Goal: Communication & Community: Answer question/provide support

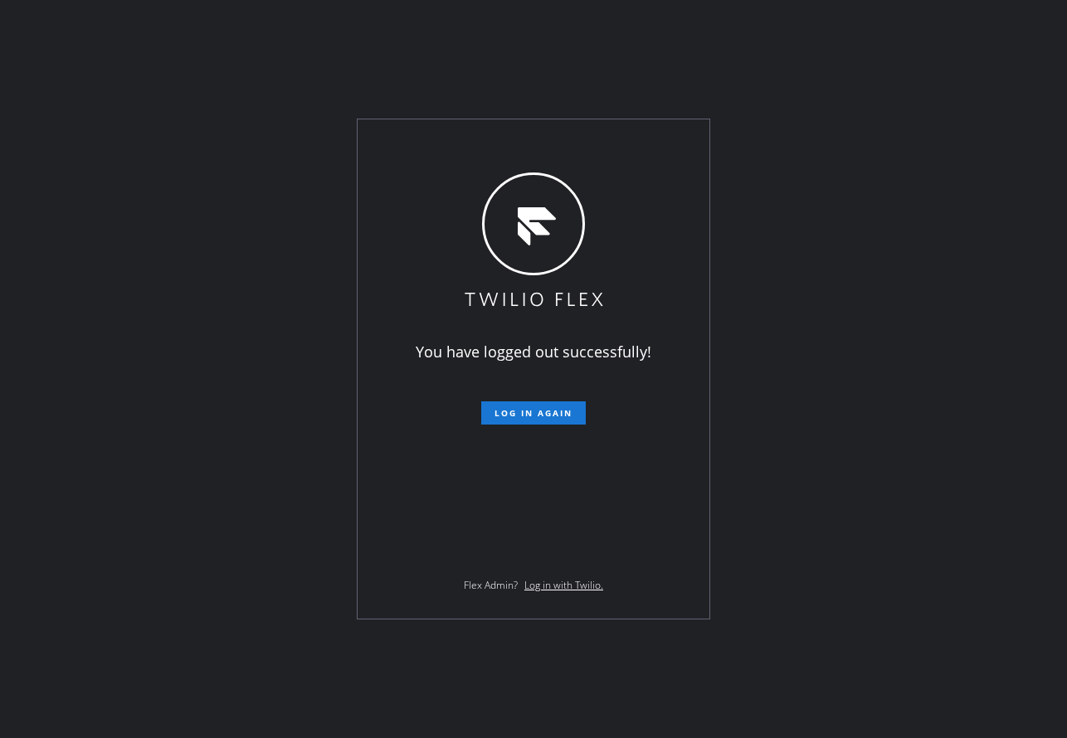
click at [535, 56] on div "You have logged out successfully! Log in again Flex Admin? Log in with Twilio." at bounding box center [533, 369] width 1067 height 738
click at [192, 176] on div "You have logged out successfully! Log in again Flex Admin? Log in with Twilio." at bounding box center [533, 369] width 1067 height 738
click at [526, 415] on span "Log in again" at bounding box center [534, 413] width 78 height 12
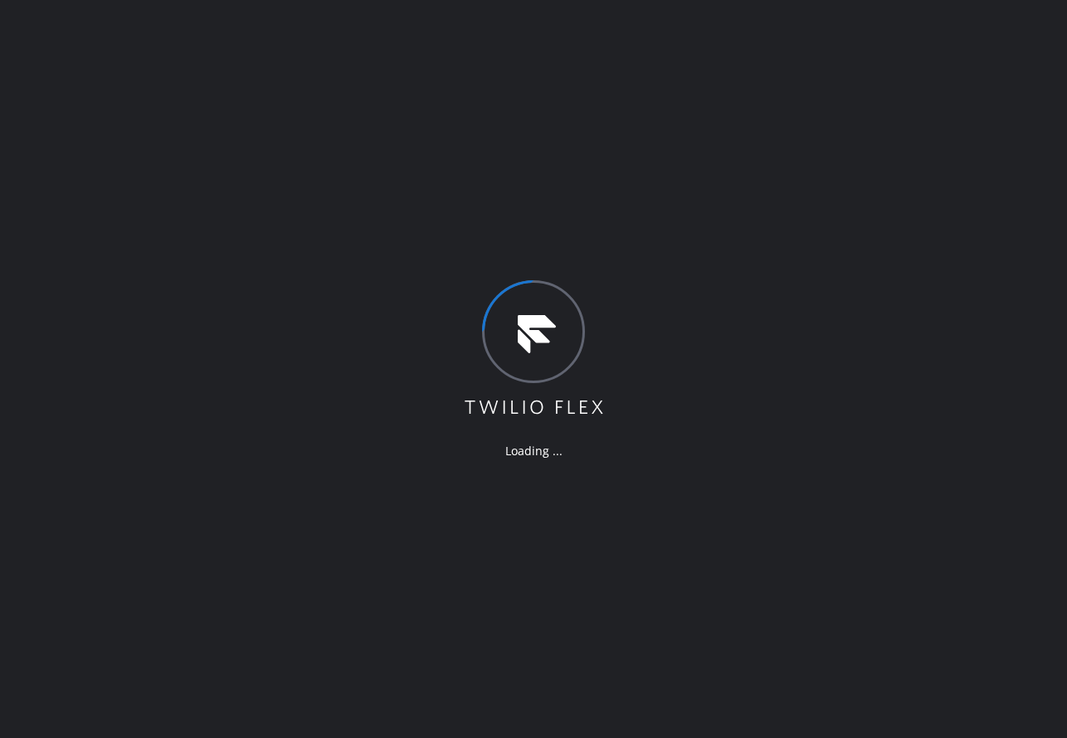
click at [423, 226] on div "Loading ..." at bounding box center [533, 369] width 1067 height 738
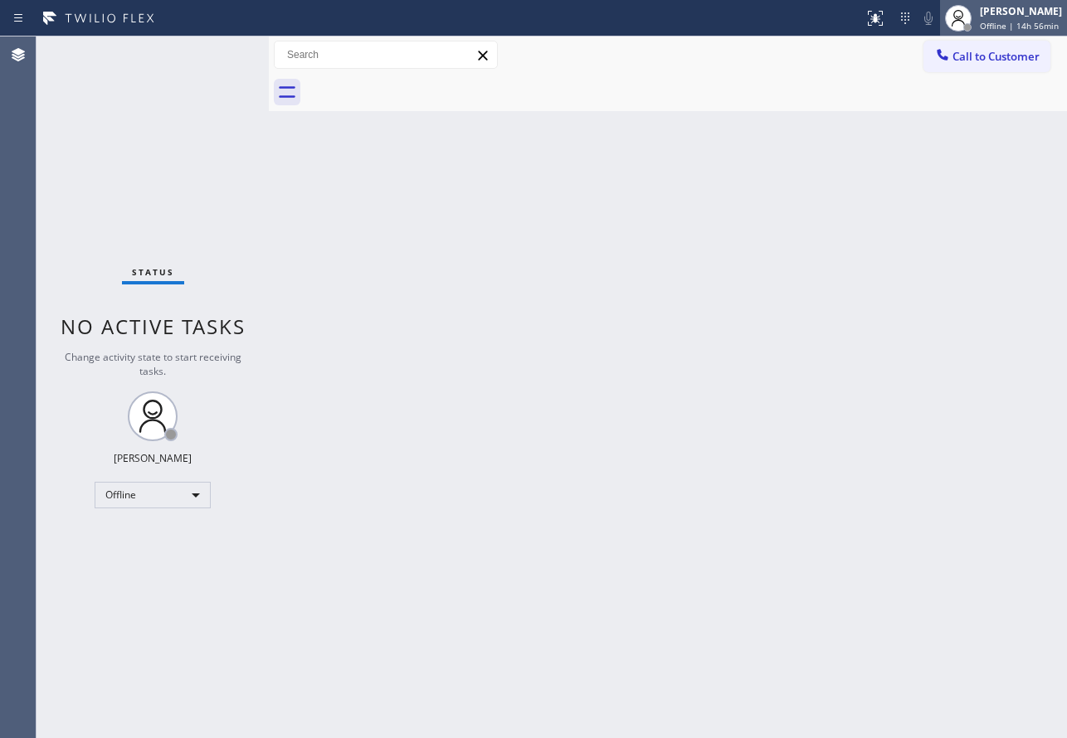
click at [1001, 17] on div "[PERSON_NAME]" at bounding box center [1021, 11] width 82 height 14
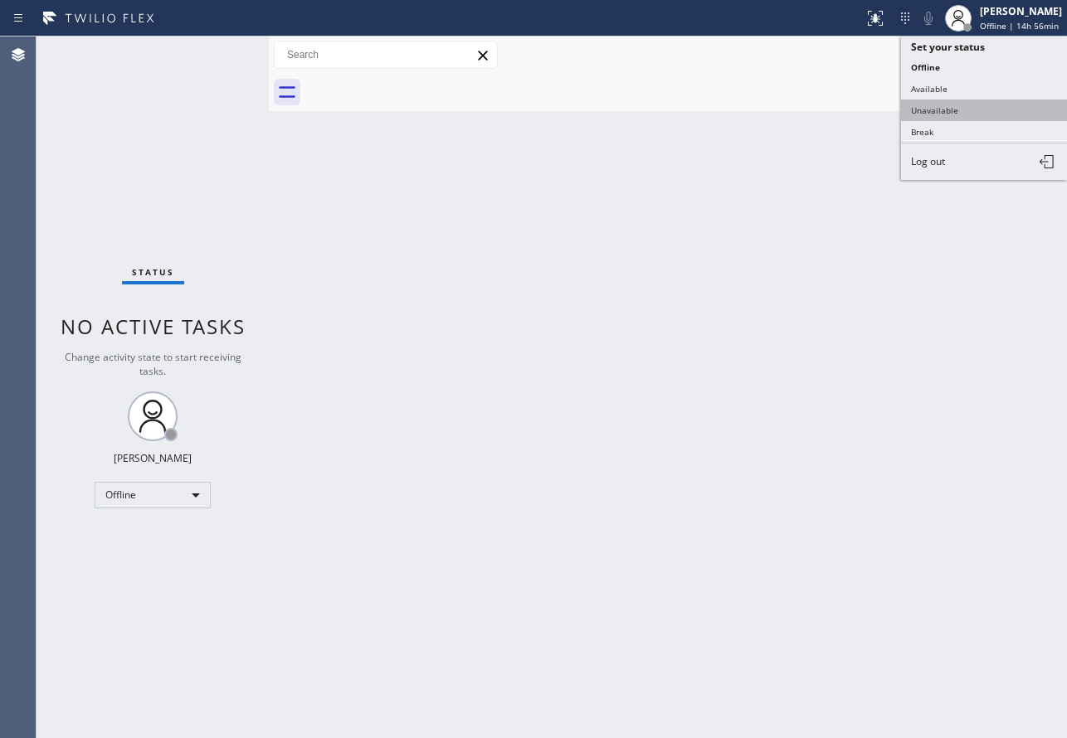
click at [959, 110] on button "Unavailable" at bounding box center [984, 111] width 166 height 22
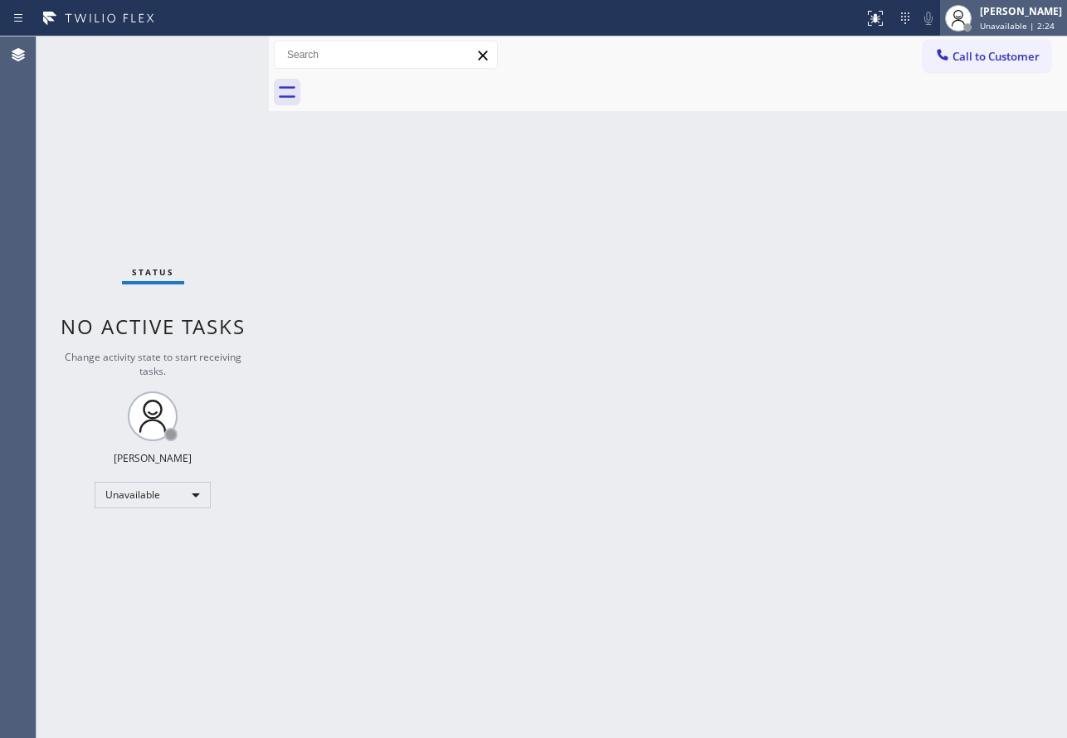
click at [993, 17] on div "[PERSON_NAME]" at bounding box center [1021, 11] width 82 height 14
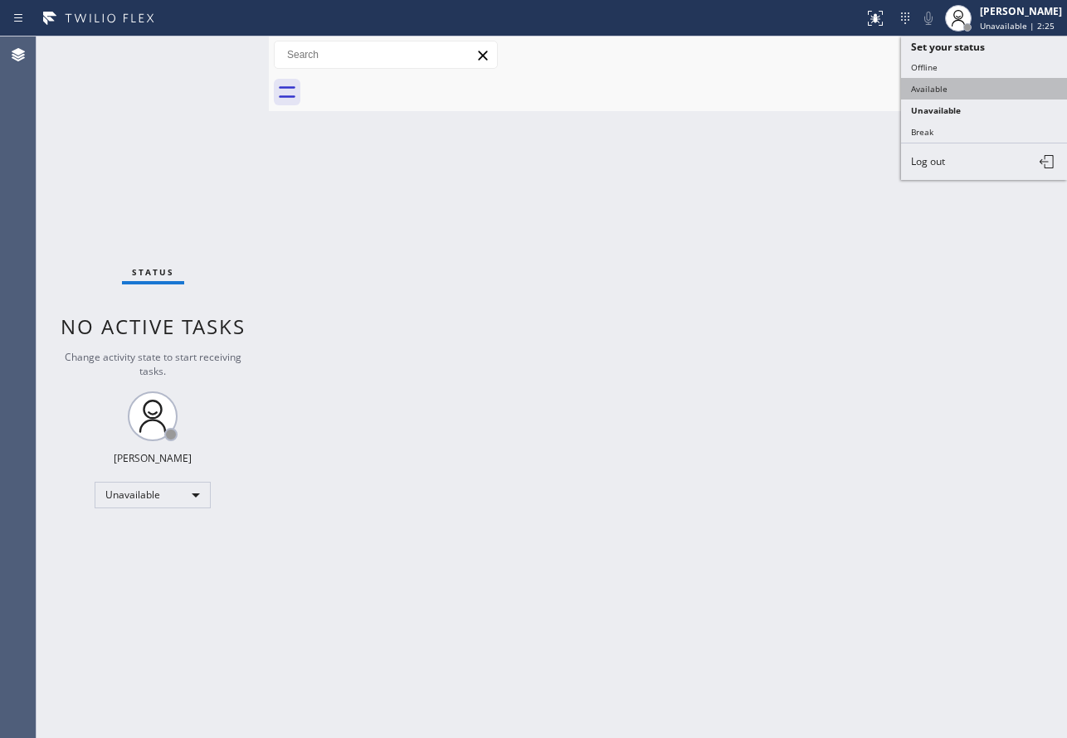
click at [958, 89] on button "Available" at bounding box center [984, 89] width 166 height 22
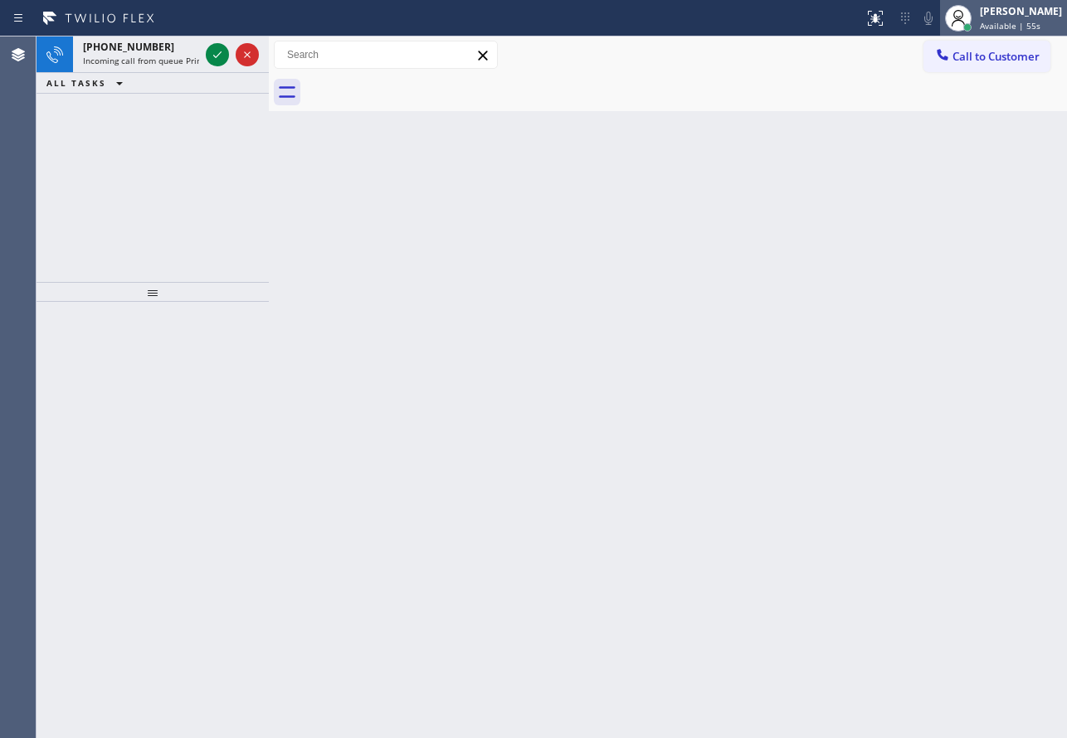
click at [1013, 19] on div "[PERSON_NAME] Available | 55s" at bounding box center [1022, 17] width 90 height 29
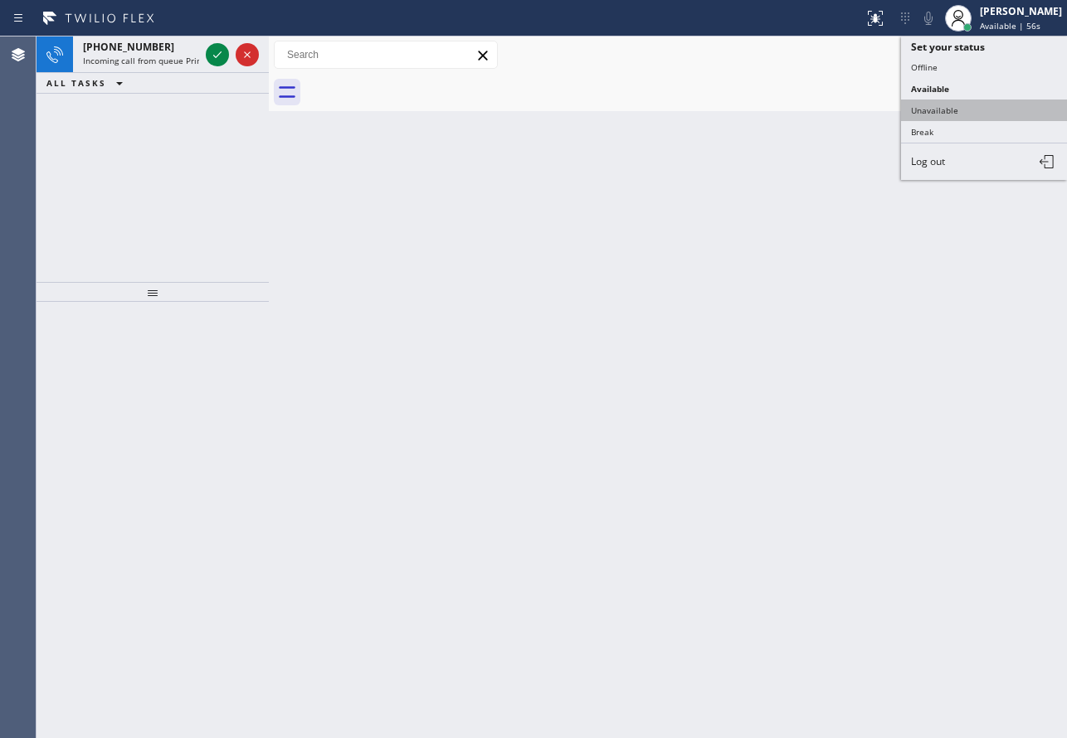
click at [967, 112] on button "Unavailable" at bounding box center [984, 111] width 166 height 22
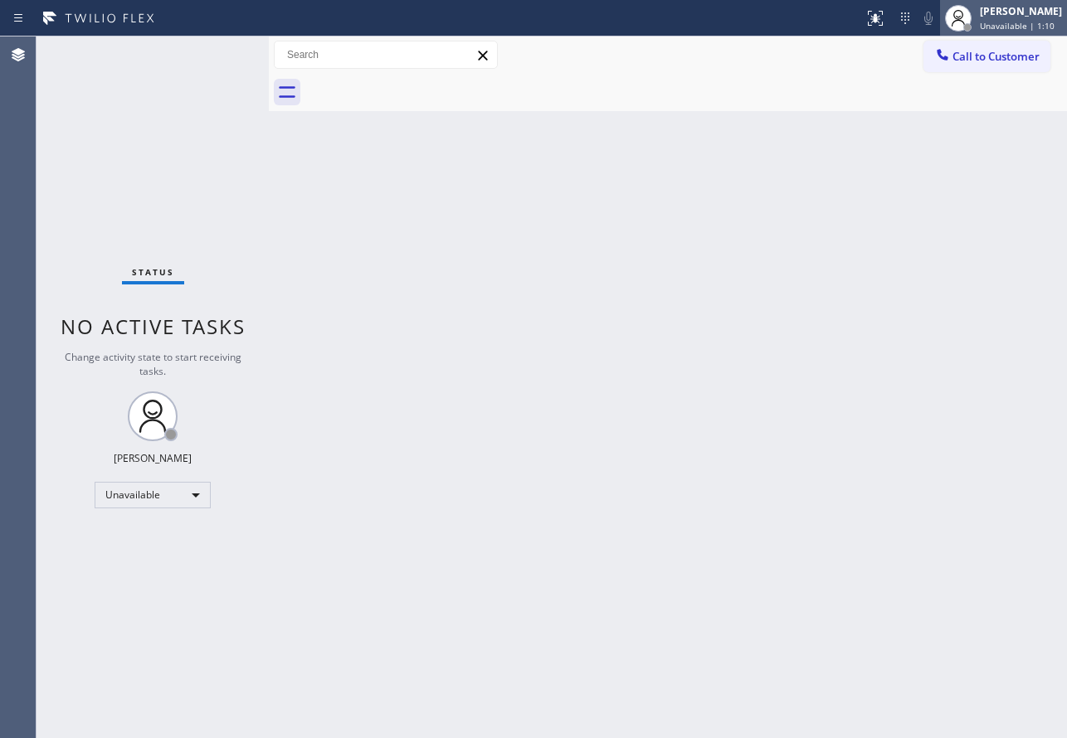
click at [1036, 23] on span "Unavailable | 1:10" at bounding box center [1017, 26] width 75 height 12
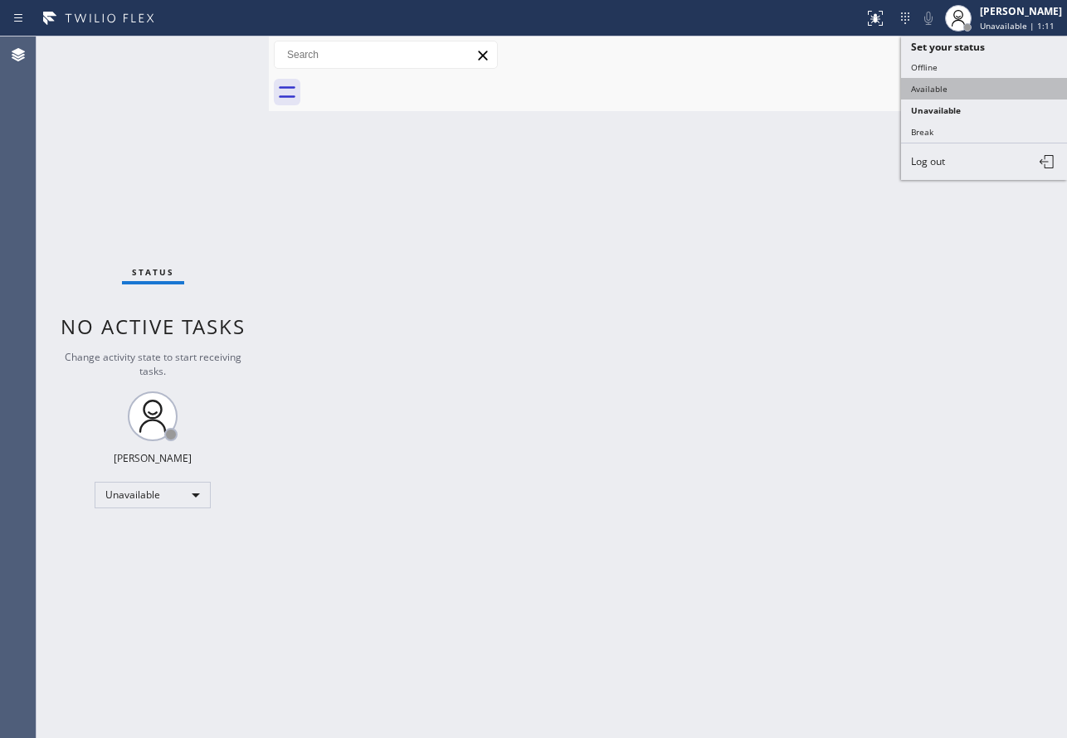
click at [992, 92] on button "Available" at bounding box center [984, 89] width 166 height 22
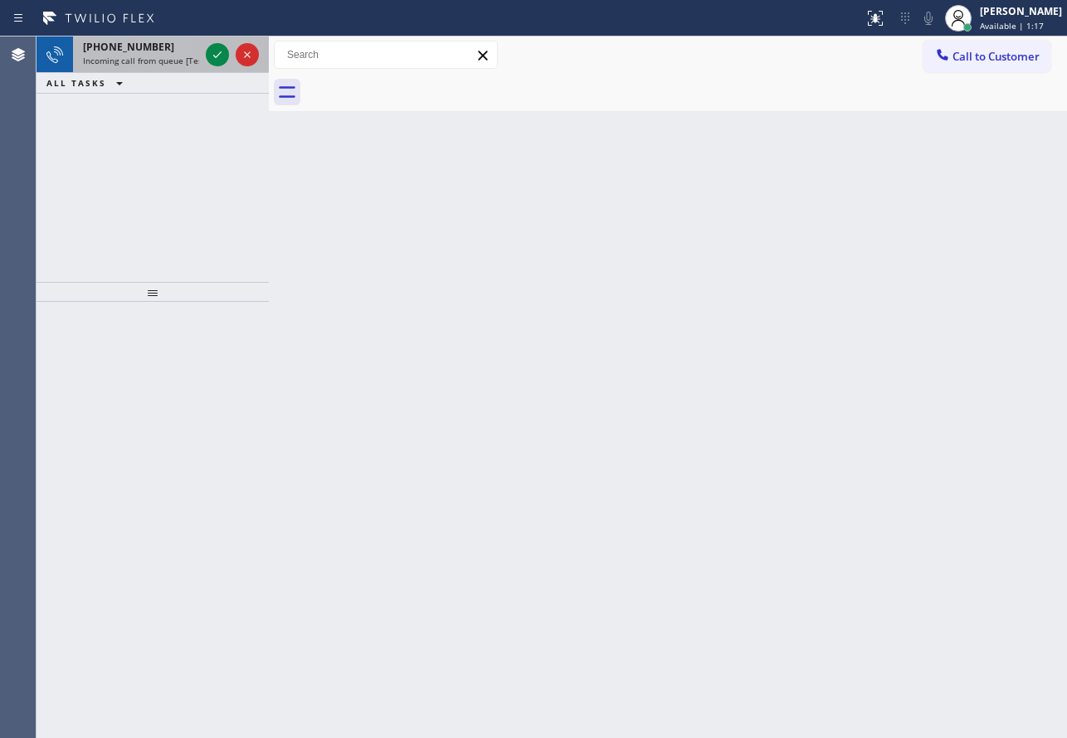
drag, startPoint x: 174, startPoint y: 55, endPoint x: 193, endPoint y: 62, distance: 20.5
click at [174, 55] on span "Incoming call from queue [Test] All" at bounding box center [152, 61] width 138 height 12
drag, startPoint x: 144, startPoint y: 51, endPoint x: 247, endPoint y: 187, distance: 170.4
click at [150, 51] on span "[PHONE_NUMBER]" at bounding box center [128, 47] width 91 height 14
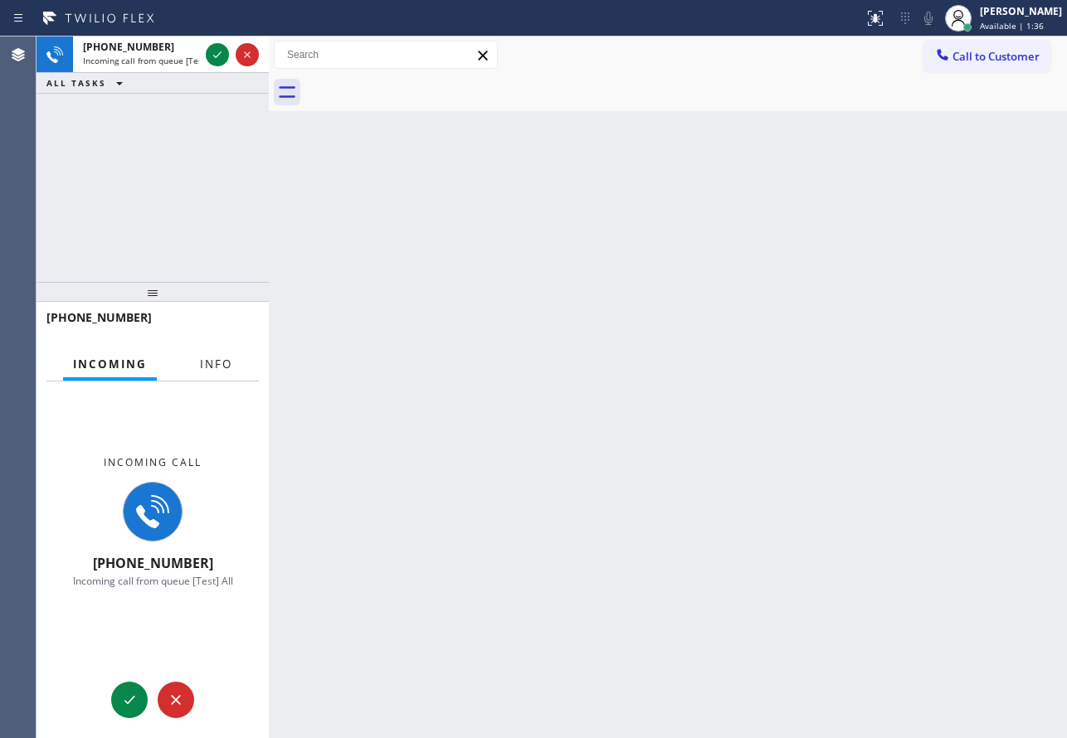
click at [225, 367] on span "Info" at bounding box center [216, 364] width 32 height 15
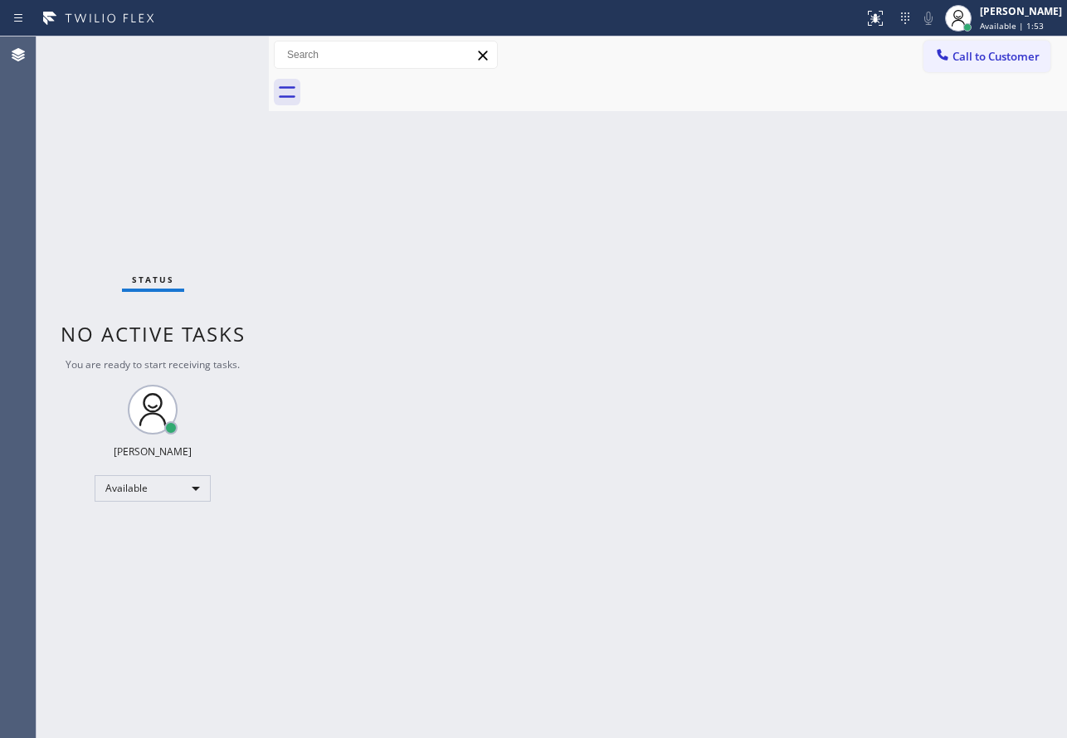
drag, startPoint x: 130, startPoint y: 66, endPoint x: 160, endPoint y: 64, distance: 29.9
click at [132, 66] on div "Status No active tasks You are ready to start receiving tasks. [PERSON_NAME] Av…" at bounding box center [153, 388] width 232 height 702
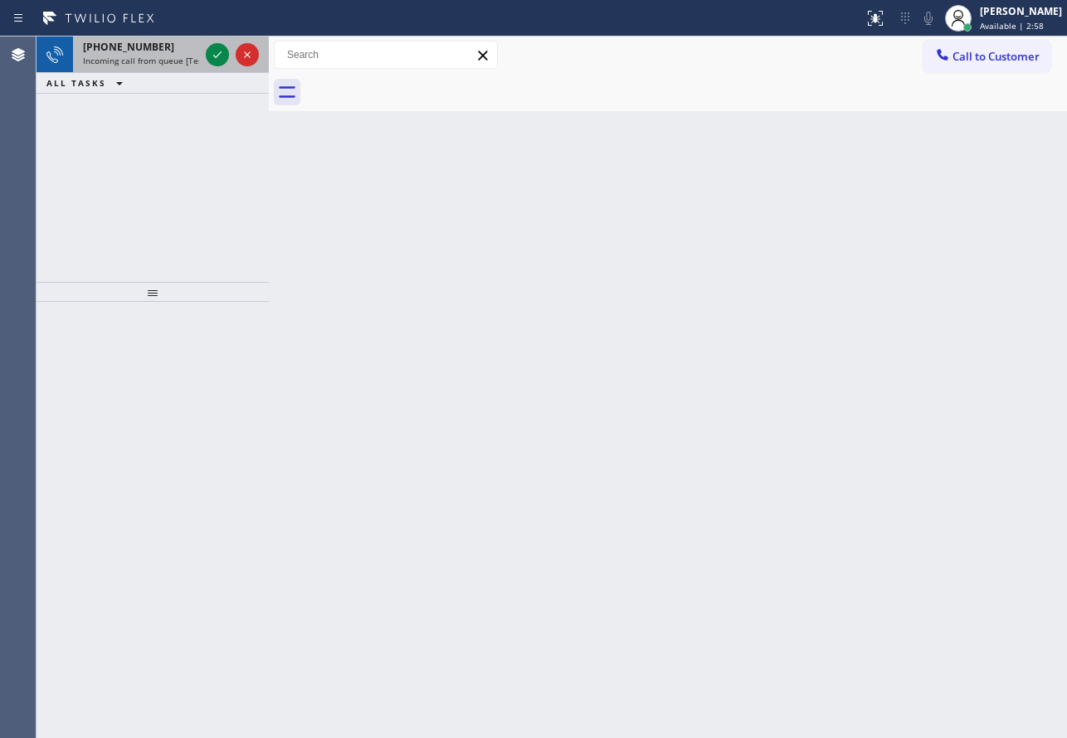
click at [153, 48] on div "[PHONE_NUMBER]" at bounding box center [141, 47] width 116 height 14
click at [215, 65] on button at bounding box center [217, 54] width 23 height 23
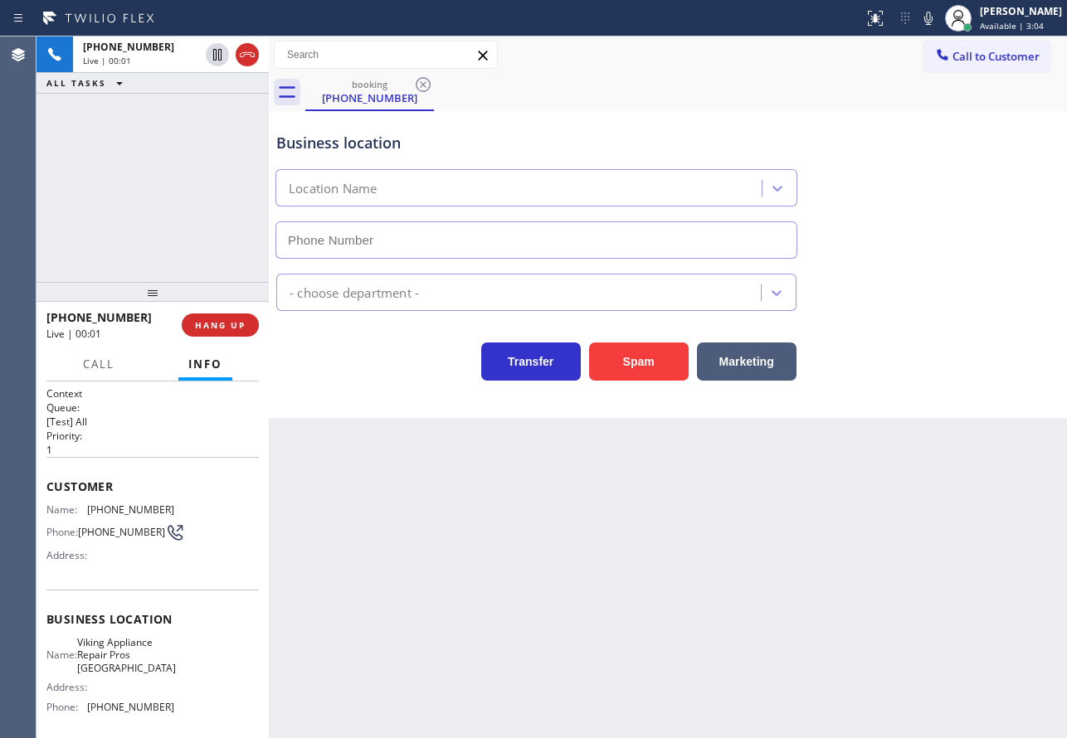
type input "[PHONE_NUMBER]"
click at [120, 507] on span "[PHONE_NUMBER]" at bounding box center [130, 510] width 87 height 12
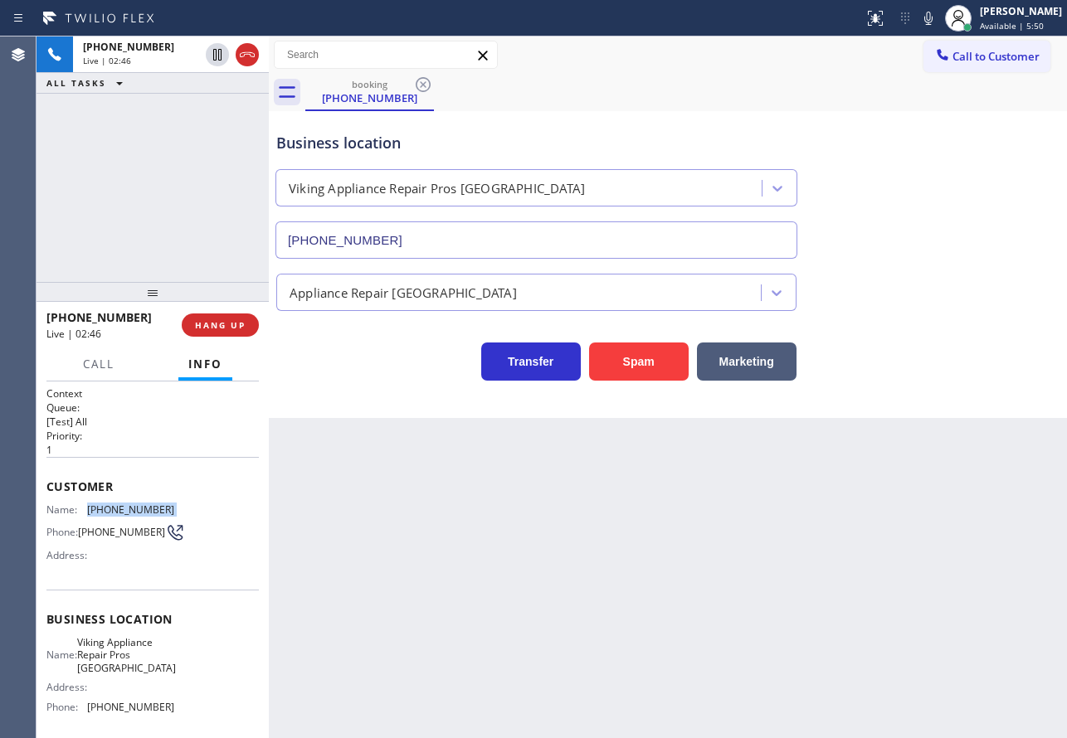
click at [120, 507] on span "[PHONE_NUMBER]" at bounding box center [130, 510] width 87 height 12
copy span "[PHONE_NUMBER]"
click at [142, 714] on span "[PHONE_NUMBER]" at bounding box center [130, 707] width 87 height 12
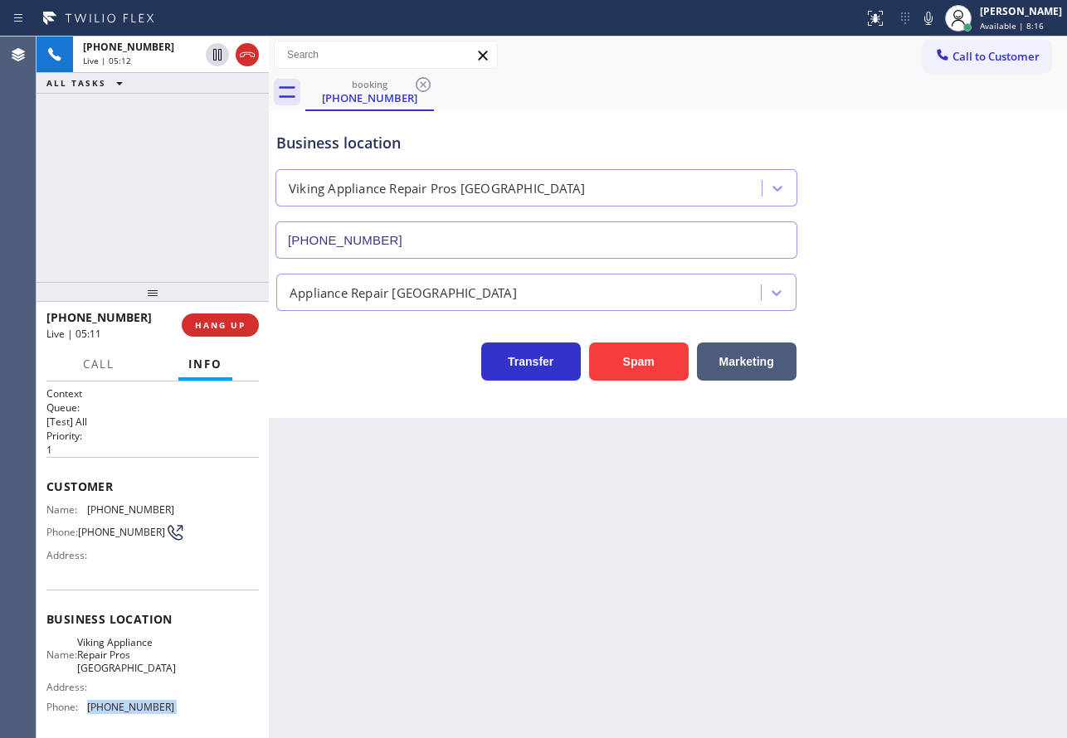
copy span "[PHONE_NUMBER]"
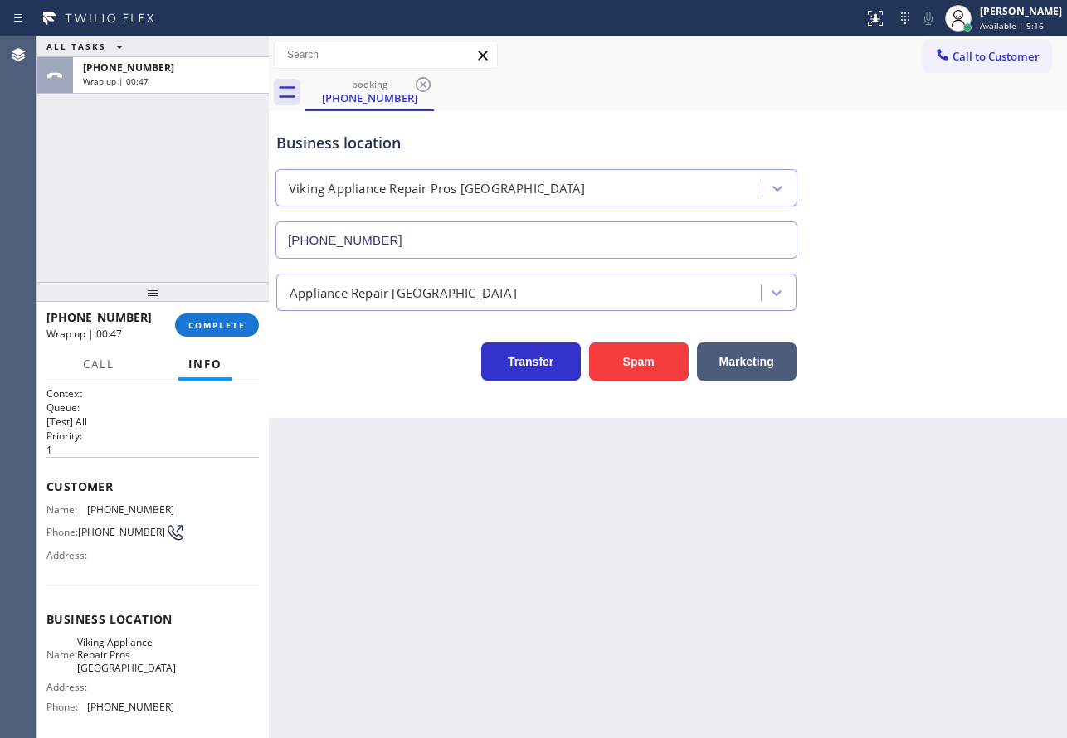
click at [120, 655] on span "Viking Appliance Repair Pros [GEOGRAPHIC_DATA]" at bounding box center [126, 655] width 99 height 38
copy span "Viking Appliance Repair Pros [GEOGRAPHIC_DATA]"
click at [155, 507] on span "[PHONE_NUMBER]" at bounding box center [130, 510] width 87 height 12
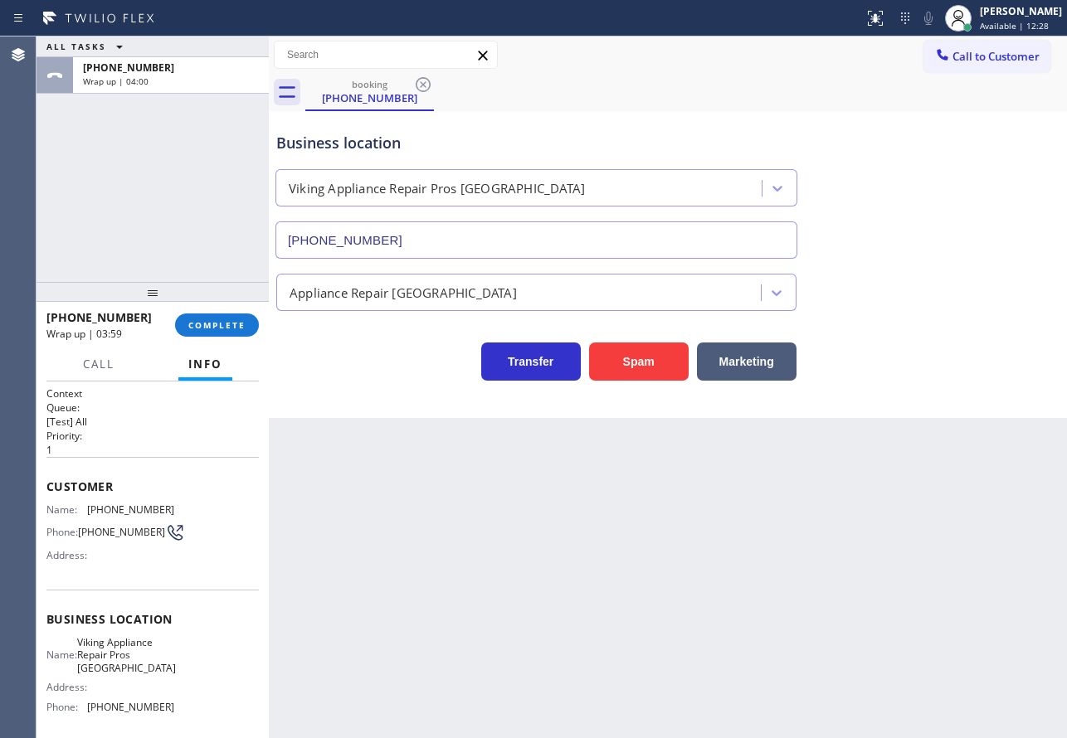
click at [149, 507] on span "[PHONE_NUMBER]" at bounding box center [130, 510] width 87 height 12
copy span "[PHONE_NUMBER]"
click at [207, 326] on span "COMPLETE" at bounding box center [216, 325] width 57 height 12
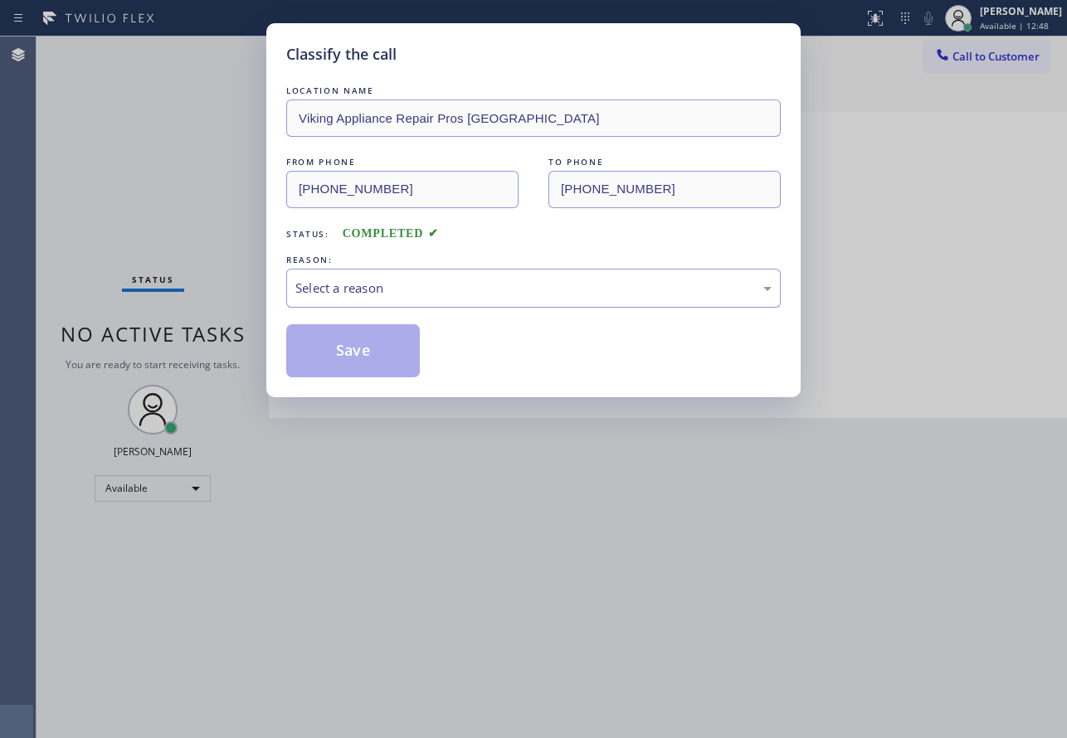
click at [383, 290] on div "Select a reason" at bounding box center [533, 288] width 476 height 19
click at [353, 375] on button "Save" at bounding box center [353, 350] width 134 height 53
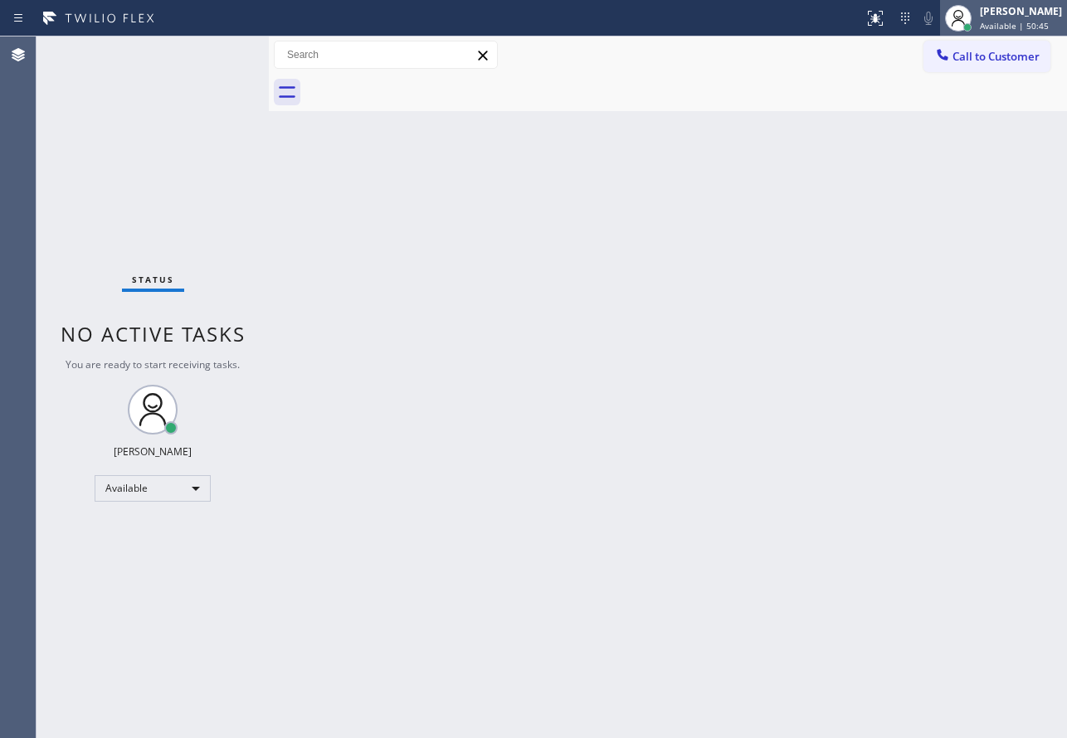
click at [998, 20] on span "Available | 50:45" at bounding box center [1014, 26] width 69 height 12
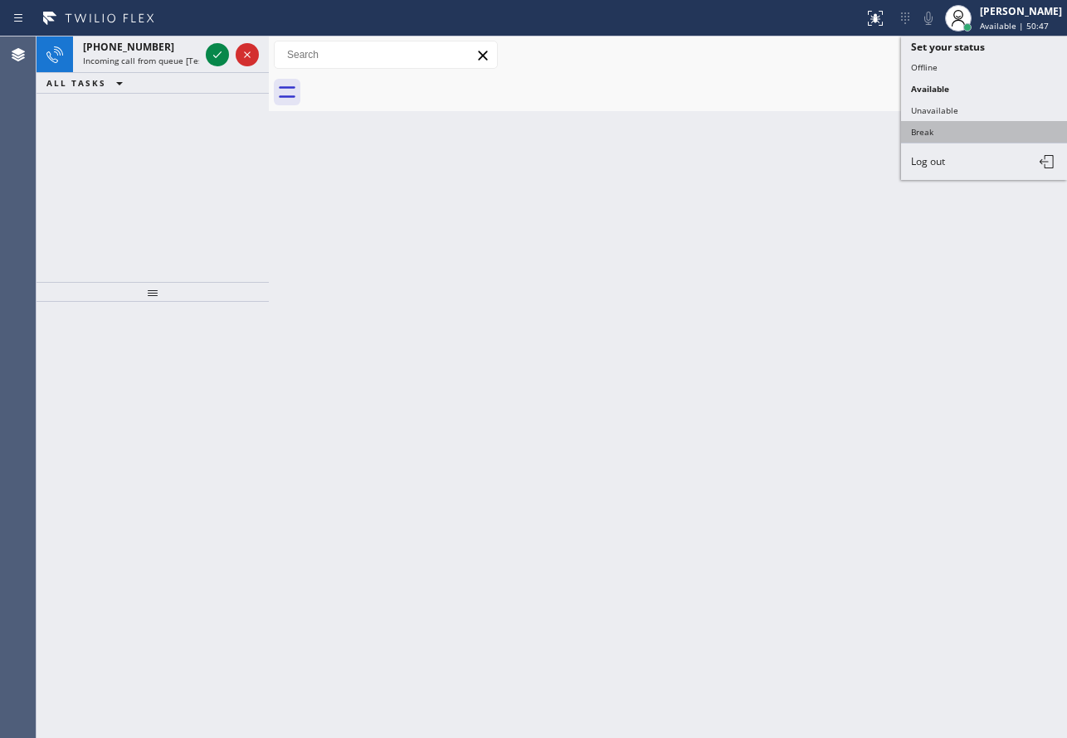
click at [951, 132] on button "Break" at bounding box center [984, 132] width 166 height 22
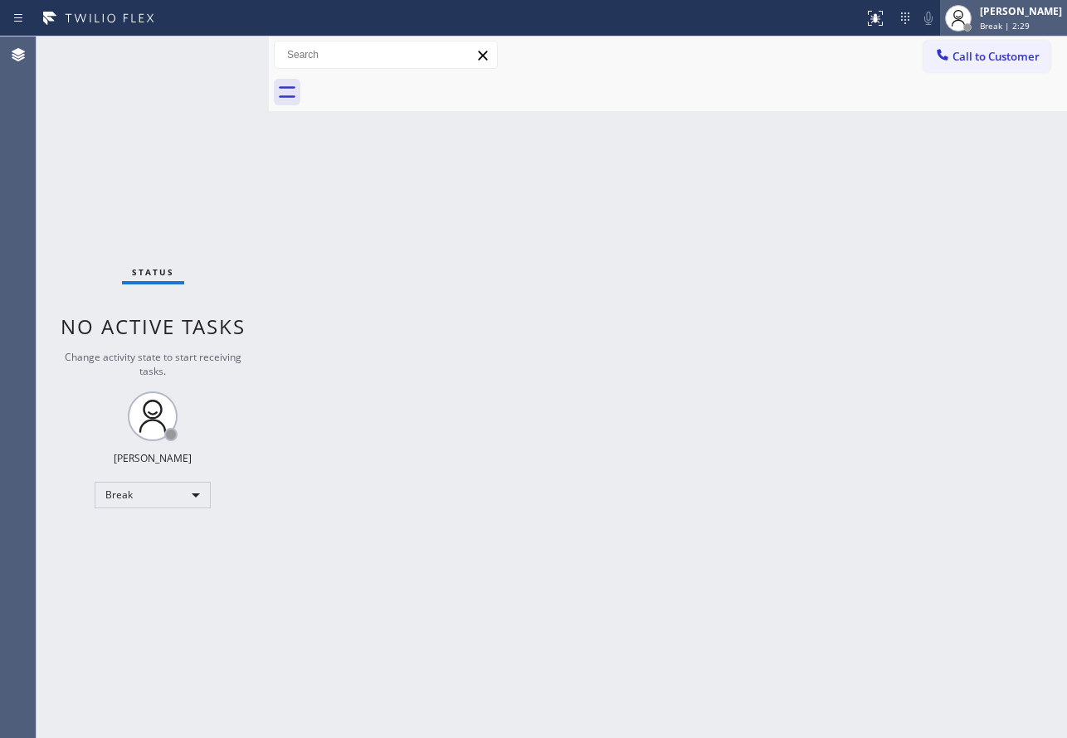
click at [1004, 21] on span "Break | 2:29" at bounding box center [1005, 26] width 50 height 12
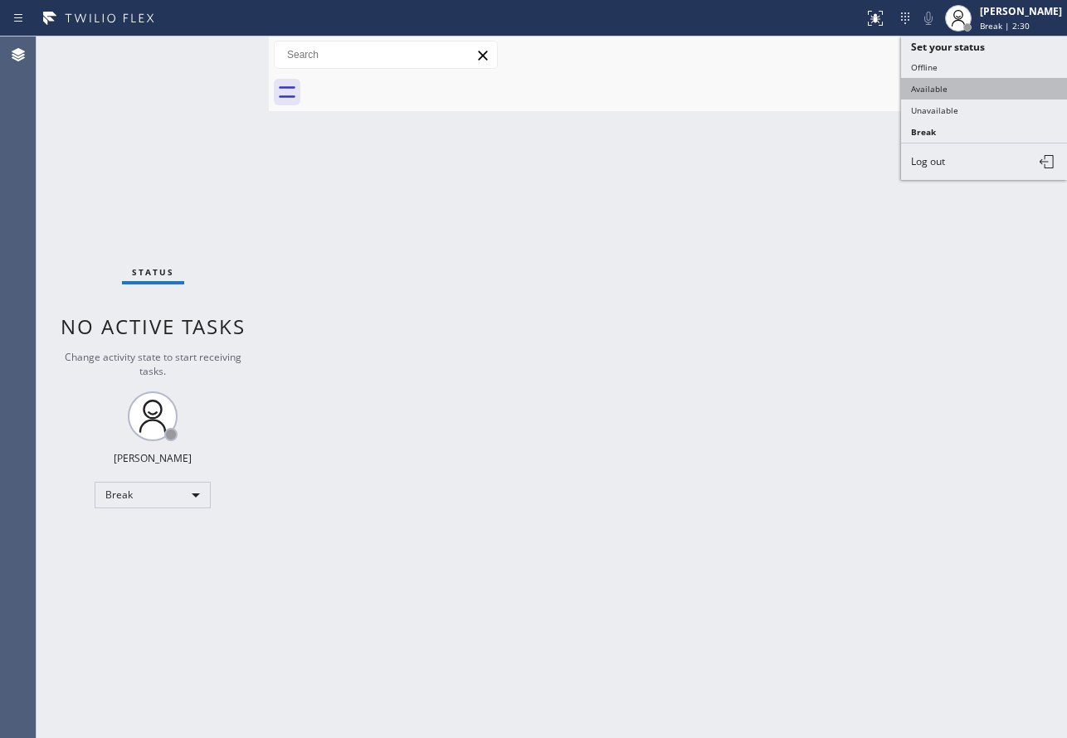
click at [958, 90] on button "Available" at bounding box center [984, 89] width 166 height 22
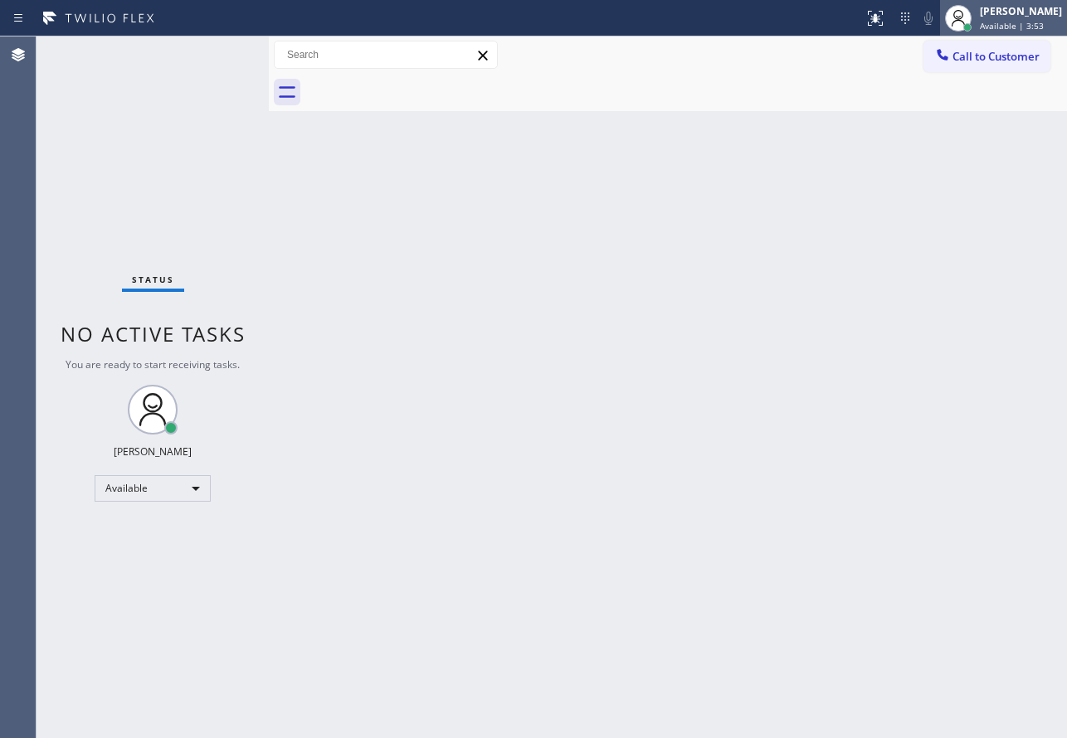
drag, startPoint x: 1026, startPoint y: 15, endPoint x: 1026, endPoint y: 26, distance: 10.8
click at [1026, 15] on div "[PERSON_NAME]" at bounding box center [1021, 11] width 82 height 14
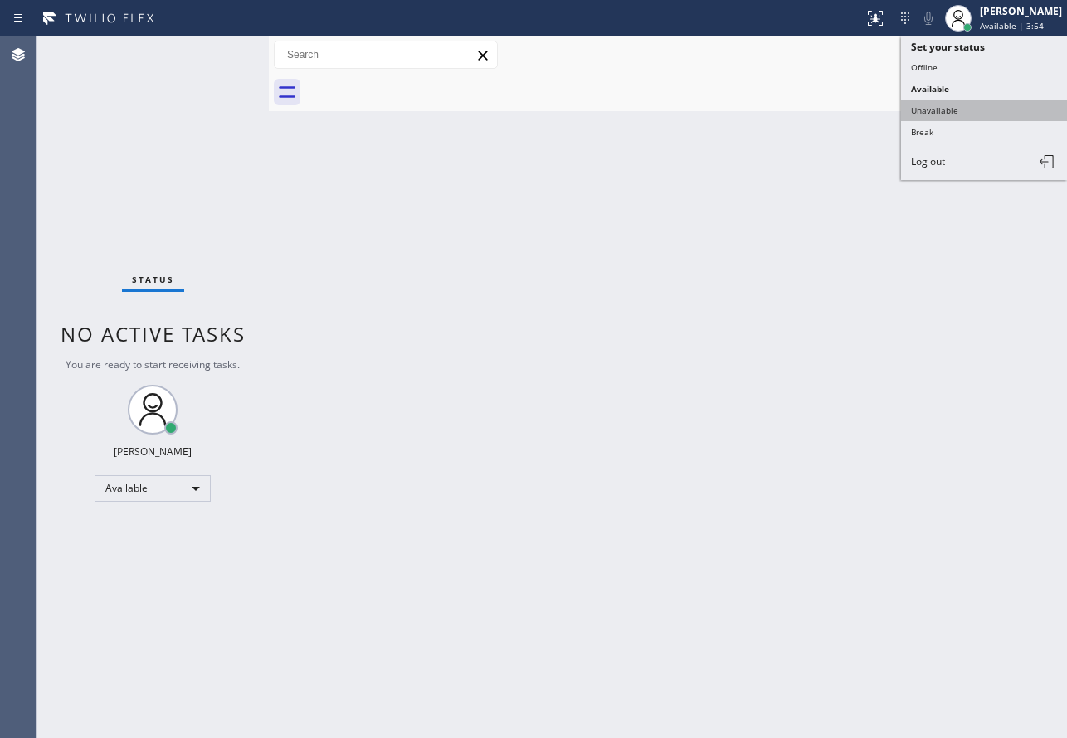
click at [979, 109] on button "Unavailable" at bounding box center [984, 111] width 166 height 22
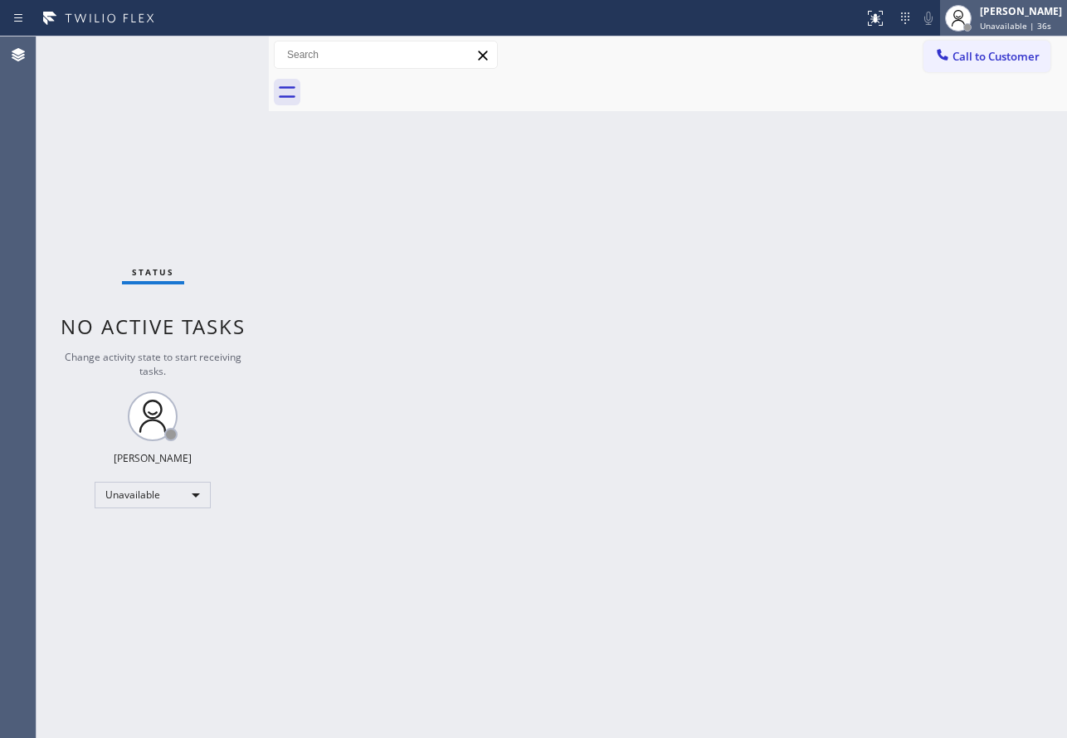
click at [1028, 22] on span "Unavailable | 36s" at bounding box center [1015, 26] width 71 height 12
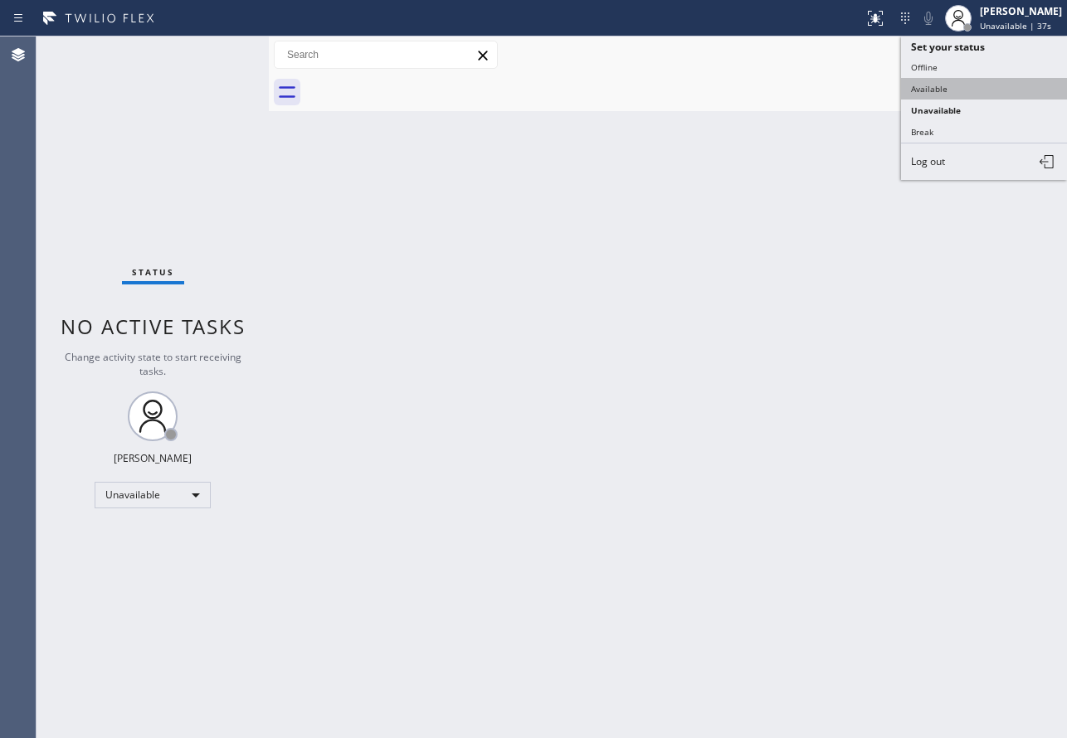
click at [952, 97] on button "Available" at bounding box center [984, 89] width 166 height 22
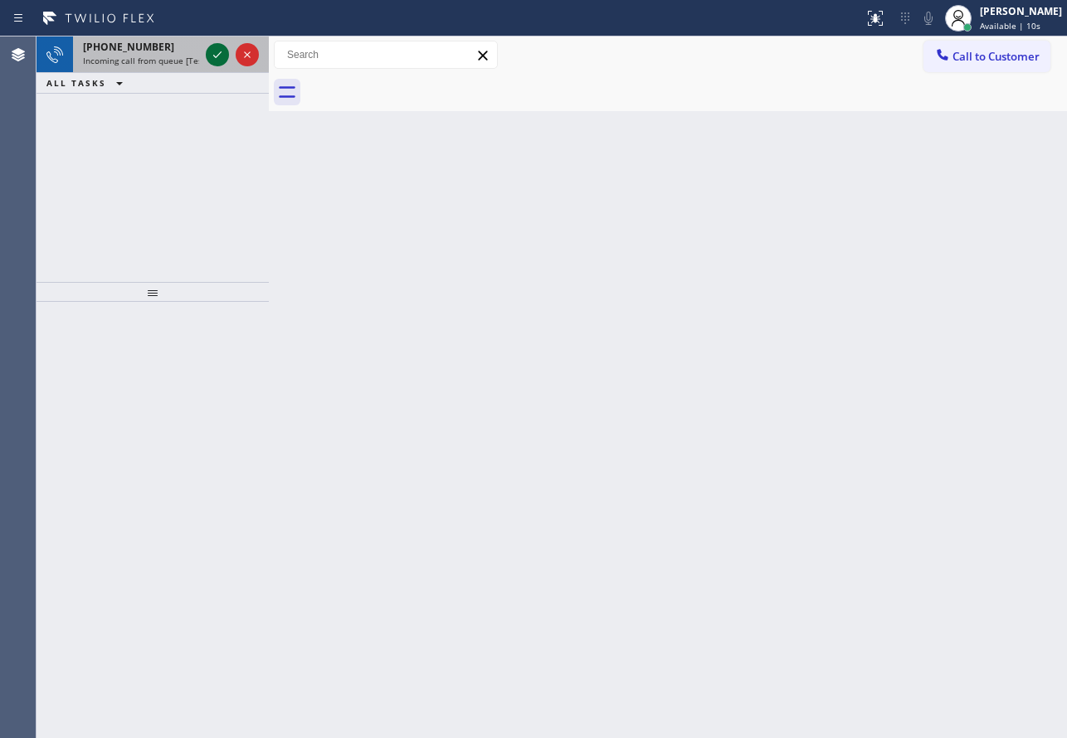
click at [219, 55] on icon at bounding box center [217, 54] width 8 height 7
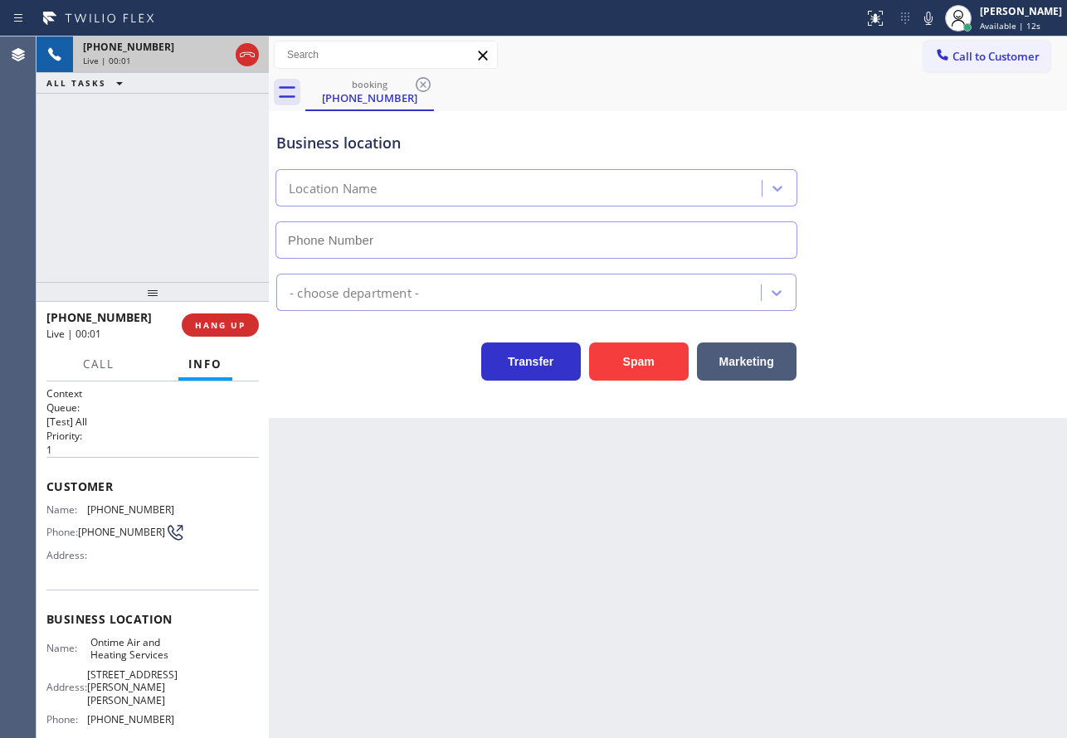
type input "[PHONE_NUMBER]"
click at [223, 330] on span "HANG UP" at bounding box center [220, 325] width 51 height 12
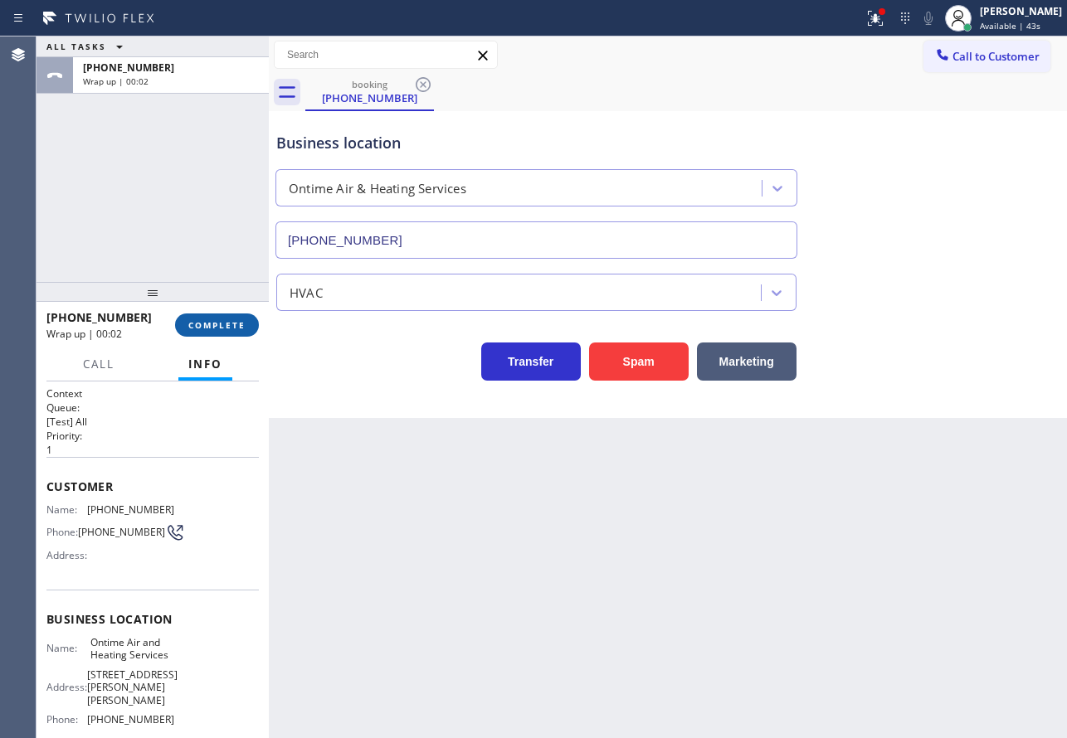
click at [231, 334] on button "COMPLETE" at bounding box center [217, 325] width 84 height 23
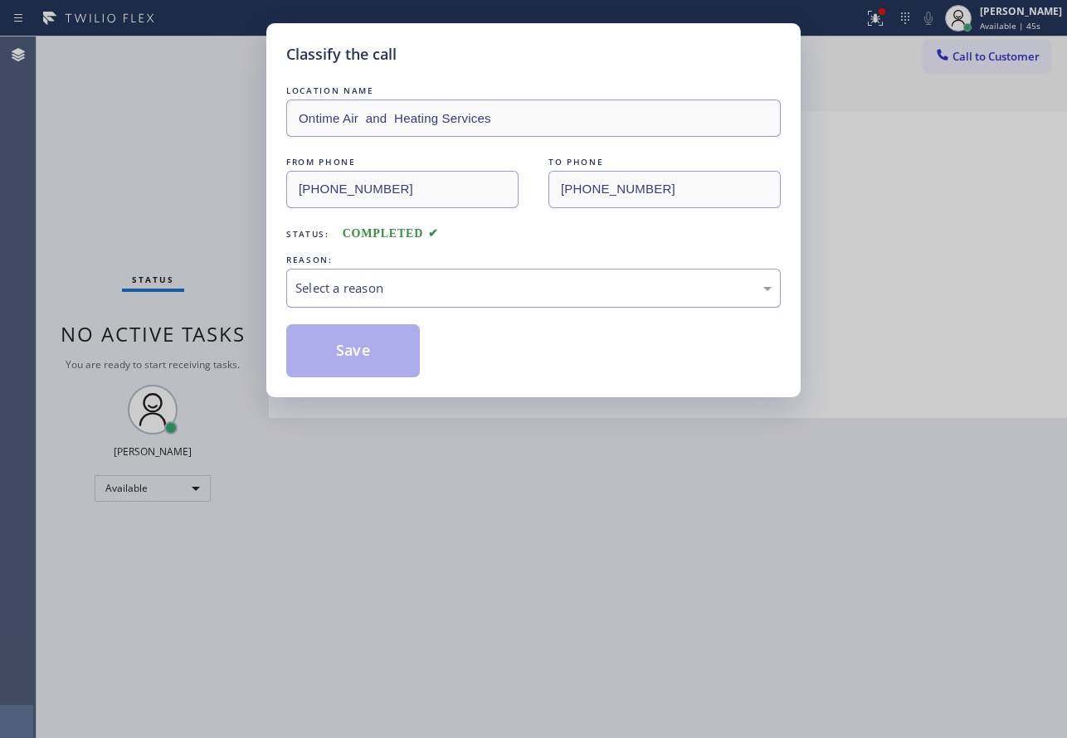
click at [466, 280] on div "Select a reason" at bounding box center [533, 288] width 476 height 19
click at [370, 361] on button "Save" at bounding box center [353, 350] width 134 height 53
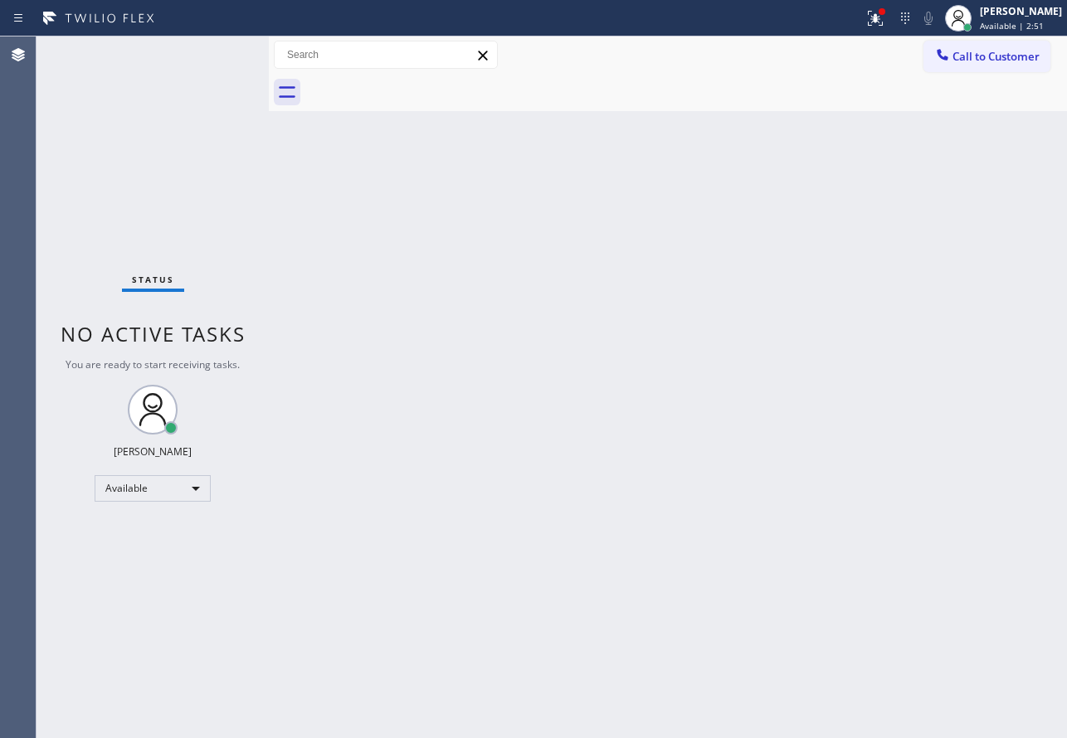
click at [730, 464] on div "Back to Dashboard Change Sender ID Customers Technicians Select a contact Outbo…" at bounding box center [668, 388] width 798 height 702
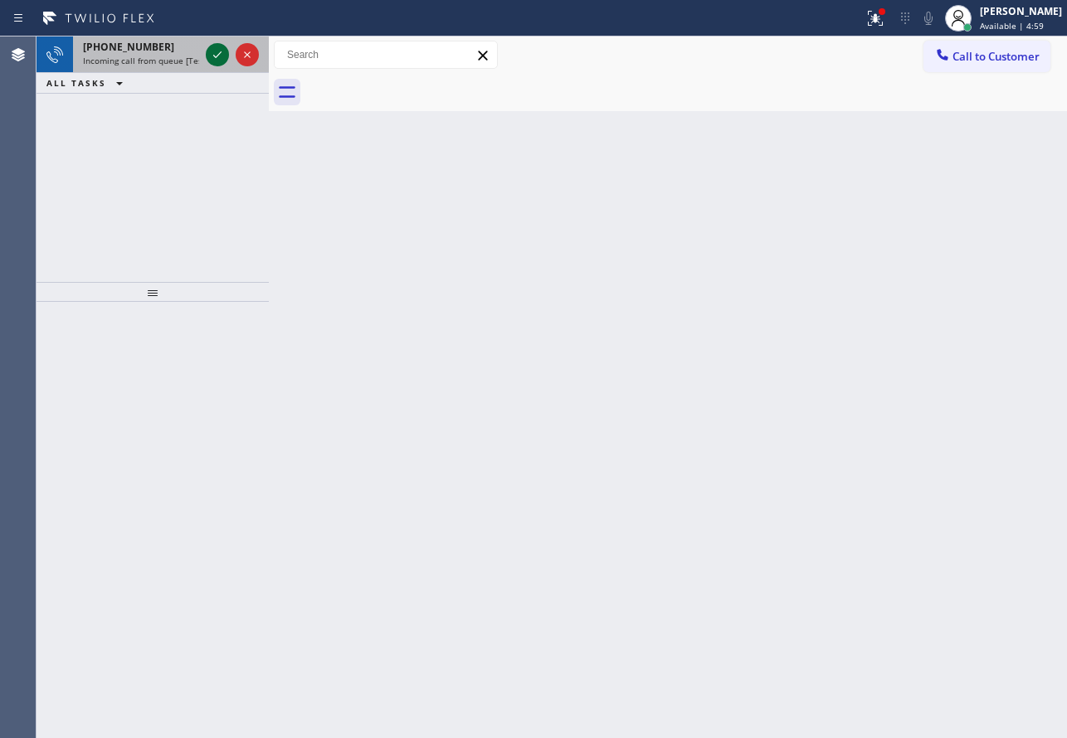
drag, startPoint x: 163, startPoint y: 37, endPoint x: 214, endPoint y: 62, distance: 57.5
click at [214, 62] on icon at bounding box center [217, 55] width 20 height 20
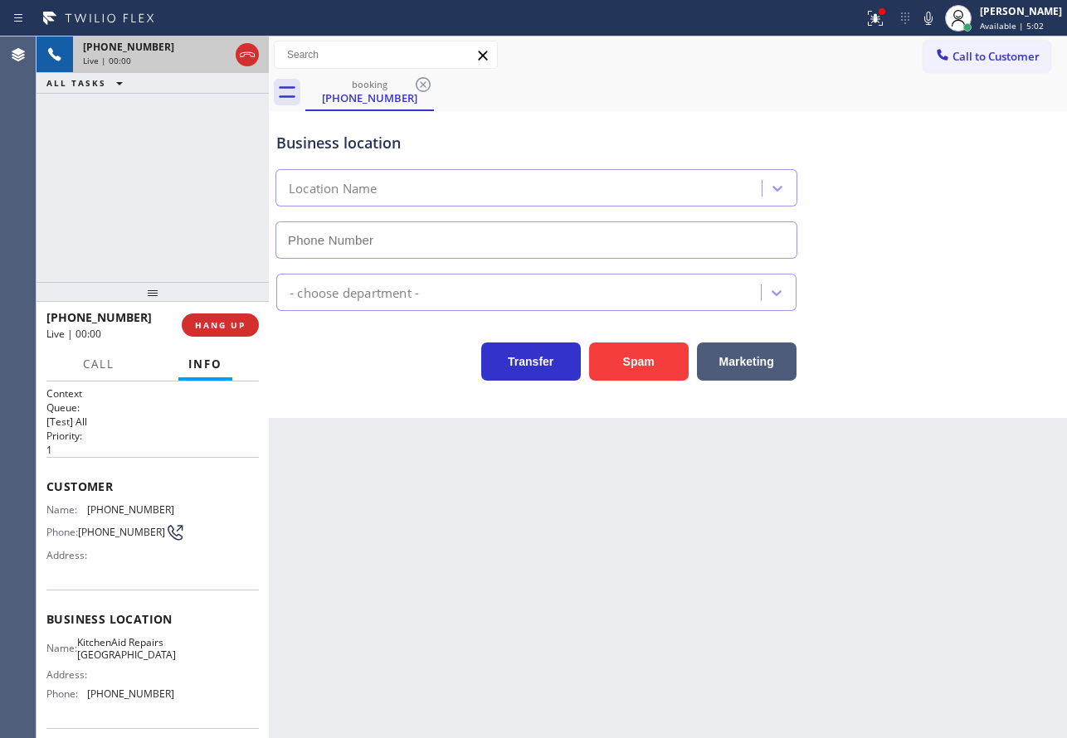
type input "[PHONE_NUMBER]"
click at [111, 649] on span "KitchenAid Repairs [GEOGRAPHIC_DATA]" at bounding box center [126, 649] width 99 height 26
copy span "KitchenAid"
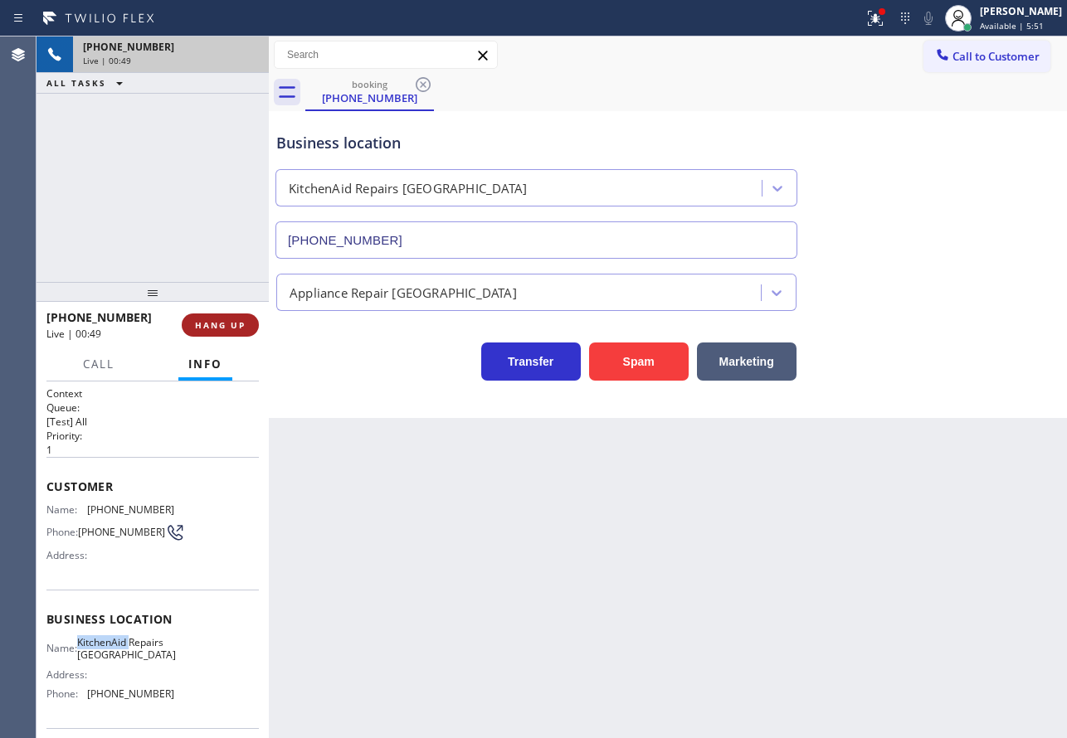
click at [237, 320] on span "HANG UP" at bounding box center [220, 325] width 51 height 12
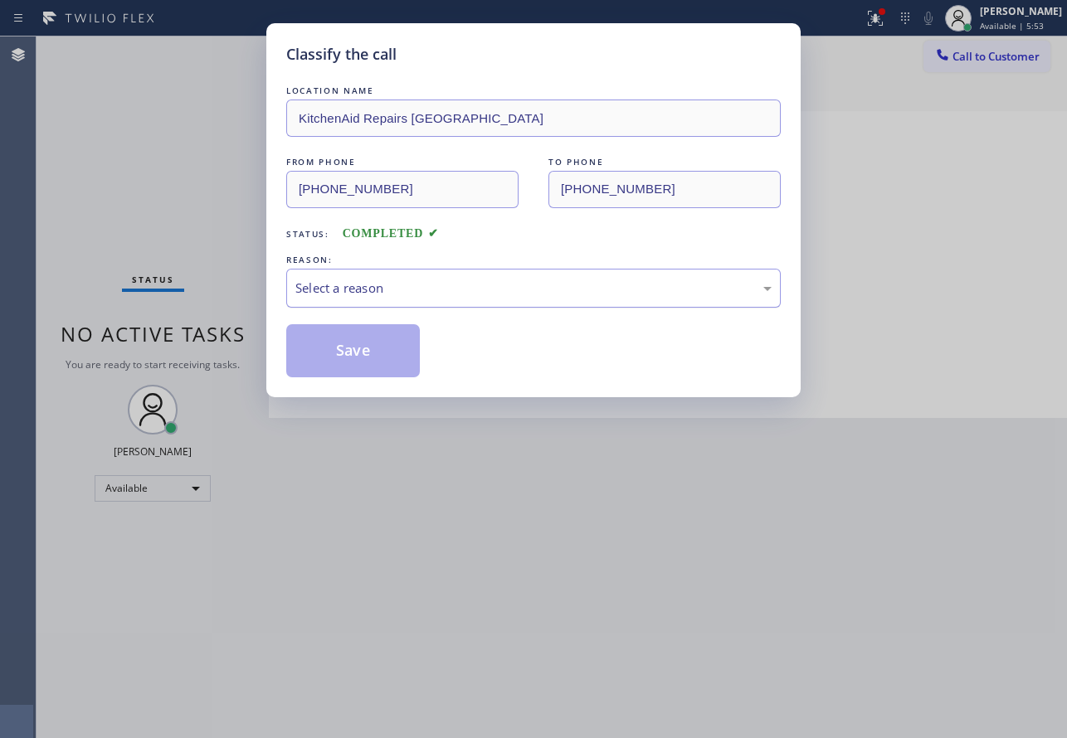
click at [412, 272] on div "Select a reason" at bounding box center [533, 288] width 495 height 39
click at [355, 361] on button "Save" at bounding box center [353, 350] width 134 height 53
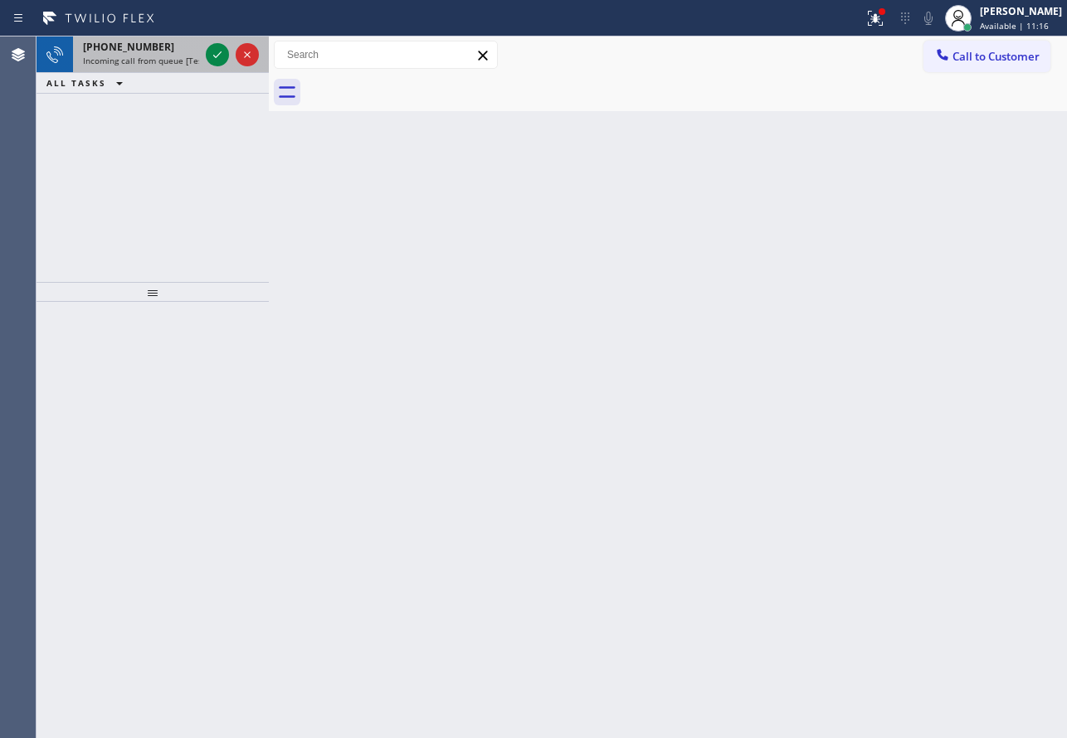
click at [133, 58] on span "Incoming call from queue [Test] All" at bounding box center [152, 61] width 138 height 12
click at [212, 60] on icon at bounding box center [217, 55] width 20 height 20
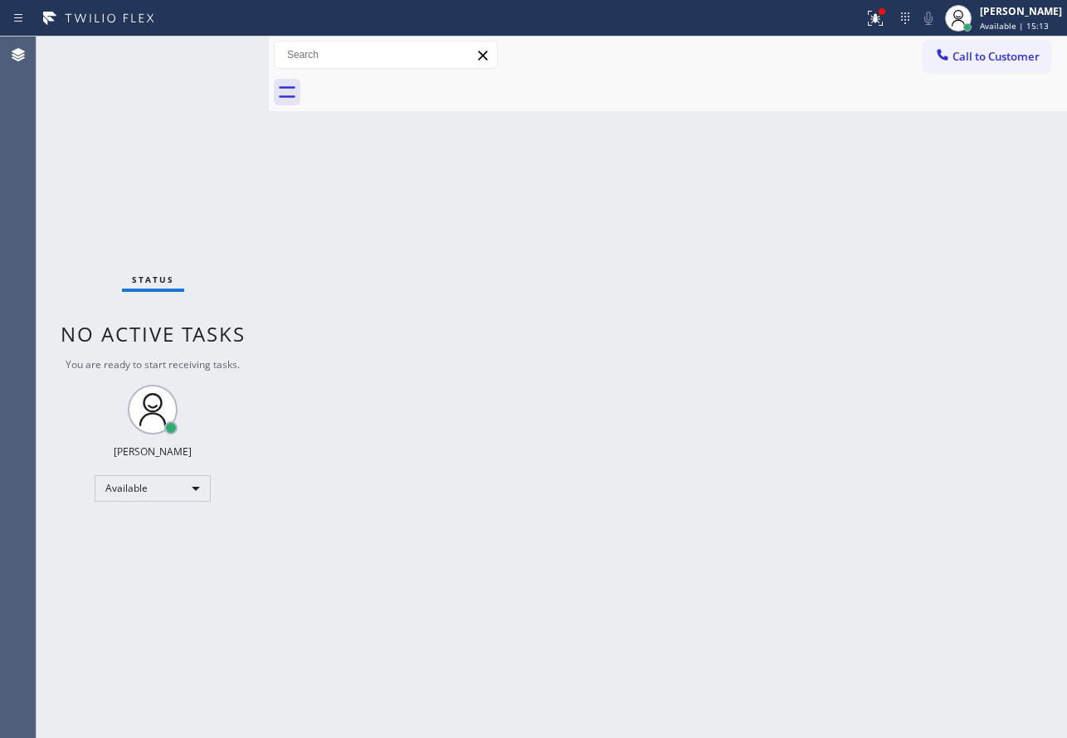
click at [214, 54] on div "Status No active tasks You are ready to start receiving tasks. [PERSON_NAME] Av…" at bounding box center [153, 388] width 232 height 702
click at [490, 466] on div "Back to Dashboard Change Sender ID Customers Technicians Select a contact Outbo…" at bounding box center [668, 388] width 798 height 702
click at [833, 636] on div "Back to Dashboard Change Sender ID Customers Technicians Select a contact Outbo…" at bounding box center [668, 388] width 798 height 702
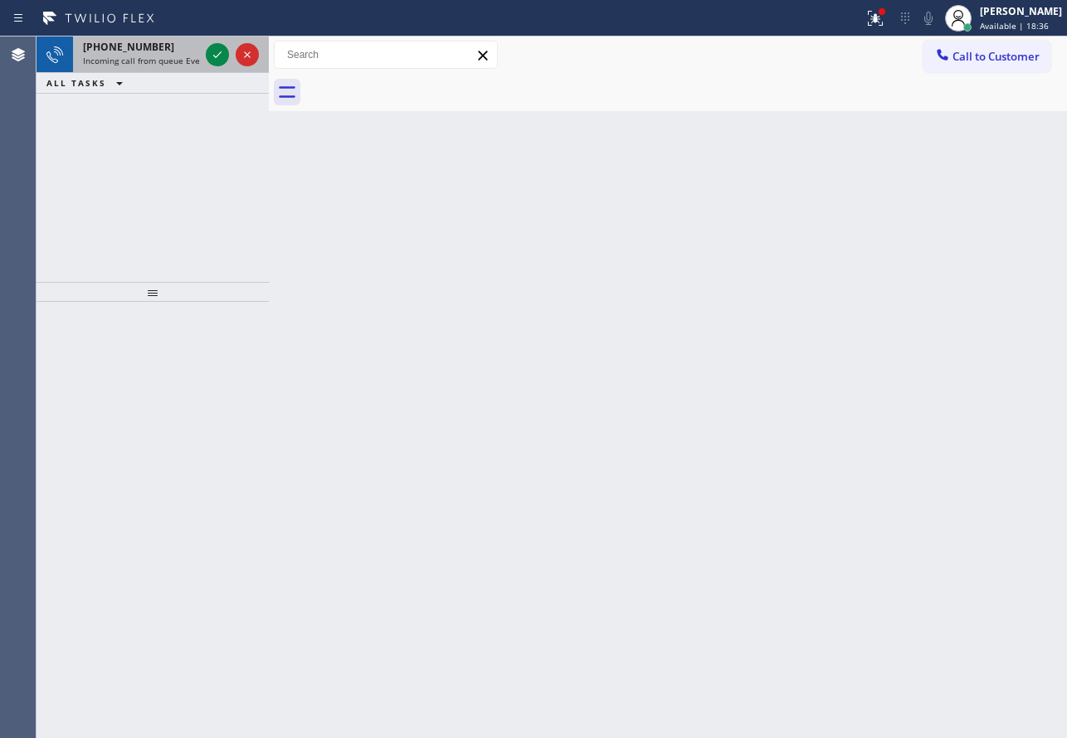
click at [165, 56] on span "Incoming call from queue Everybody" at bounding box center [155, 61] width 144 height 12
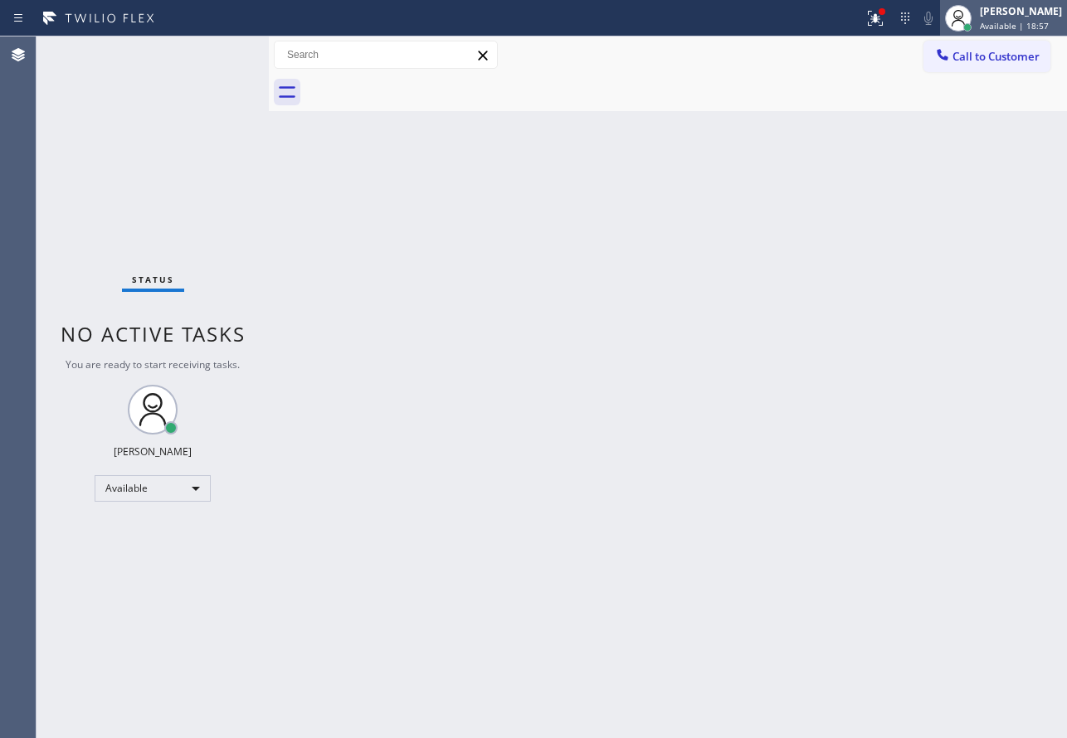
click at [977, 21] on div at bounding box center [958, 18] width 37 height 37
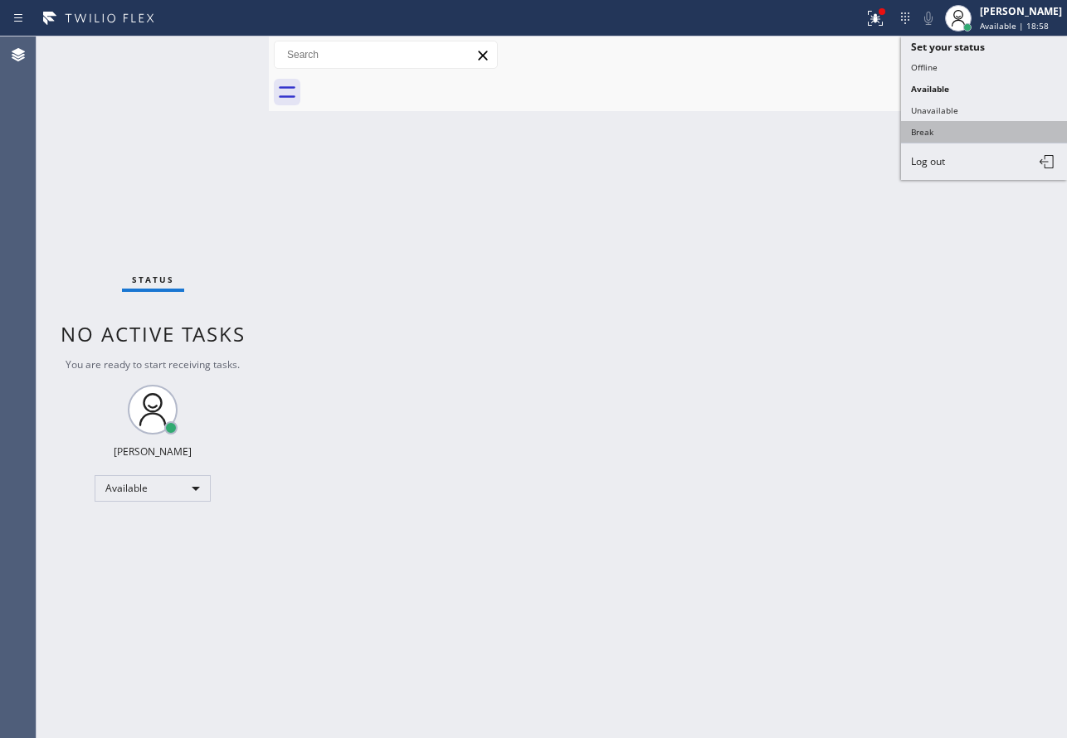
click at [943, 125] on button "Break" at bounding box center [984, 132] width 166 height 22
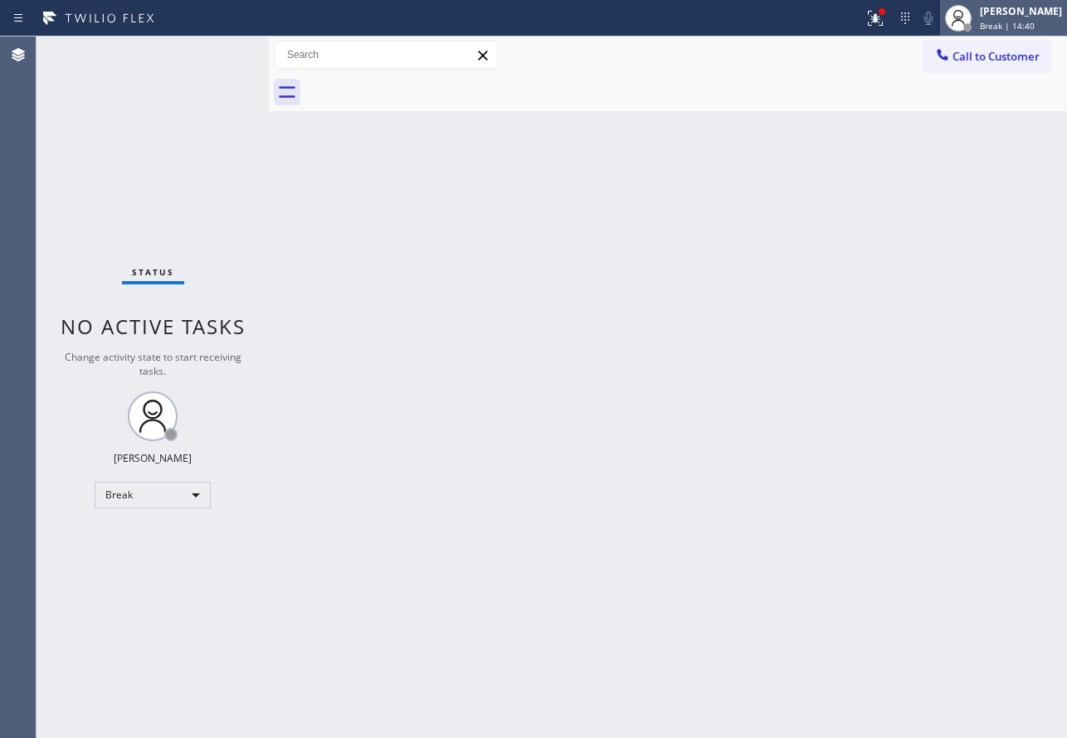
click at [1024, 20] on span "Break | 14:40" at bounding box center [1007, 26] width 55 height 12
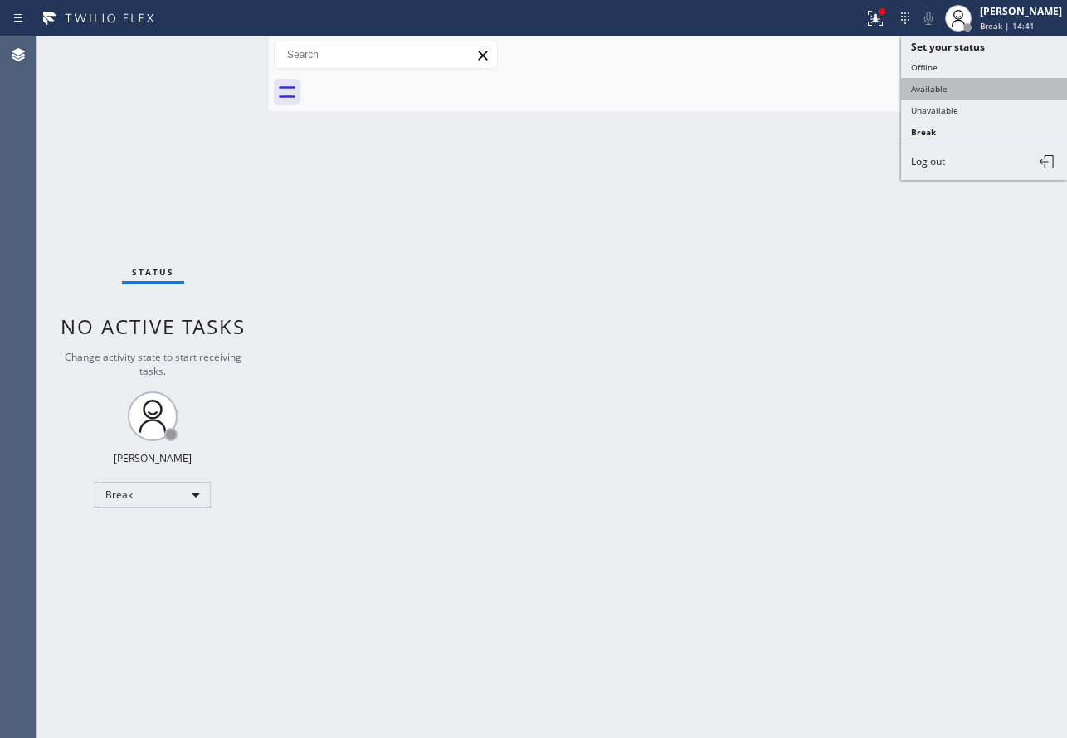
click at [963, 86] on button "Available" at bounding box center [984, 89] width 166 height 22
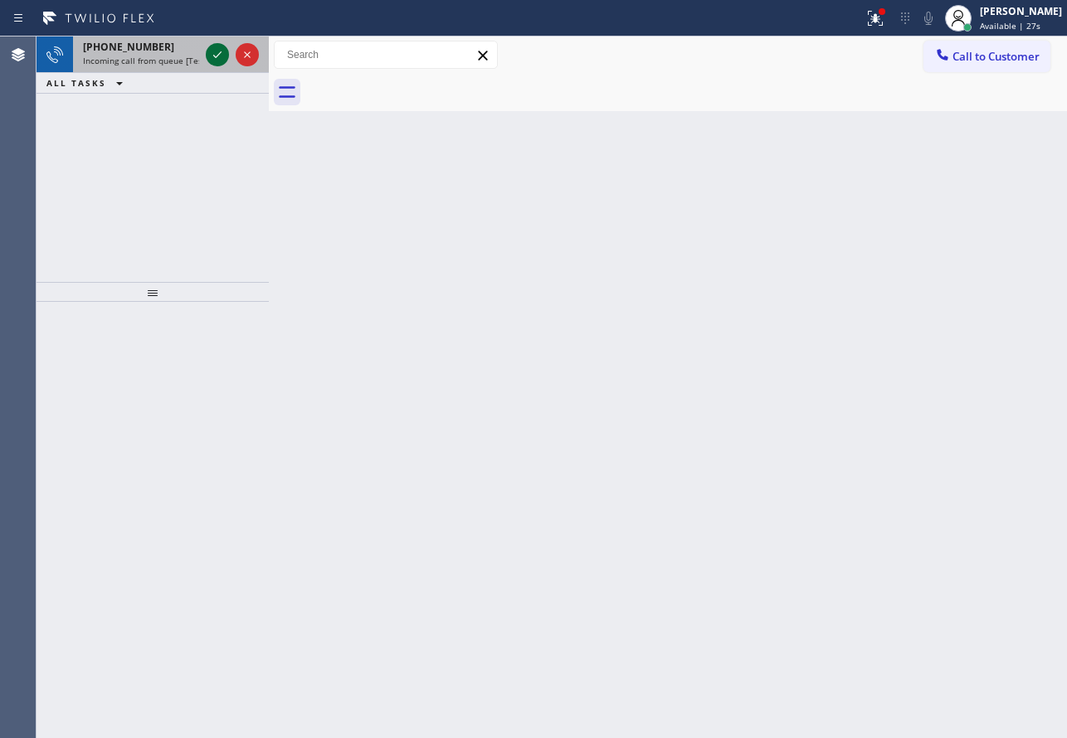
click at [217, 59] on icon at bounding box center [217, 55] width 20 height 20
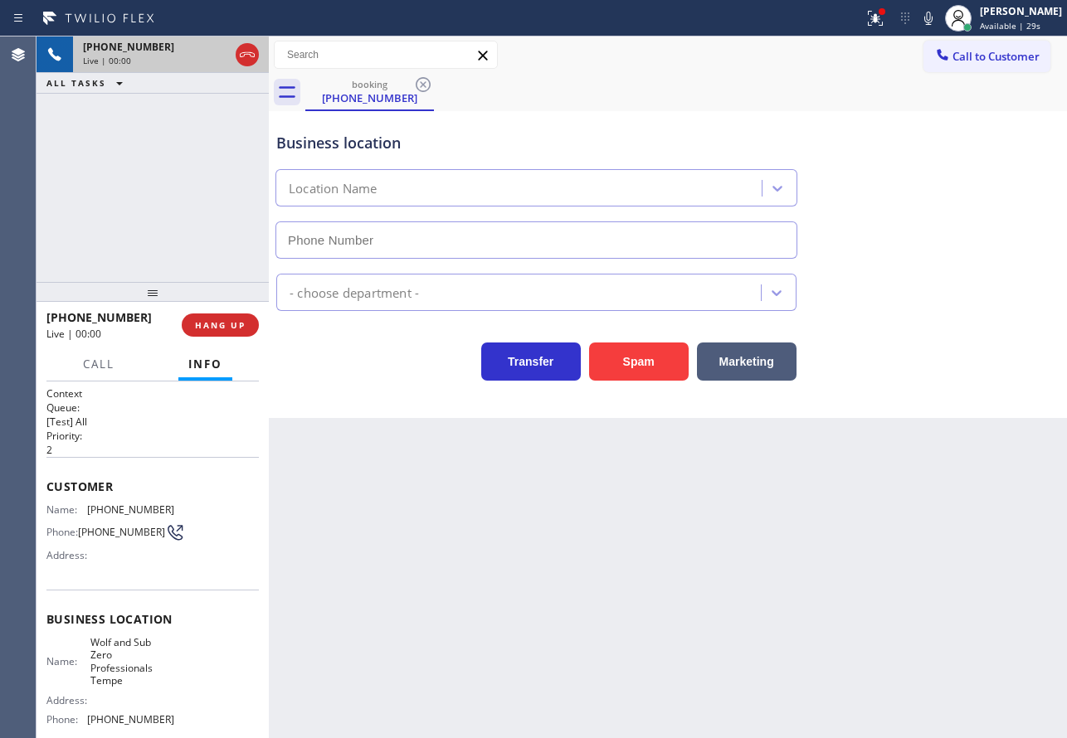
type input "[PHONE_NUMBER]"
click at [938, 23] on icon at bounding box center [929, 18] width 20 height 20
click at [938, 17] on icon at bounding box center [929, 18] width 20 height 20
click at [234, 328] on span "HANG UP" at bounding box center [220, 325] width 51 height 12
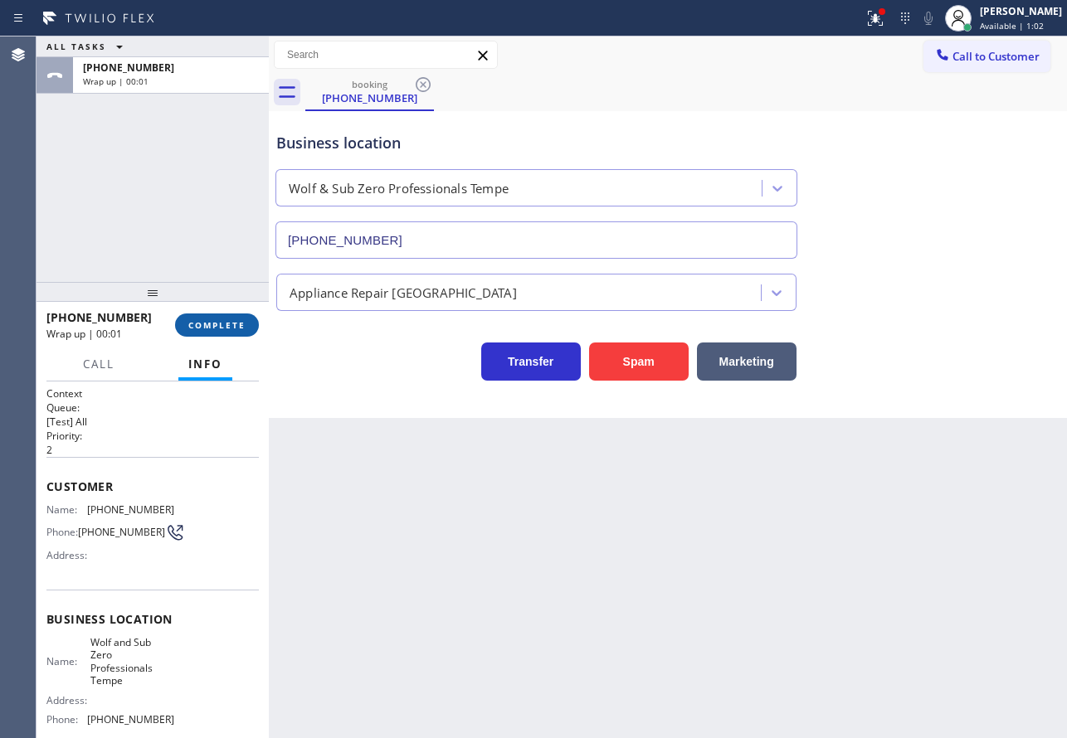
click at [234, 328] on span "COMPLETE" at bounding box center [216, 325] width 57 height 12
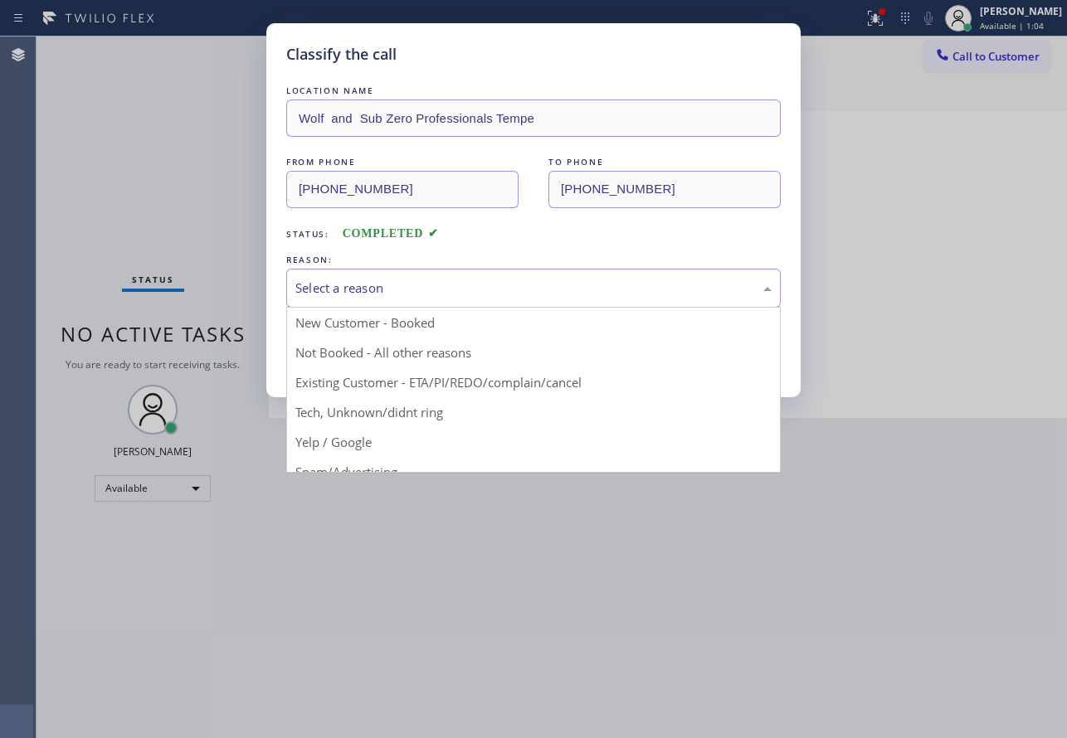
click at [369, 298] on div "Select a reason" at bounding box center [533, 288] width 495 height 39
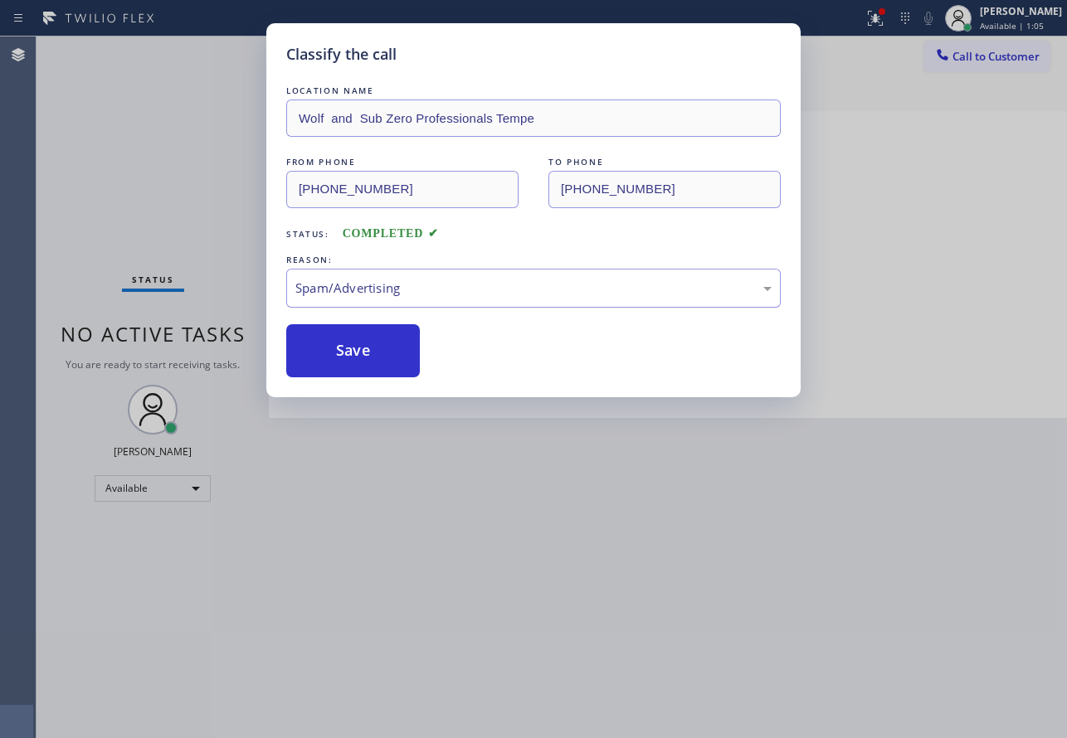
click at [395, 303] on div "Spam/Advertising" at bounding box center [533, 288] width 495 height 39
click at [353, 364] on button "Save" at bounding box center [353, 350] width 134 height 53
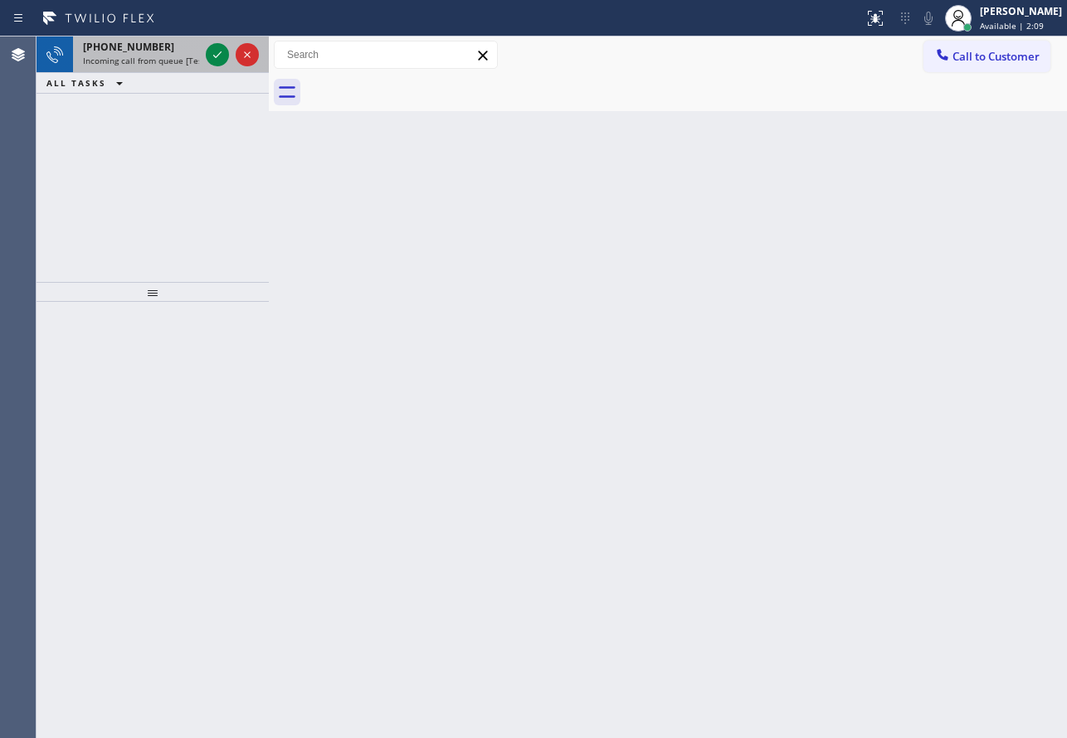
click at [119, 46] on span "+17208835288" at bounding box center [128, 47] width 91 height 14
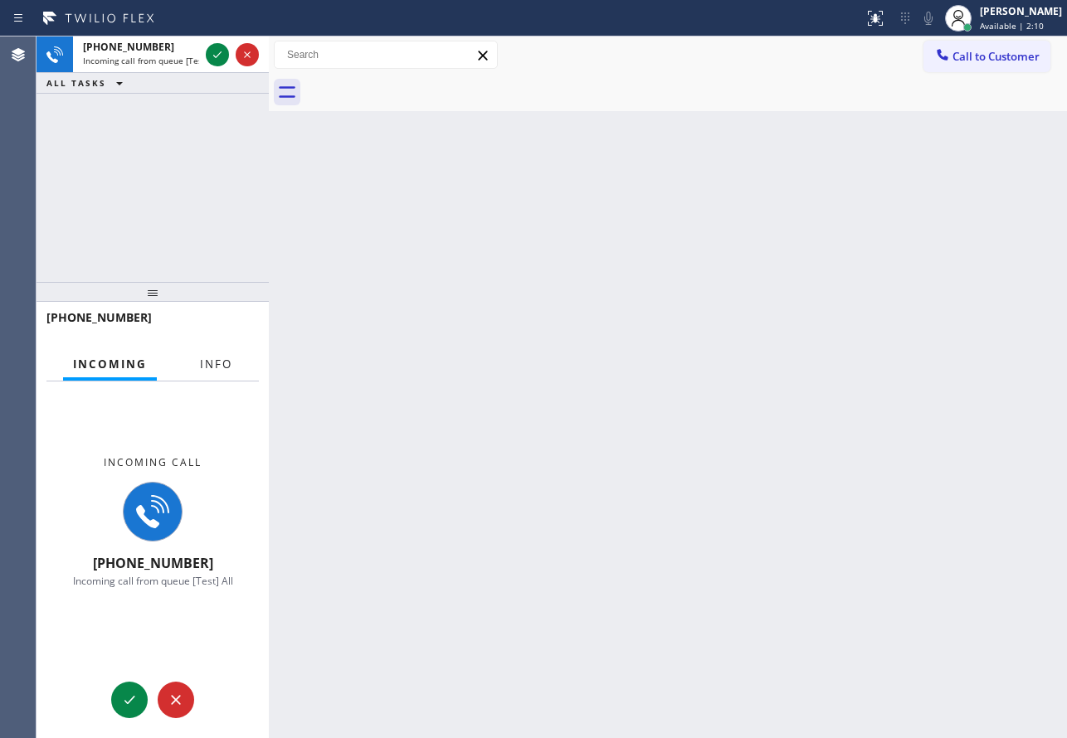
click at [212, 365] on span "Info" at bounding box center [216, 364] width 32 height 15
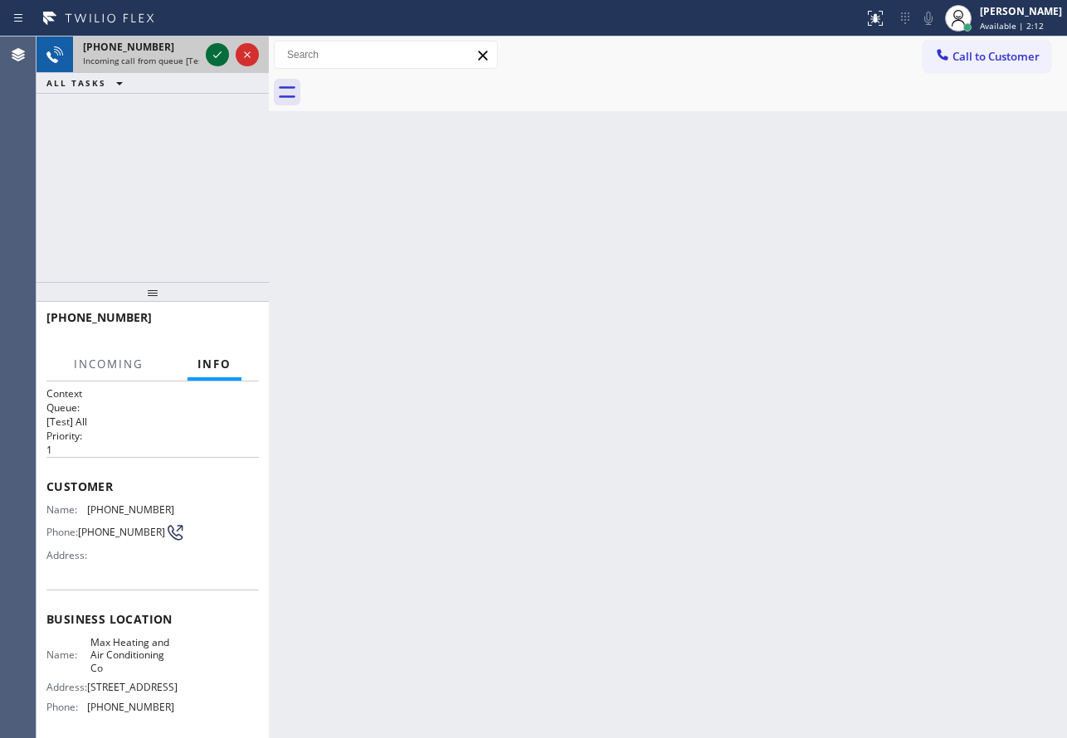
click at [218, 60] on icon at bounding box center [217, 55] width 20 height 20
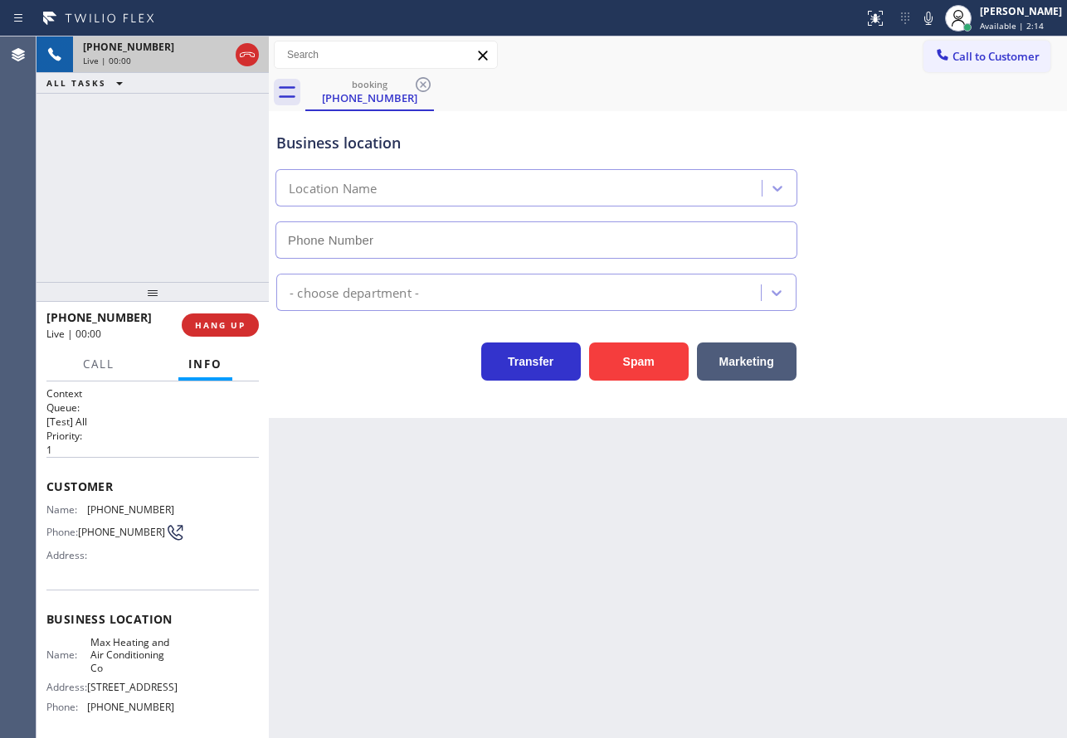
type input "(347) 751-6027"
click at [660, 370] on button "Spam" at bounding box center [639, 362] width 100 height 38
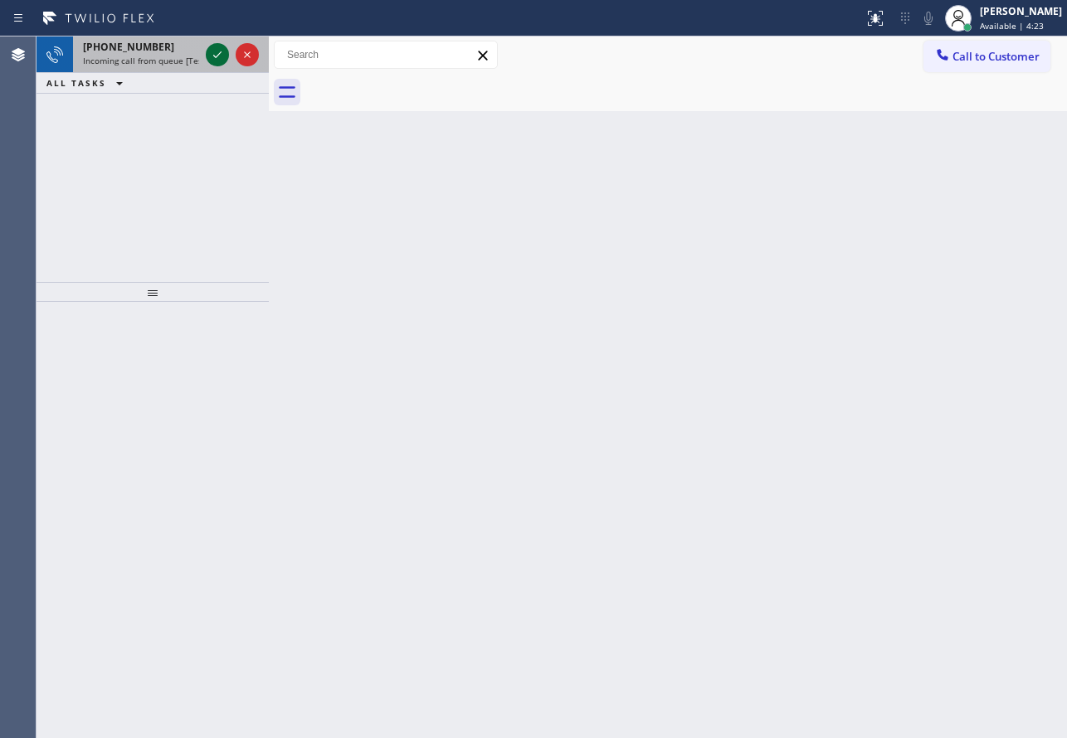
click at [210, 53] on icon at bounding box center [217, 55] width 20 height 20
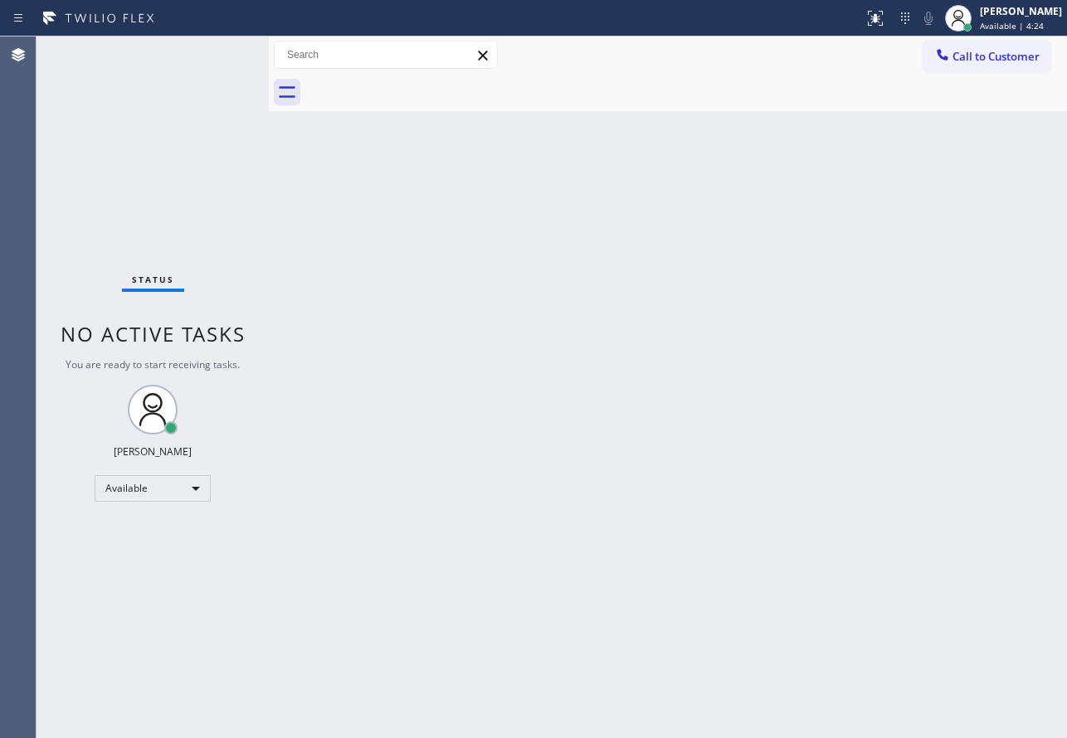
click at [210, 53] on div "Status No active tasks You are ready to start receiving tasks. John Tindoc Avai…" at bounding box center [153, 388] width 232 height 702
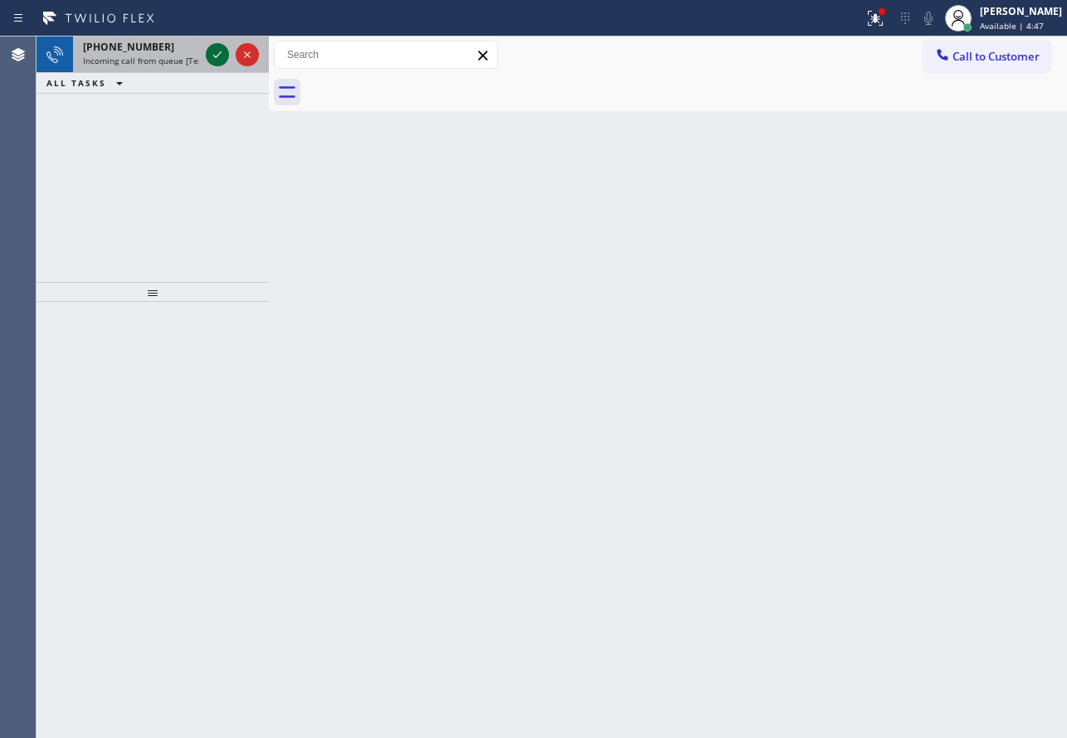
click at [221, 55] on icon at bounding box center [217, 55] width 20 height 20
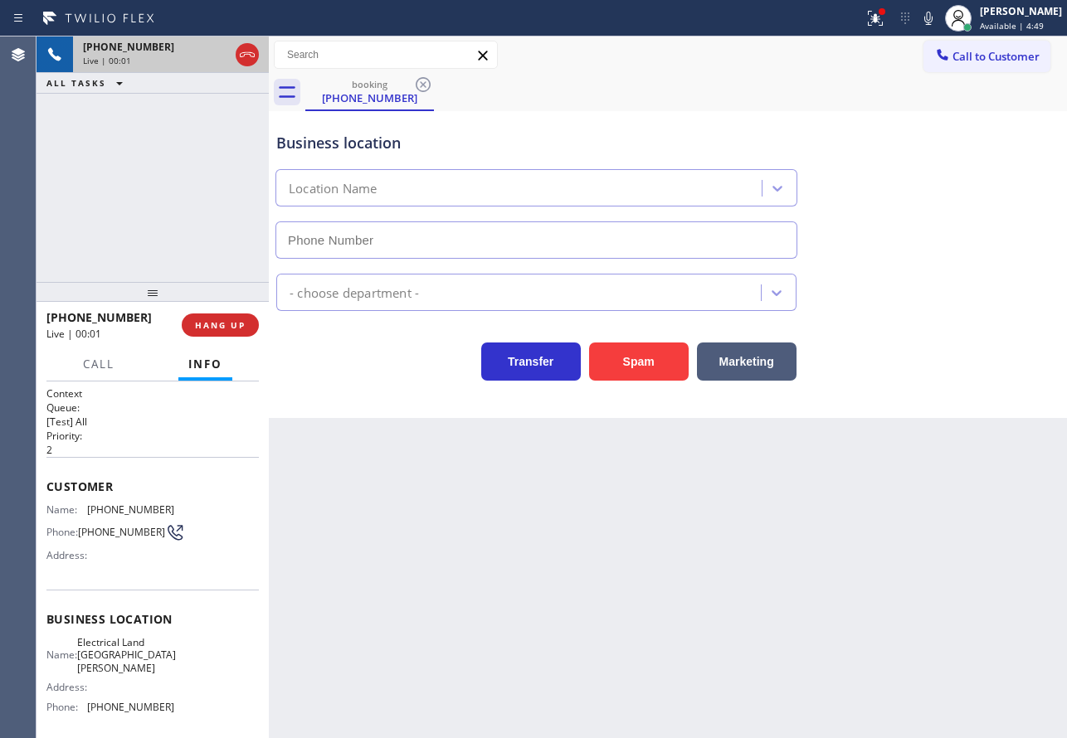
type input "(714) 681-1582"
click at [938, 14] on icon at bounding box center [929, 18] width 20 height 20
click at [938, 13] on icon at bounding box center [929, 18] width 20 height 20
click at [219, 56] on icon at bounding box center [217, 55] width 8 height 12
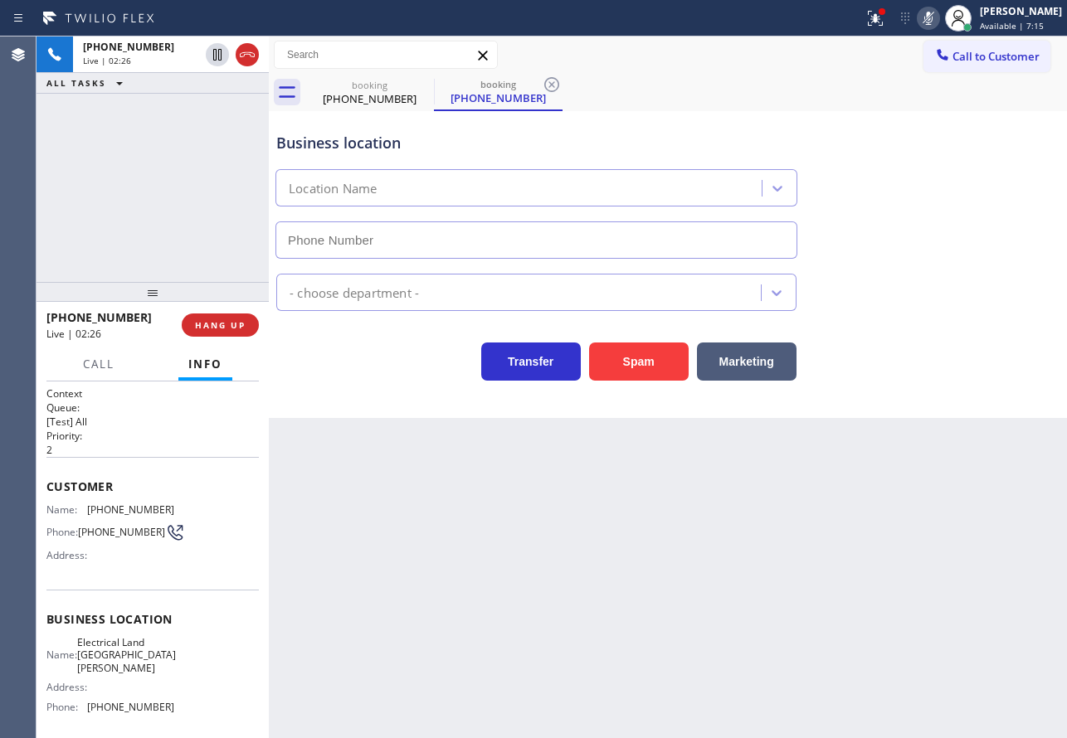
type input "(714) 681-1582"
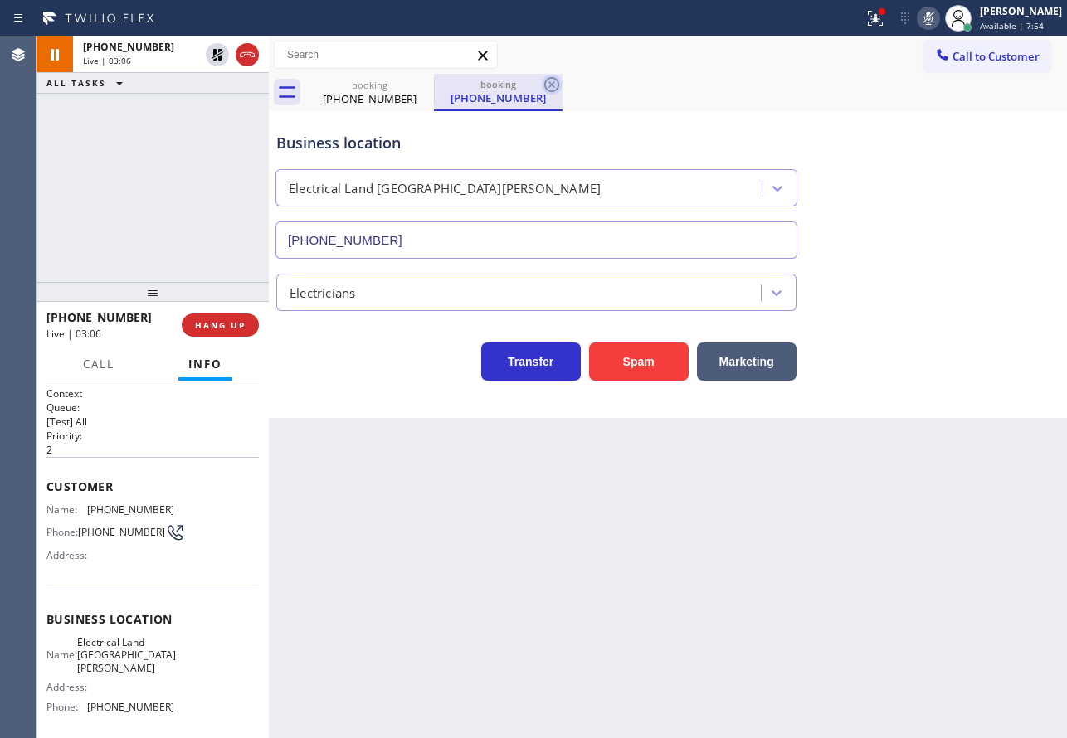
click at [553, 86] on icon at bounding box center [551, 84] width 15 height 15
click at [938, 19] on icon at bounding box center [929, 18] width 20 height 20
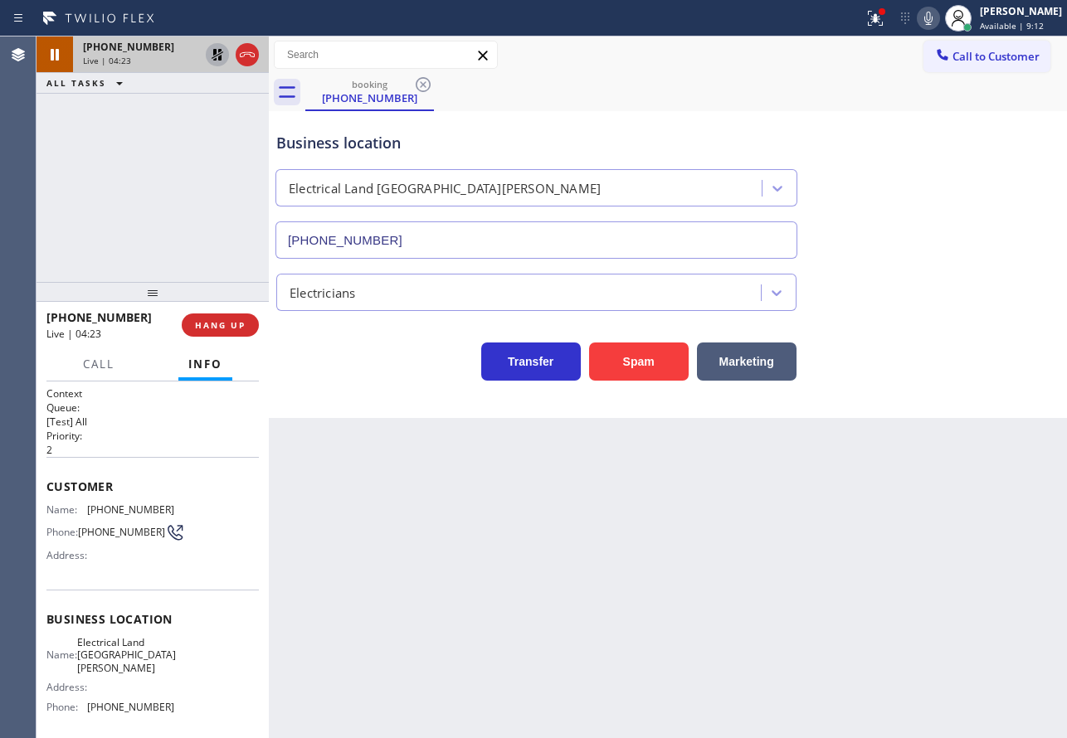
click at [209, 57] on icon at bounding box center [217, 55] width 20 height 20
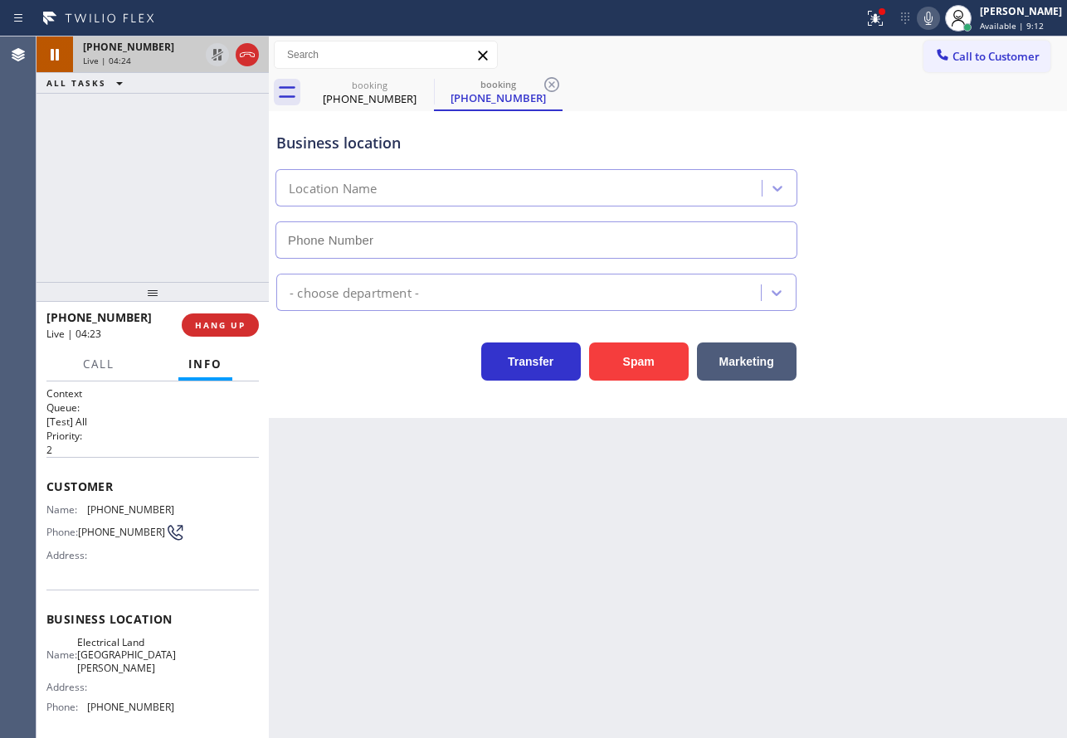
type input "(714) 681-1582"
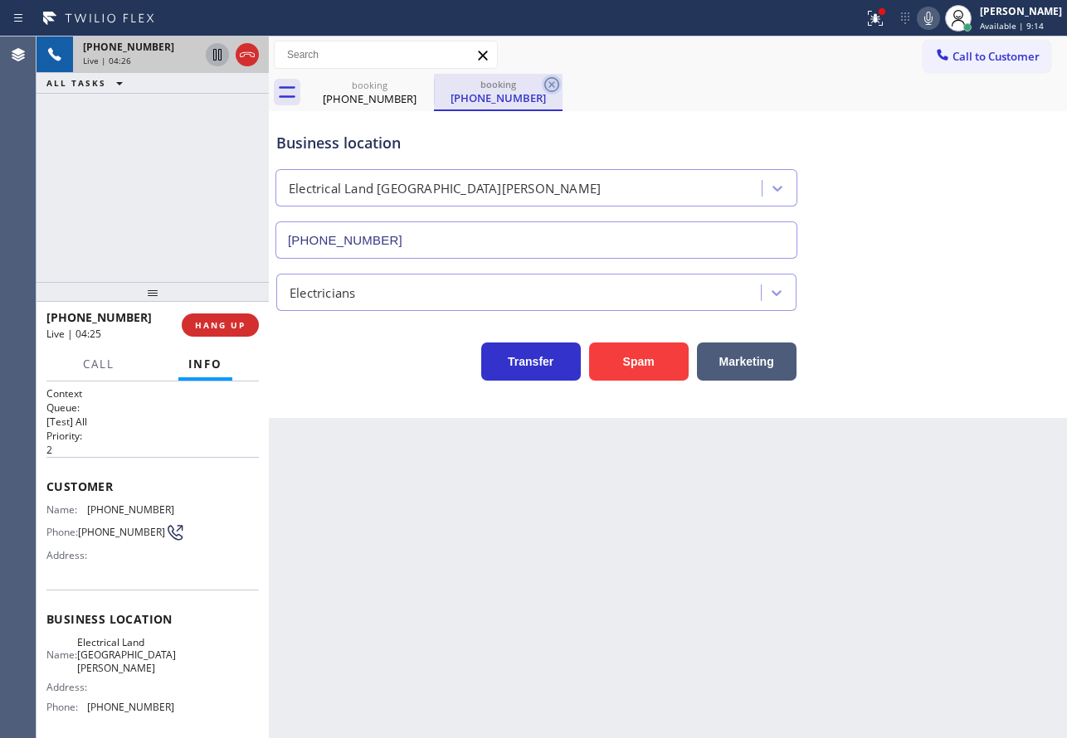
click at [557, 83] on icon at bounding box center [552, 85] width 20 height 20
click at [933, 17] on icon at bounding box center [928, 18] width 8 height 13
click at [938, 11] on icon at bounding box center [929, 18] width 20 height 20
click at [97, 510] on span "(714) 417-3526" at bounding box center [130, 510] width 87 height 12
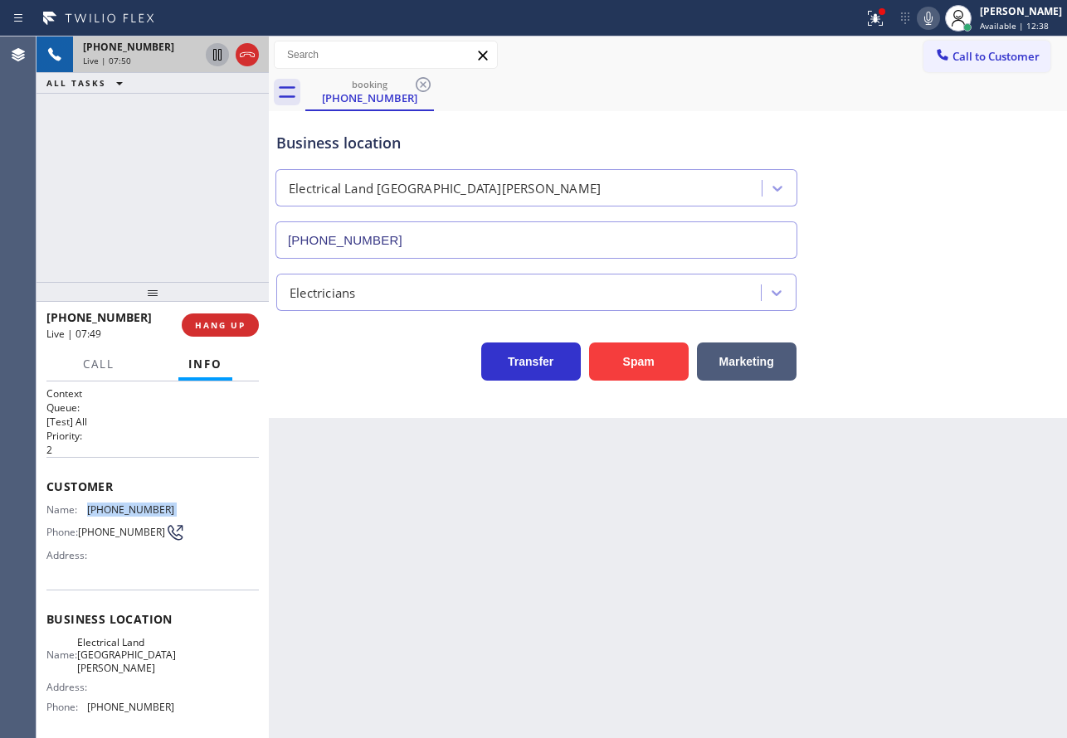
click at [97, 510] on span "(714) 417-3526" at bounding box center [130, 510] width 87 height 12
copy span "(714) 417-3526"
click at [938, 17] on icon at bounding box center [929, 18] width 20 height 20
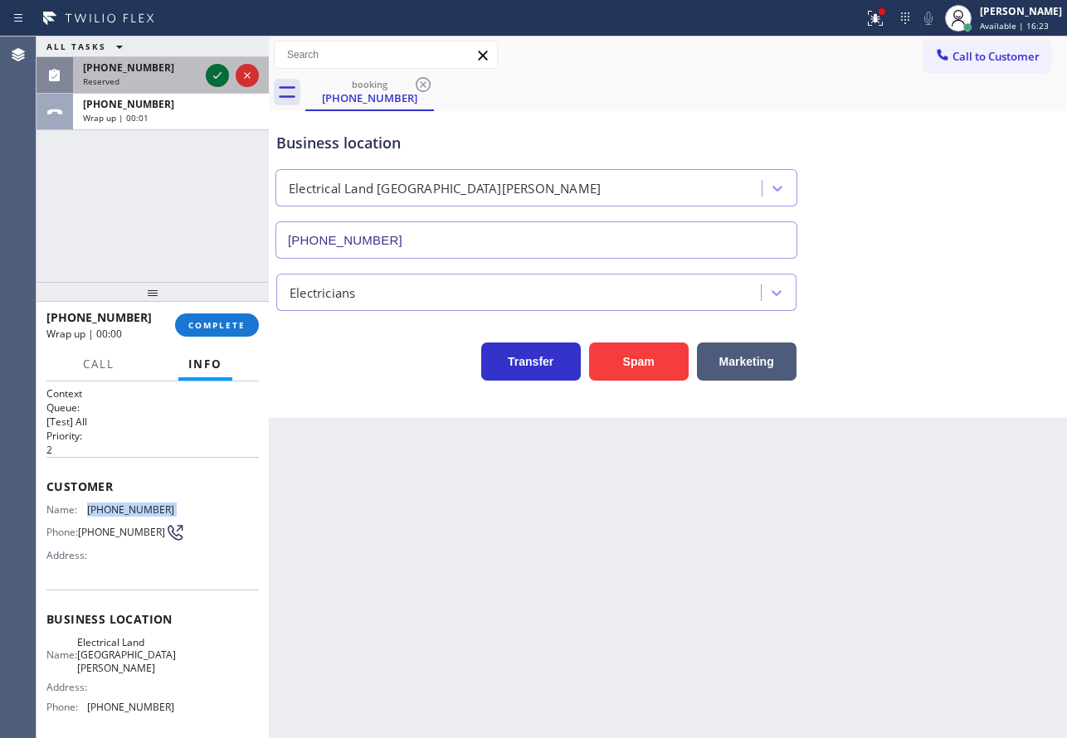
click at [217, 110] on div "ALL TASKS ALL TASKS ACTIVE TASKS TASKS IN WRAP UP (559) 706-3197 Reserved +1714…" at bounding box center [153, 84] width 232 height 94
click at [216, 69] on icon at bounding box center [217, 76] width 20 height 20
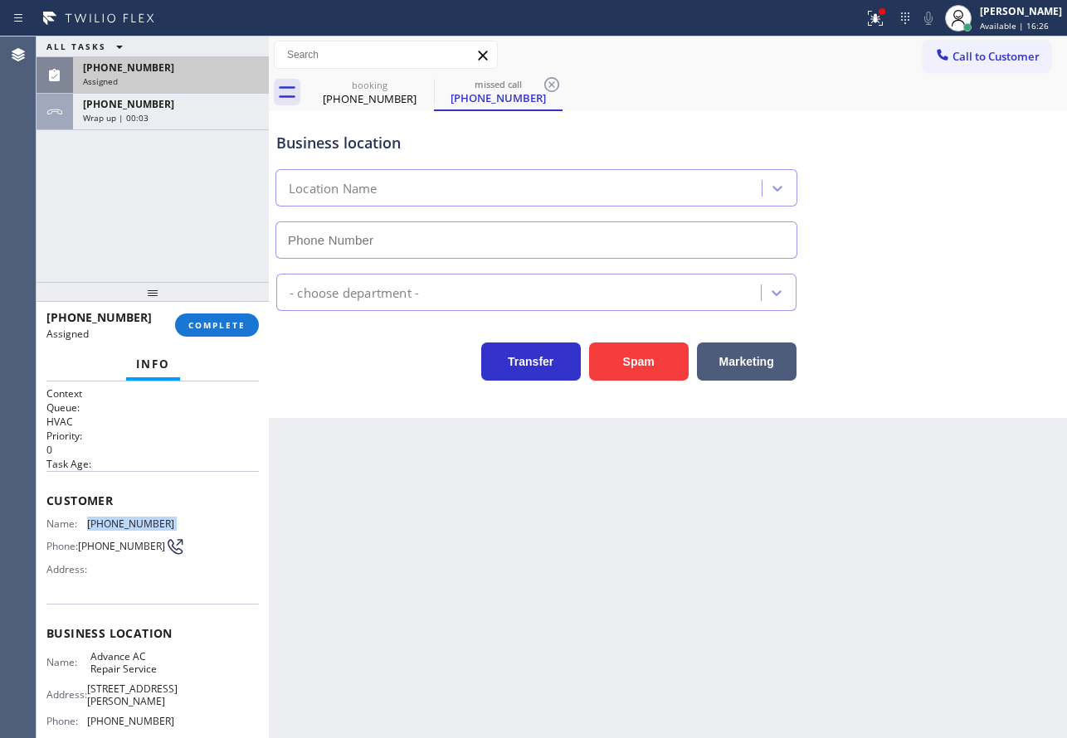
type input "(626) 921-4230"
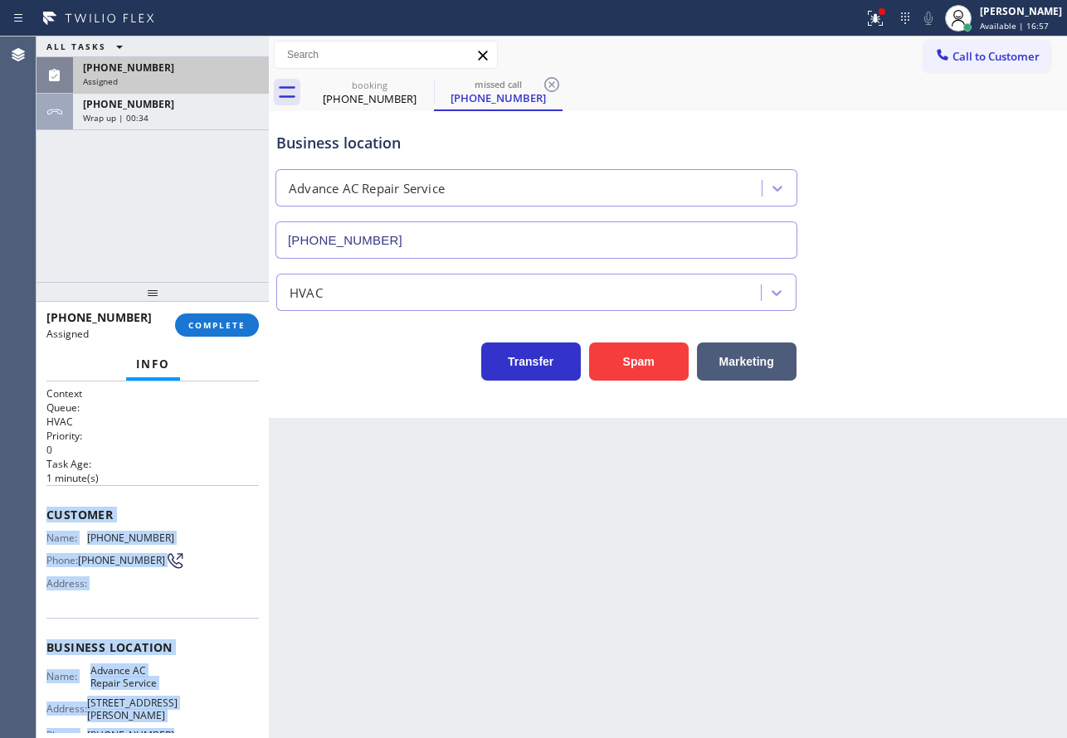
copy div "Customer Name: (559) 706-3197 Phone: (559) 706-3197 Address: Business location …"
drag, startPoint x: 163, startPoint y: 585, endPoint x: 47, endPoint y: 514, distance: 135.2
click at [47, 514] on div "Context Queue: HVAC Priority: 0 Task Age: 1 minute(s) Customer Name: (559) 706-…" at bounding box center [152, 641] width 212 height 509
click at [227, 324] on span "COMPLETE" at bounding box center [216, 325] width 57 height 12
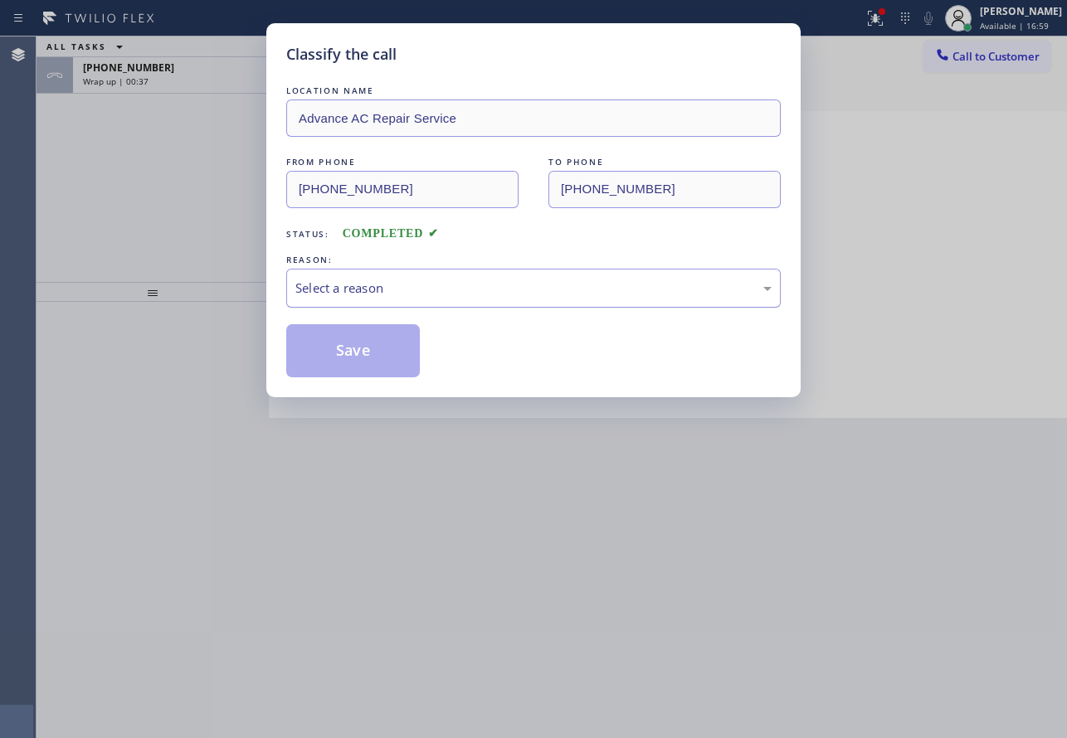
click at [383, 295] on div "Select a reason" at bounding box center [533, 288] width 476 height 19
click at [354, 376] on button "Save" at bounding box center [353, 350] width 134 height 53
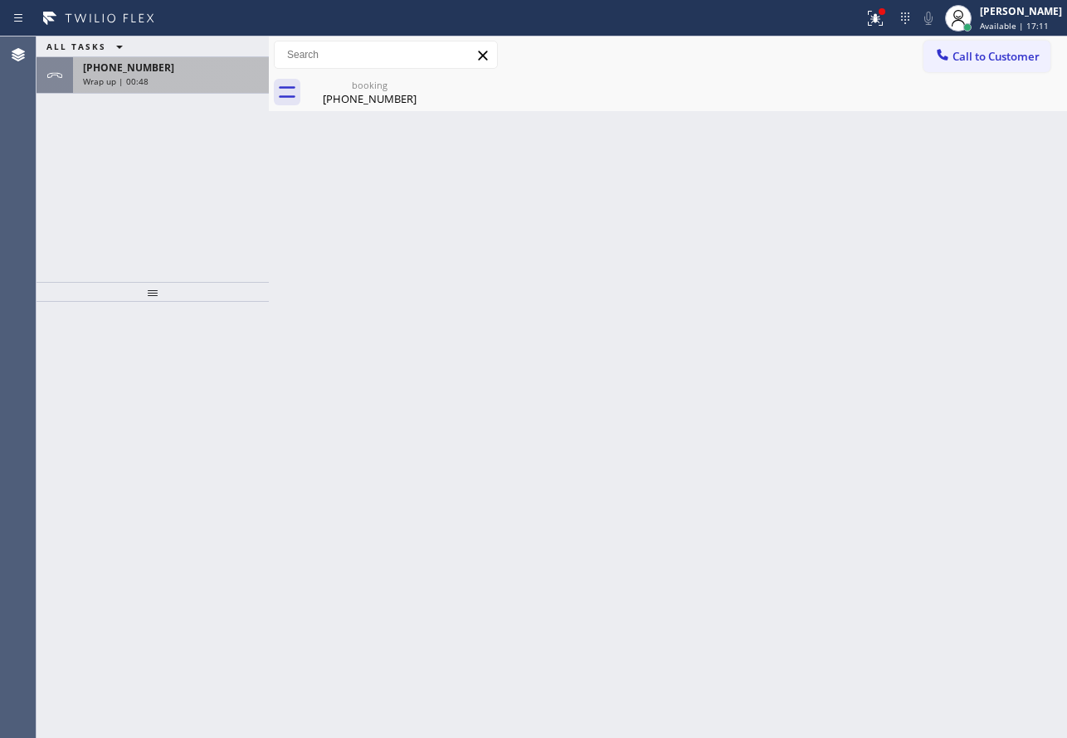
click at [88, 79] on span "Wrap up | 00:48" at bounding box center [116, 82] width 66 height 12
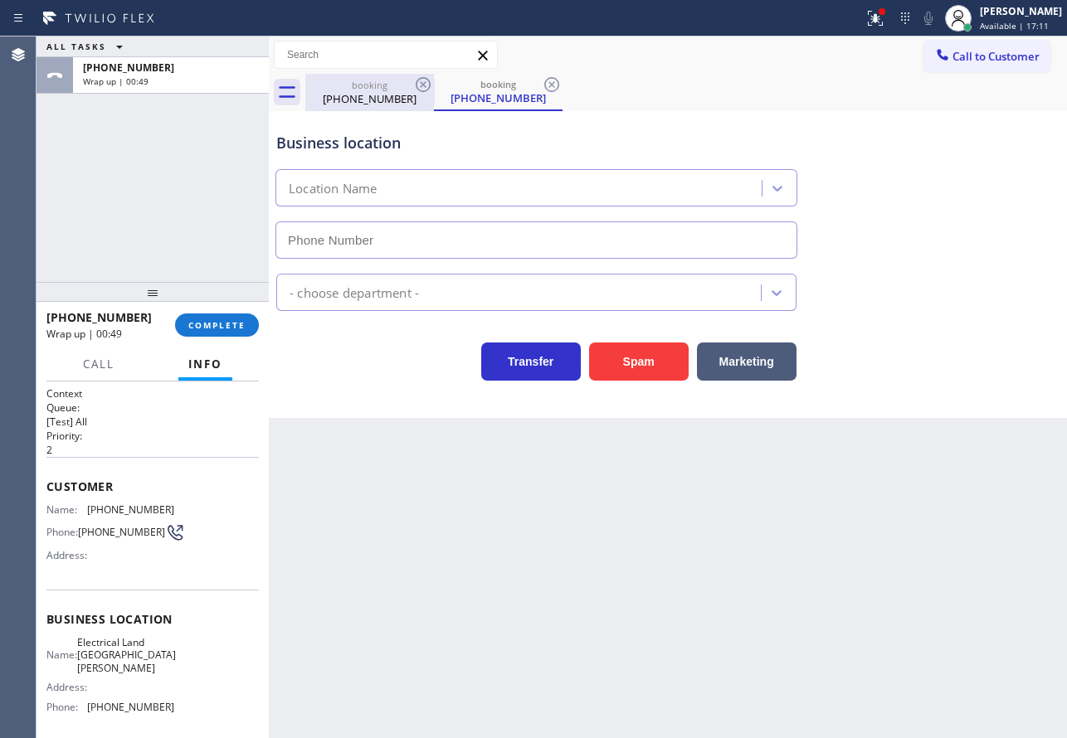
type input "(714) 681-1582"
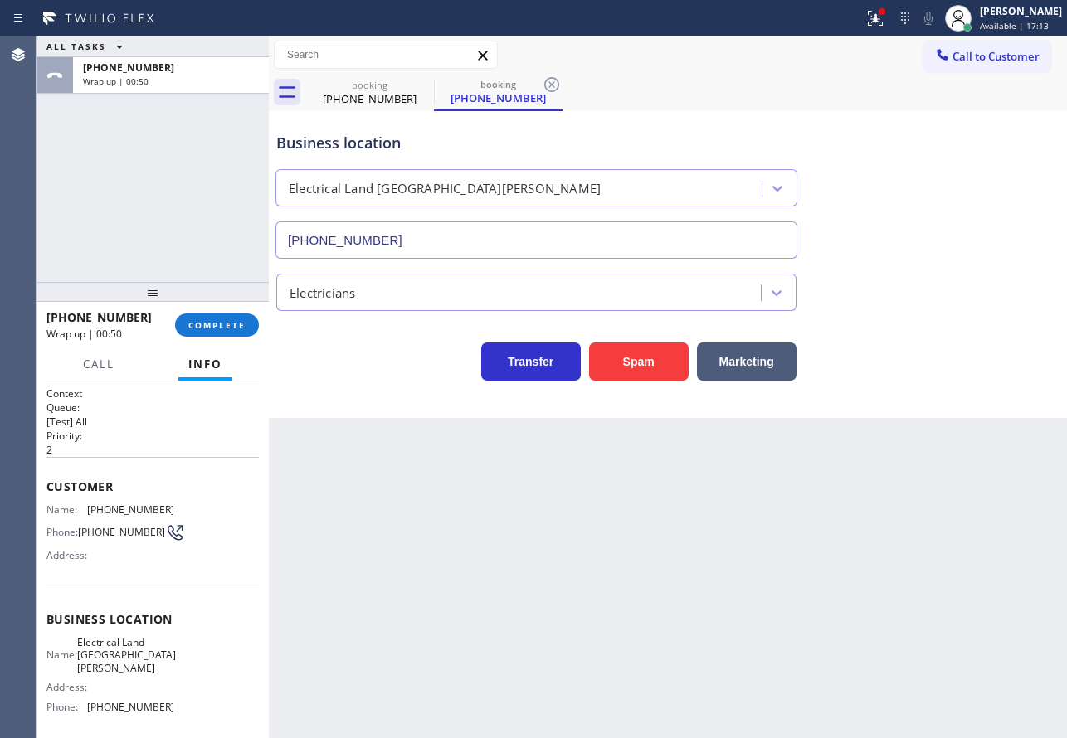
drag, startPoint x: 558, startPoint y: 85, endPoint x: 554, endPoint y: 95, distance: 9.7
click at [558, 86] on icon at bounding box center [552, 85] width 20 height 20
click at [134, 701] on span "(714) 681-1582" at bounding box center [130, 707] width 87 height 12
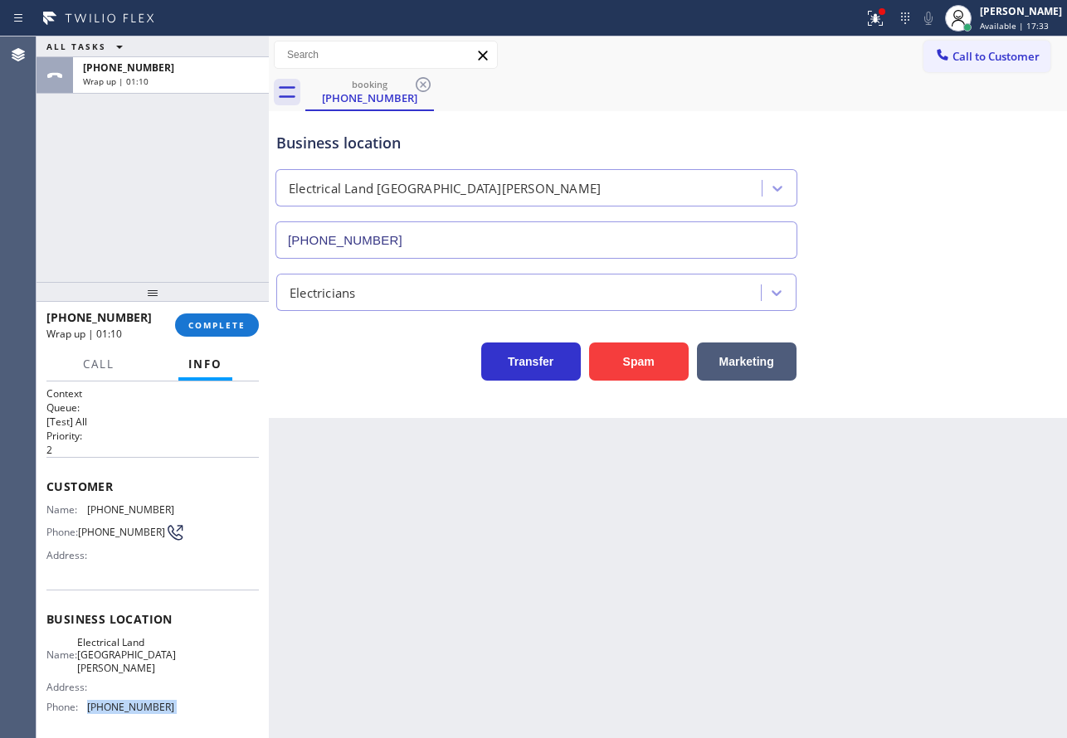
copy span "(714) 681-1582"
click at [113, 651] on span "Electrical Land Santa Ana" at bounding box center [126, 655] width 99 height 38
copy span "Electrical Land Santa Ana"
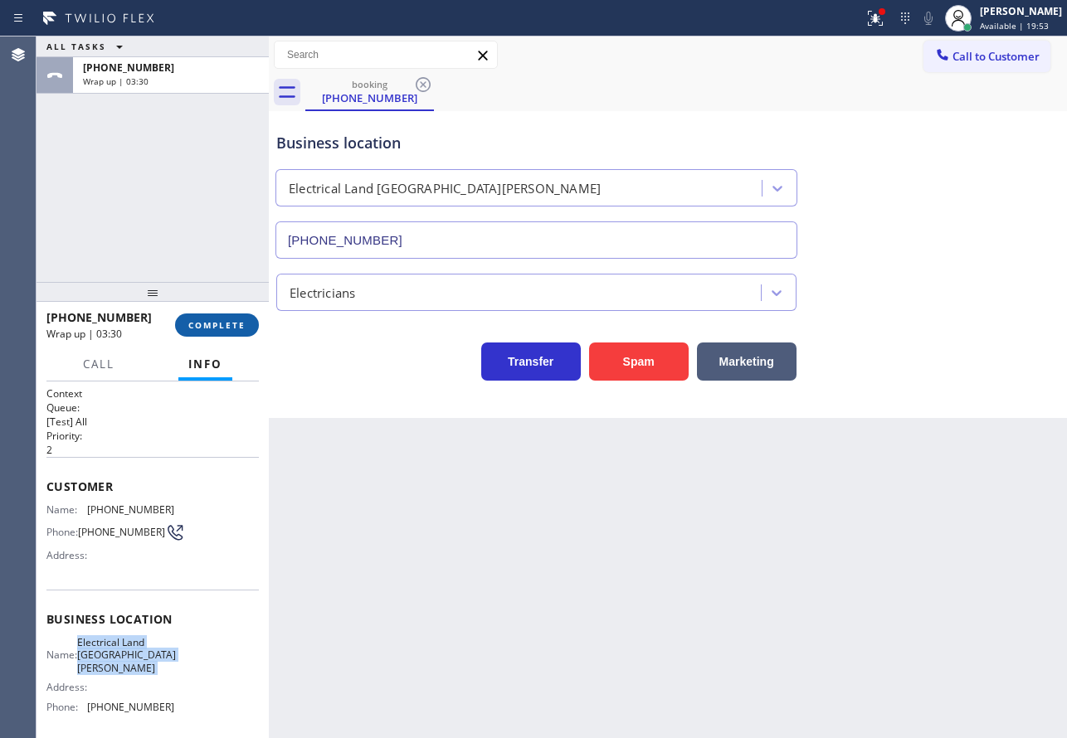
click at [208, 327] on span "COMPLETE" at bounding box center [216, 325] width 57 height 12
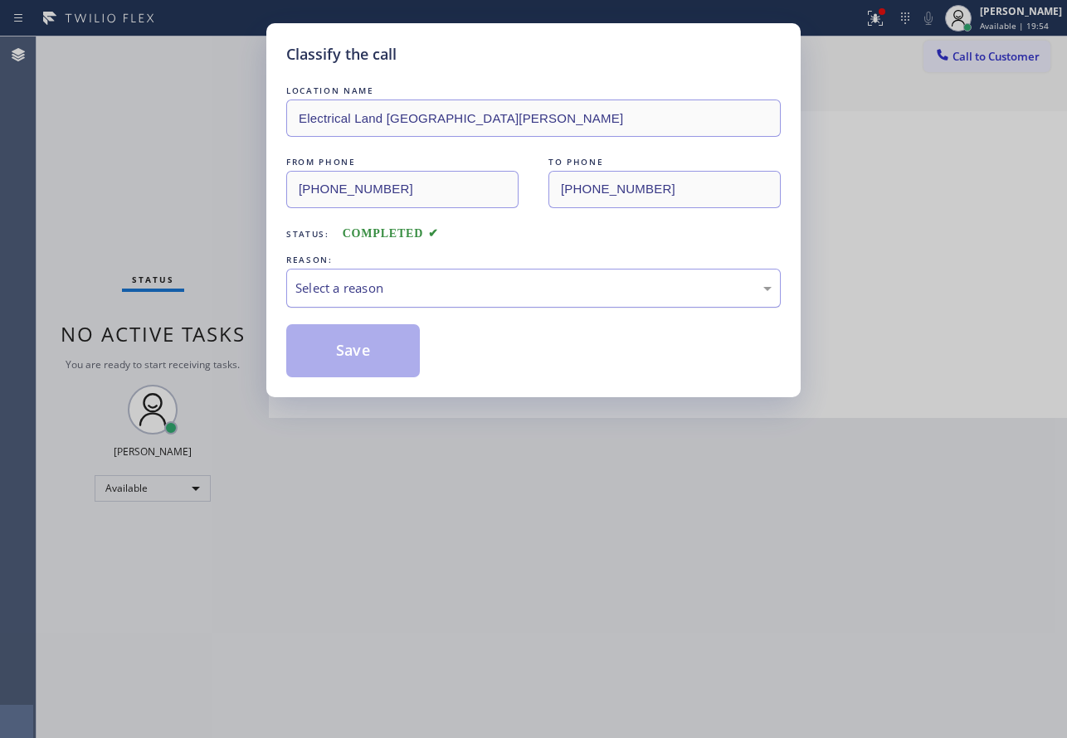
click at [361, 290] on div "Select a reason" at bounding box center [533, 288] width 476 height 19
click at [352, 360] on button "Save" at bounding box center [353, 350] width 134 height 53
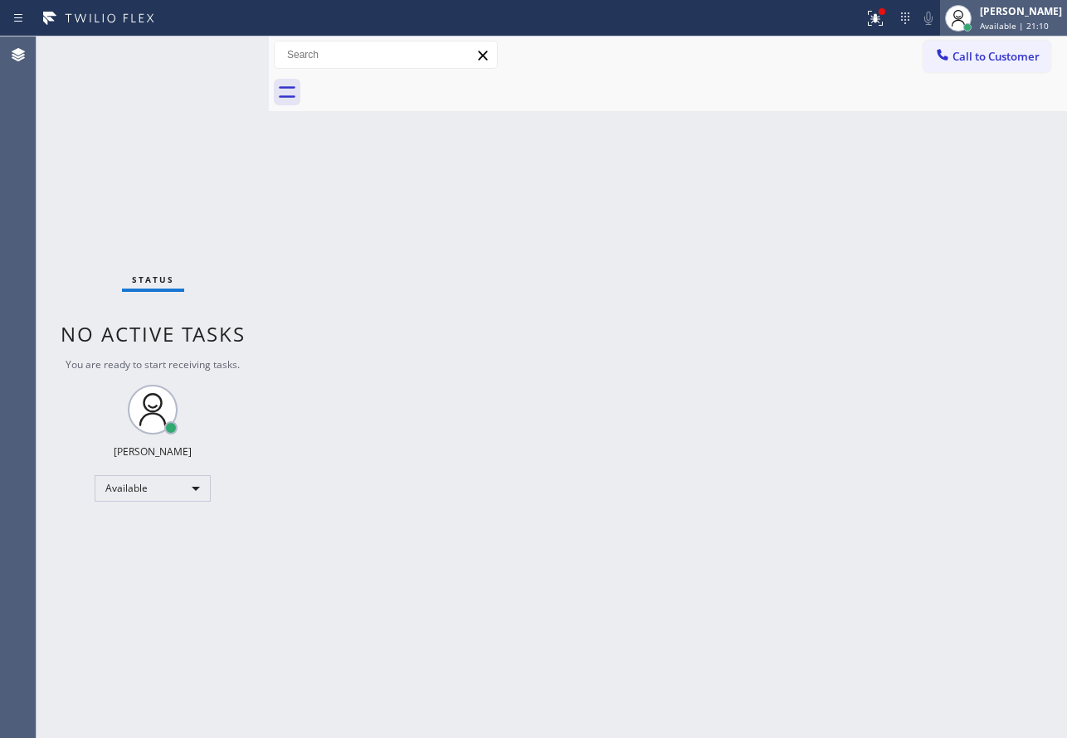
click at [1005, 18] on div "John Tindoc Available | 21:10" at bounding box center [1022, 17] width 90 height 29
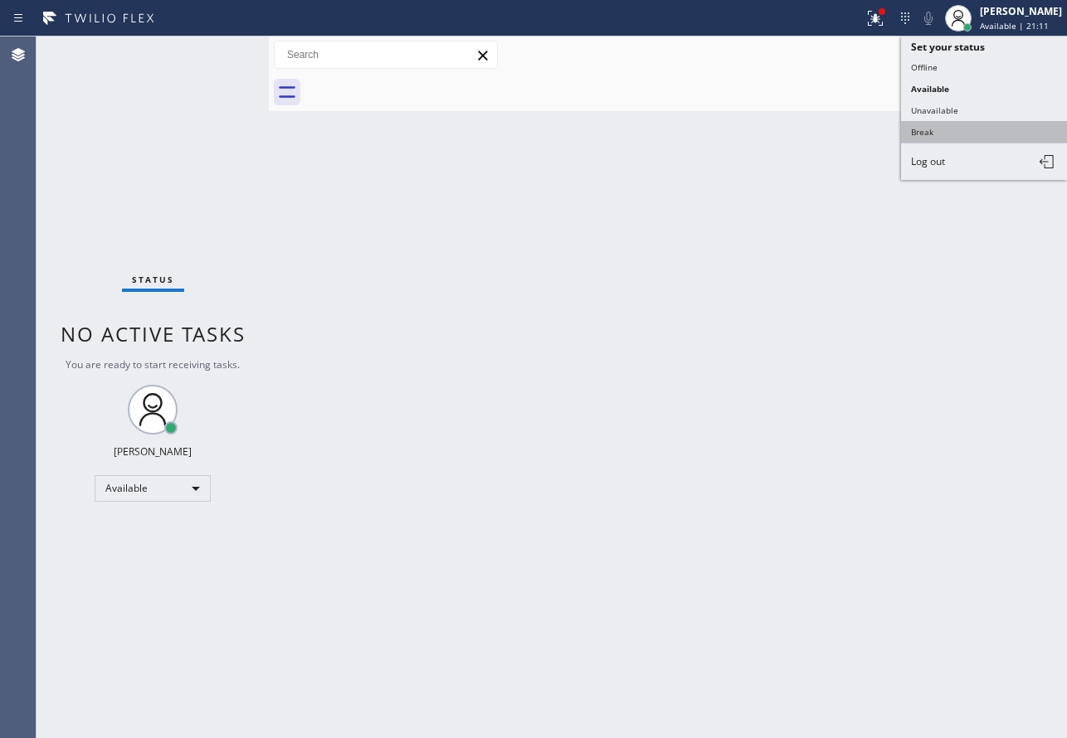
click at [948, 135] on button "Break" at bounding box center [984, 132] width 166 height 22
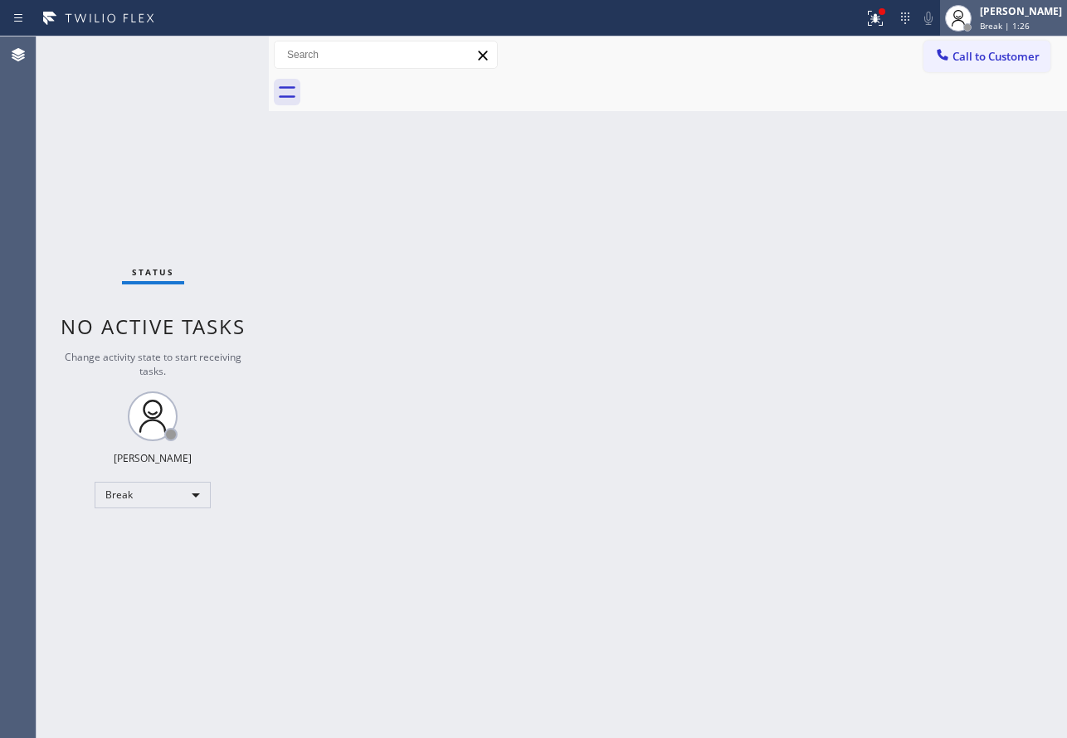
click at [1018, 16] on div "[PERSON_NAME]" at bounding box center [1021, 11] width 82 height 14
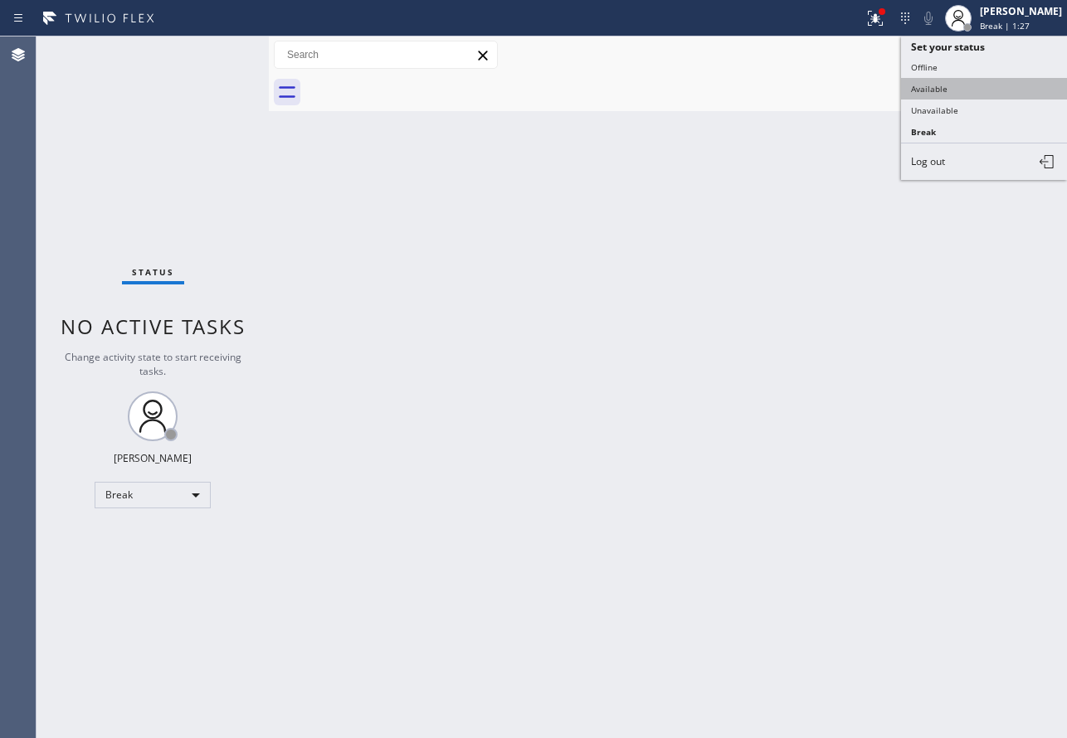
click at [959, 88] on button "Available" at bounding box center [984, 89] width 166 height 22
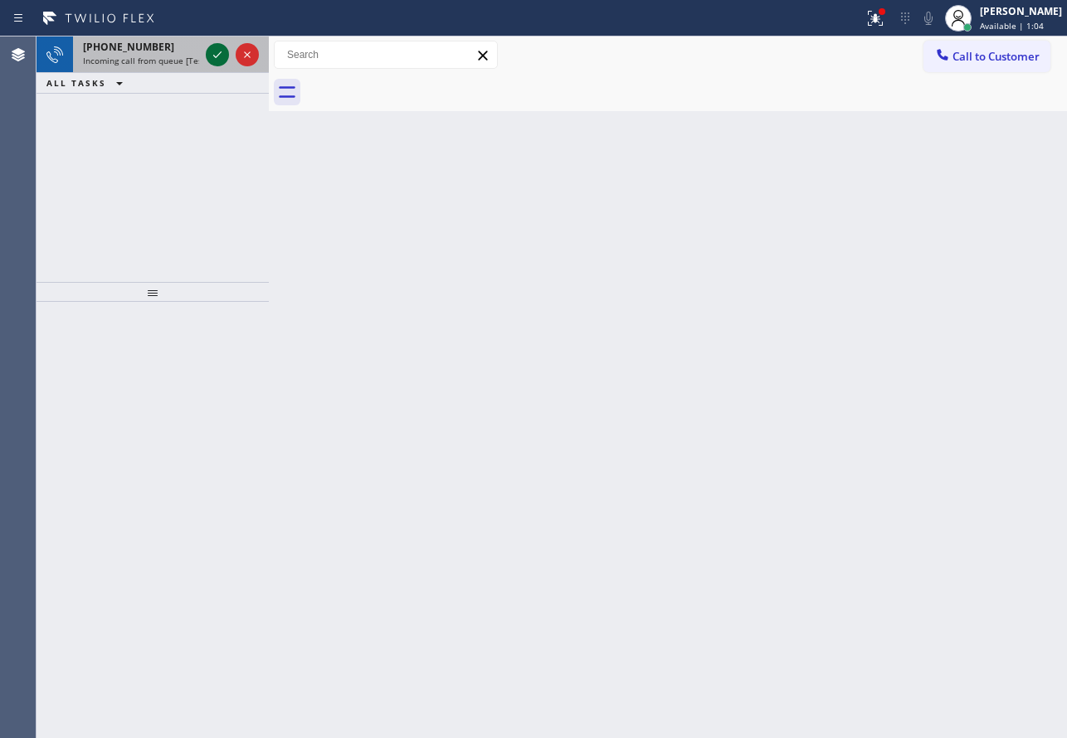
click at [212, 52] on icon at bounding box center [217, 55] width 20 height 20
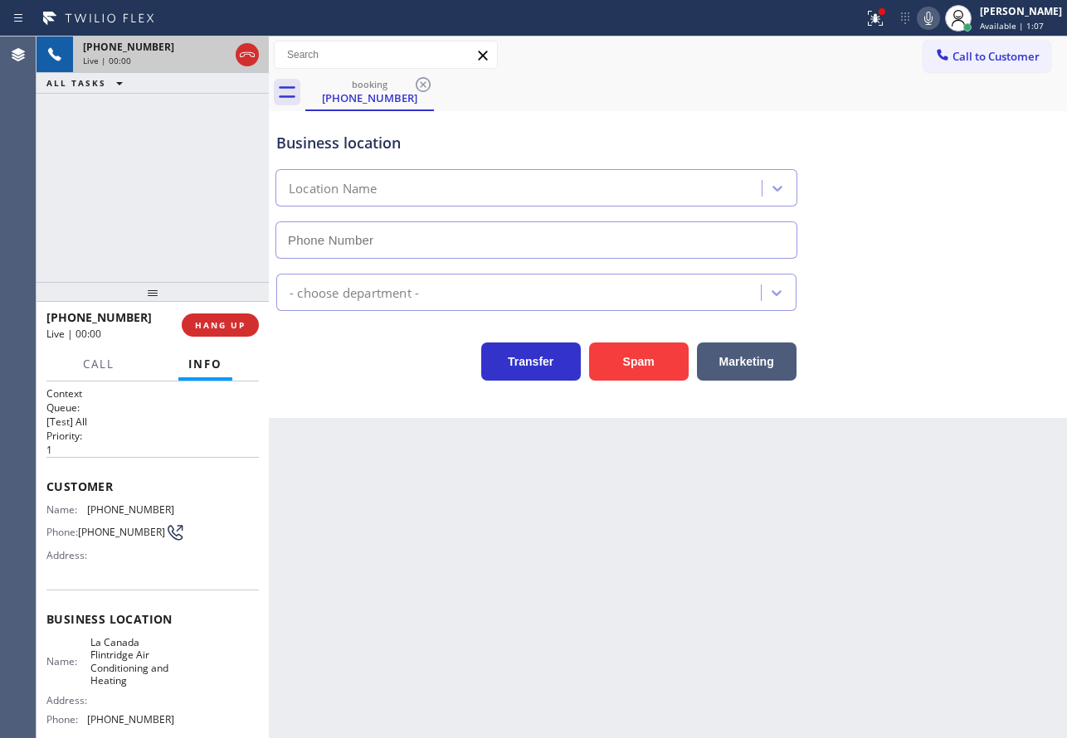
type input "(747) 223-6112"
click at [641, 369] on button "Spam" at bounding box center [639, 362] width 100 height 38
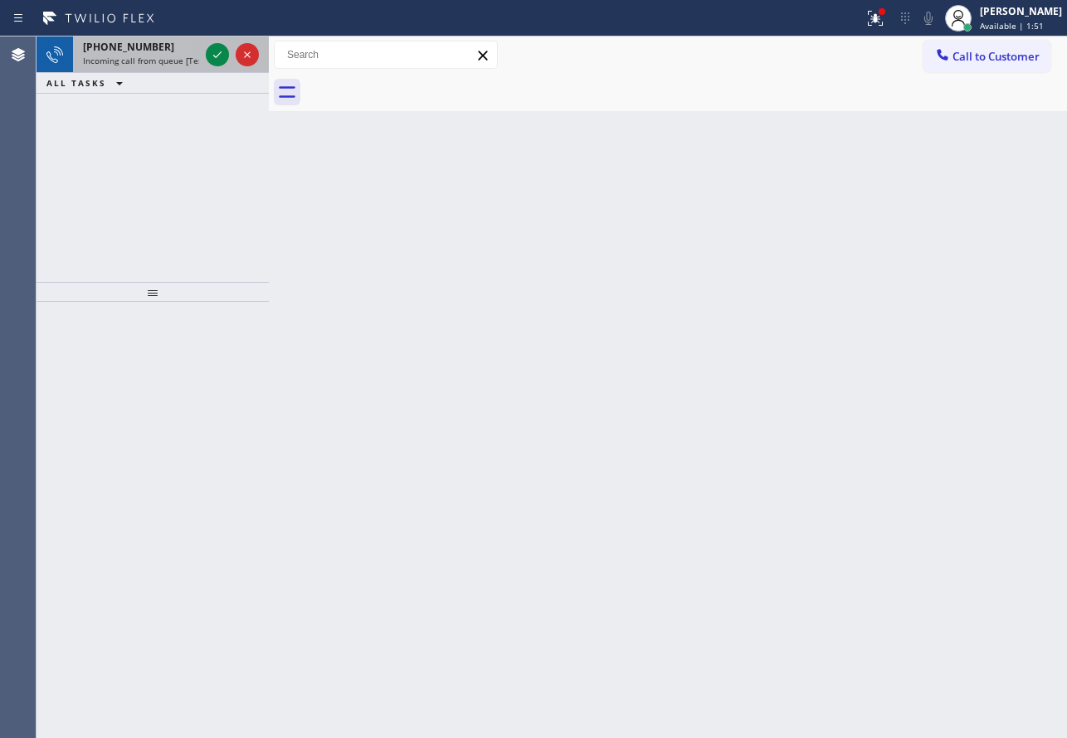
click at [142, 58] on span "Incoming call from queue [Test] All" at bounding box center [152, 61] width 138 height 12
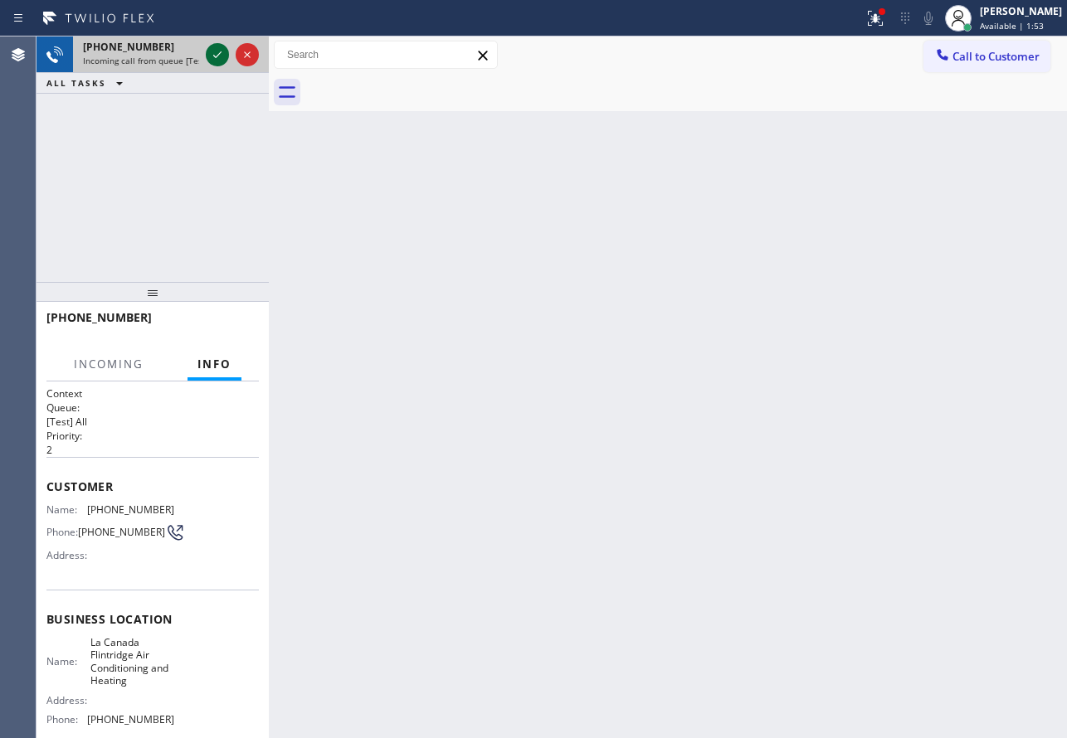
click at [220, 56] on icon at bounding box center [217, 55] width 20 height 20
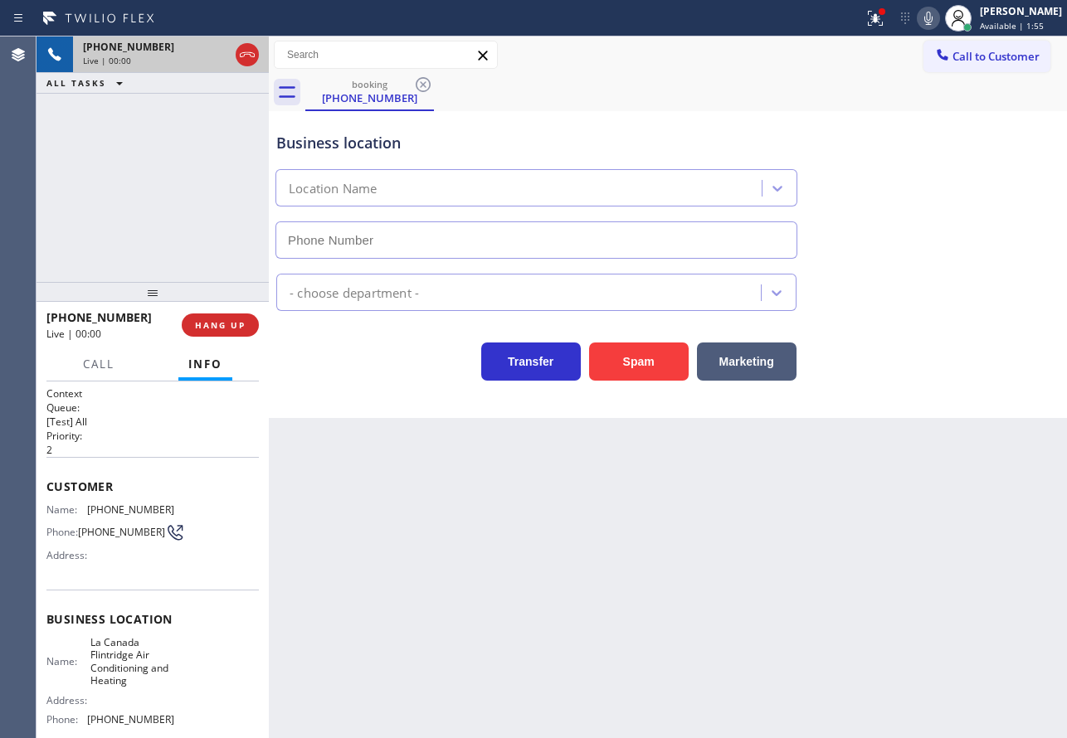
type input "(747) 223-6112"
click at [643, 358] on button "Spam" at bounding box center [639, 362] width 100 height 38
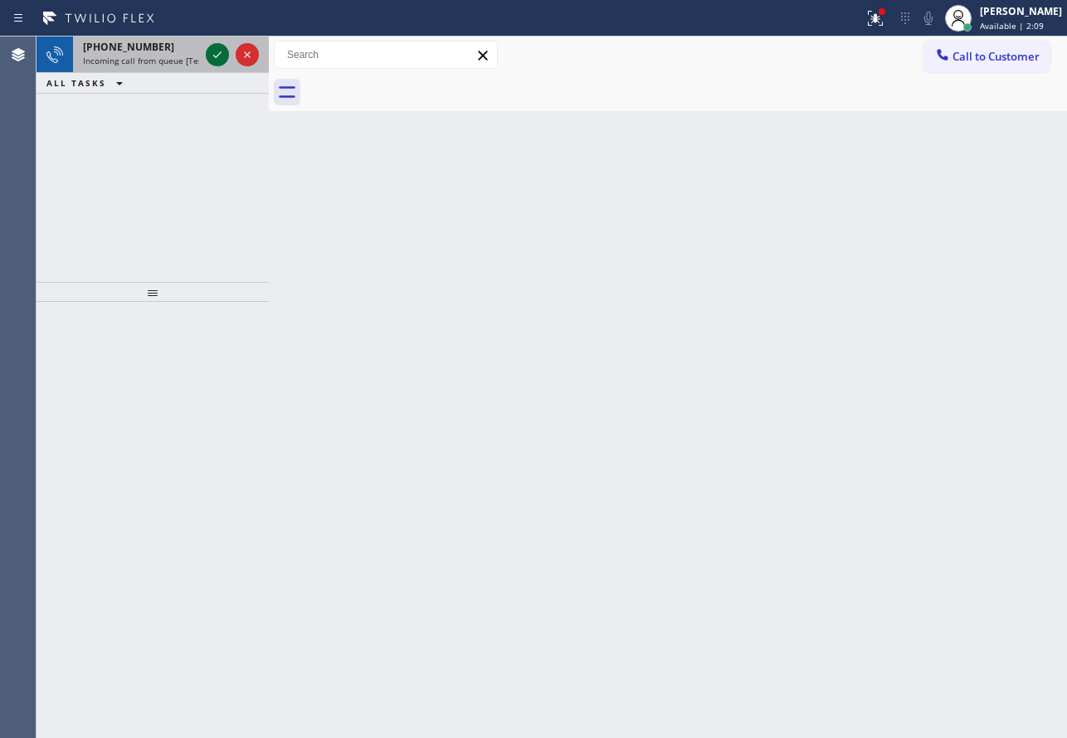
click at [225, 49] on icon at bounding box center [217, 55] width 20 height 20
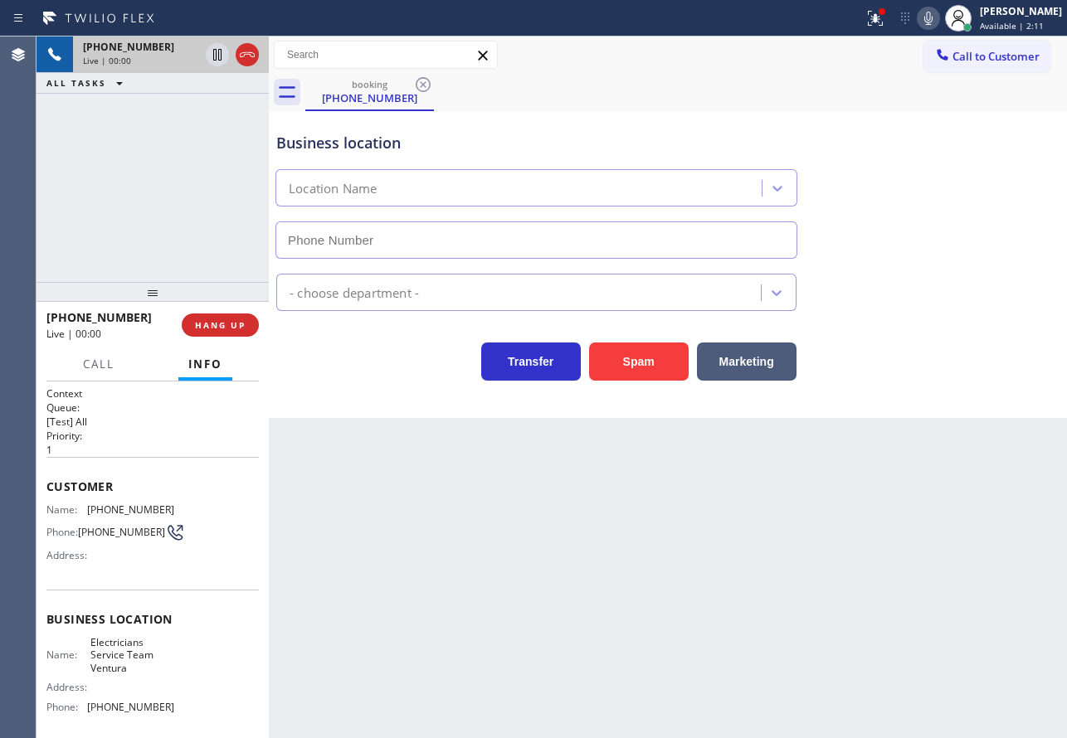
type input "(805) 519-8853"
click at [938, 12] on icon at bounding box center [929, 18] width 20 height 20
click at [220, 60] on icon at bounding box center [217, 55] width 8 height 12
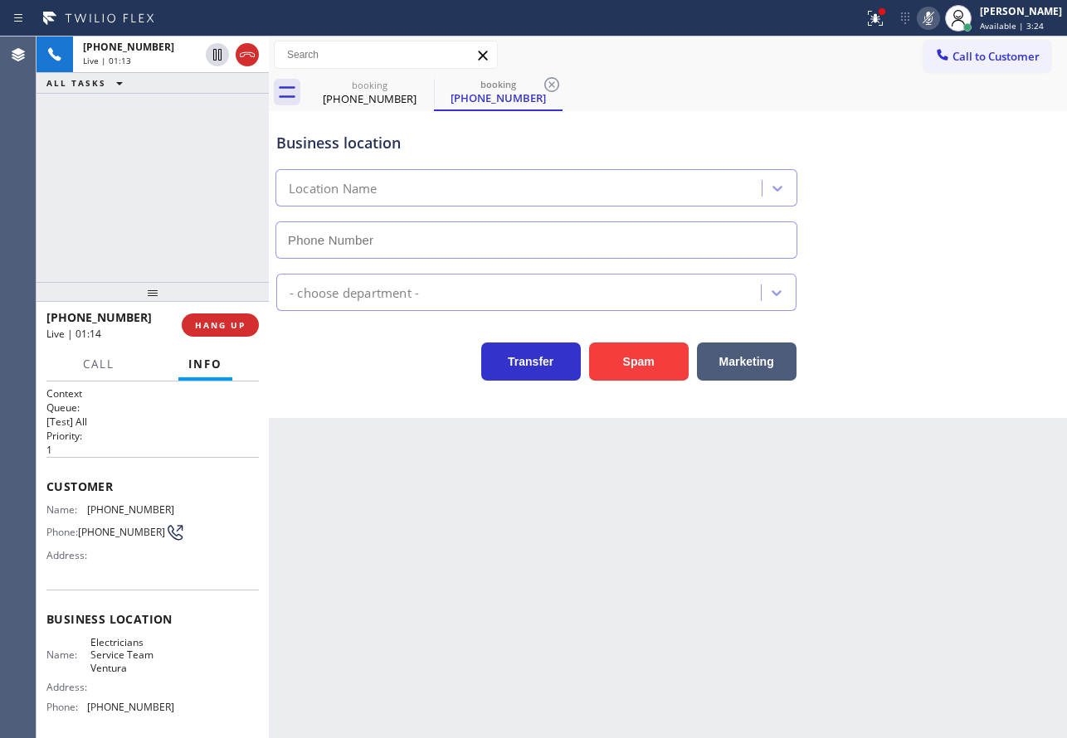
type input "(805) 519-8853"
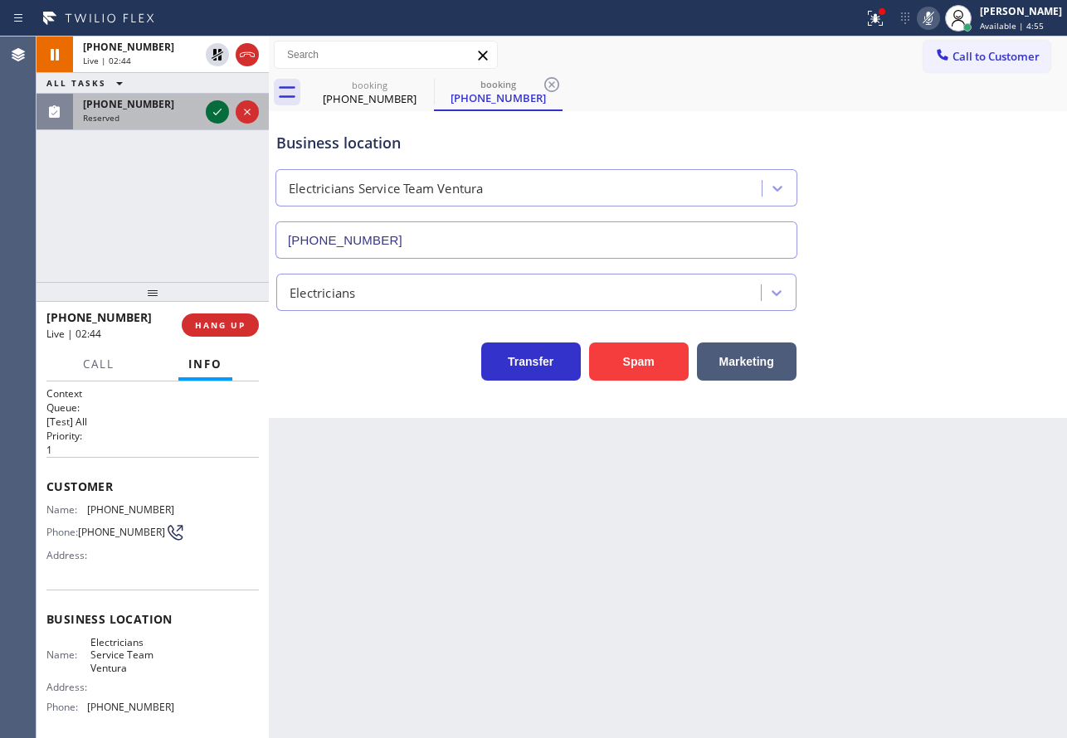
click at [220, 113] on icon at bounding box center [217, 112] width 20 height 20
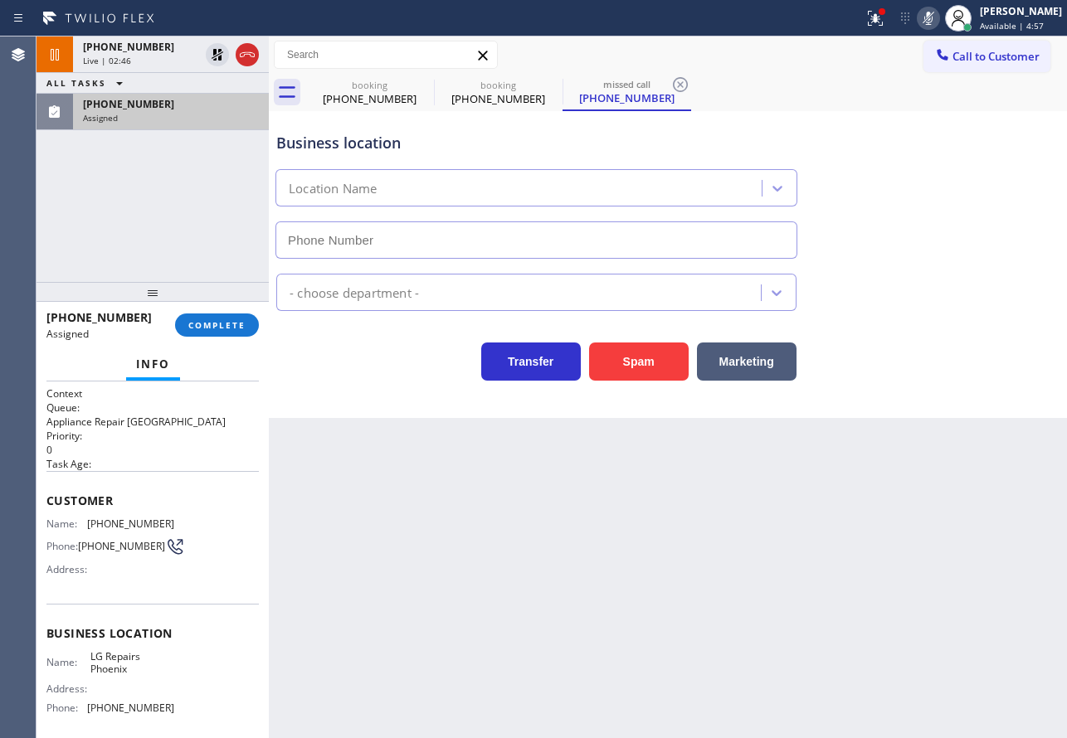
scroll to position [83, 0]
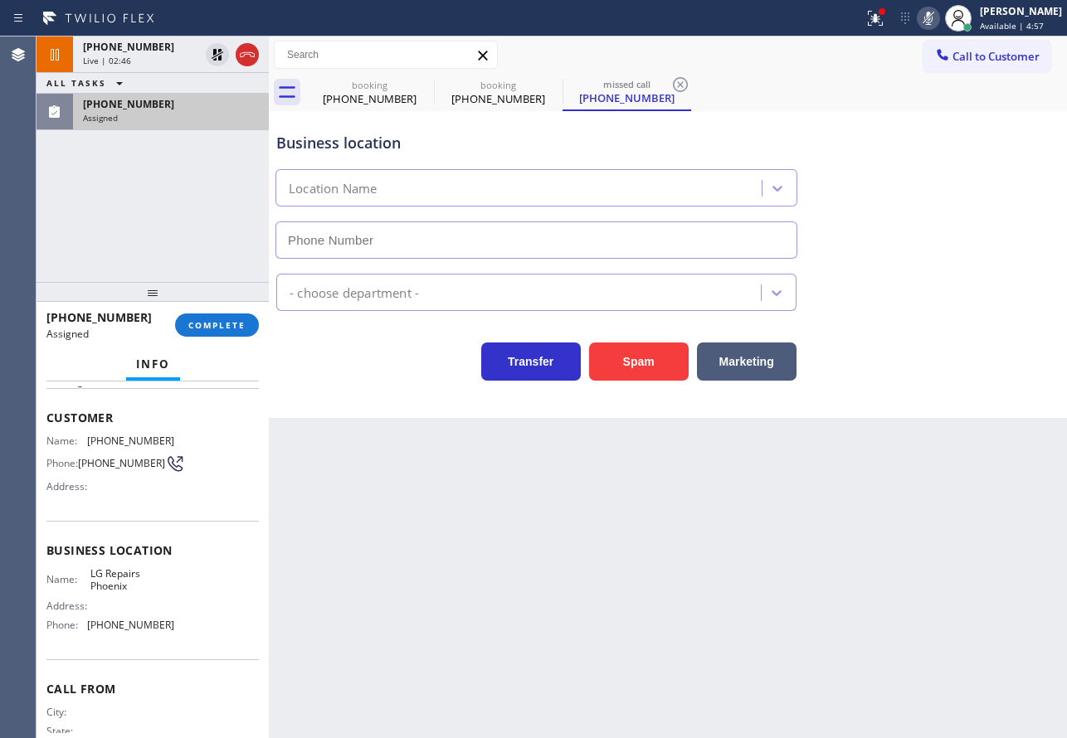
type input "(602) 755-6017"
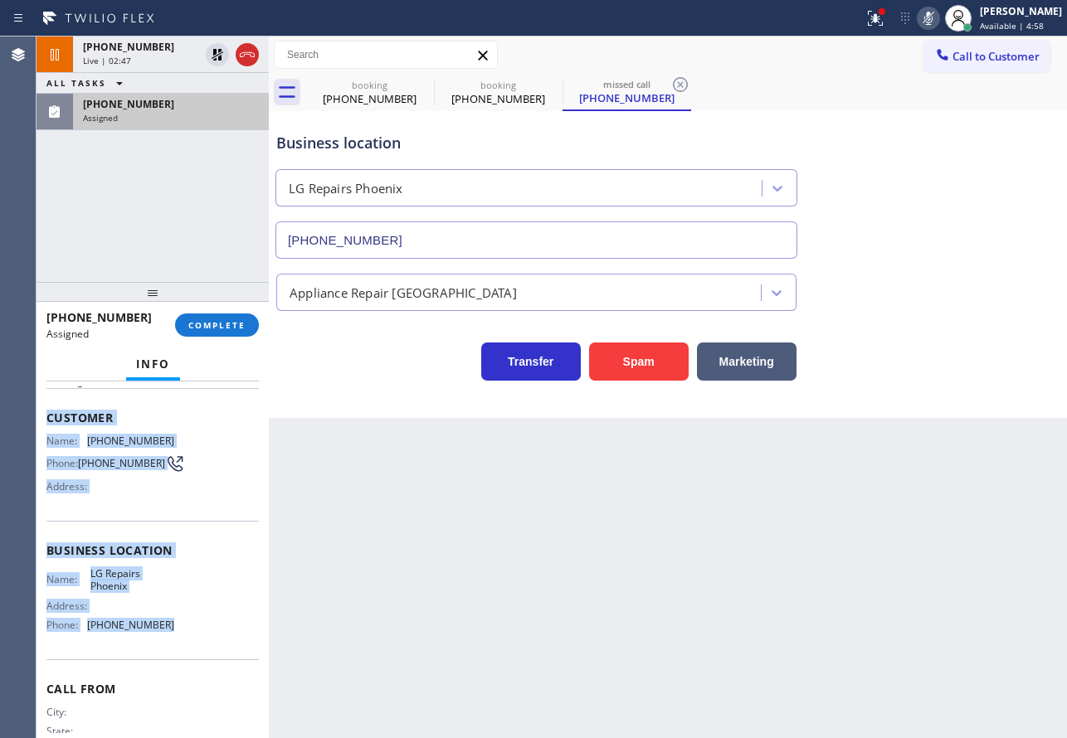
drag, startPoint x: 195, startPoint y: 633, endPoint x: 38, endPoint y: 418, distance: 266.0
click at [38, 418] on div "Context Queue: Appliance Repair High End Priority: 0 Task Age: Customer Name: (…" at bounding box center [153, 560] width 232 height 357
copy div "Customer Name: (602) 935-9969 Phone: (602) 935-9969 Address: Business location …"
click at [207, 324] on span "COMPLETE" at bounding box center [216, 325] width 57 height 12
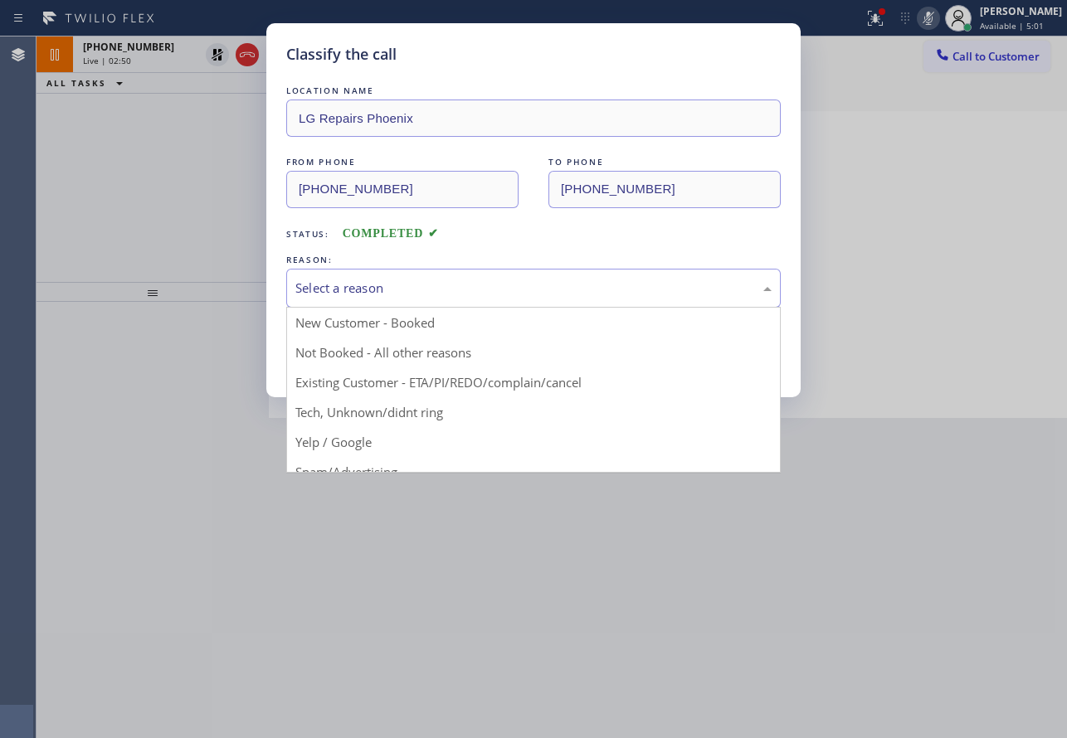
click at [396, 285] on div "Select a reason" at bounding box center [533, 288] width 476 height 19
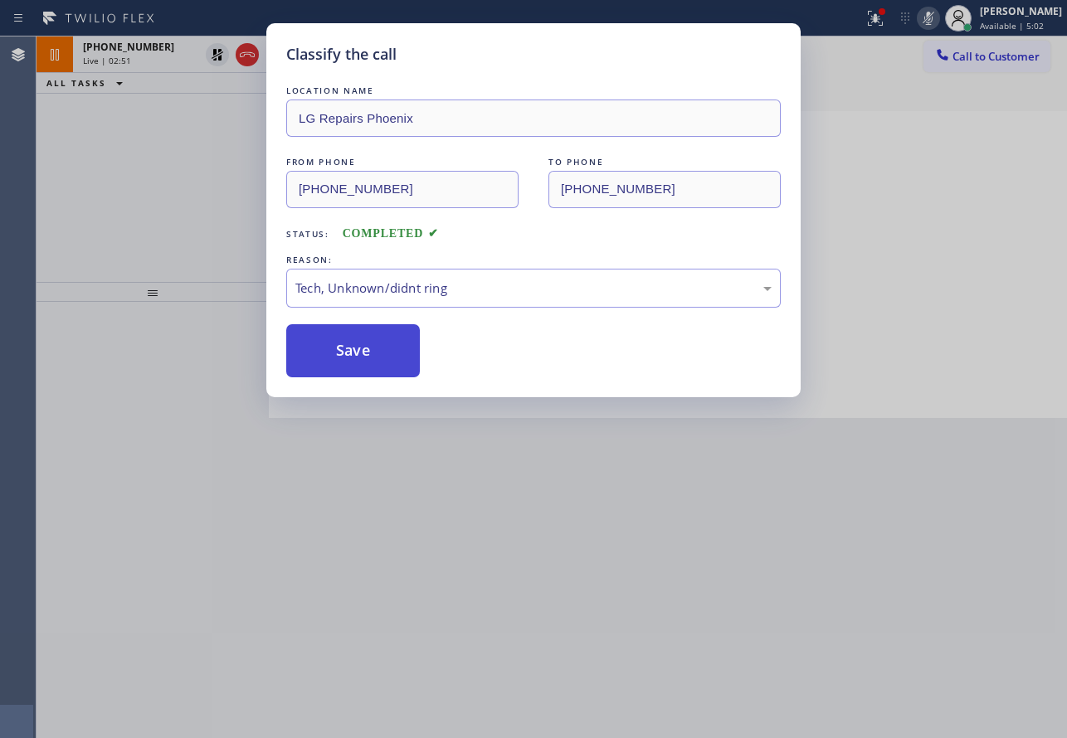
click at [359, 360] on button "Save" at bounding box center [353, 350] width 134 height 53
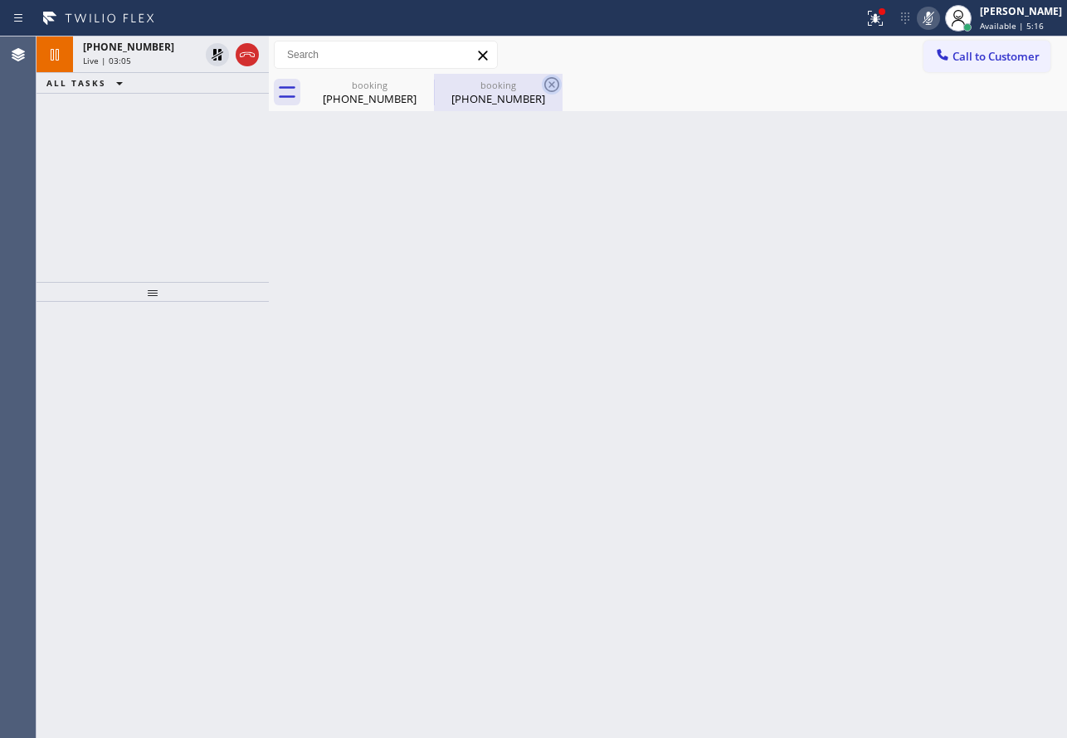
click at [554, 83] on icon at bounding box center [551, 84] width 15 height 15
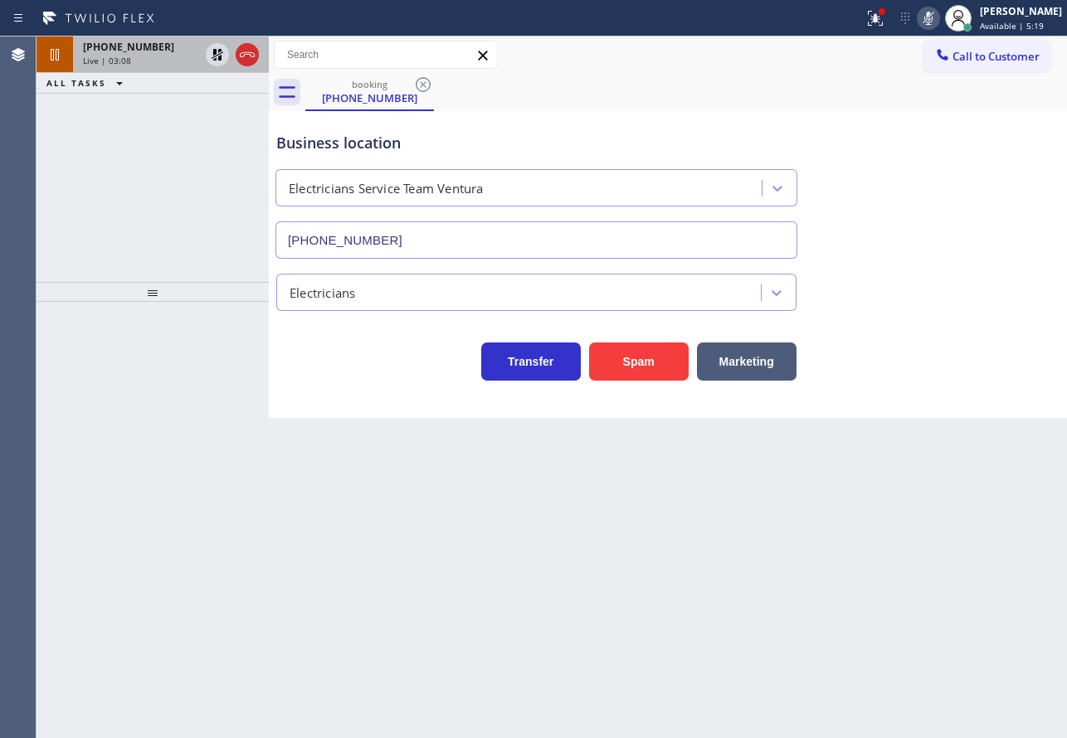
click at [102, 51] on span "+13104032766" at bounding box center [128, 47] width 91 height 14
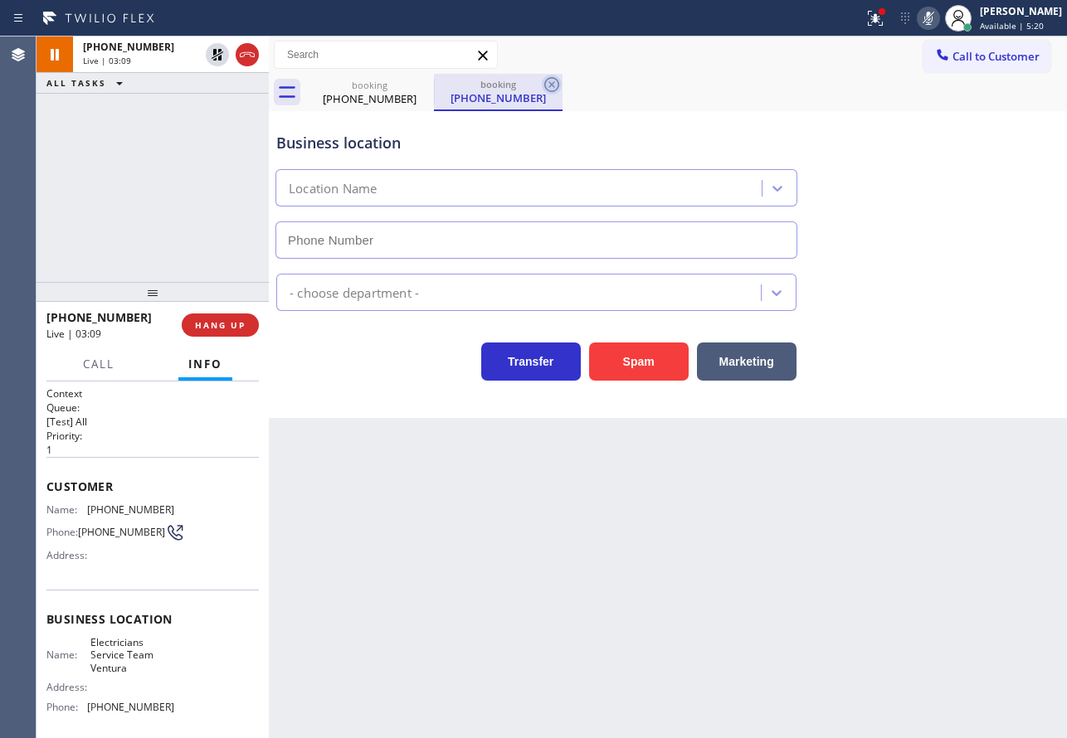
type input "(805) 519-8853"
click at [561, 82] on icon at bounding box center [552, 85] width 20 height 20
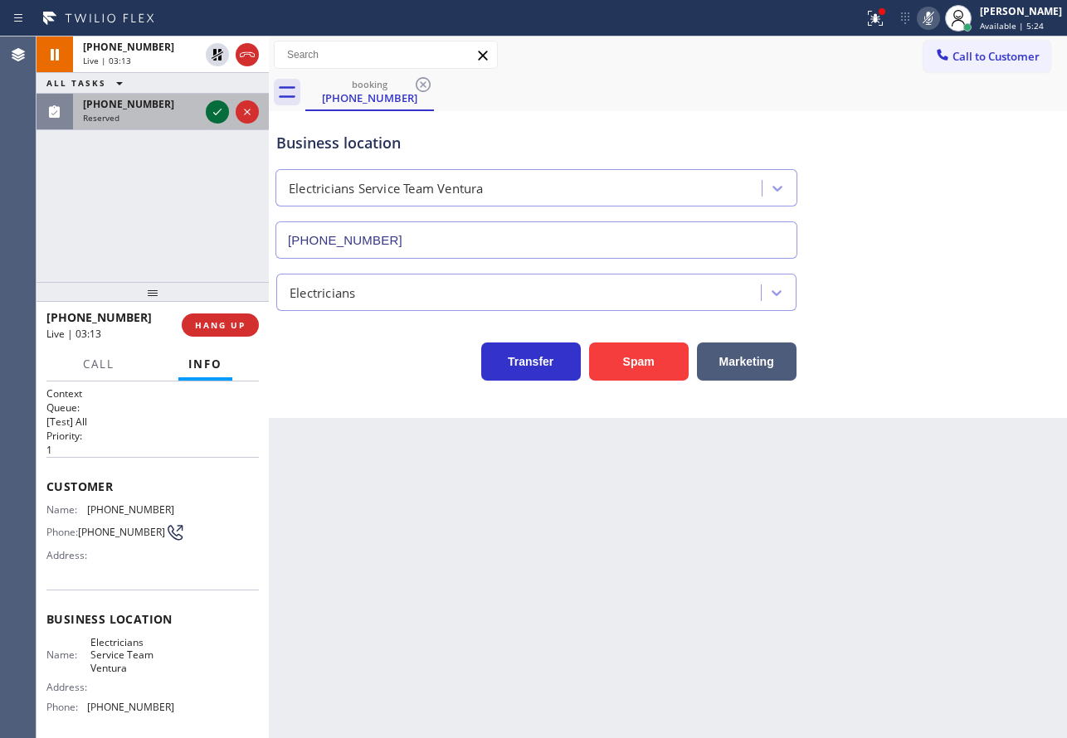
click at [210, 118] on icon at bounding box center [217, 112] width 20 height 20
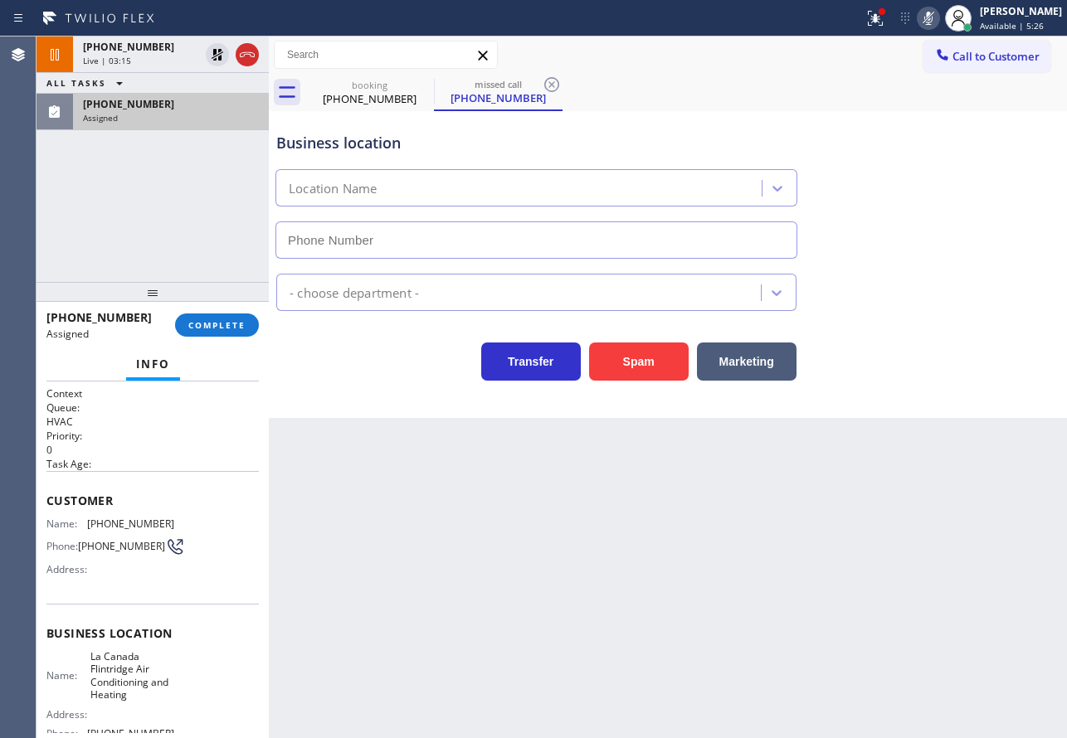
type input "(747) 223-6112"
click at [197, 325] on span "COMPLETE" at bounding box center [216, 325] width 57 height 12
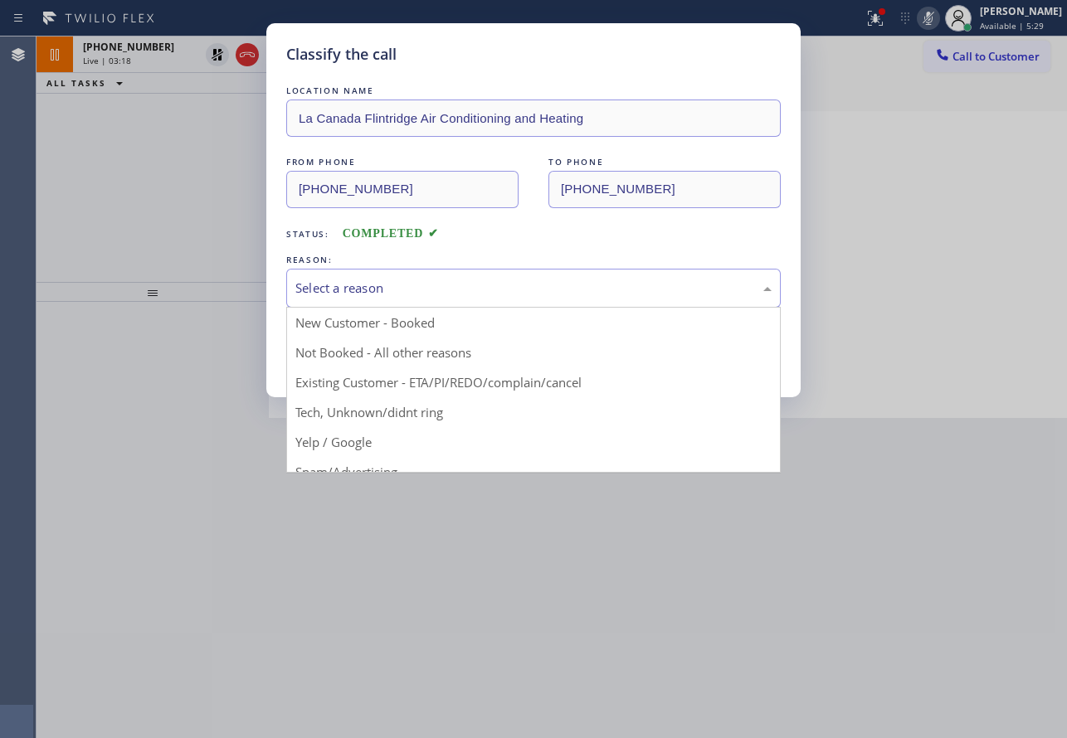
click at [481, 292] on div "Select a reason" at bounding box center [533, 288] width 476 height 19
drag, startPoint x: 358, startPoint y: 413, endPoint x: 358, endPoint y: 389, distance: 24.1
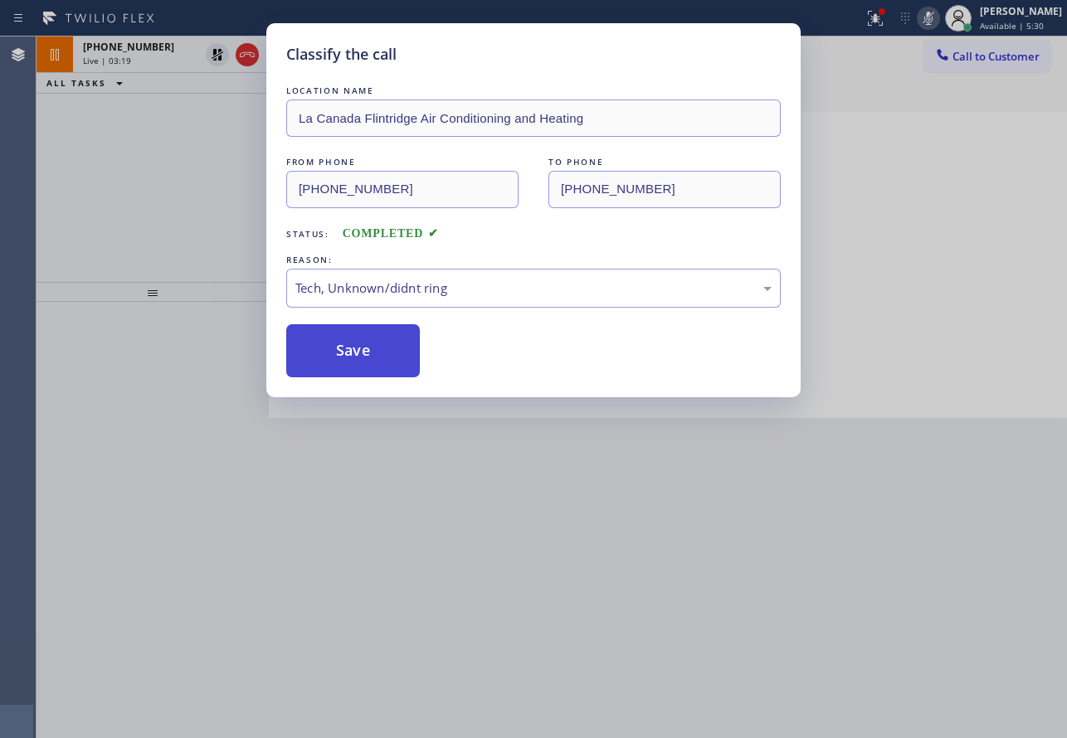
click at [358, 366] on button "Save" at bounding box center [353, 350] width 134 height 53
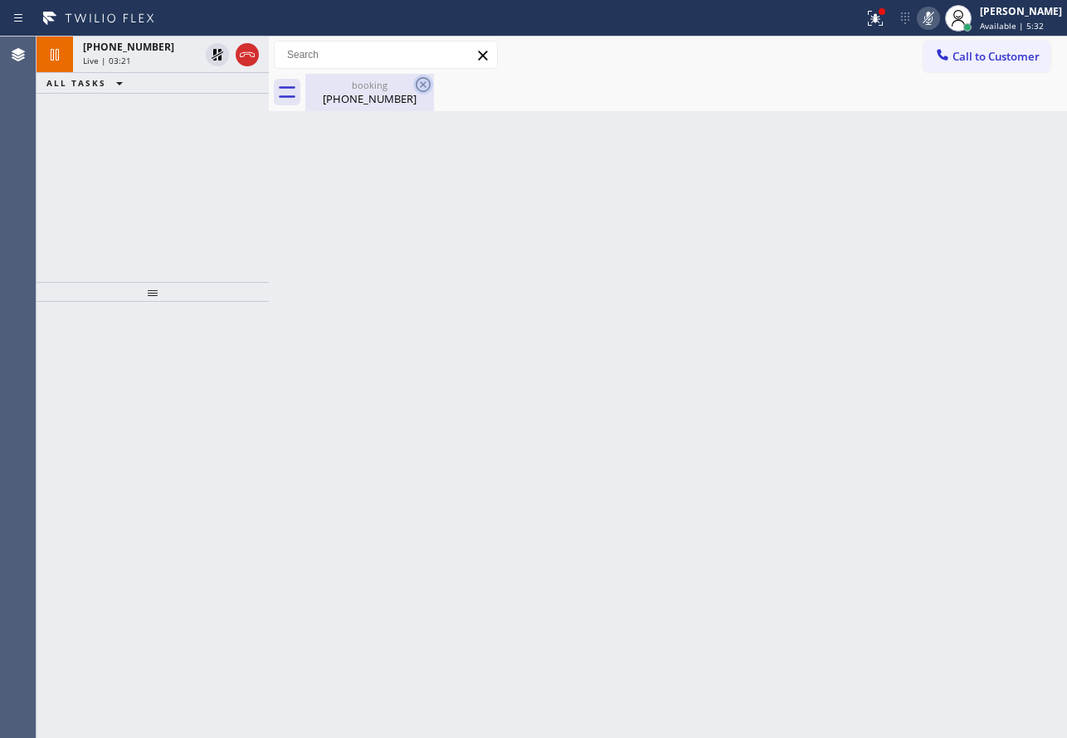
click at [426, 86] on icon at bounding box center [423, 85] width 20 height 20
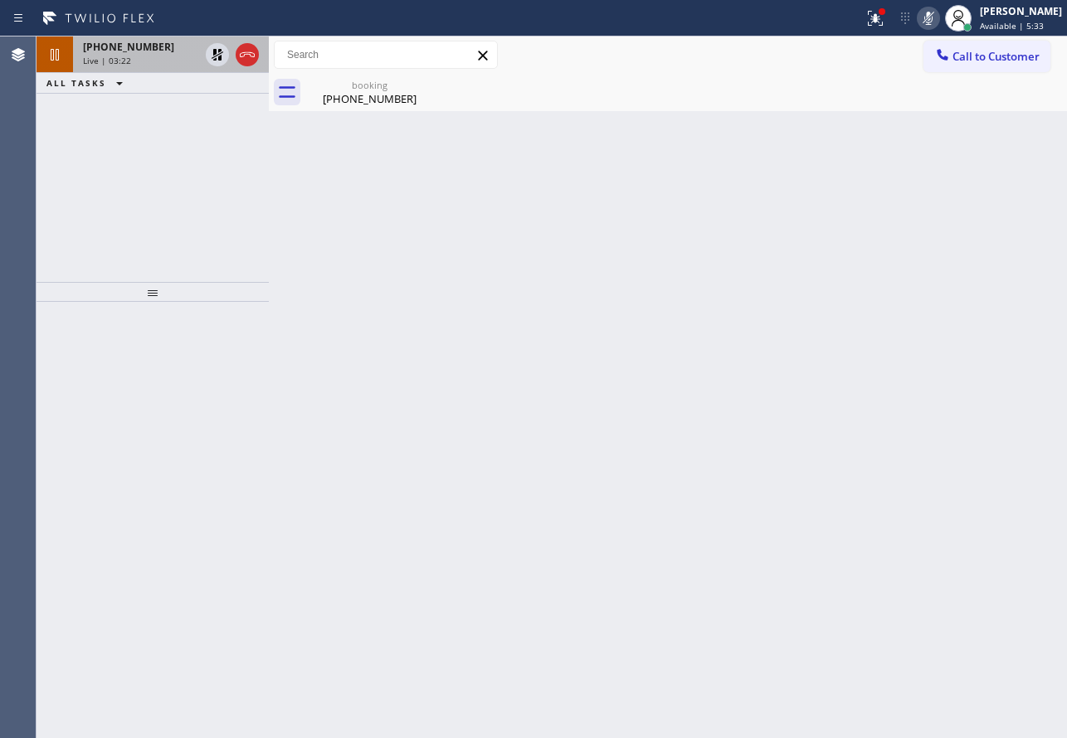
click at [164, 53] on div "+13104032766" at bounding box center [141, 47] width 116 height 14
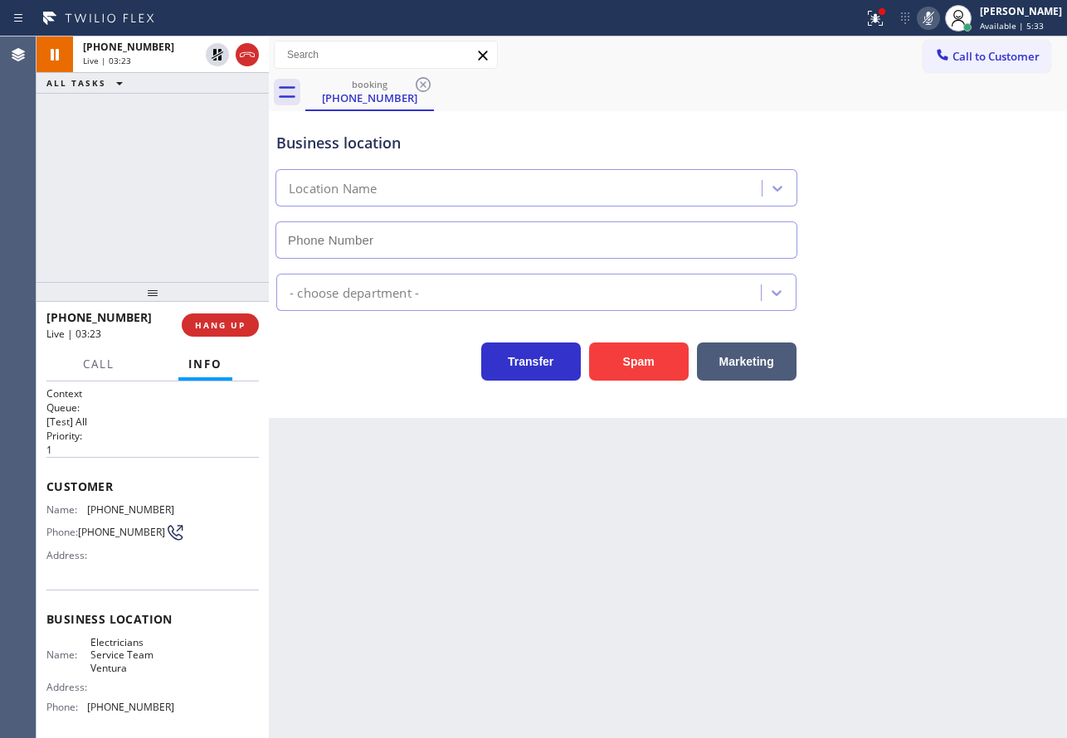
type input "(805) 519-8853"
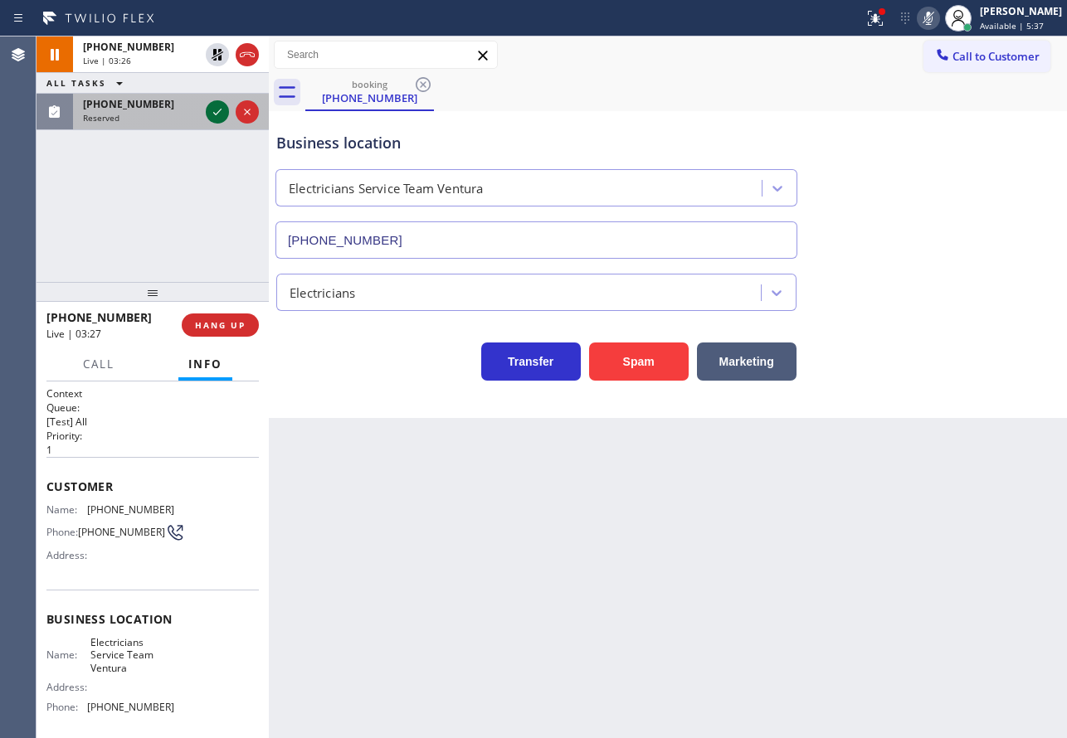
click at [216, 113] on icon at bounding box center [217, 112] width 20 height 20
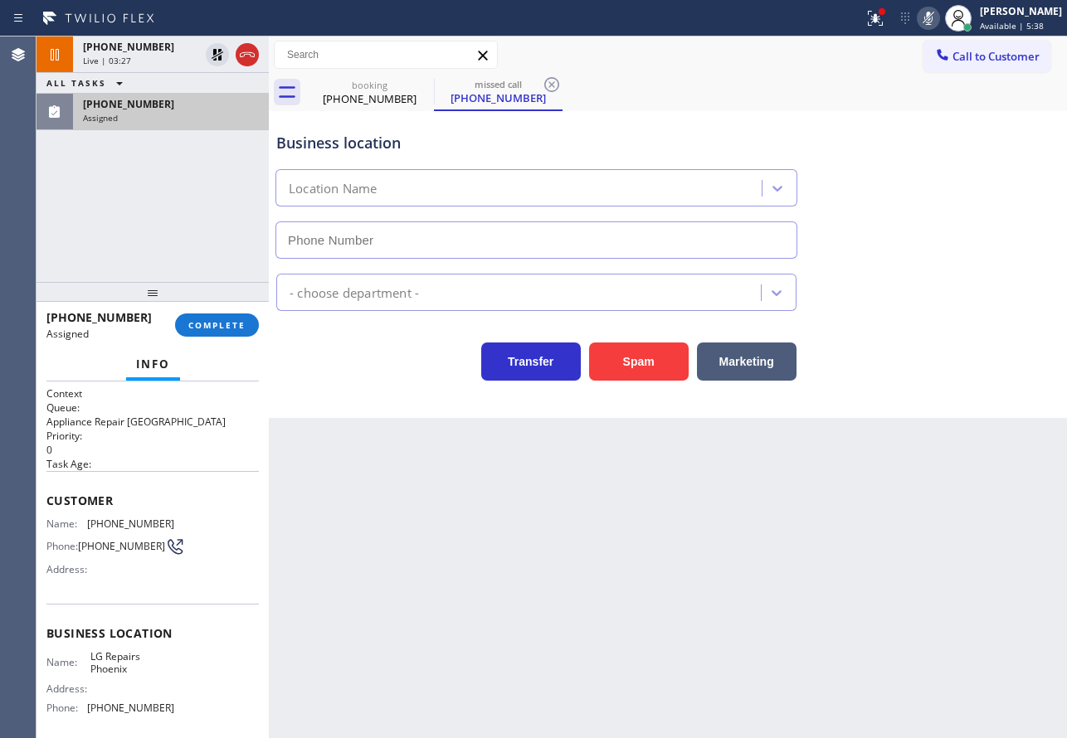
type input "(602) 755-6017"
click at [220, 330] on span "COMPLETE" at bounding box center [216, 325] width 57 height 12
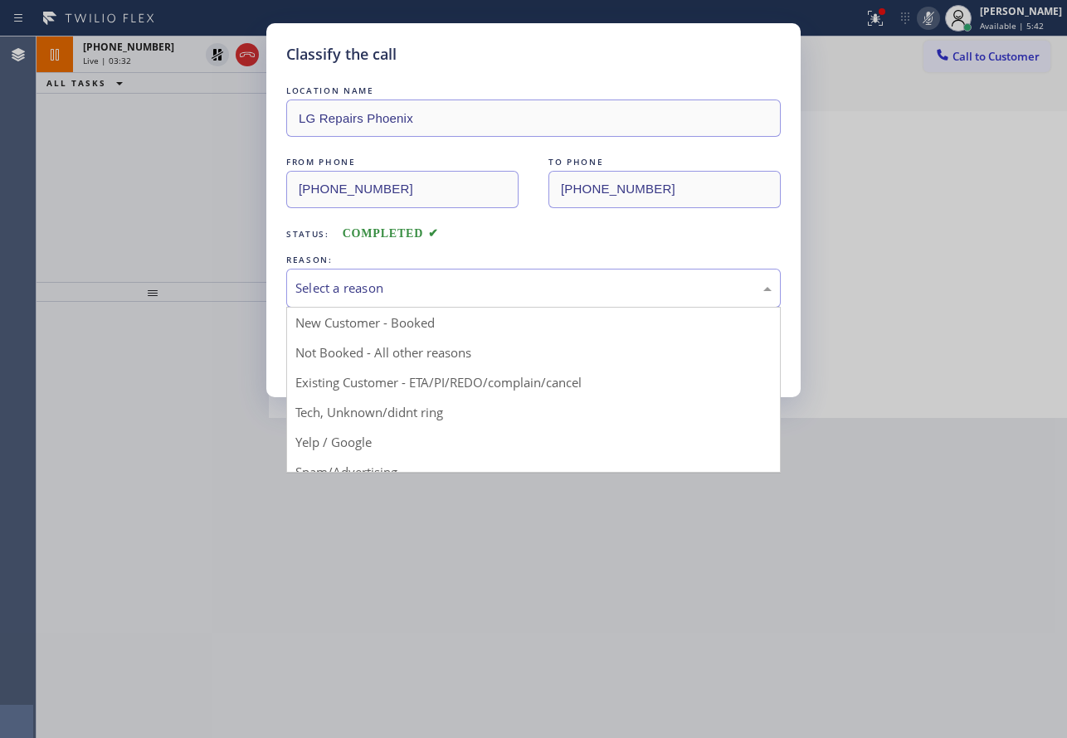
click at [340, 283] on div "Select a reason" at bounding box center [533, 288] width 476 height 19
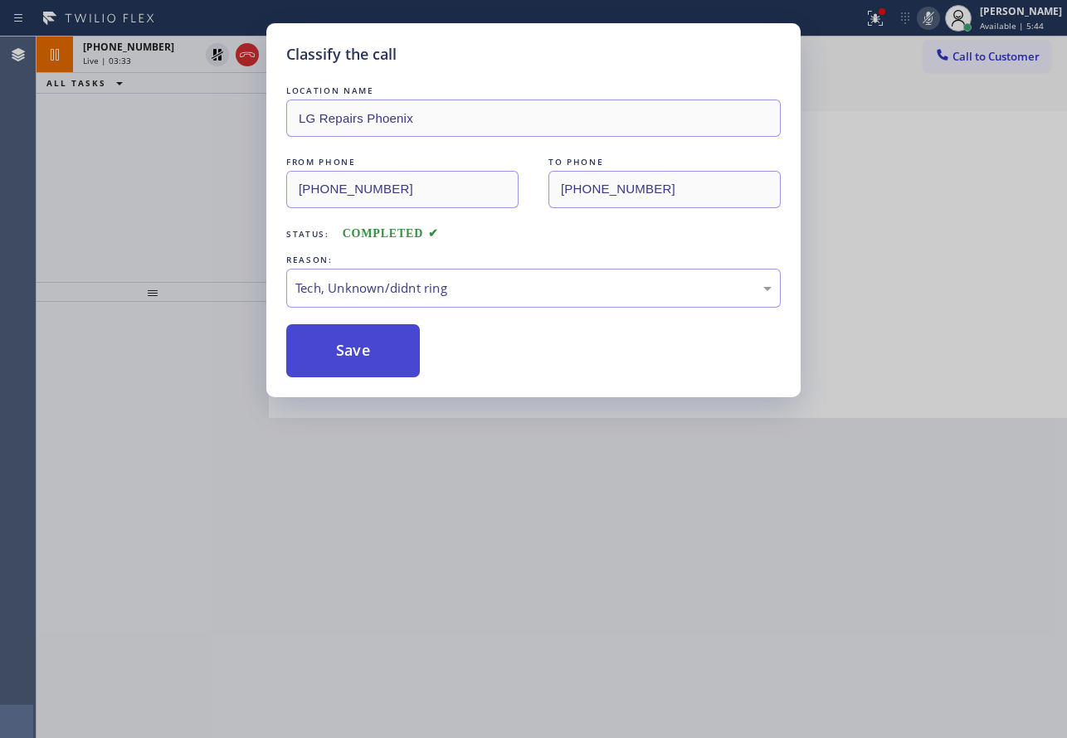
click at [354, 360] on button "Save" at bounding box center [353, 350] width 134 height 53
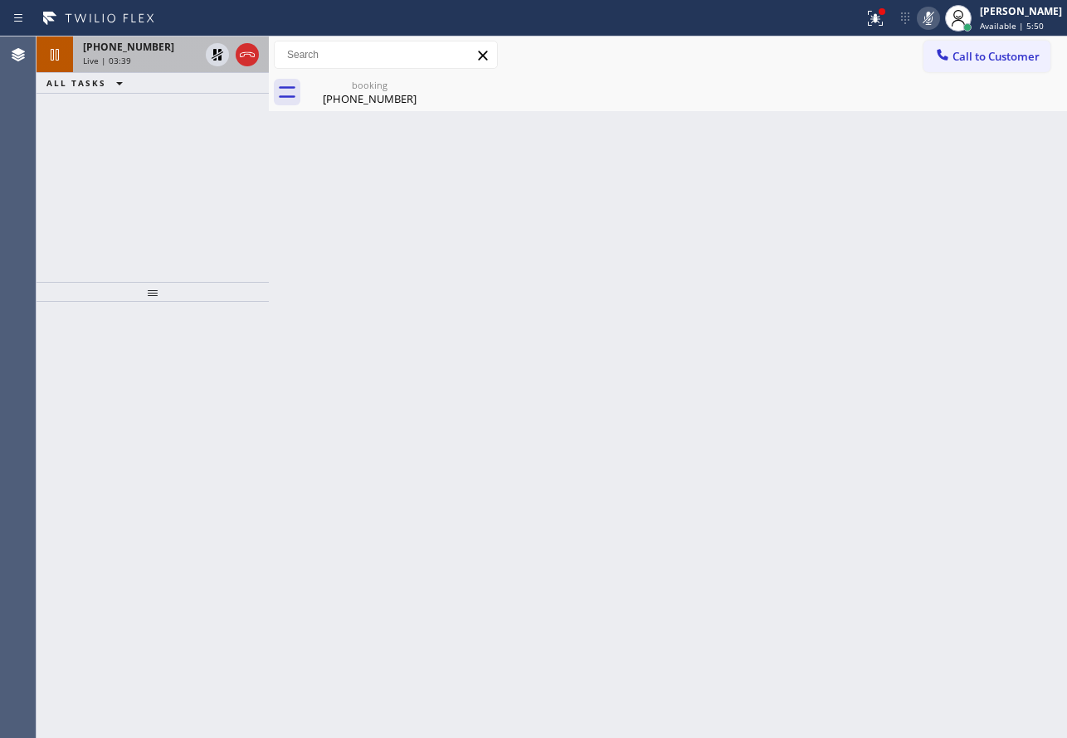
click at [137, 61] on div "Live | 03:39" at bounding box center [141, 61] width 116 height 12
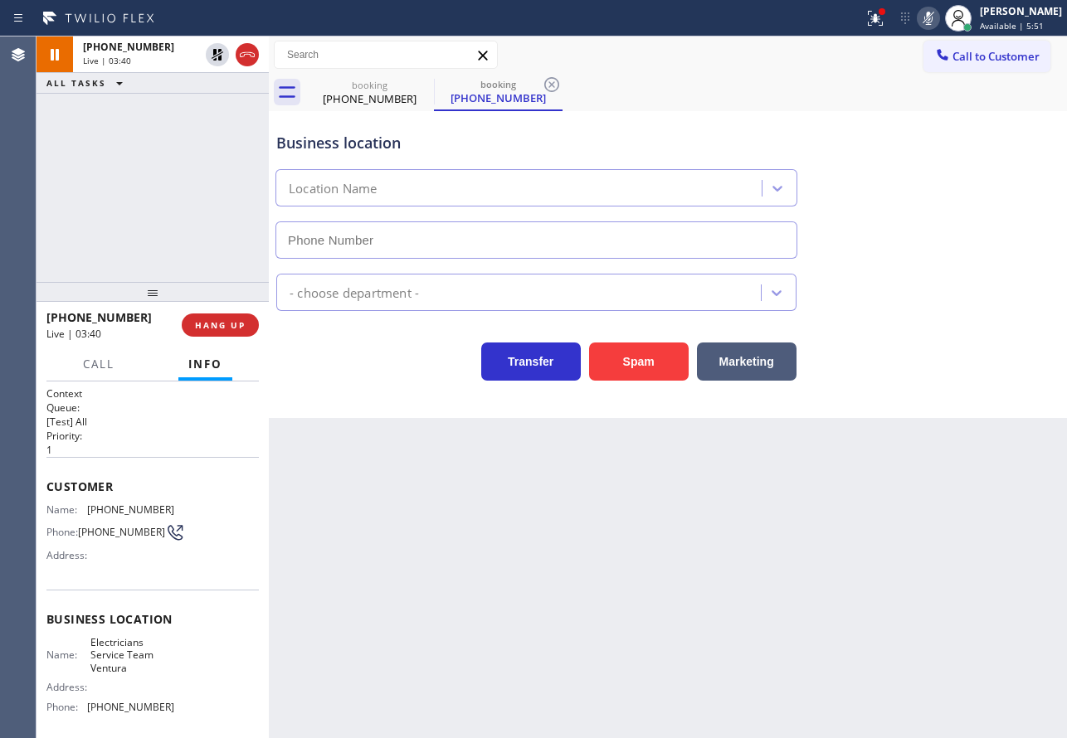
type input "(805) 519-8853"
click at [547, 85] on icon at bounding box center [552, 85] width 20 height 20
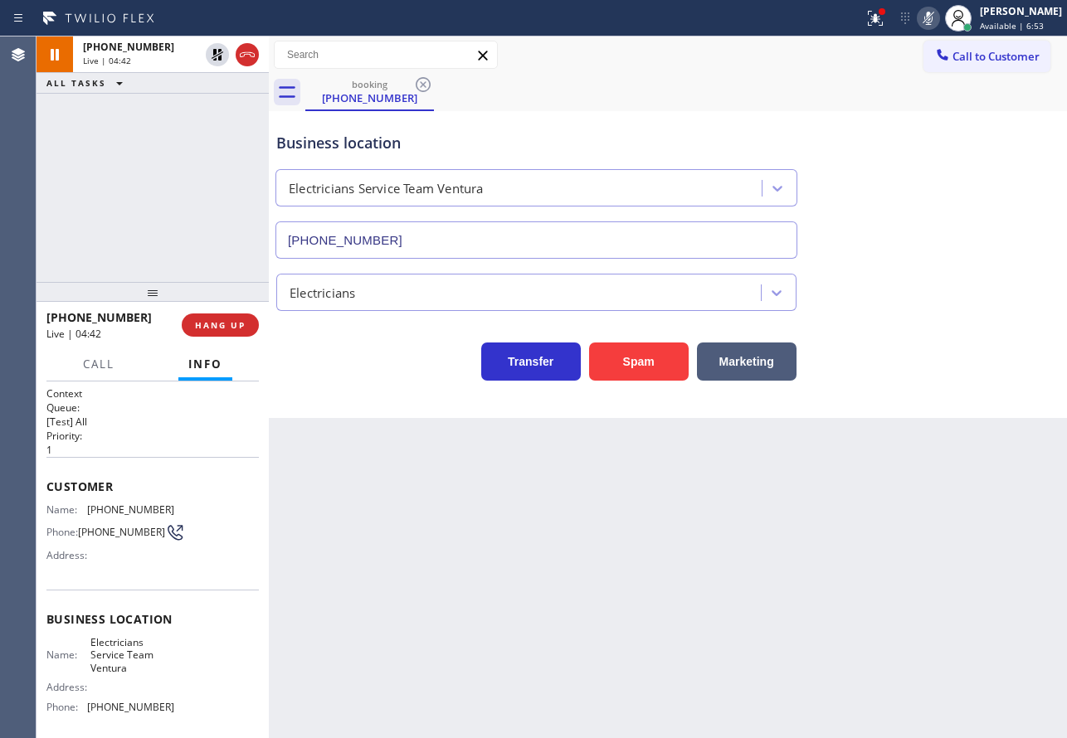
click at [167, 208] on div "+13104032766 Live | 04:42 ALL TASKS ALL TASKS ACTIVE TASKS TASKS IN WRAP UP" at bounding box center [153, 160] width 232 height 246
click at [933, 17] on icon at bounding box center [928, 18] width 8 height 13
click at [217, 58] on icon at bounding box center [217, 55] width 20 height 20
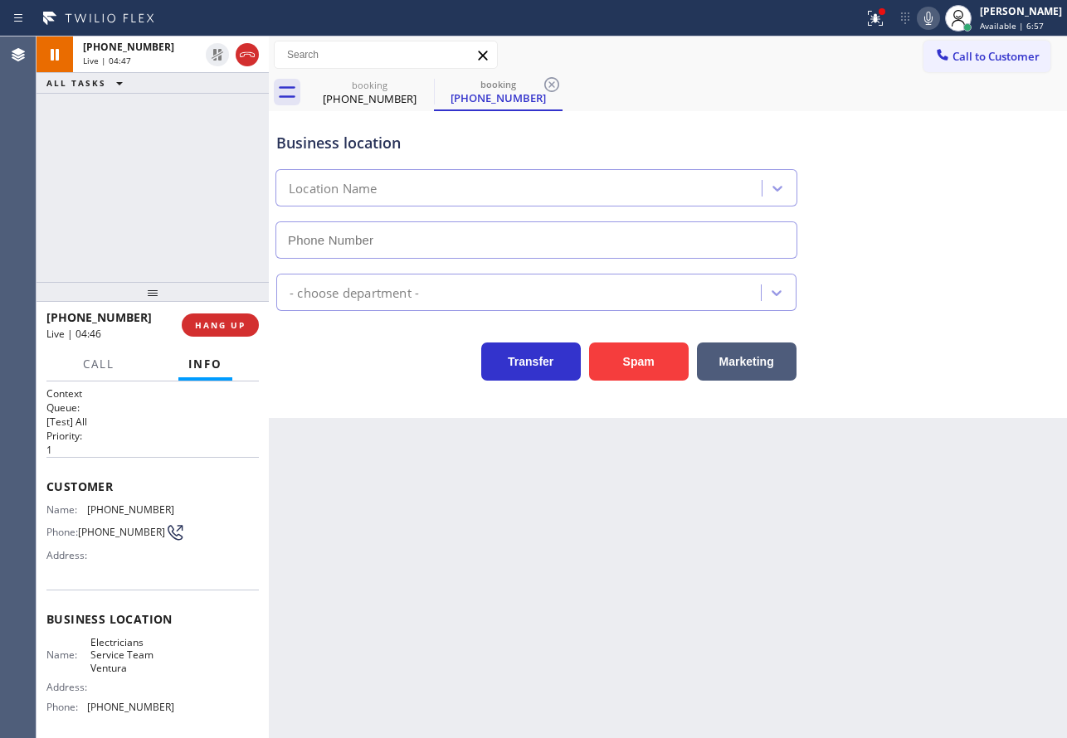
type input "(805) 519-8853"
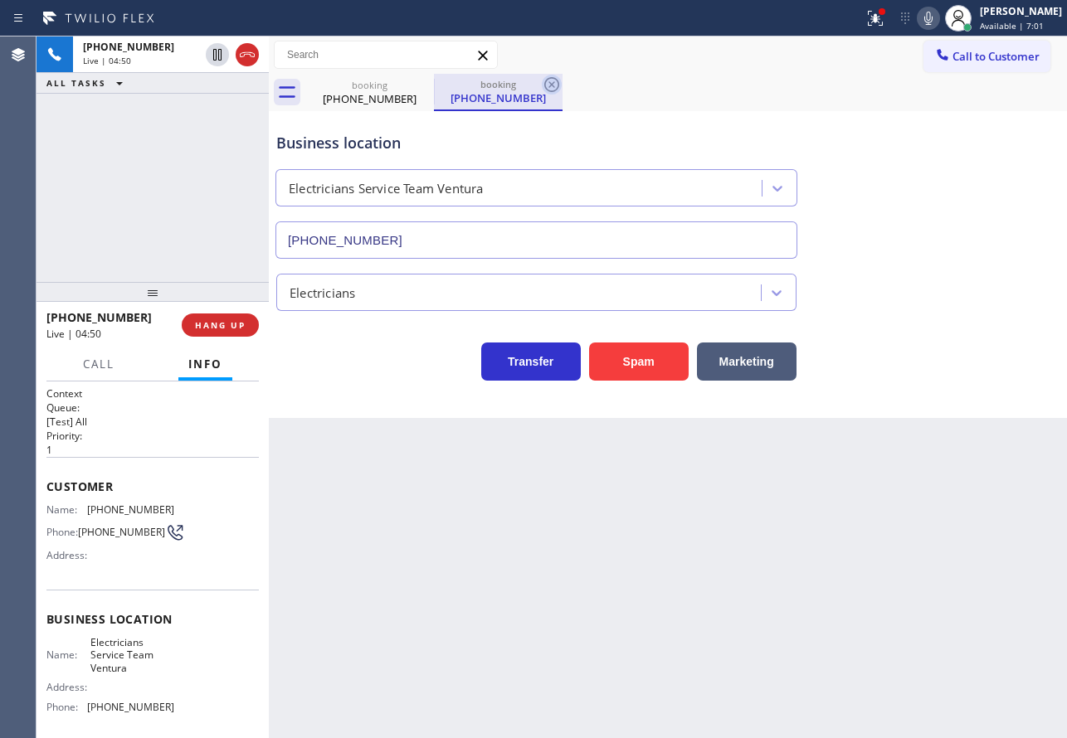
click at [552, 85] on icon at bounding box center [551, 84] width 15 height 15
click at [854, 661] on div "Back to Dashboard Change Sender ID Customers Technicians Select a contact Outbo…" at bounding box center [668, 388] width 798 height 702
click at [948, 674] on div "Back to Dashboard Change Sender ID Customers Technicians Select a contact Outbo…" at bounding box center [668, 388] width 798 height 702
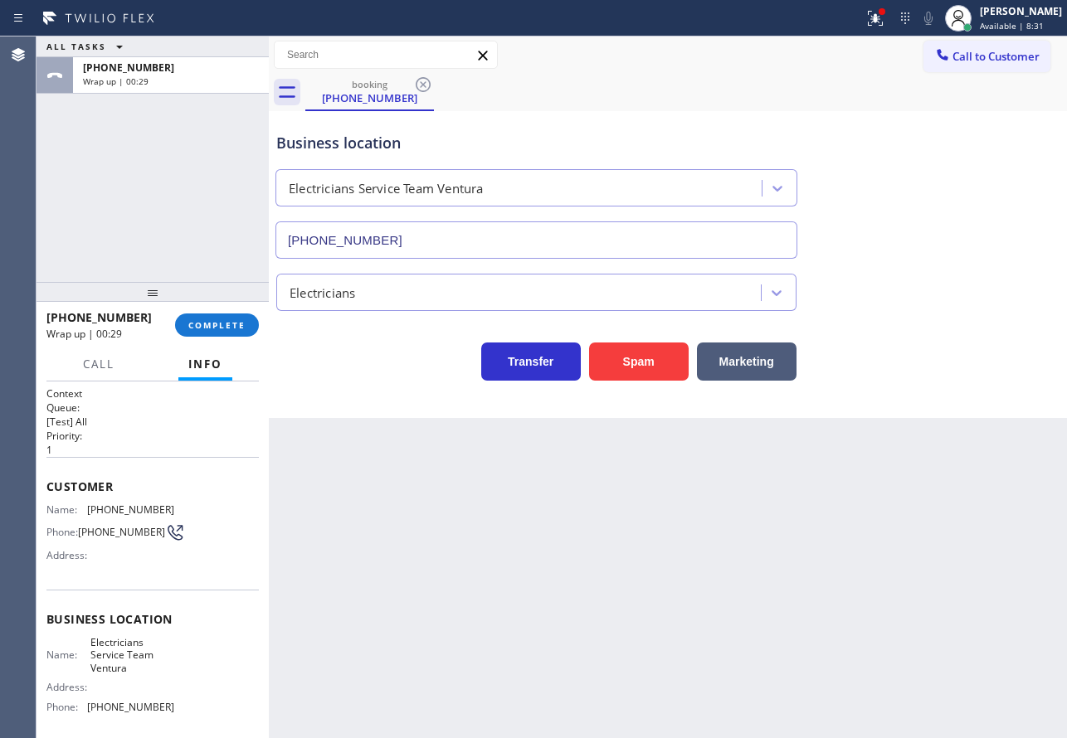
click at [119, 504] on span "(310) 403-2766" at bounding box center [130, 510] width 87 height 12
copy span "(310) 403-2766"
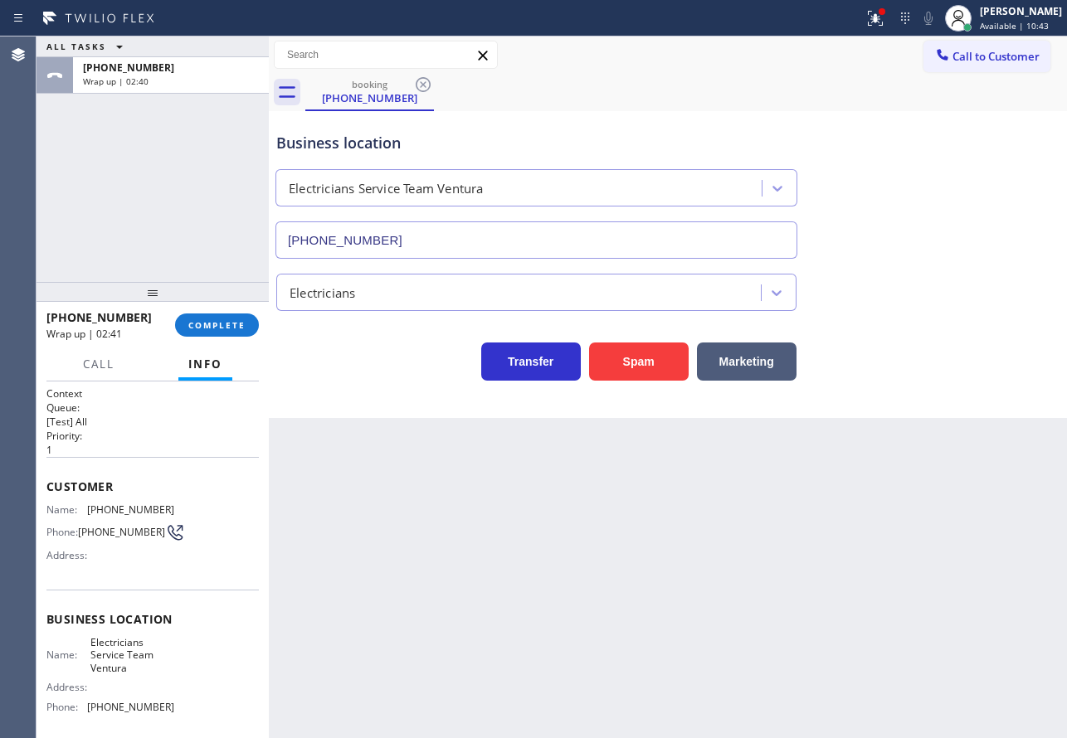
click at [124, 714] on span "(805) 519-8853" at bounding box center [130, 707] width 87 height 12
copy span "(805) 519-8853"
click at [209, 324] on span "COMPLETE" at bounding box center [216, 325] width 57 height 12
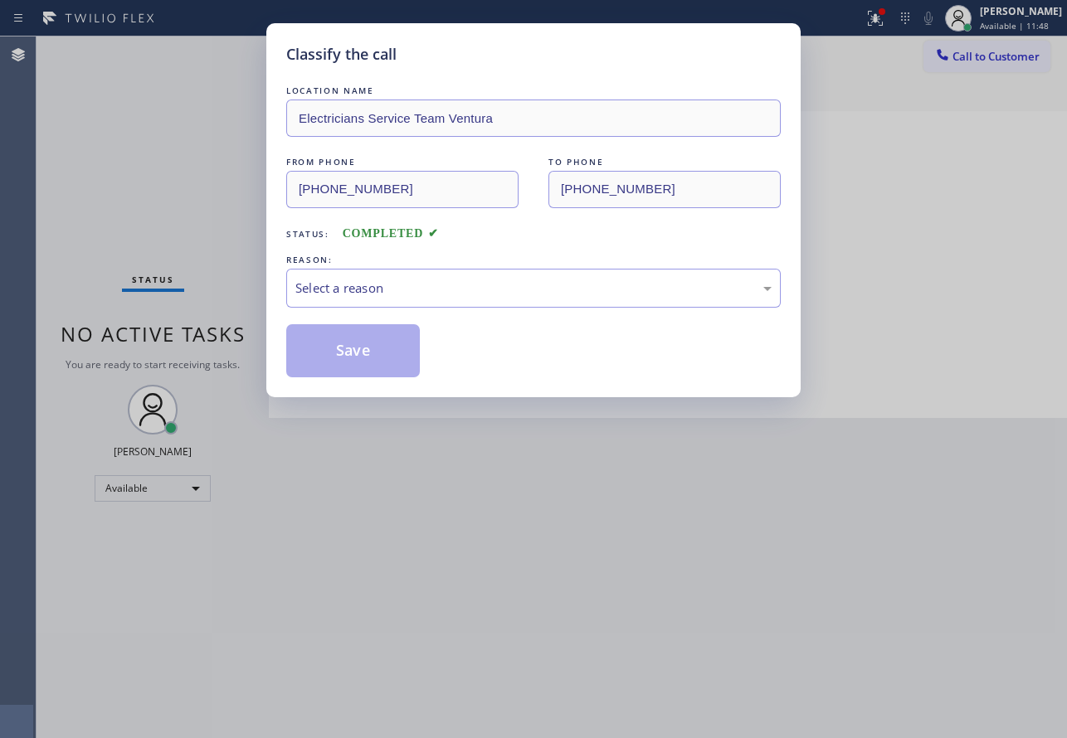
click at [349, 267] on div "REASON:" at bounding box center [533, 259] width 495 height 17
click at [355, 282] on div "Select a reason" at bounding box center [533, 288] width 476 height 19
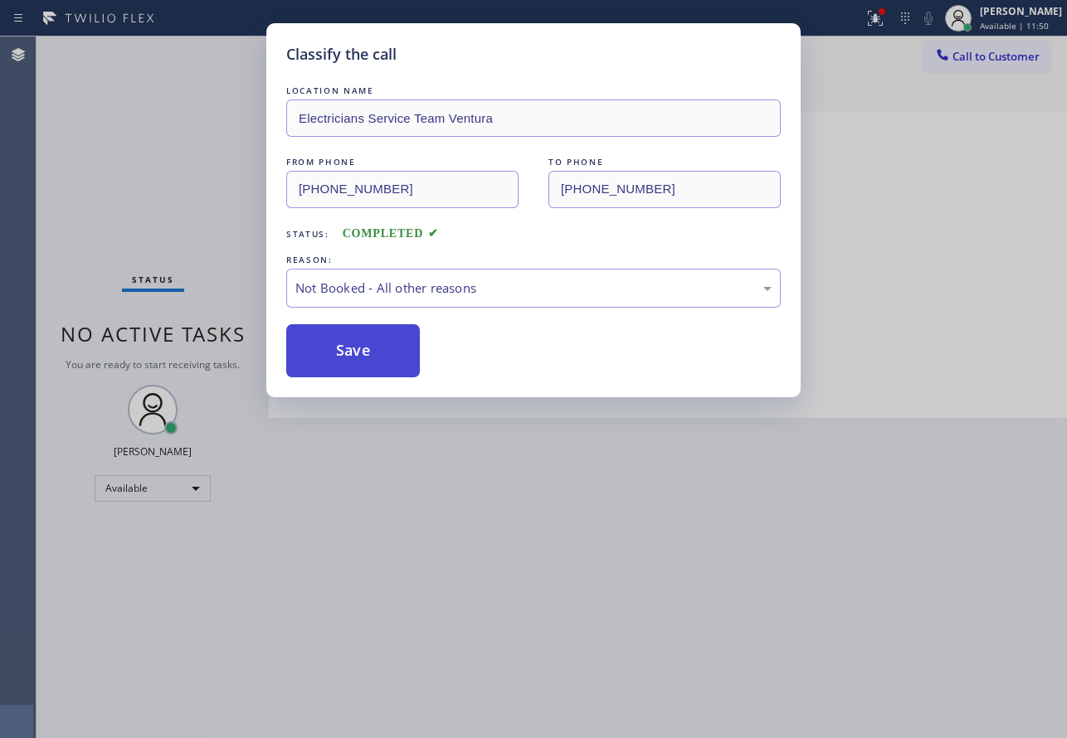
click at [367, 348] on button "Save" at bounding box center [353, 350] width 134 height 53
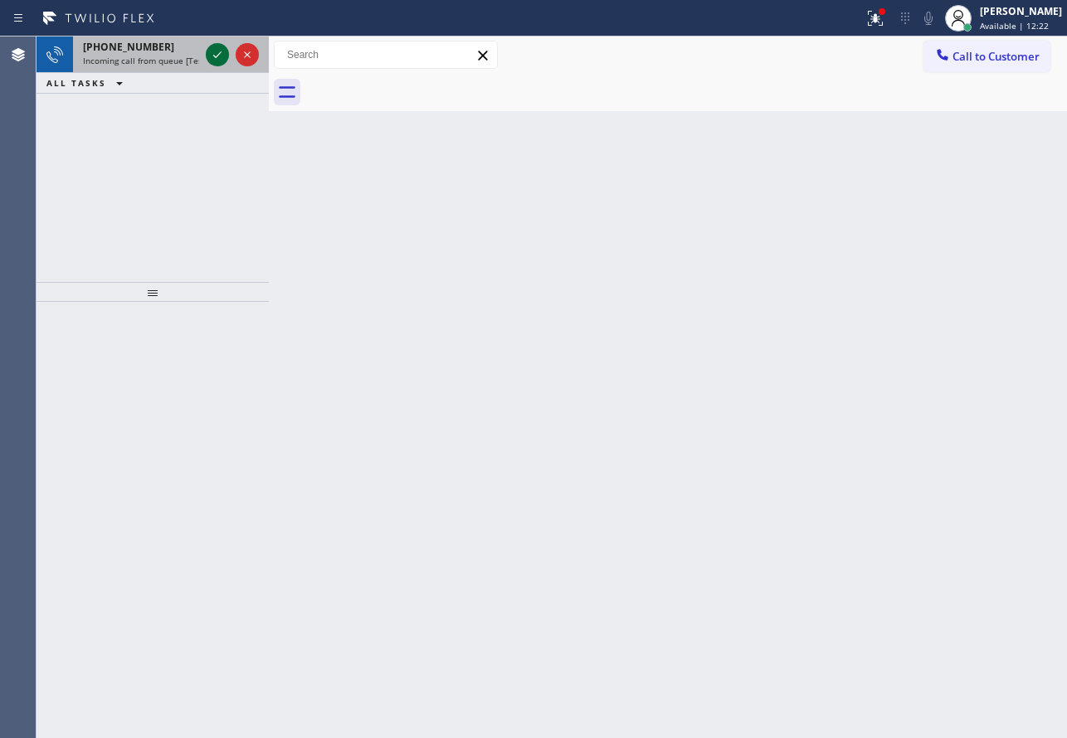
click at [215, 56] on icon at bounding box center [217, 54] width 8 height 7
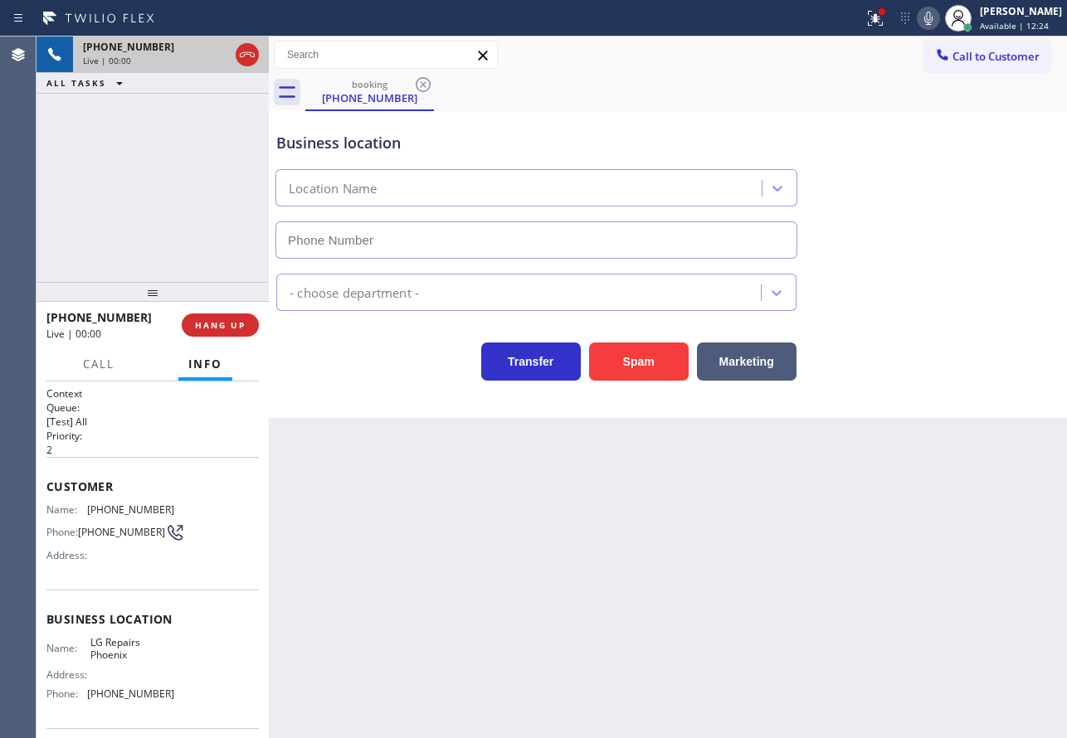
type input "(602) 755-6017"
click at [912, 197] on div "Business location LG Repairs Phoenix (602) 755-6017" at bounding box center [668, 184] width 790 height 150
click at [928, 350] on div "Transfer Spam Marketing" at bounding box center [668, 354] width 790 height 53
click at [938, 16] on icon at bounding box center [929, 18] width 20 height 20
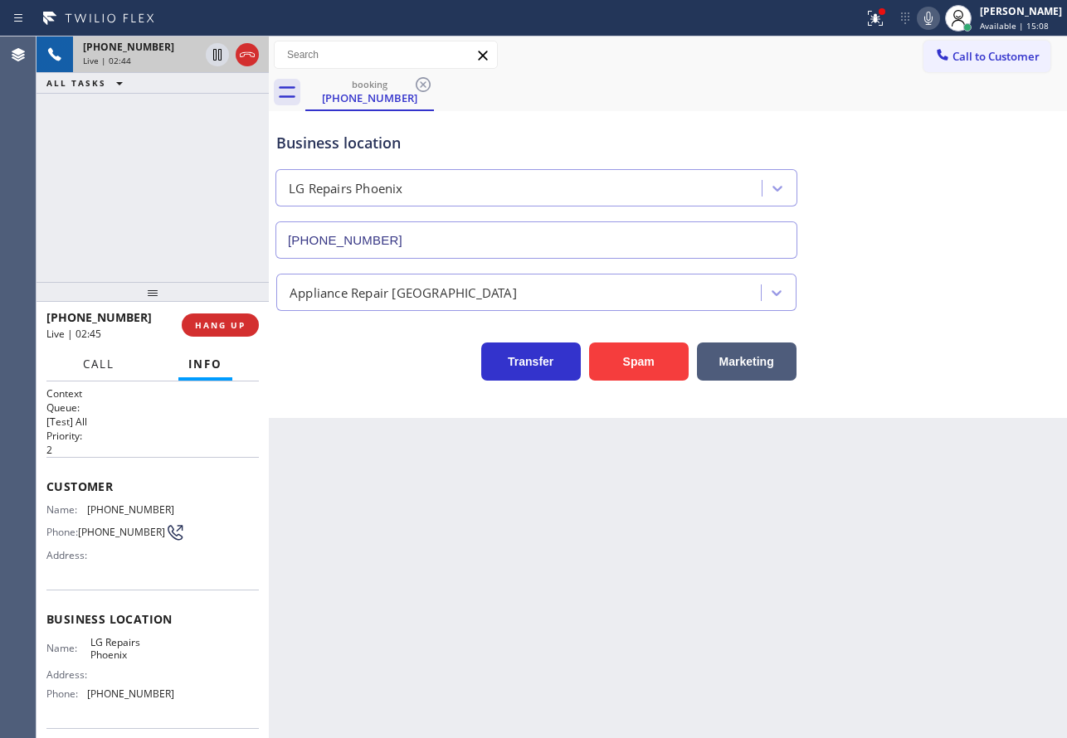
click at [103, 372] on span "Call" at bounding box center [99, 364] width 32 height 15
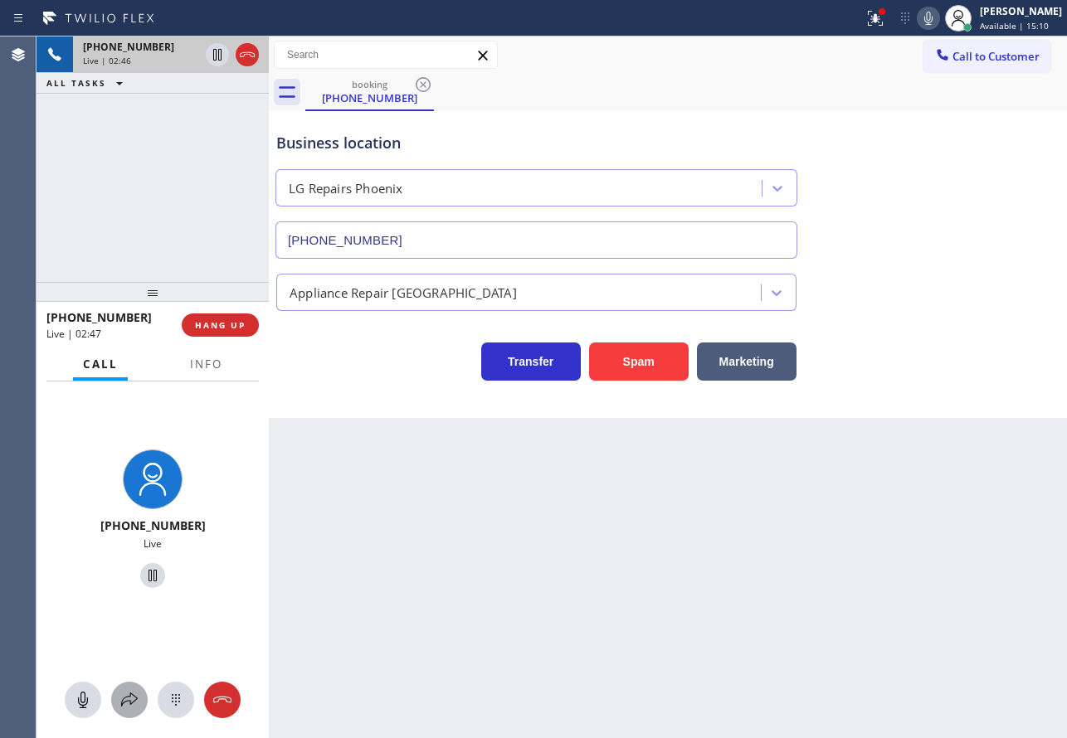
click at [126, 703] on icon at bounding box center [129, 700] width 20 height 20
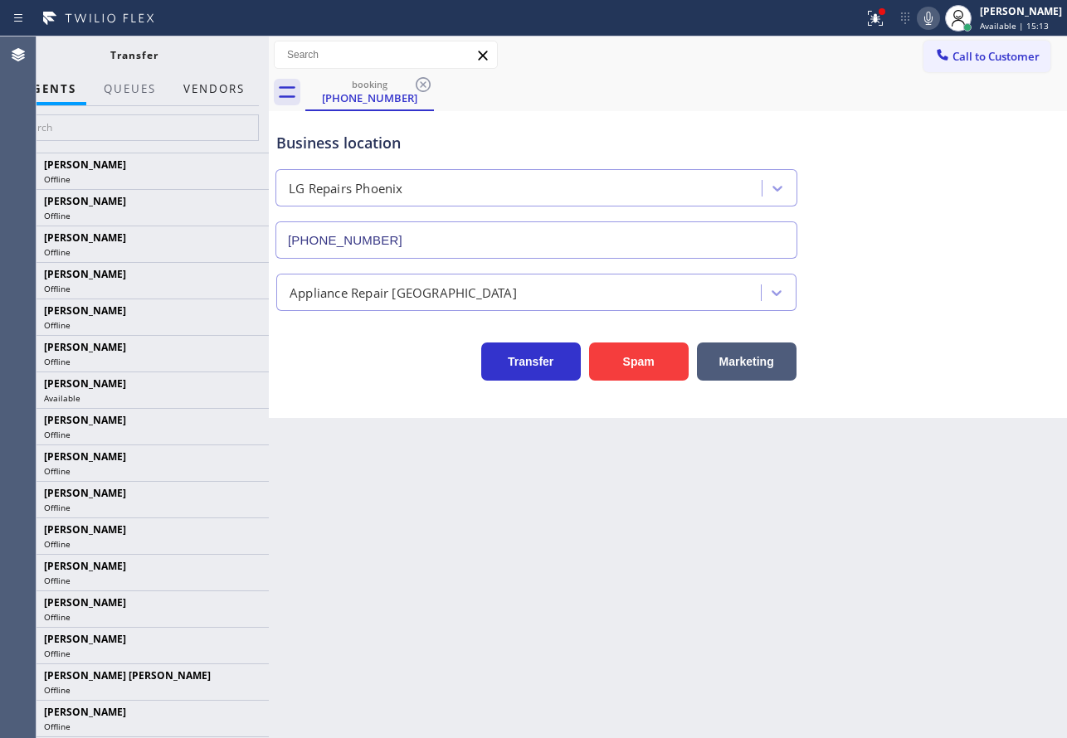
click at [230, 96] on button "Vendors" at bounding box center [213, 89] width 81 height 32
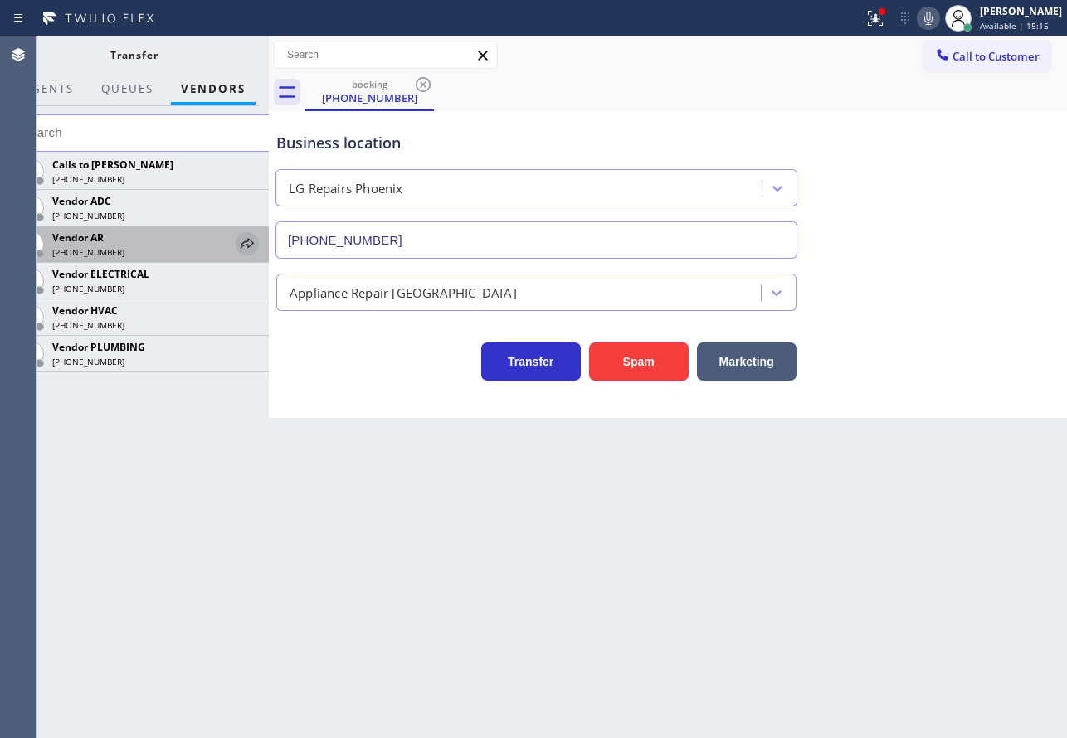
click at [247, 244] on icon at bounding box center [247, 244] width 20 height 20
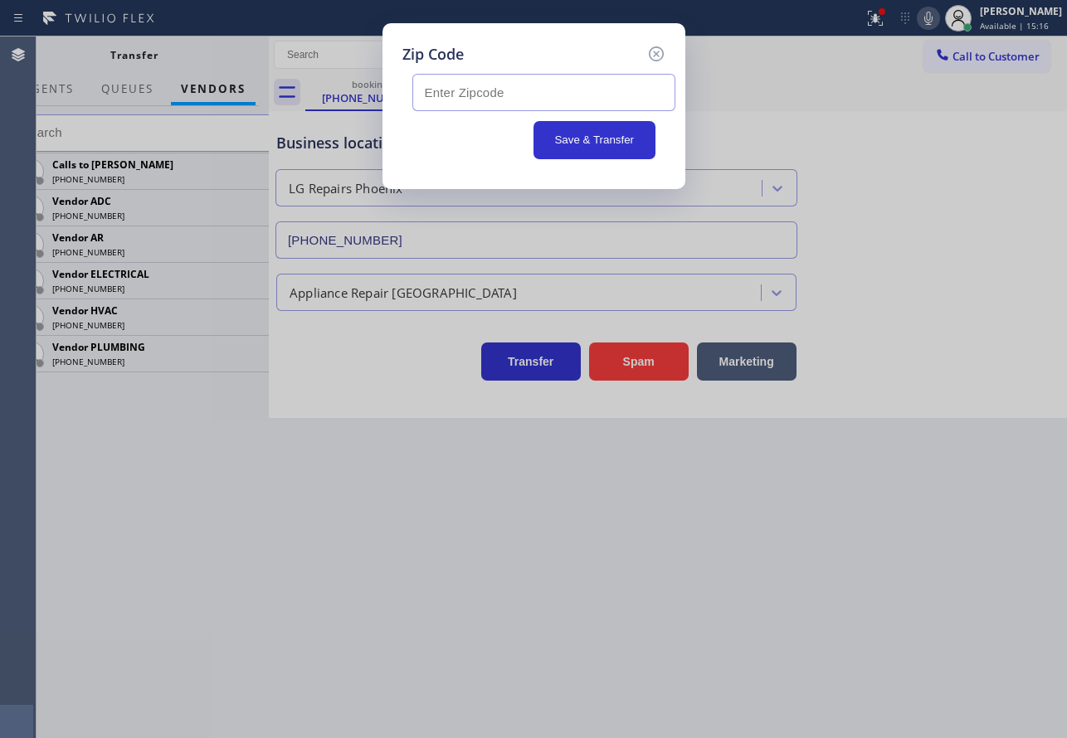
click at [514, 98] on input "text" at bounding box center [543, 92] width 263 height 37
paste input "85259"
type input "85259"
click at [594, 143] on button "Save & Transfer" at bounding box center [595, 140] width 122 height 38
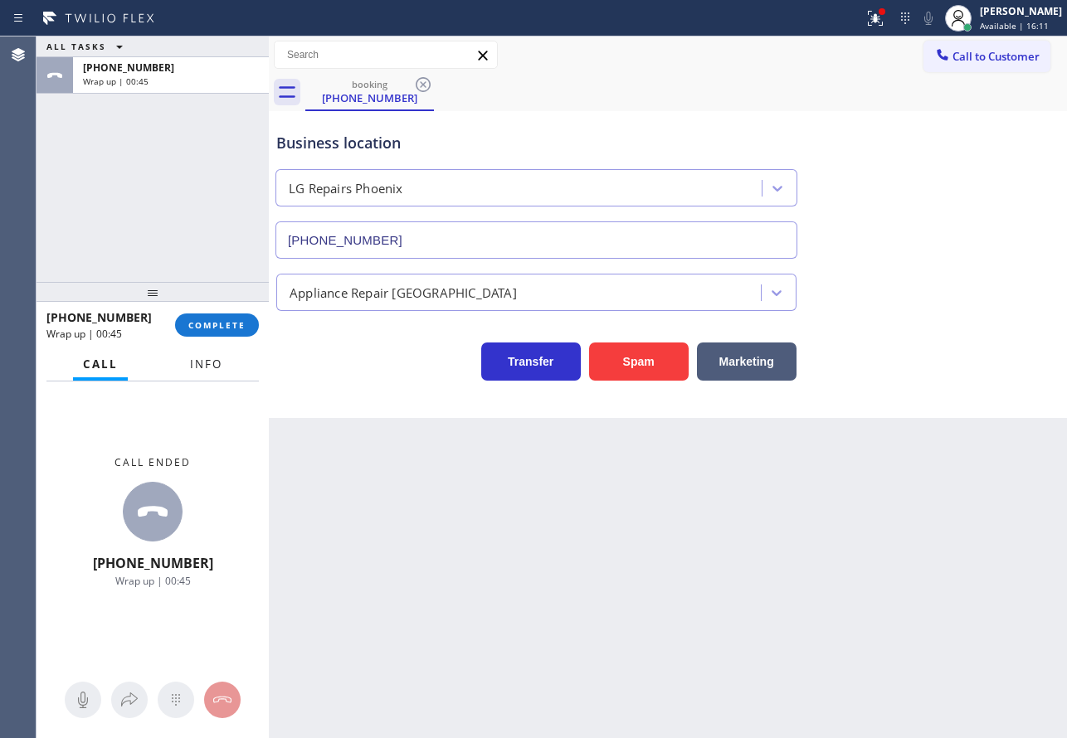
click at [199, 357] on span "Info" at bounding box center [206, 364] width 32 height 15
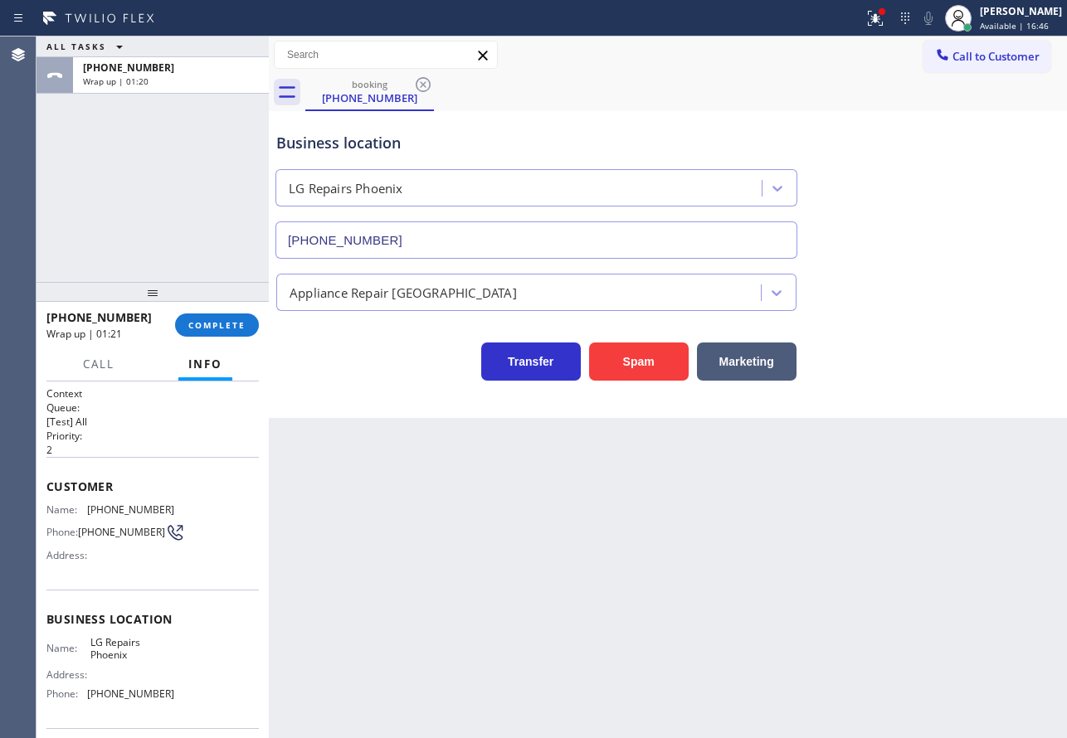
click at [142, 510] on span "(602) 935-9969" at bounding box center [130, 510] width 87 height 12
copy span "(602) 935-9969"
click at [143, 700] on span "(602) 755-6017" at bounding box center [130, 694] width 87 height 12
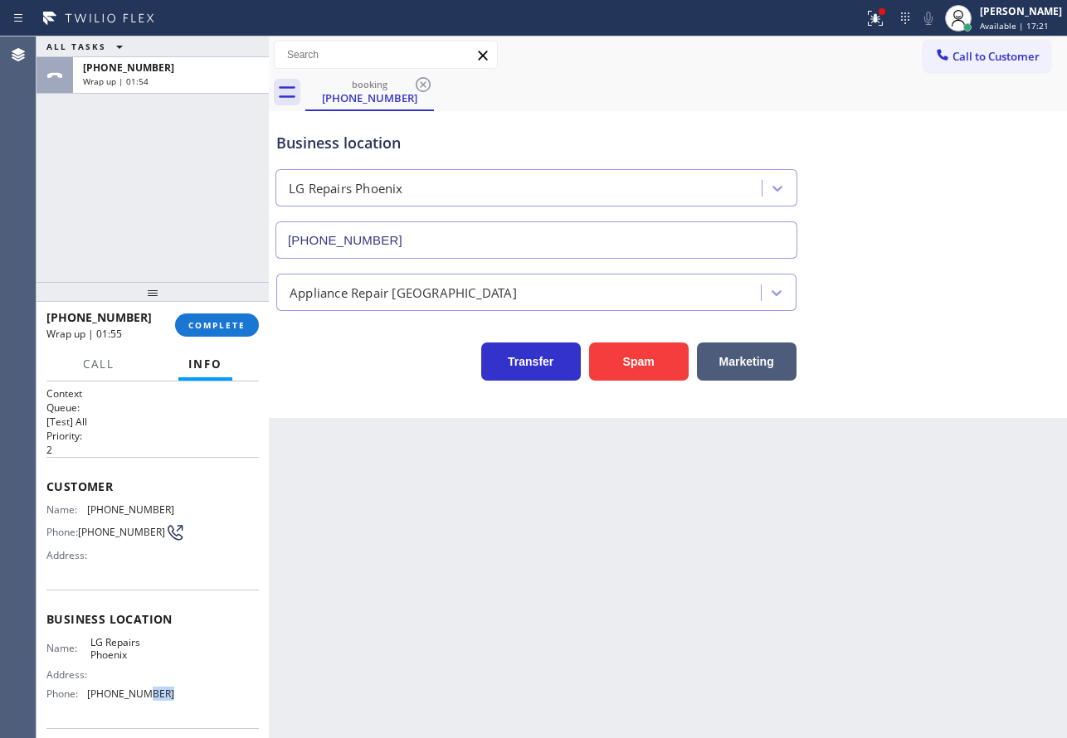
click at [143, 700] on span "(602) 755-6017" at bounding box center [130, 694] width 87 height 12
copy span "(602) 755-6017"
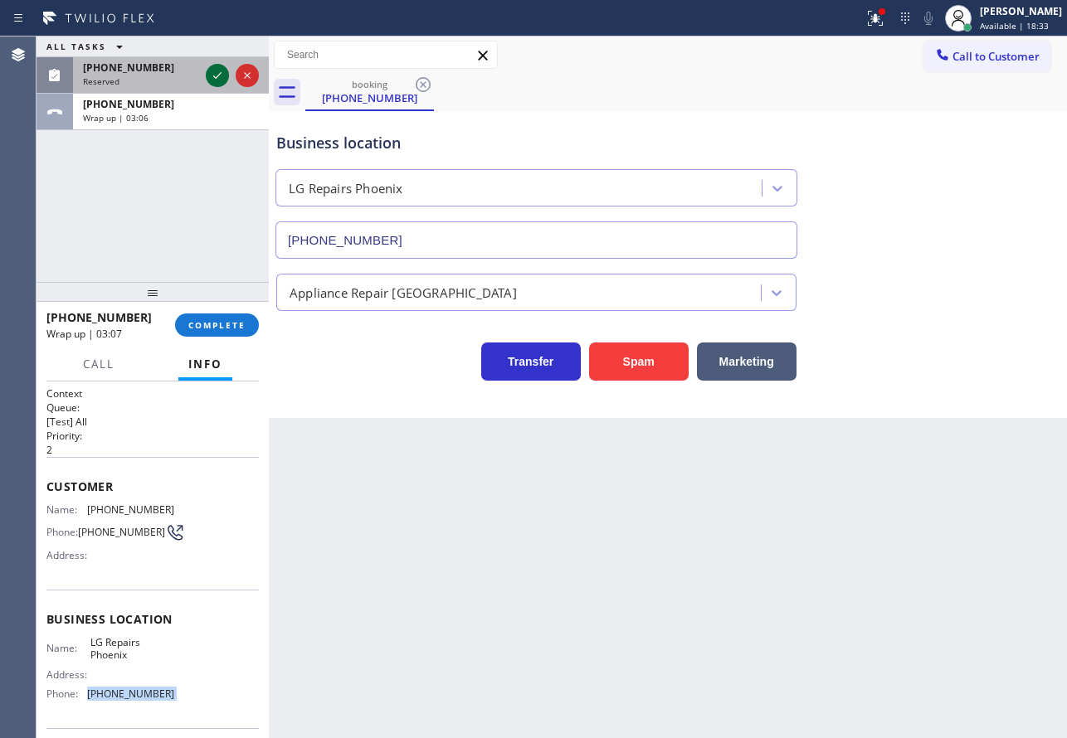
click at [215, 70] on icon at bounding box center [217, 76] width 20 height 20
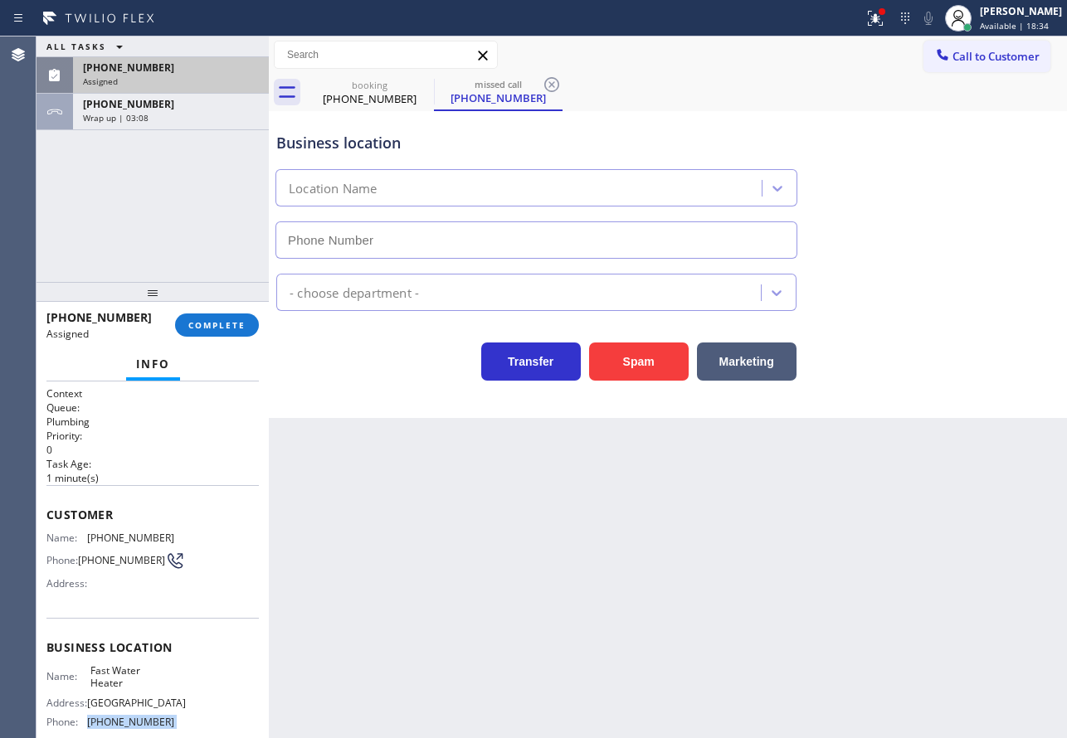
type input "(213) 319-6087"
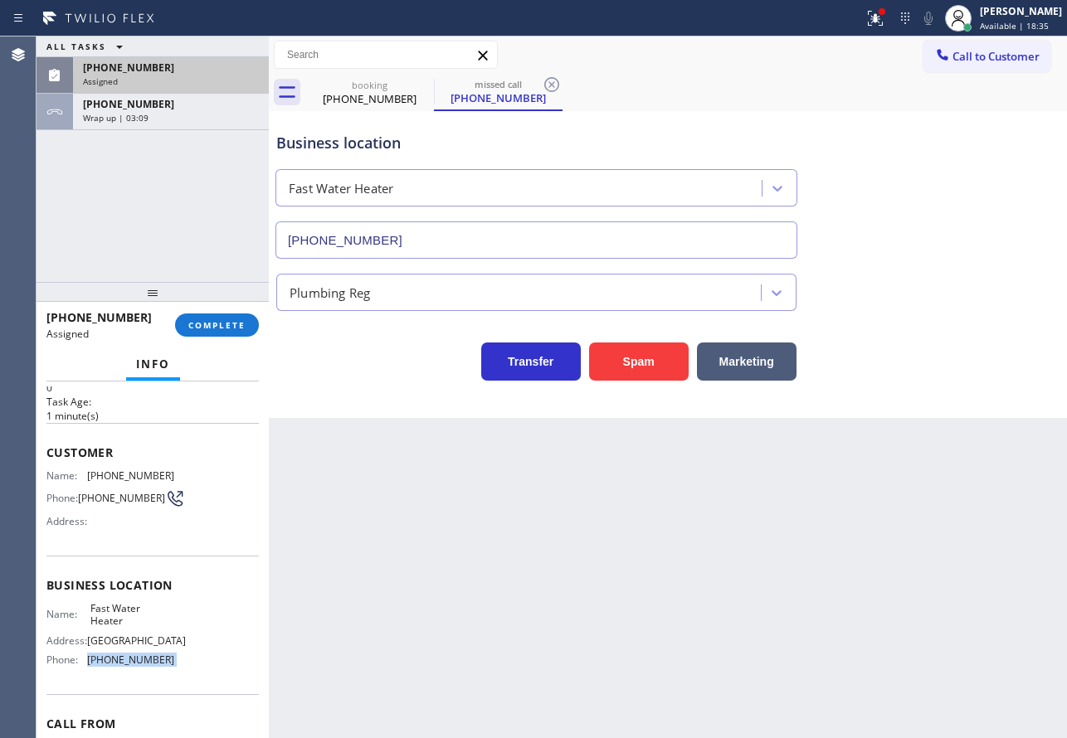
scroll to position [154, 0]
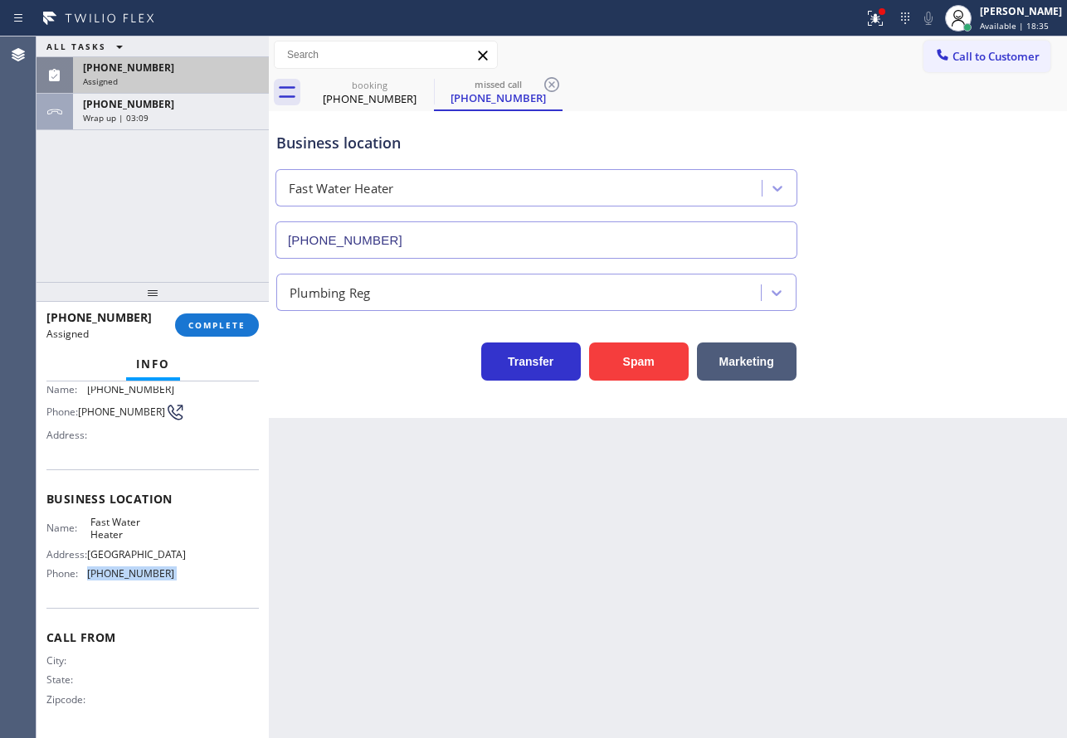
click at [158, 584] on div "Name: Fast Water Heater Address: Huntington Park Phone: (213) 319-6087" at bounding box center [110, 551] width 128 height 71
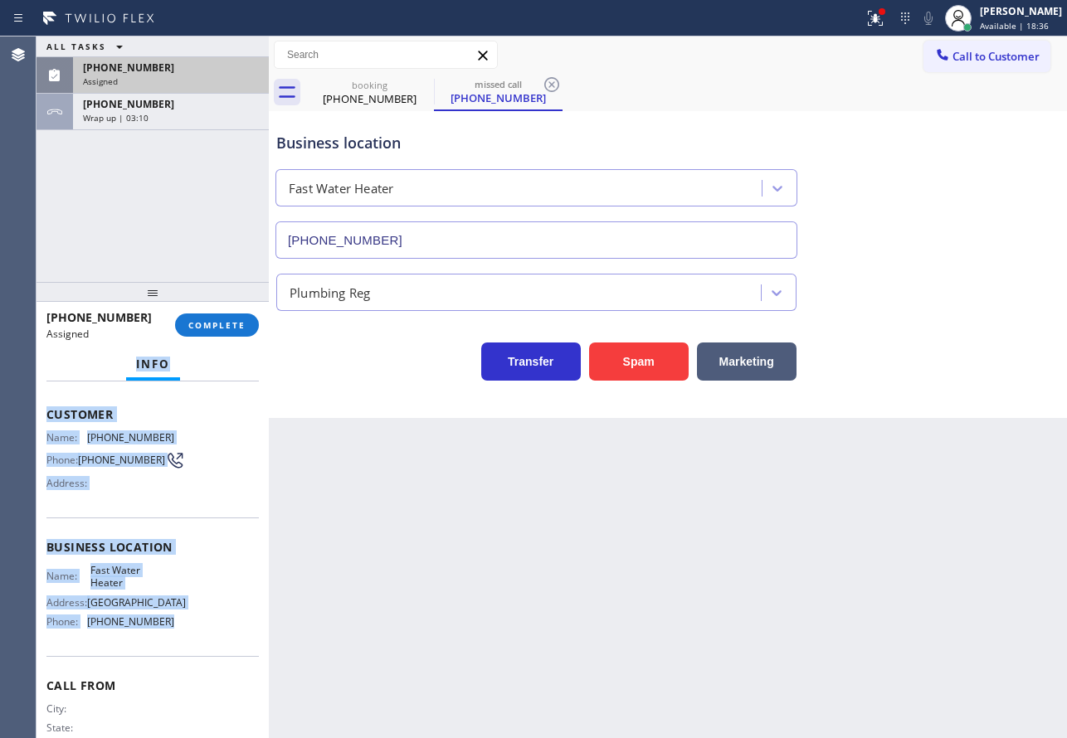
scroll to position [0, 0]
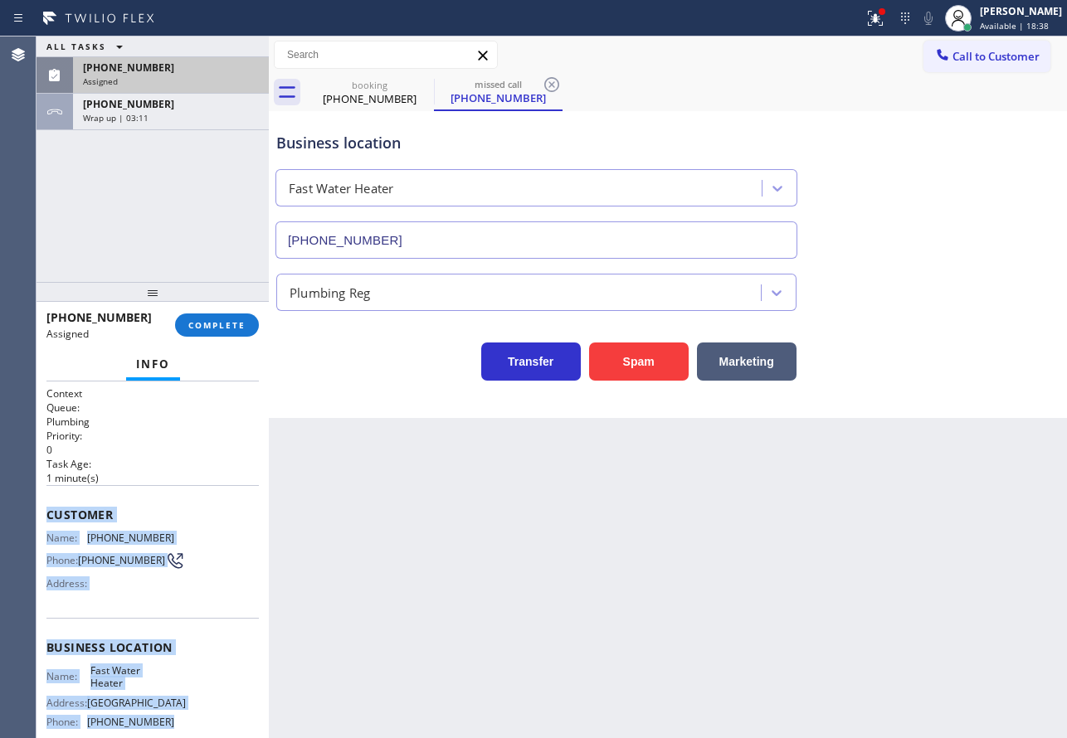
drag, startPoint x: 163, startPoint y: 578, endPoint x: 46, endPoint y: 516, distance: 131.8
click at [46, 516] on div "Context Queue: Plumbing Priority: 0 Task Age: 1 minute(s) Customer Name: (310) …" at bounding box center [152, 634] width 212 height 495
click at [235, 335] on button "COMPLETE" at bounding box center [217, 325] width 84 height 23
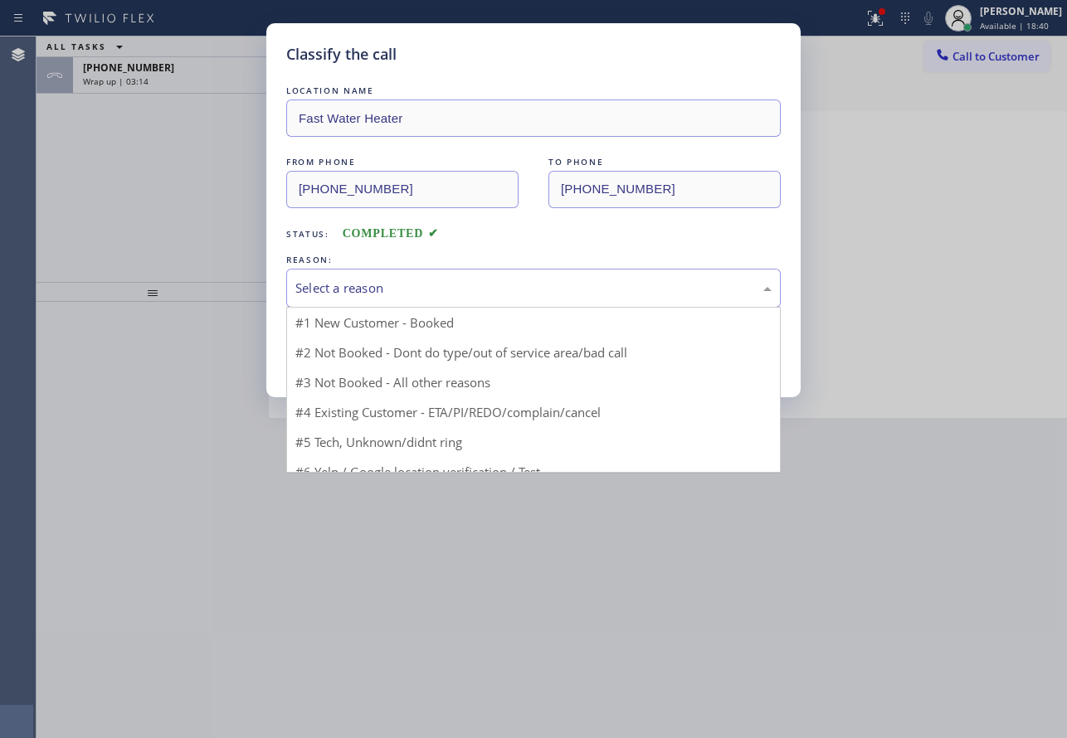
click at [480, 281] on div "Select a reason" at bounding box center [533, 288] width 476 height 19
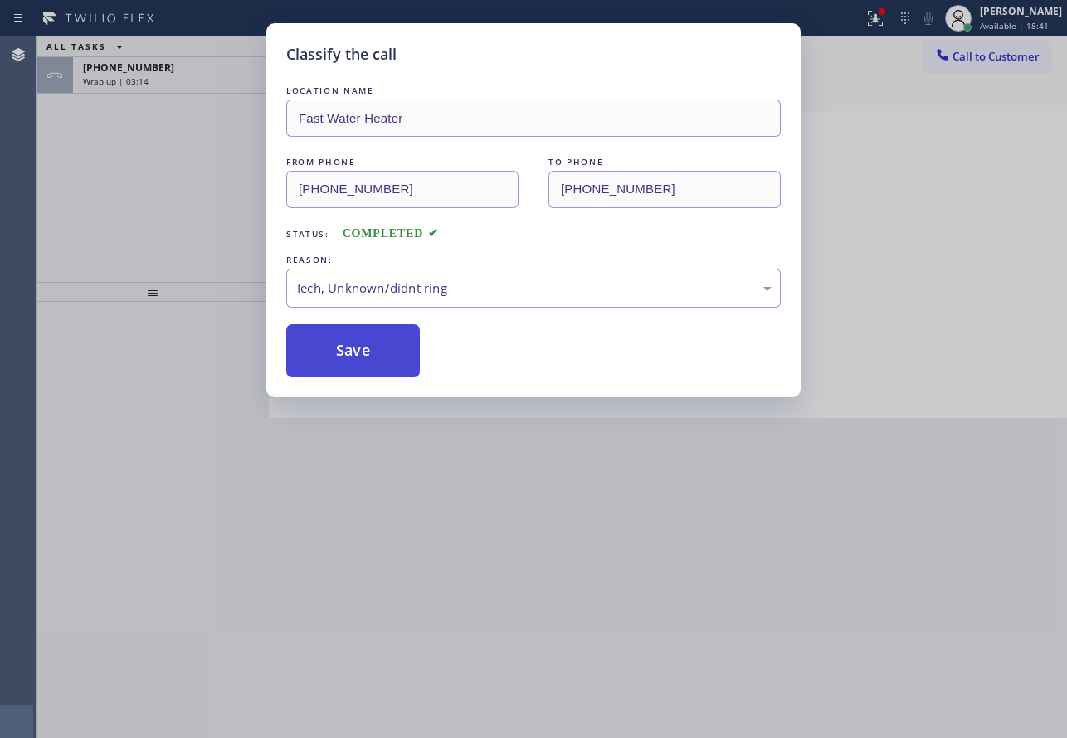
click at [365, 368] on button "Save" at bounding box center [353, 350] width 134 height 53
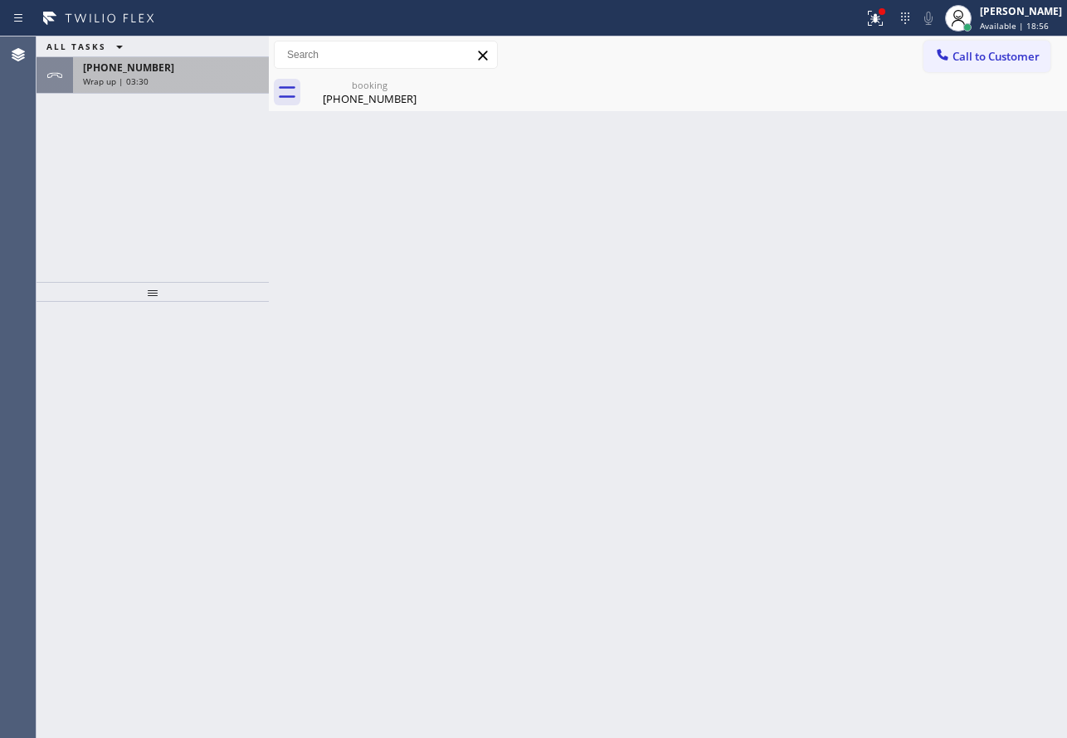
drag, startPoint x: 227, startPoint y: 84, endPoint x: 247, endPoint y: 89, distance: 20.5
click at [227, 84] on div "Wrap up | 03:30" at bounding box center [171, 82] width 176 height 12
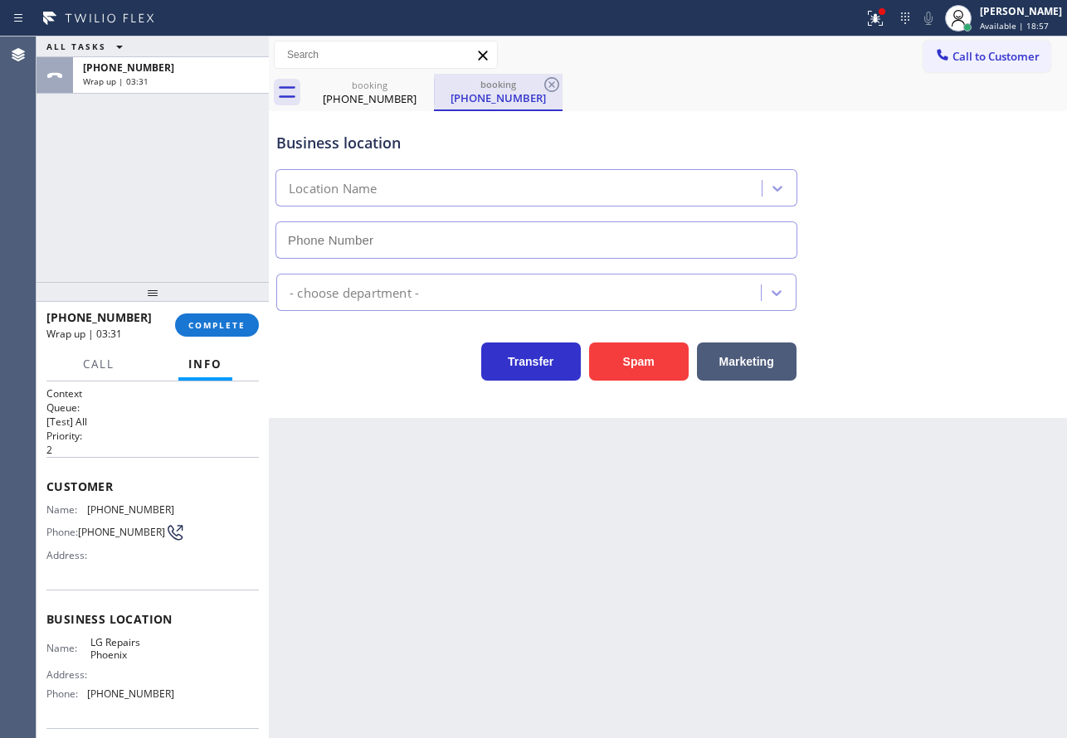
type input "(602) 755-6017"
click at [548, 88] on icon at bounding box center [552, 85] width 20 height 20
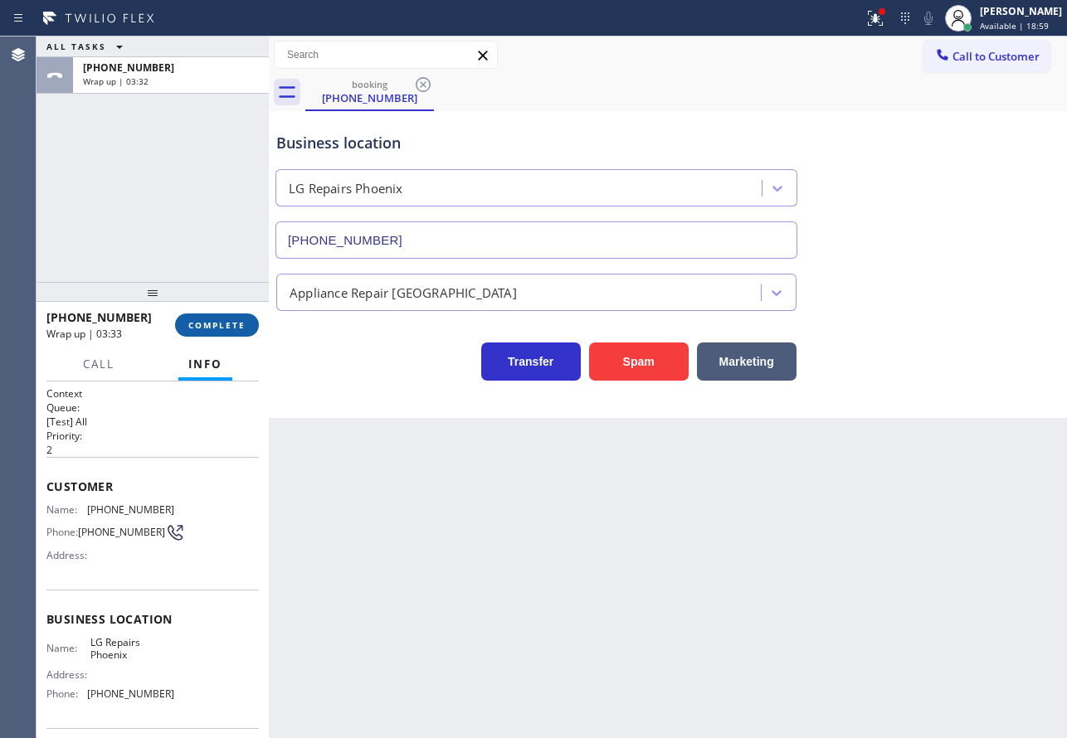
click at [236, 333] on button "COMPLETE" at bounding box center [217, 325] width 84 height 23
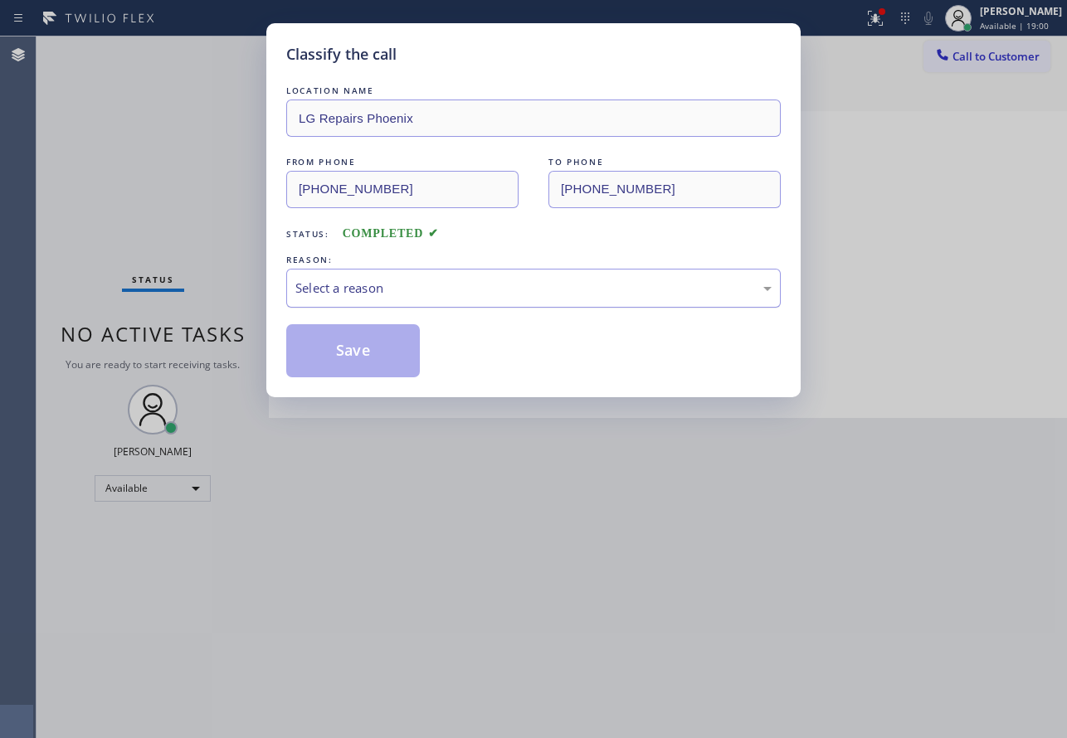
click at [405, 285] on div "Select a reason" at bounding box center [533, 288] width 476 height 19
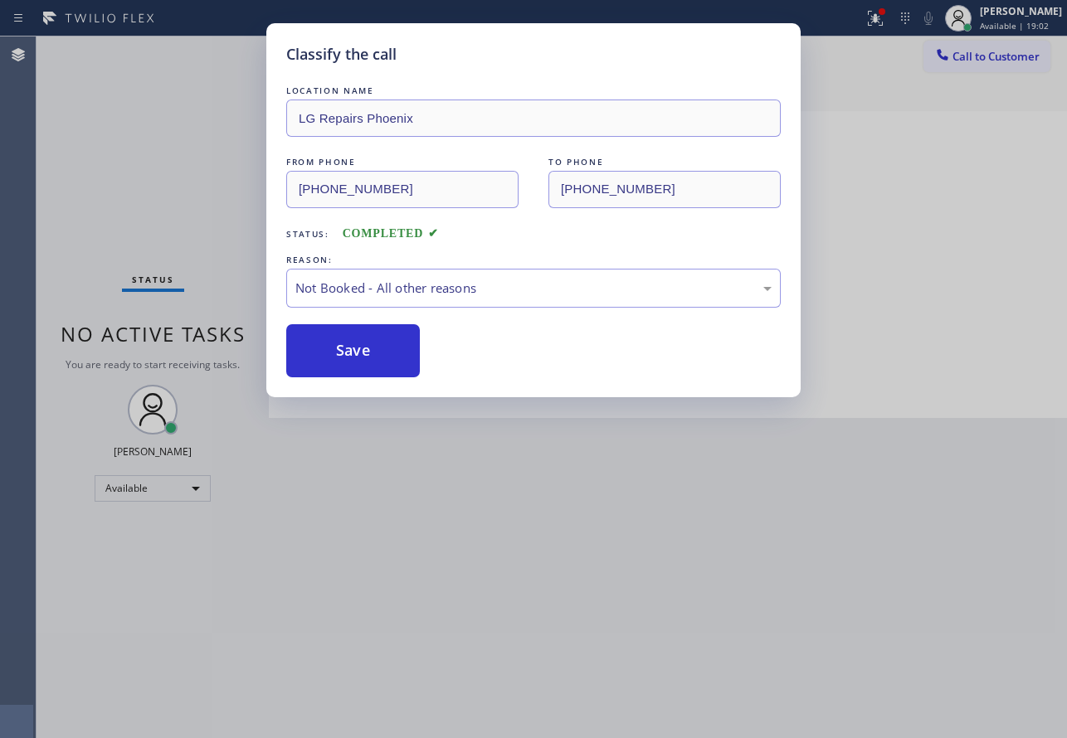
click at [385, 349] on button "Save" at bounding box center [353, 350] width 134 height 53
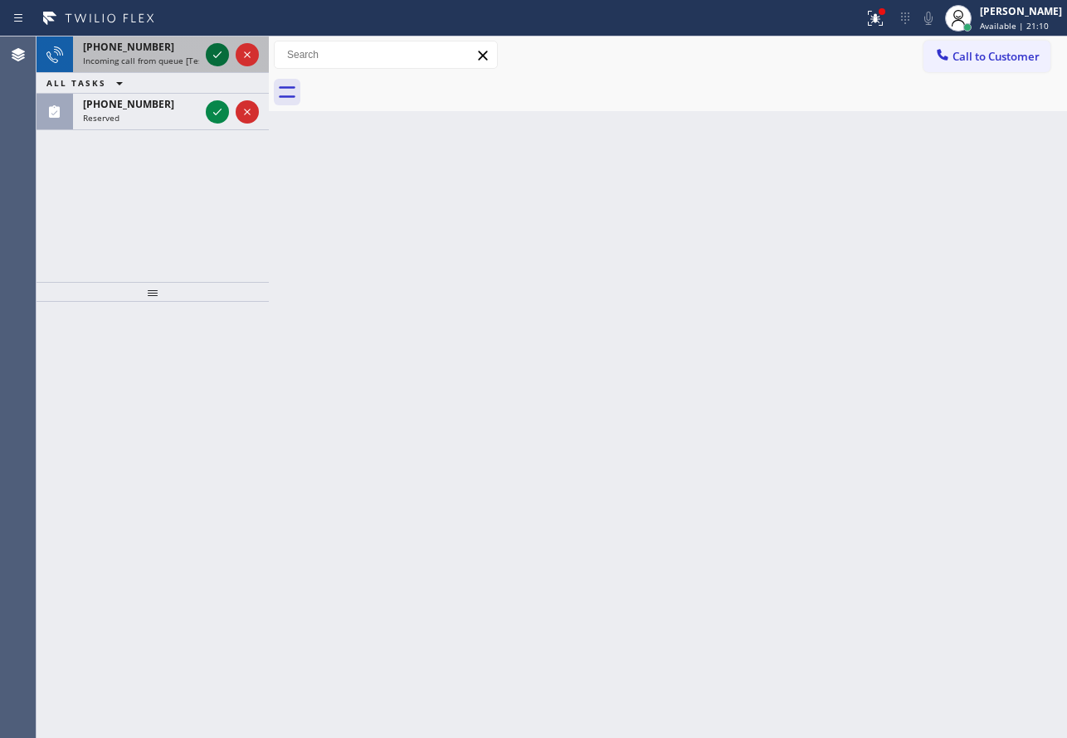
click at [213, 54] on icon at bounding box center [217, 55] width 20 height 20
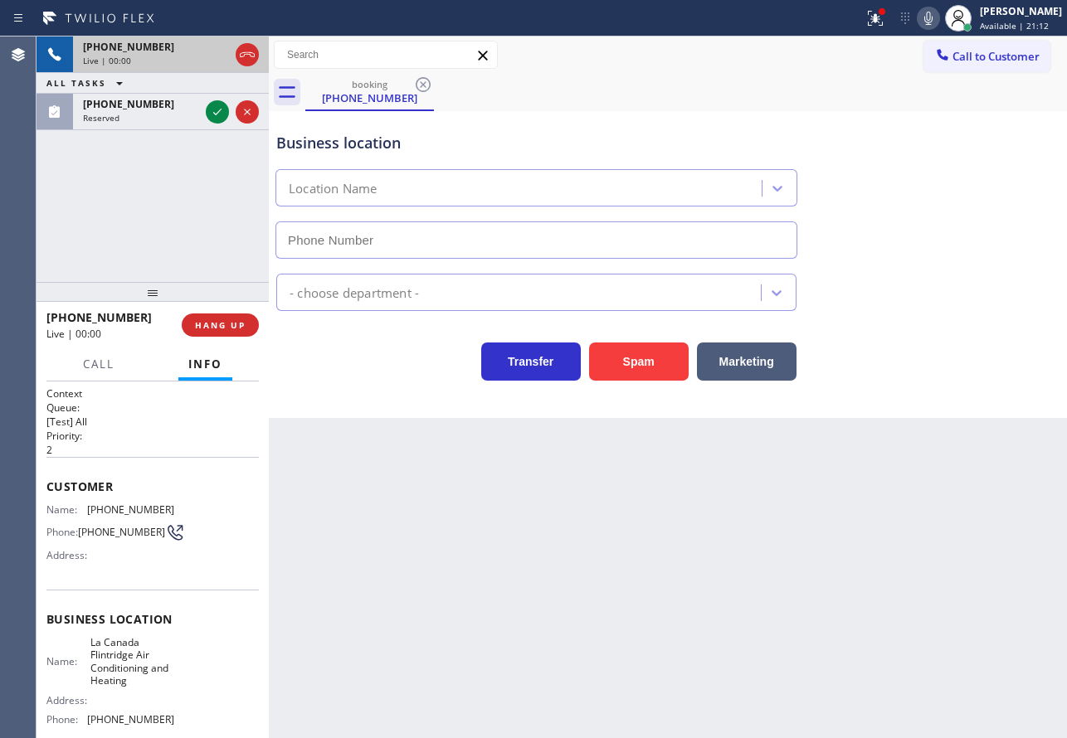
type input "(747) 223-6112"
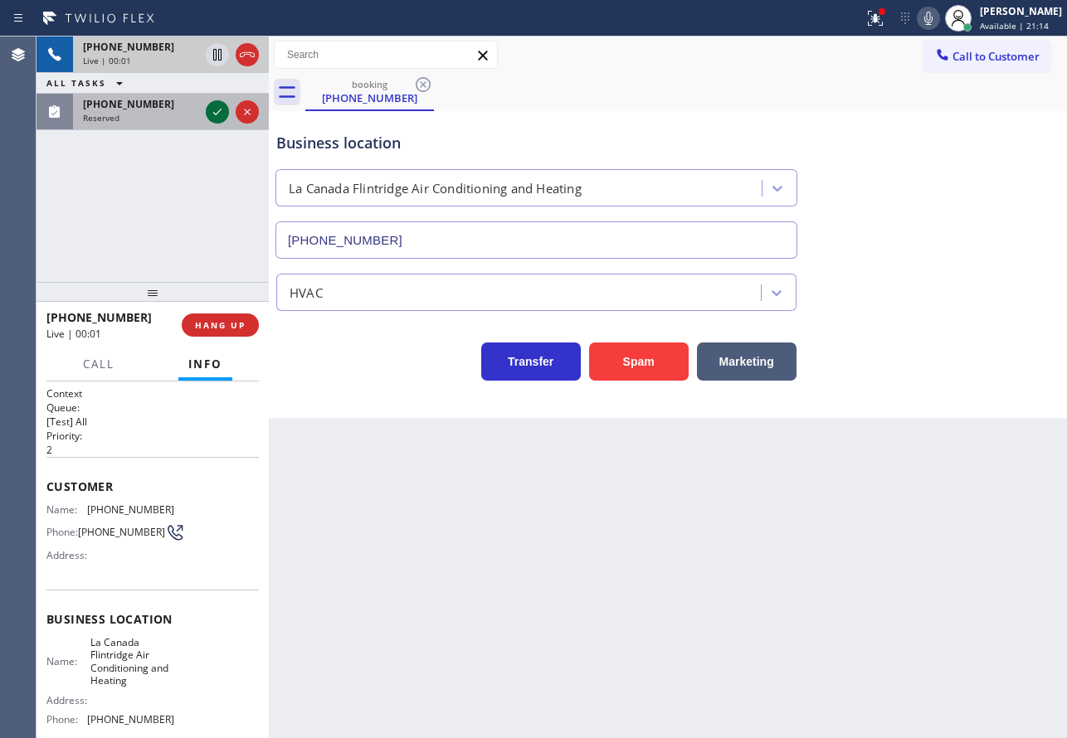
click at [216, 119] on icon at bounding box center [217, 112] width 20 height 20
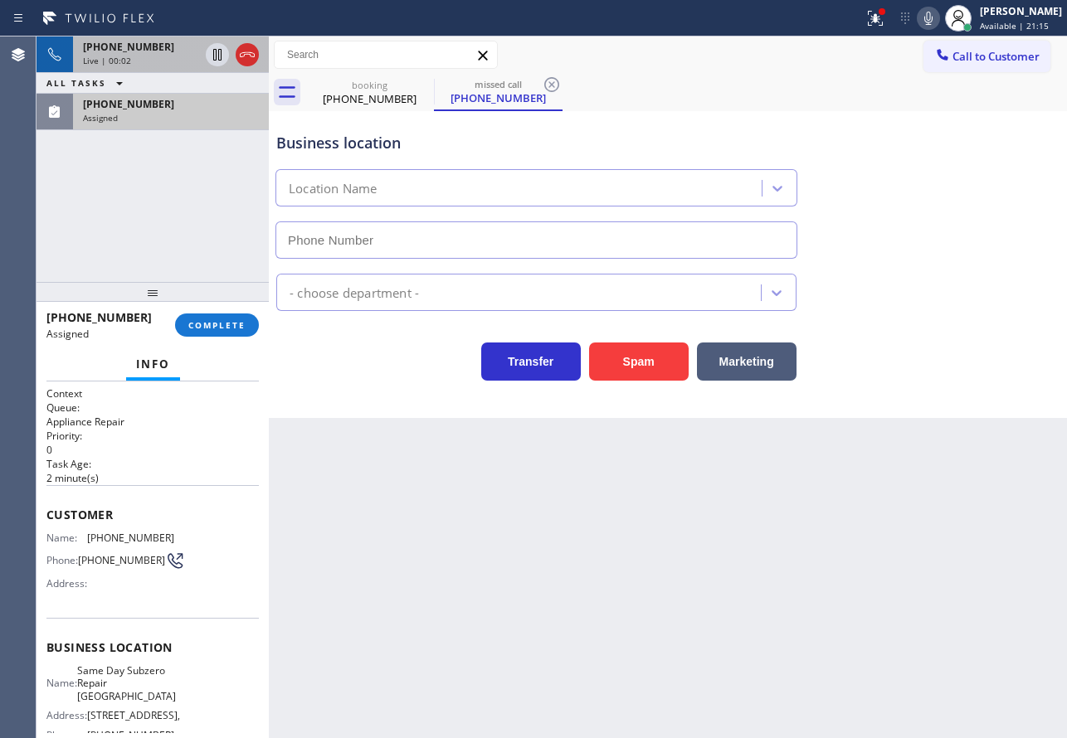
type input "(425) 406-3545"
click at [115, 38] on div "+13103568142 Live | 00:03" at bounding box center [137, 55] width 129 height 37
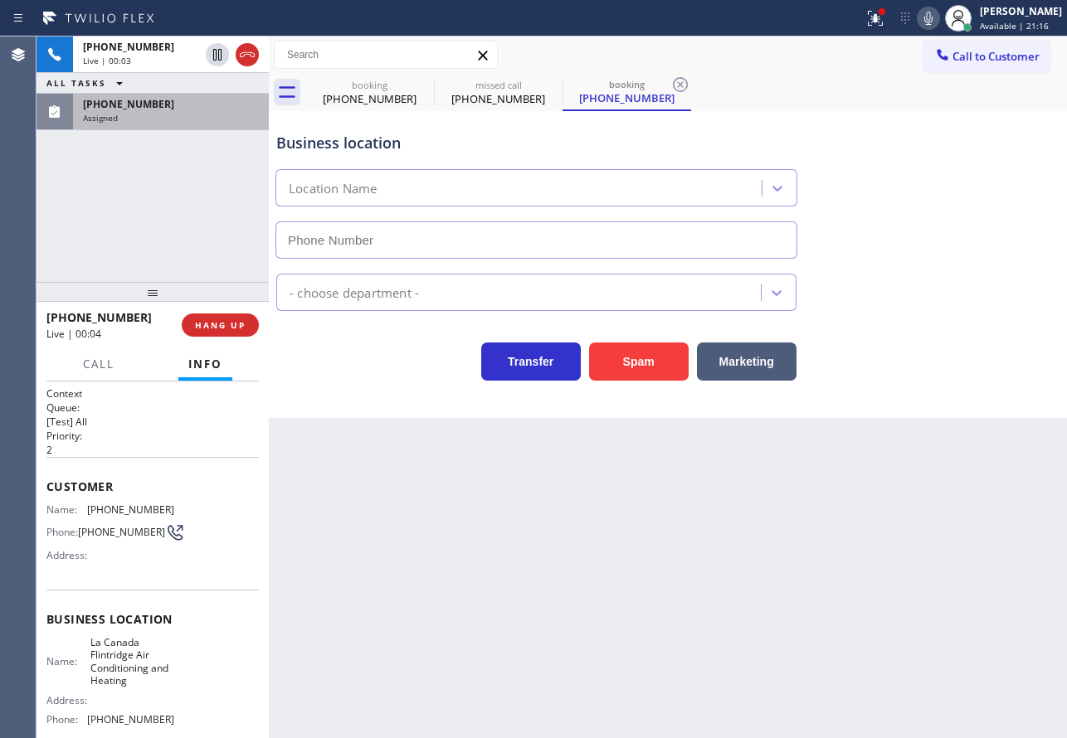
type input "(747) 223-6112"
click at [639, 382] on div "Business location La Canada Flintridge Air Conditioning and Heating (747) 223-6…" at bounding box center [668, 264] width 798 height 307
click at [636, 370] on button "Spam" at bounding box center [639, 362] width 100 height 38
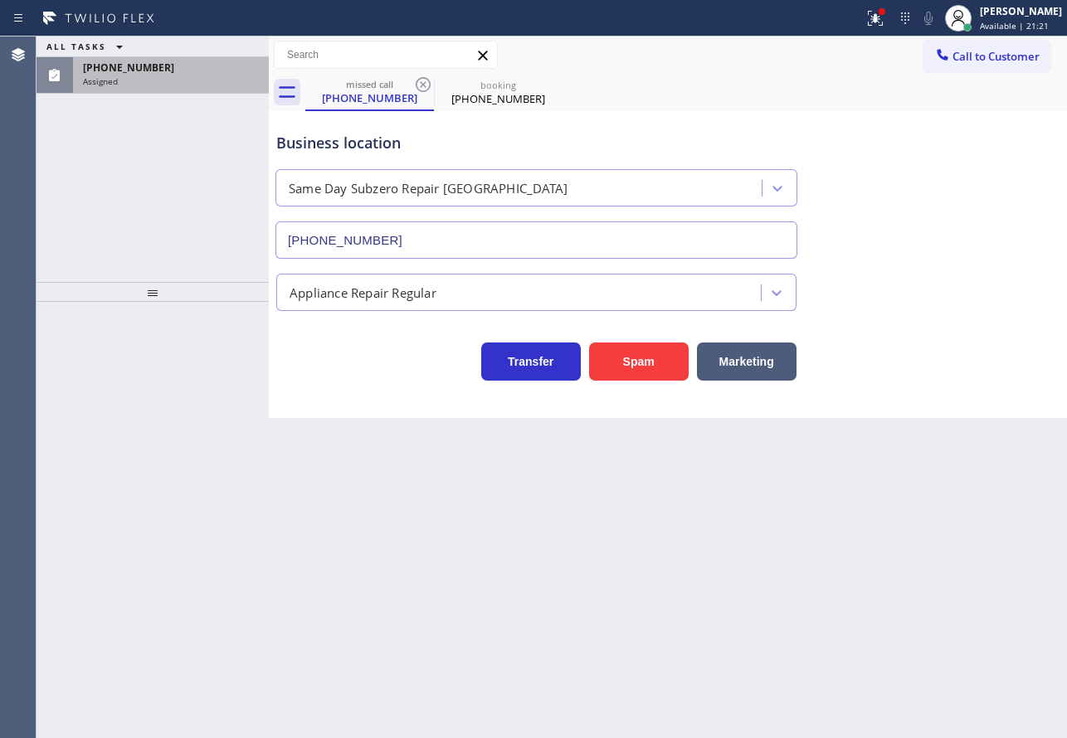
click at [178, 77] on div "Assigned" at bounding box center [171, 82] width 176 height 12
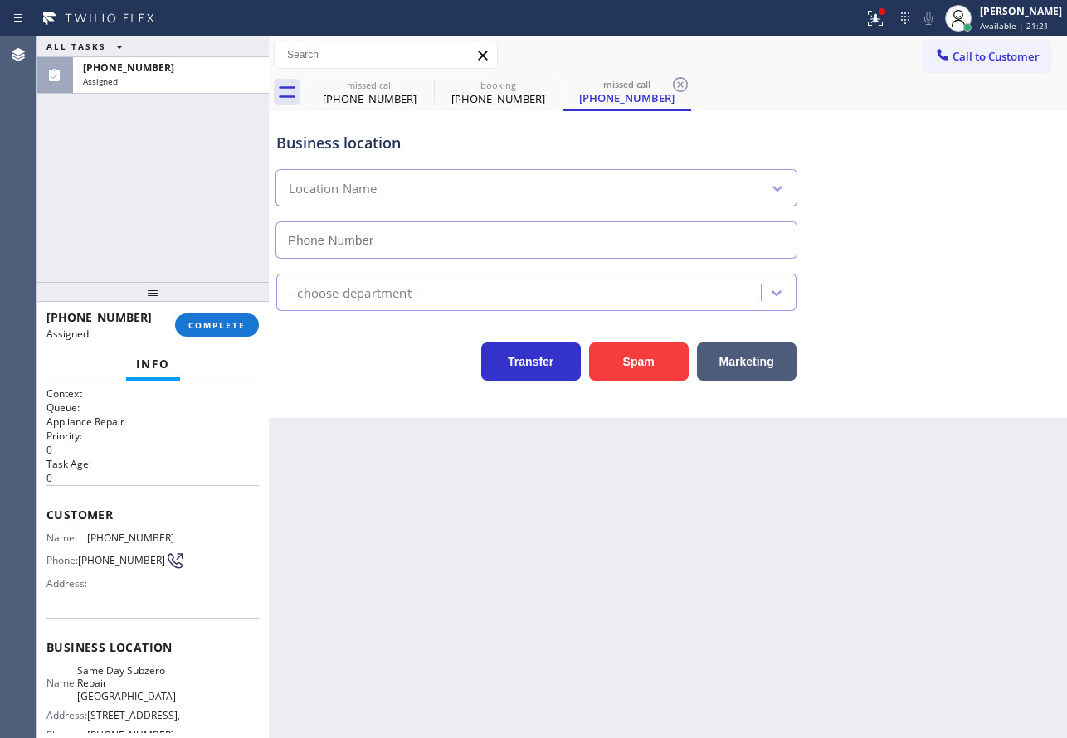
type input "(425) 406-3545"
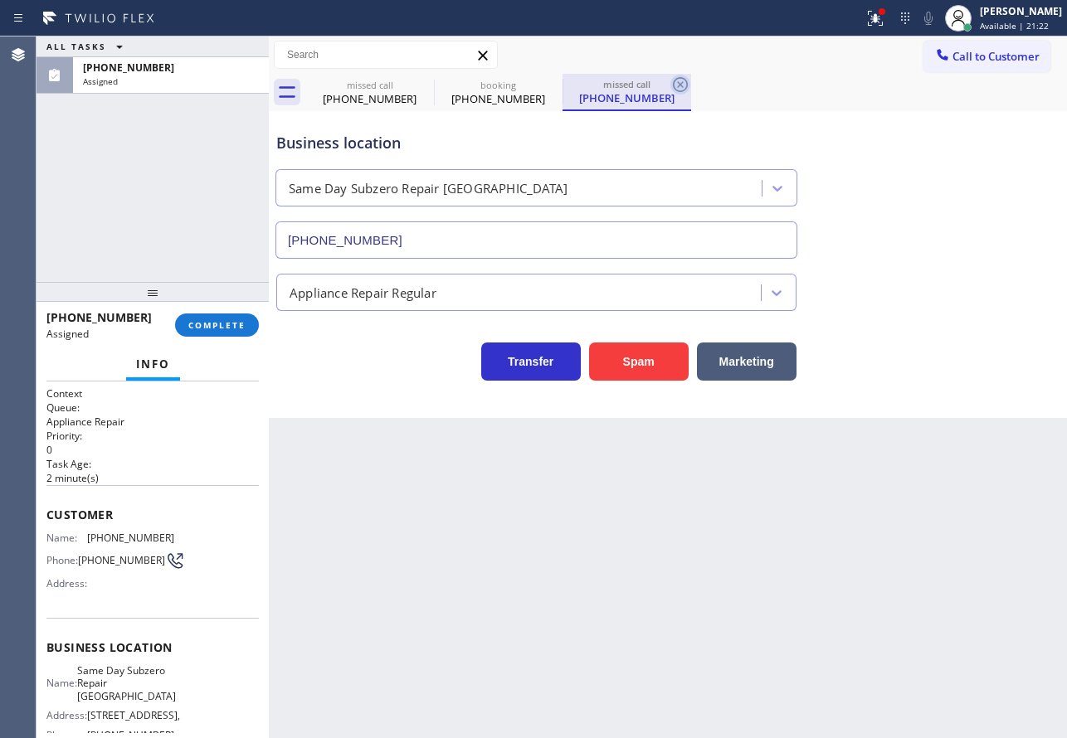
click at [678, 80] on icon at bounding box center [680, 85] width 20 height 20
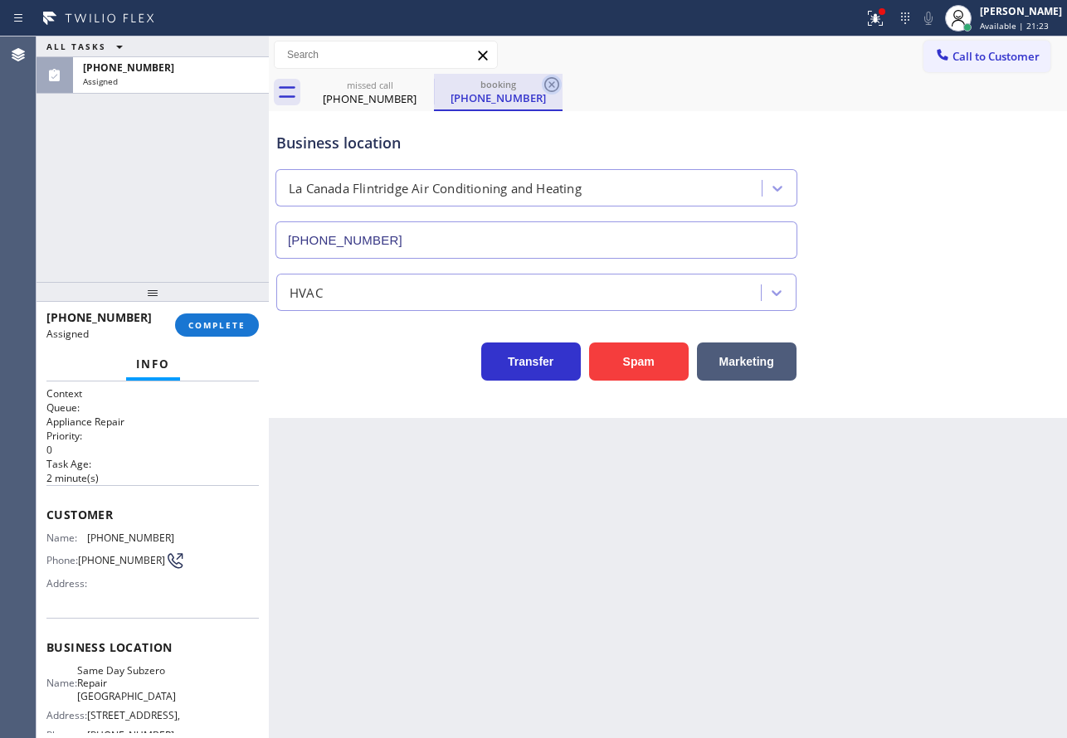
click at [546, 86] on icon at bounding box center [552, 85] width 20 height 20
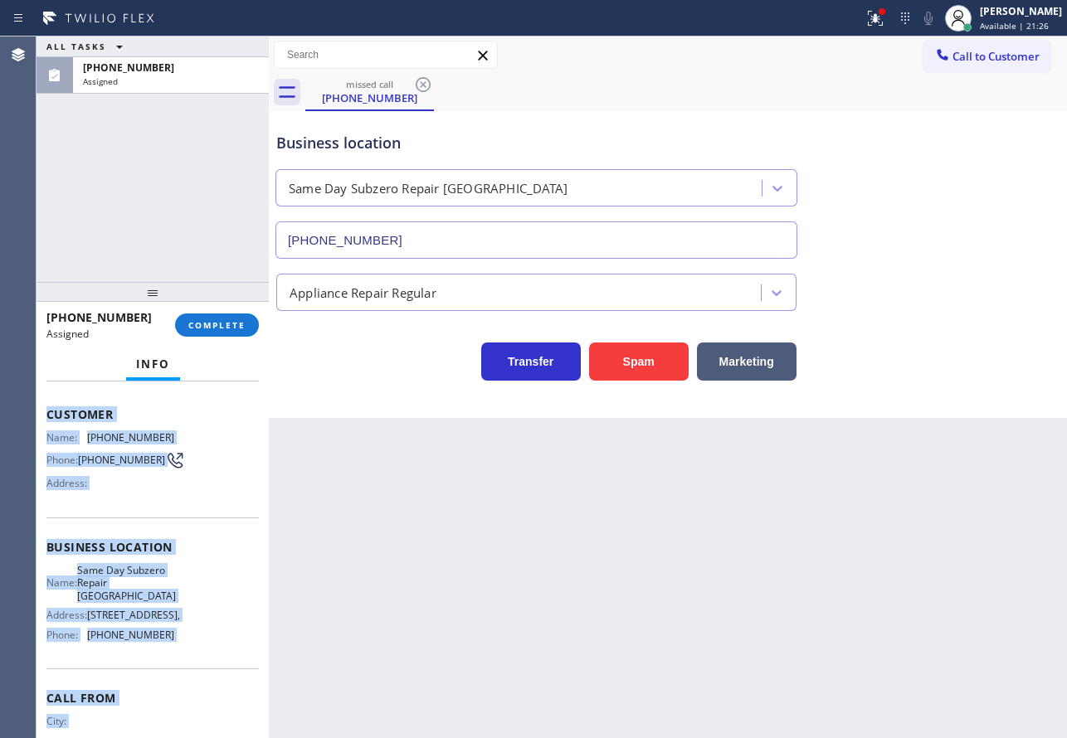
scroll to position [180, 0]
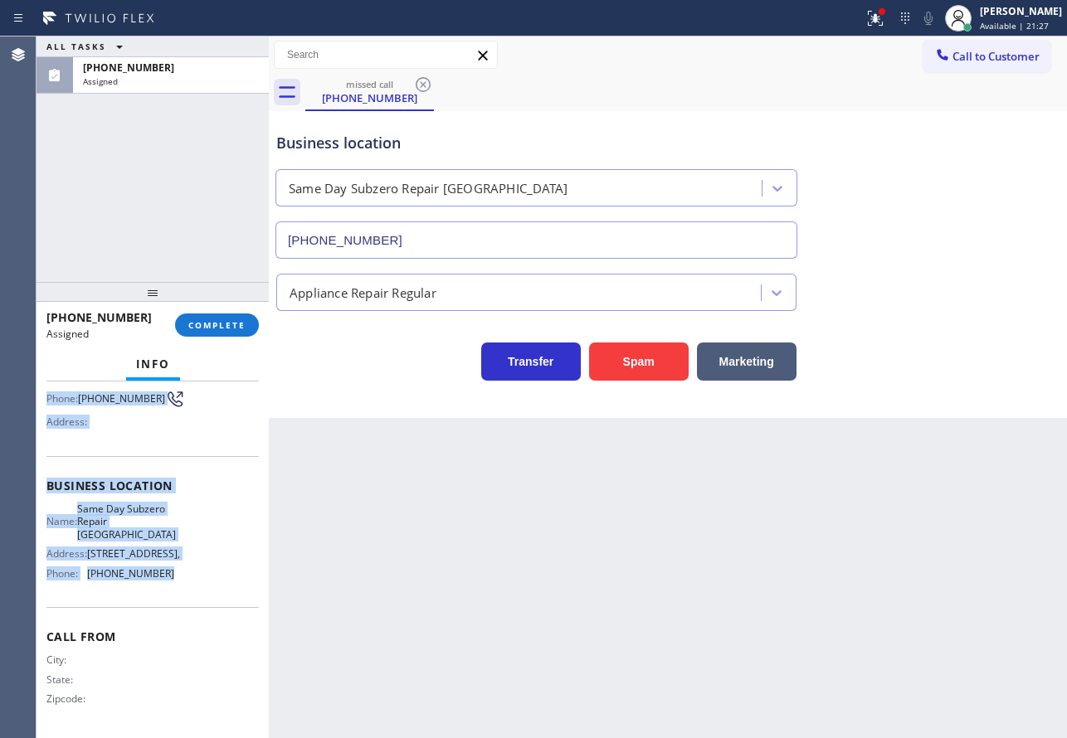
drag, startPoint x: 46, startPoint y: 511, endPoint x: 173, endPoint y: 570, distance: 140.7
click at [173, 570] on div "Context Queue: Appliance Repair Priority: 0 Task Age: 2 minute(s) Customer Name…" at bounding box center [153, 560] width 232 height 357
click at [180, 329] on button "COMPLETE" at bounding box center [217, 325] width 84 height 23
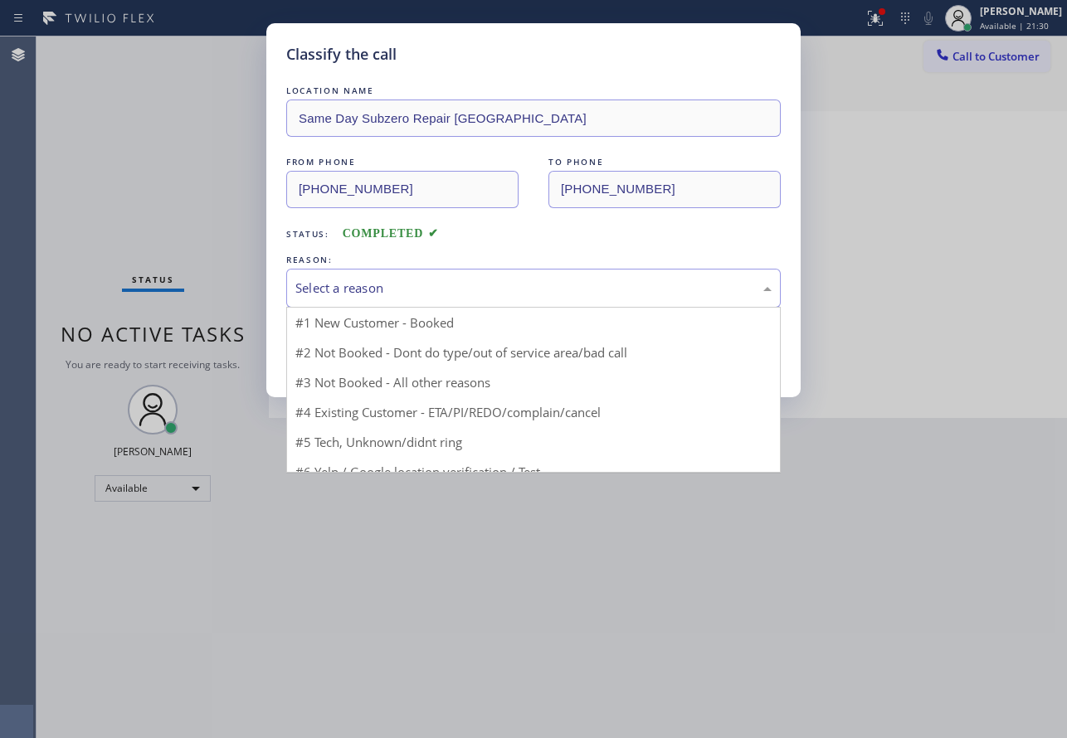
click at [396, 292] on div "Select a reason" at bounding box center [533, 288] width 476 height 19
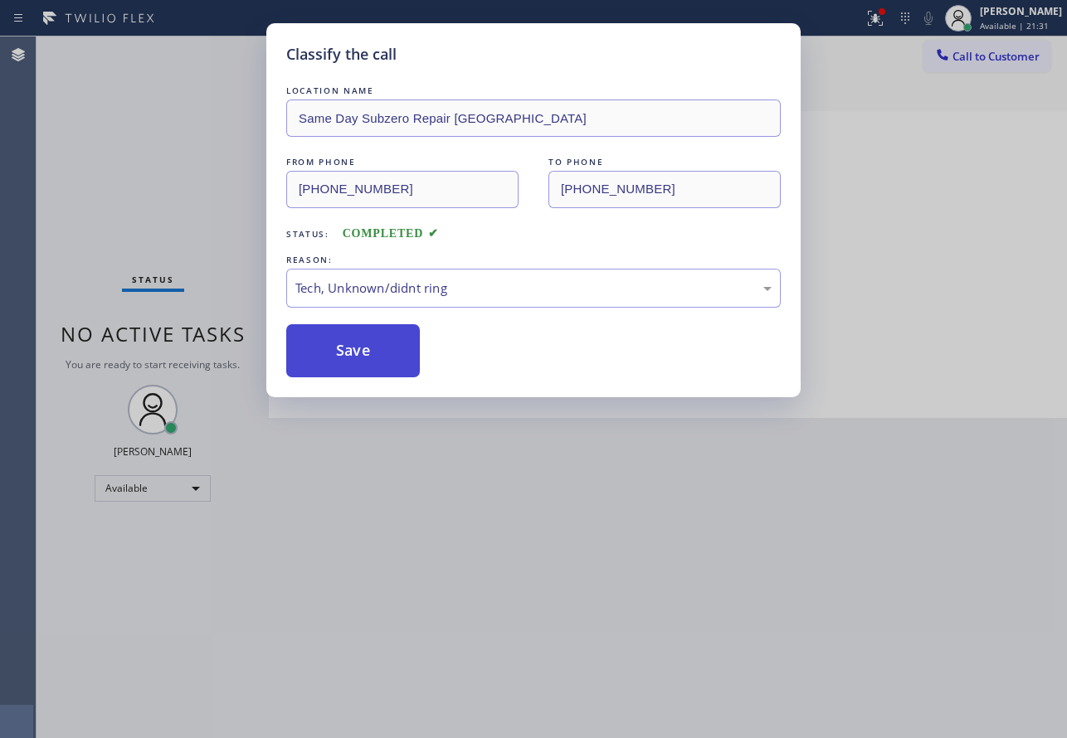
drag, startPoint x: 351, startPoint y: 363, endPoint x: 374, endPoint y: 504, distance: 142.1
click at [351, 363] on button "Save" at bounding box center [353, 350] width 134 height 53
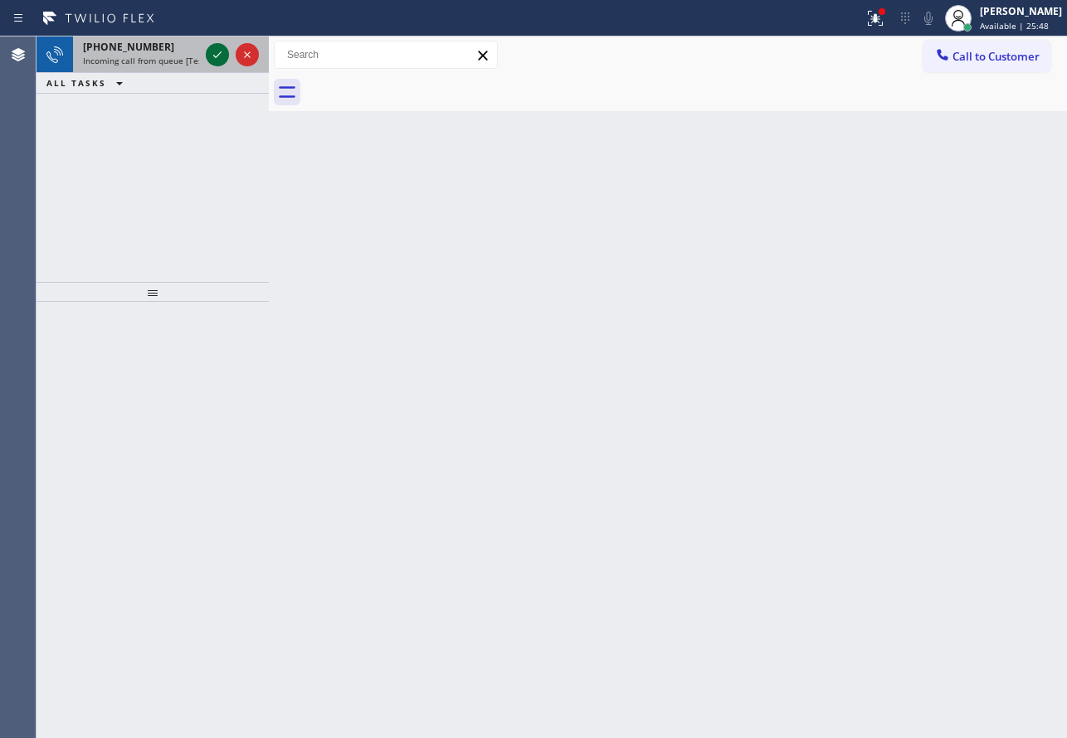
click at [216, 61] on icon at bounding box center [217, 55] width 20 height 20
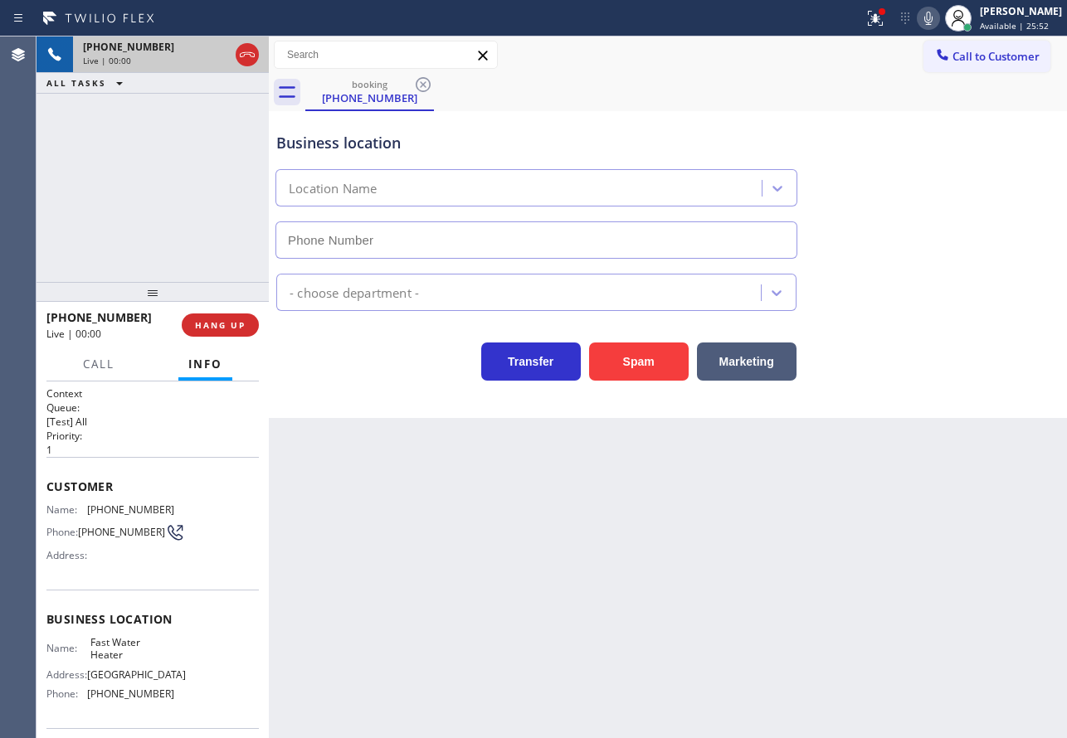
type input "(213) 319-6087"
click at [940, 21] on div at bounding box center [928, 18] width 23 height 20
click at [934, 19] on rect at bounding box center [929, 17] width 12 height 12
click at [938, 16] on icon at bounding box center [929, 18] width 20 height 20
click at [216, 50] on icon at bounding box center [217, 55] width 8 height 12
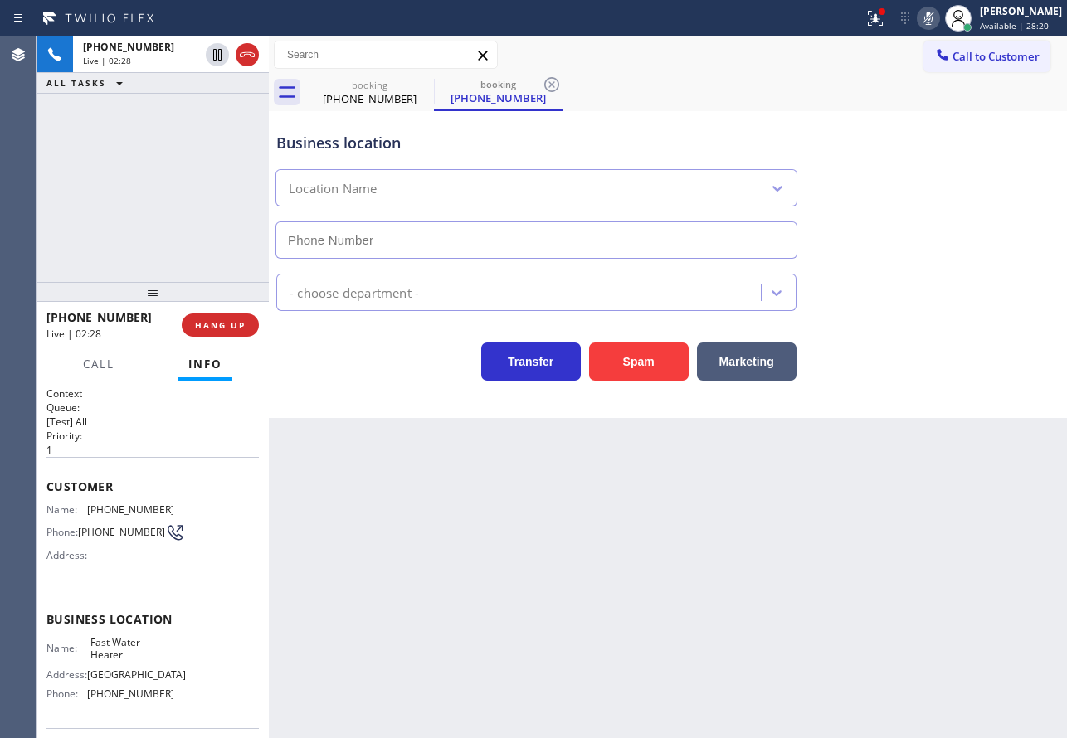
type input "(213) 319-6087"
drag, startPoint x: 557, startPoint y: 85, endPoint x: 655, endPoint y: 2, distance: 127.8
click at [556, 85] on icon at bounding box center [552, 85] width 20 height 20
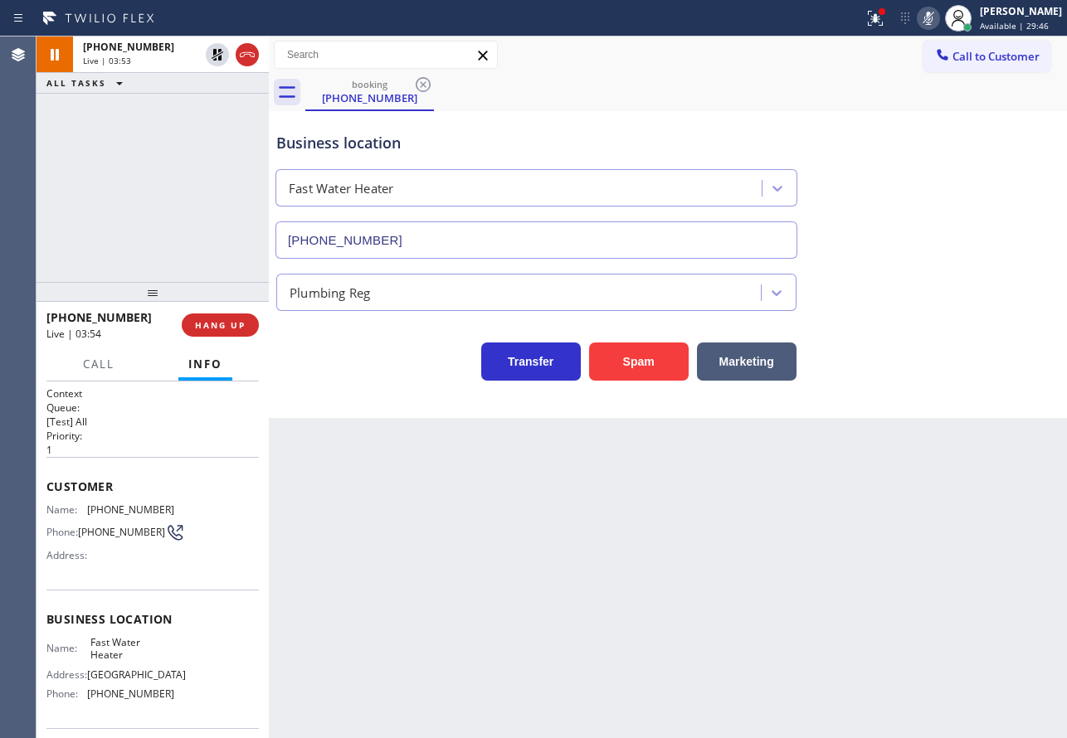
click at [123, 508] on span "(310) 924-2006" at bounding box center [130, 510] width 87 height 12
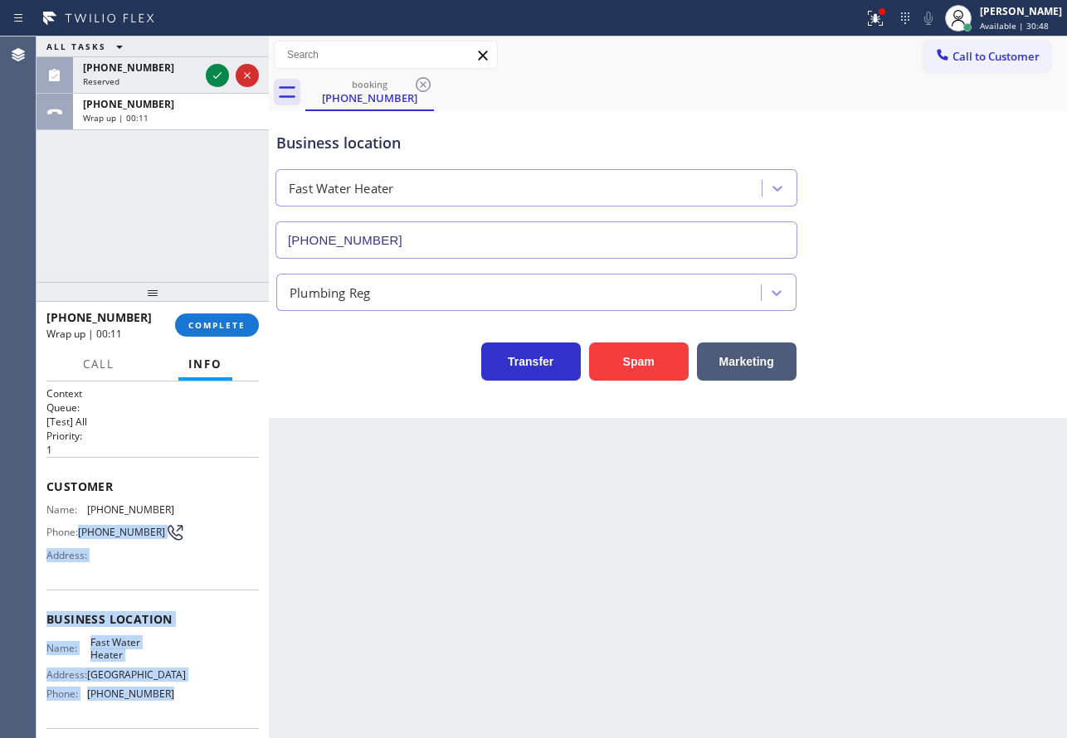
drag, startPoint x: 167, startPoint y: 699, endPoint x: 79, endPoint y: 522, distance: 198.2
click at [79, 522] on div "Context Queue: [Test] All Priority: 1 Customer Name: (310) 924-2006 Phone: (310…" at bounding box center [152, 620] width 212 height 467
click at [215, 79] on icon at bounding box center [217, 76] width 20 height 20
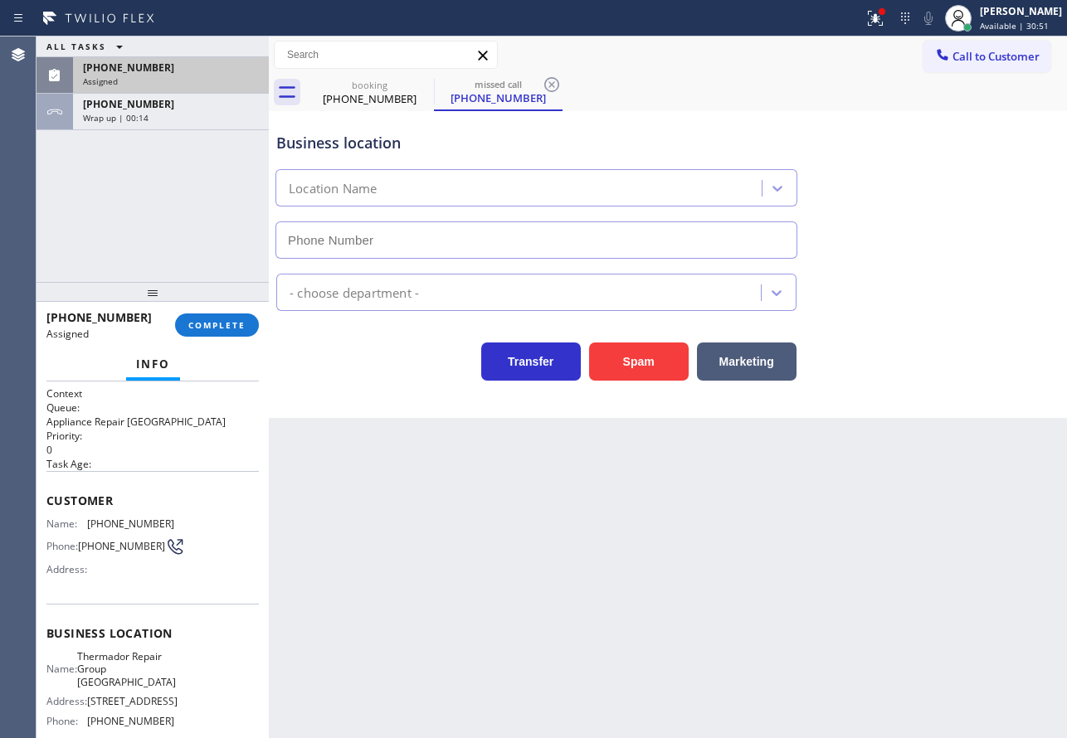
type input "(754) 205-3961"
click at [563, 547] on div "Back to Dashboard Change Sender ID Customers Technicians Select a contact Outbo…" at bounding box center [668, 388] width 798 height 702
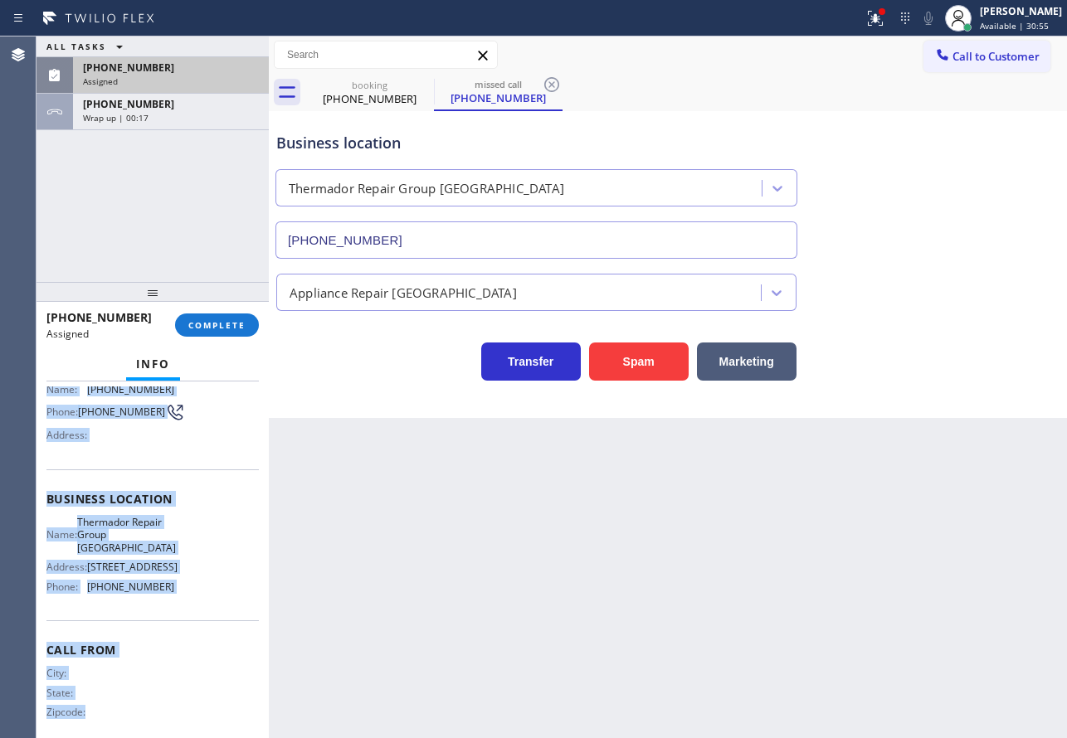
scroll to position [153, 0]
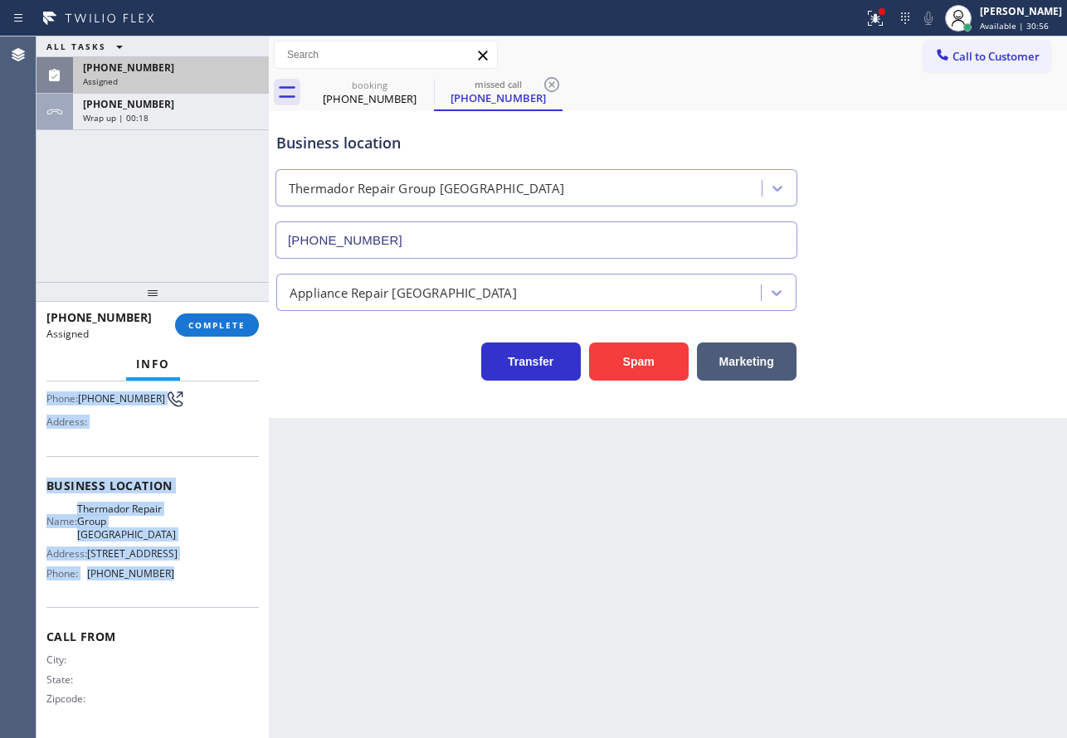
drag, startPoint x: 49, startPoint y: 495, endPoint x: 179, endPoint y: 569, distance: 150.2
click at [179, 569] on div "Context Queue: Appliance Repair High End Priority: 0 Task Age: Customer Name: (…" at bounding box center [152, 486] width 212 height 495
click at [244, 324] on span "COMPLETE" at bounding box center [216, 325] width 57 height 12
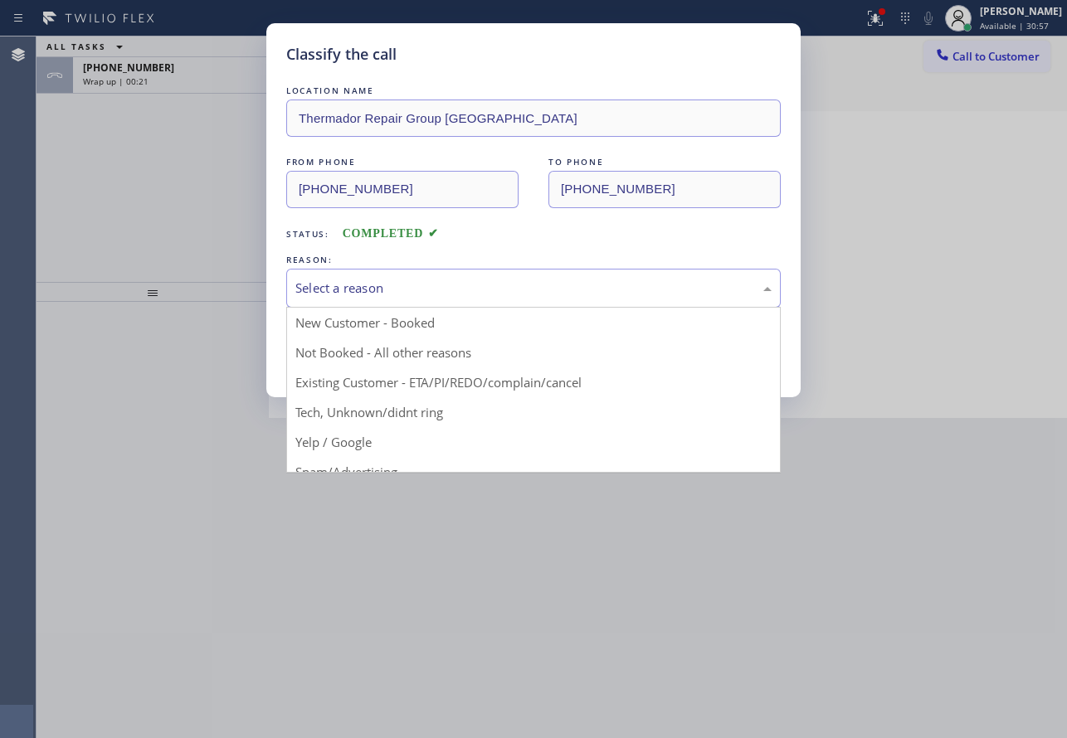
click at [514, 291] on div "Select a reason" at bounding box center [533, 288] width 476 height 19
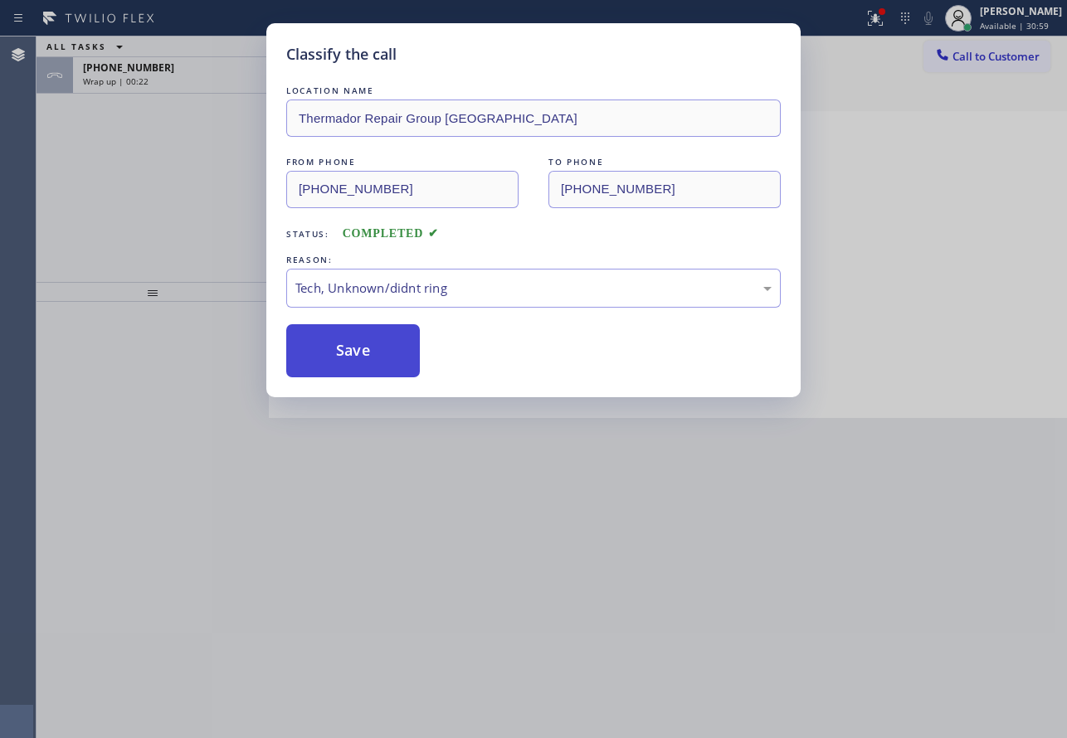
click at [341, 368] on button "Save" at bounding box center [353, 350] width 134 height 53
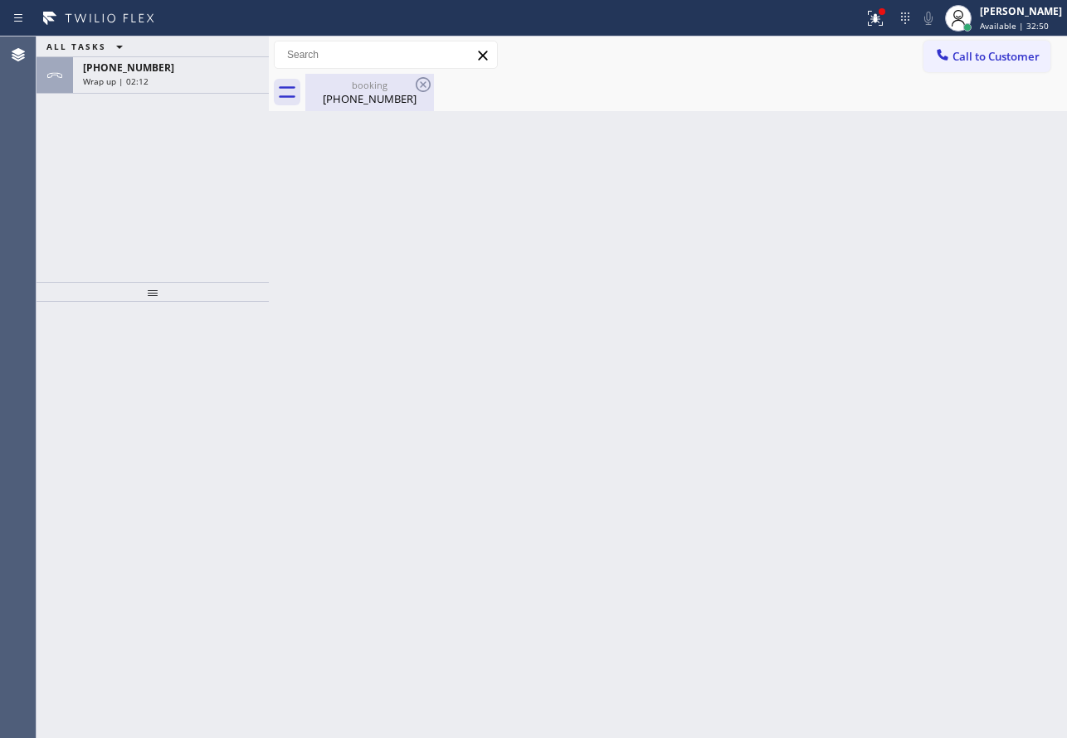
click at [381, 103] on div "(310) 924-2006" at bounding box center [369, 98] width 125 height 15
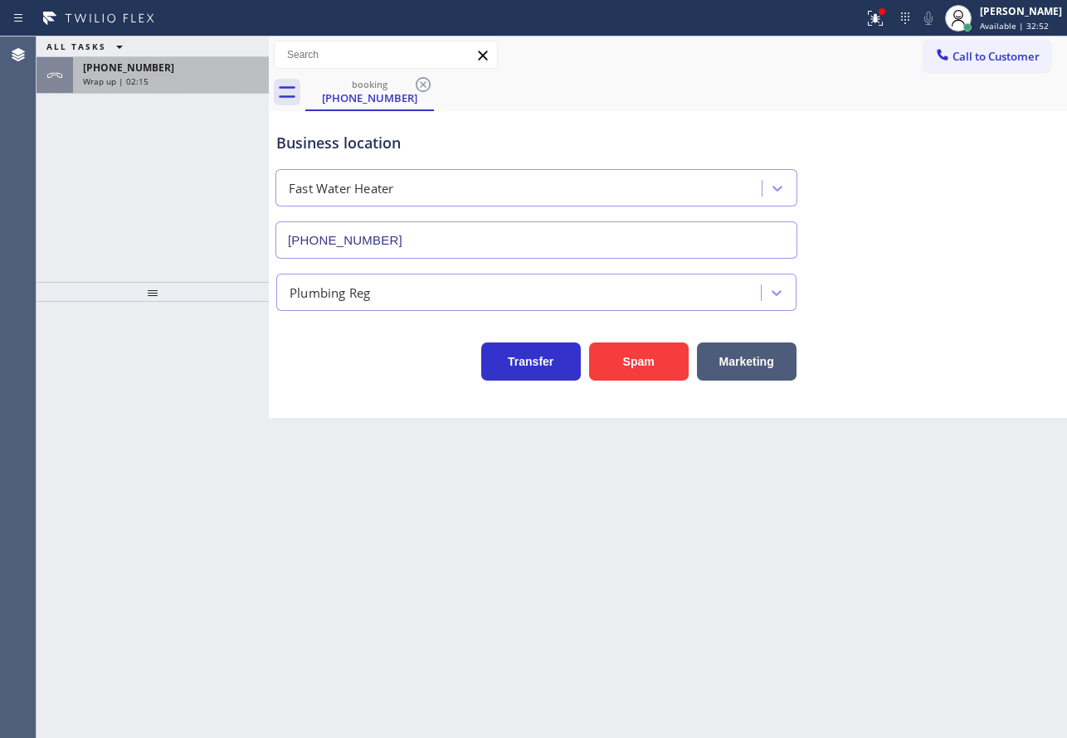
click at [183, 82] on div "Wrap up | 02:15" at bounding box center [171, 82] width 176 height 12
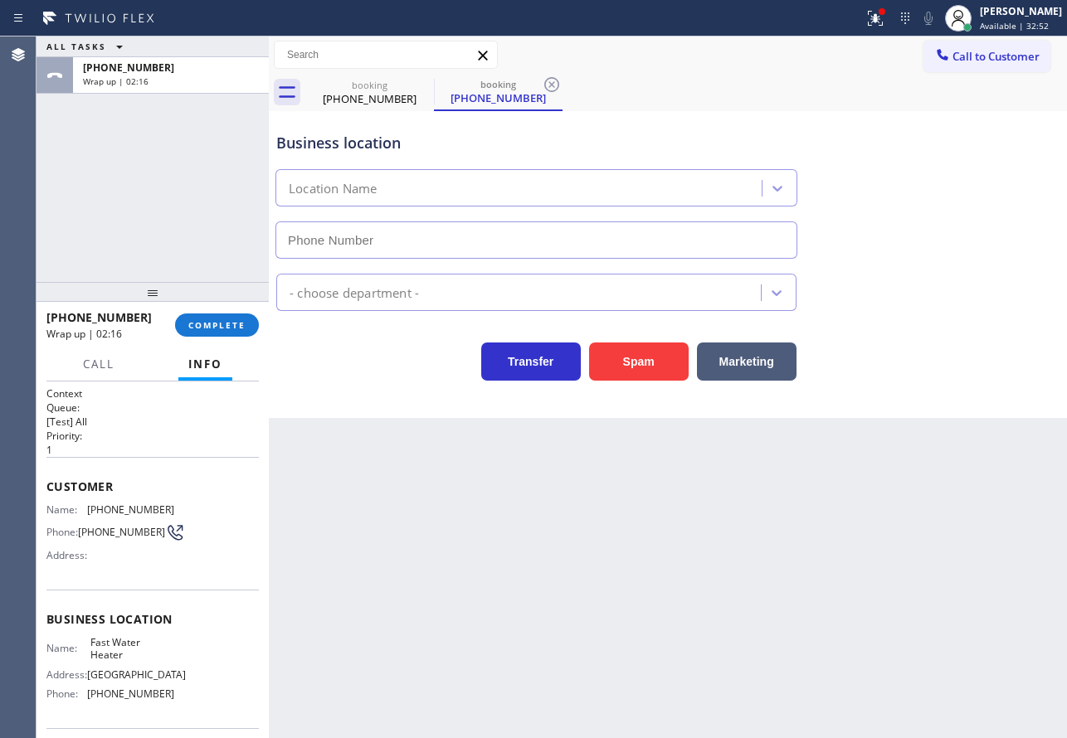
type input "(213) 319-6087"
click at [1002, 22] on span "Available | 32:54" at bounding box center [1014, 26] width 69 height 12
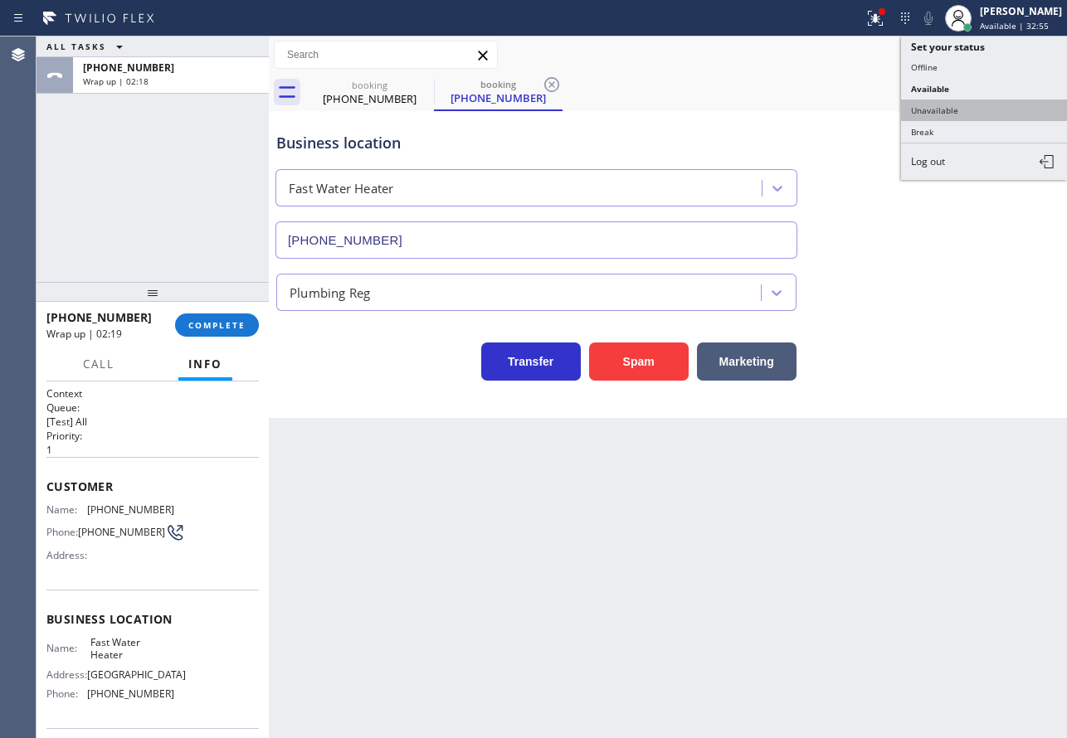
click at [932, 106] on button "Unavailable" at bounding box center [984, 111] width 166 height 22
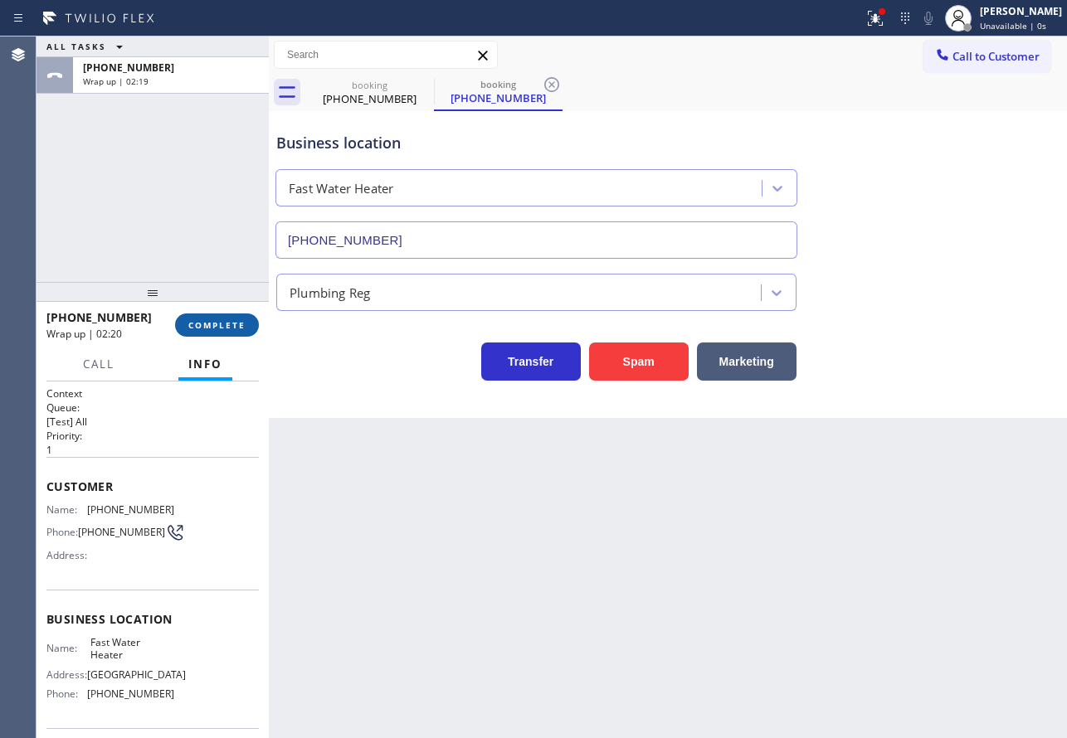
click at [210, 328] on span "COMPLETE" at bounding box center [216, 325] width 57 height 12
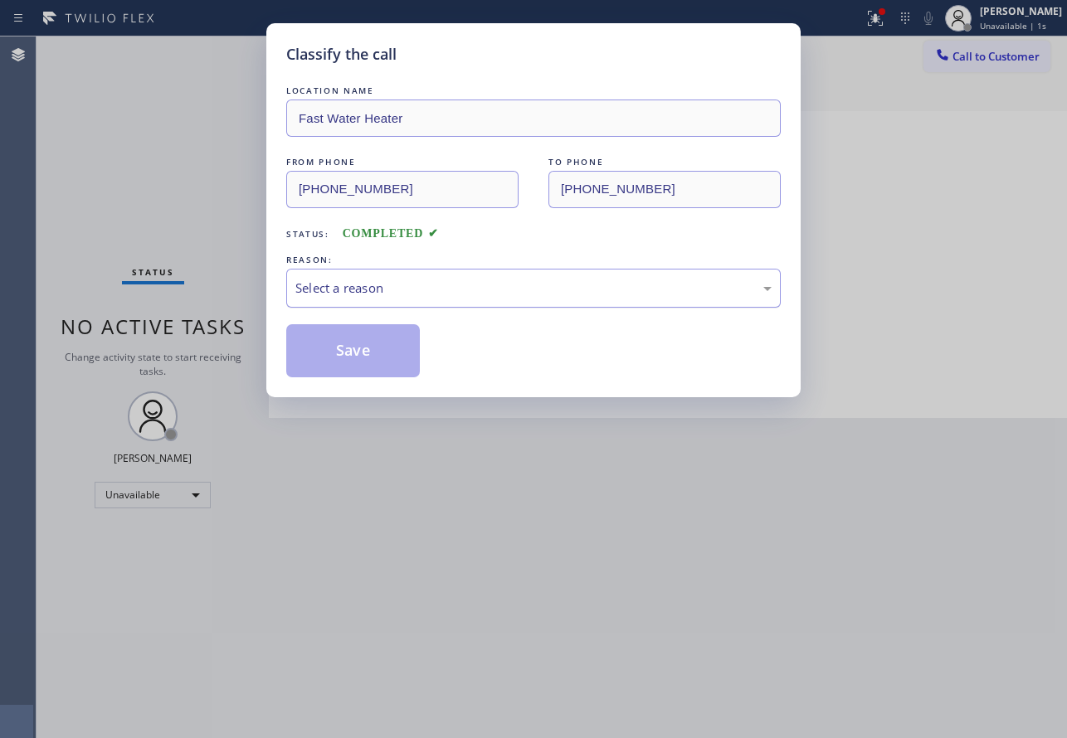
click at [469, 290] on div "Select a reason" at bounding box center [533, 288] width 476 height 19
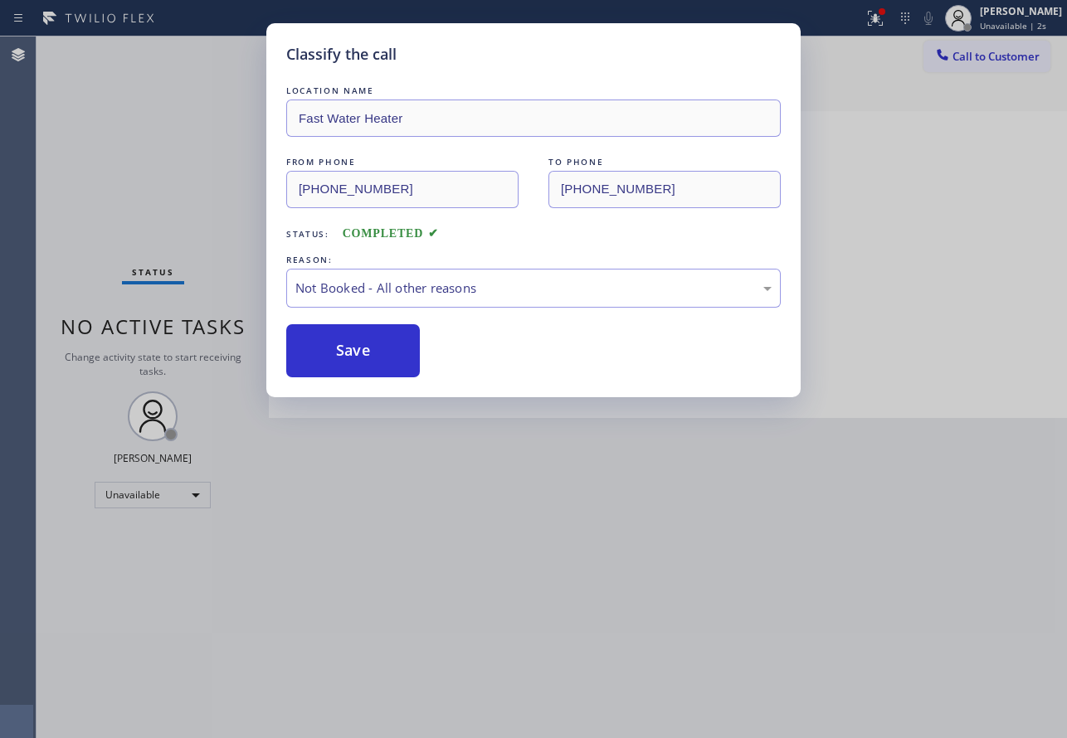
click at [351, 347] on button "Save" at bounding box center [353, 350] width 134 height 53
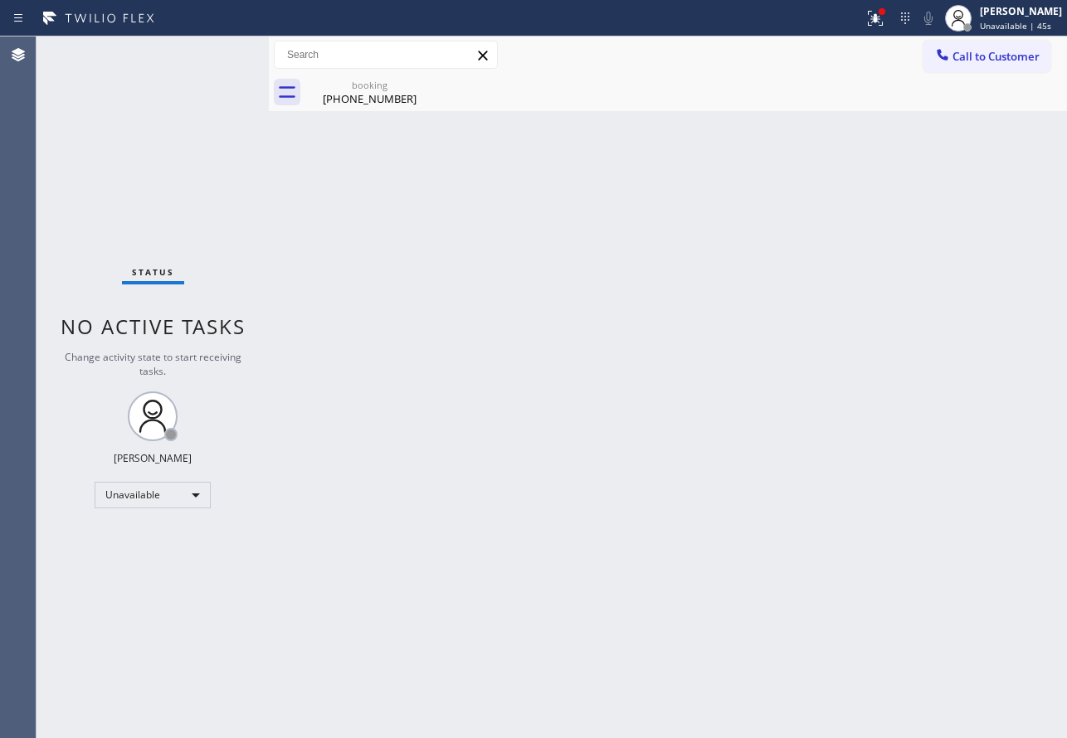
click at [972, 53] on span "Call to Customer" at bounding box center [996, 56] width 87 height 15
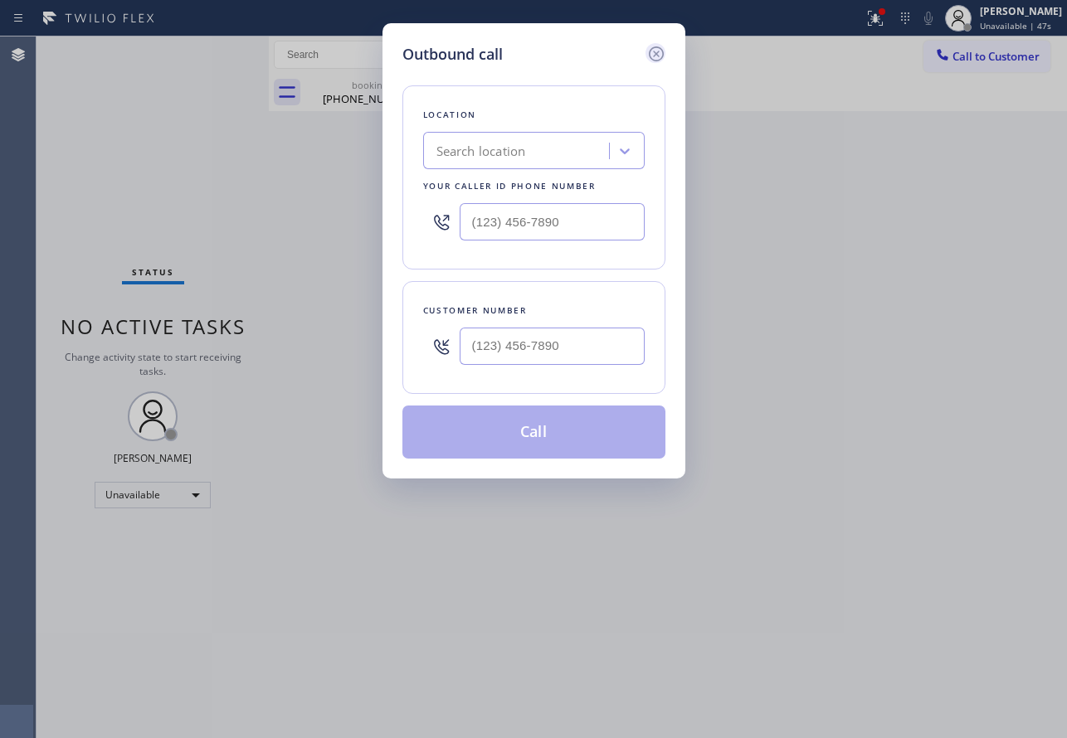
click at [661, 52] on icon at bounding box center [656, 54] width 20 height 20
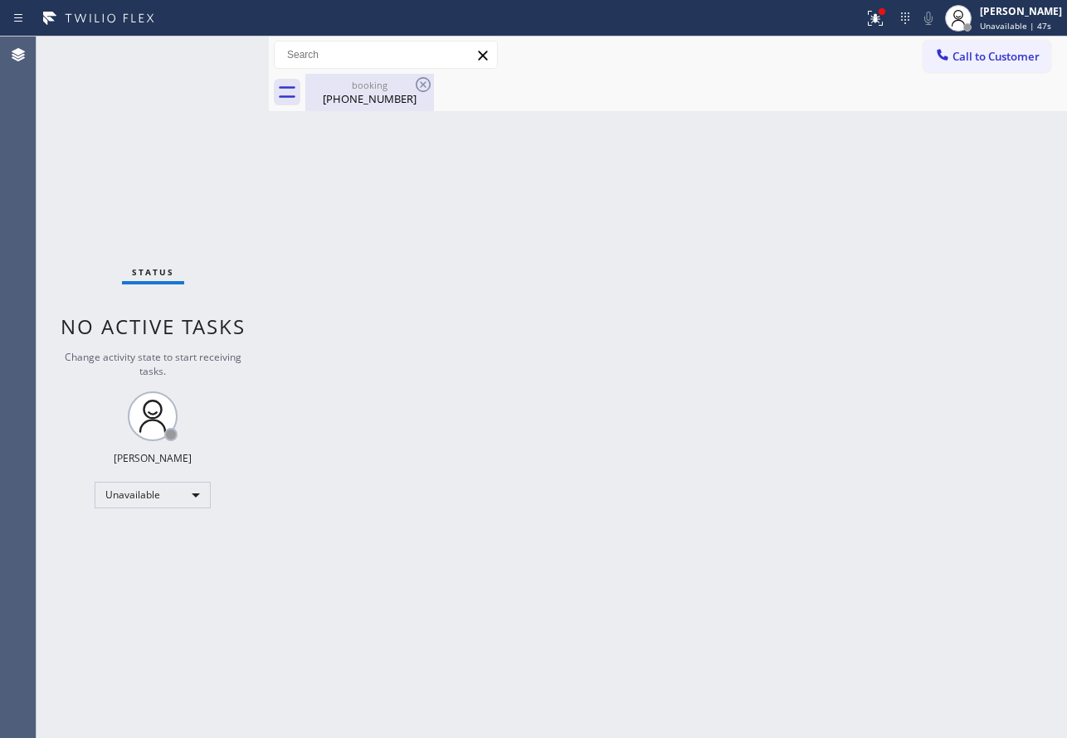
click at [401, 91] on div "(310) 924-2006" at bounding box center [369, 98] width 125 height 15
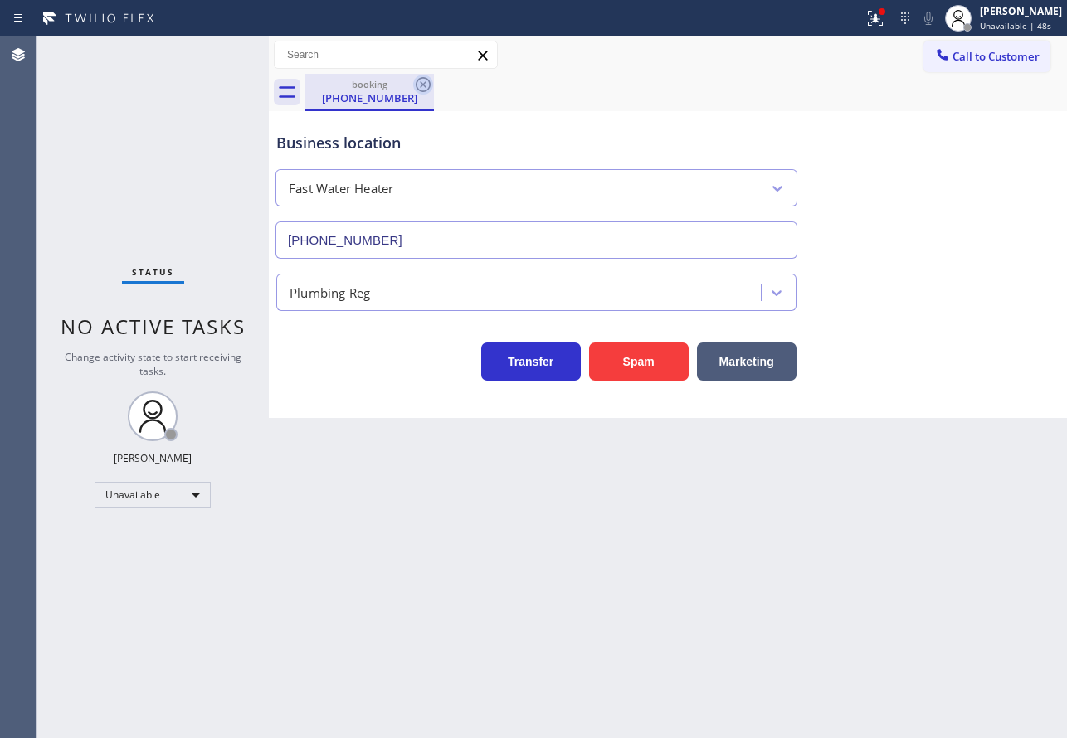
click at [421, 82] on icon at bounding box center [423, 84] width 15 height 15
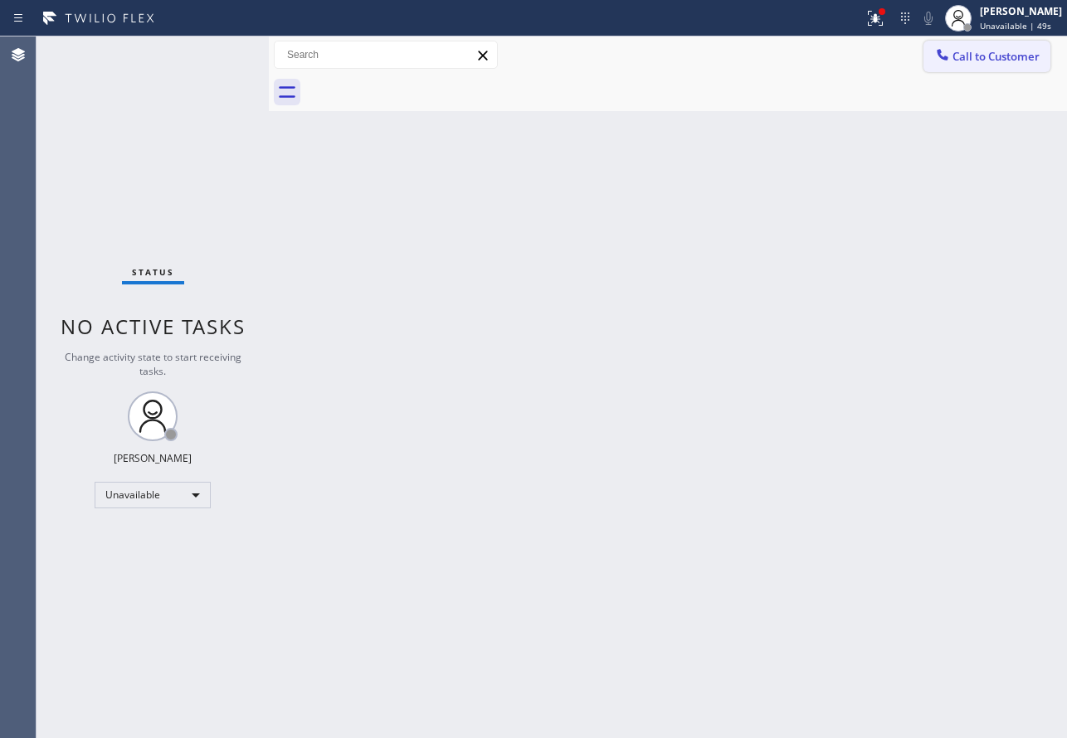
click at [977, 62] on span "Call to Customer" at bounding box center [996, 56] width 87 height 15
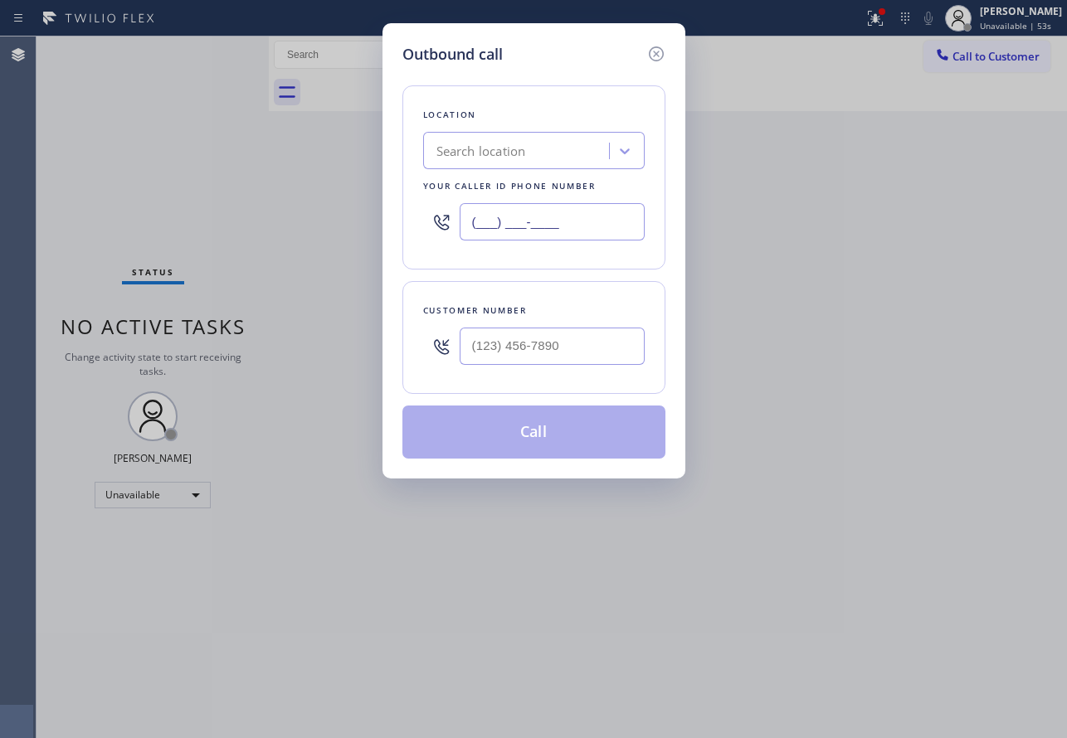
click at [584, 210] on input "(___) ___-____" at bounding box center [552, 221] width 185 height 37
paste input "213) 319-6087"
type input "(213) 319-6087"
click at [563, 344] on input "(___) ___-____" at bounding box center [552, 346] width 185 height 37
paste input "310) 924-2006"
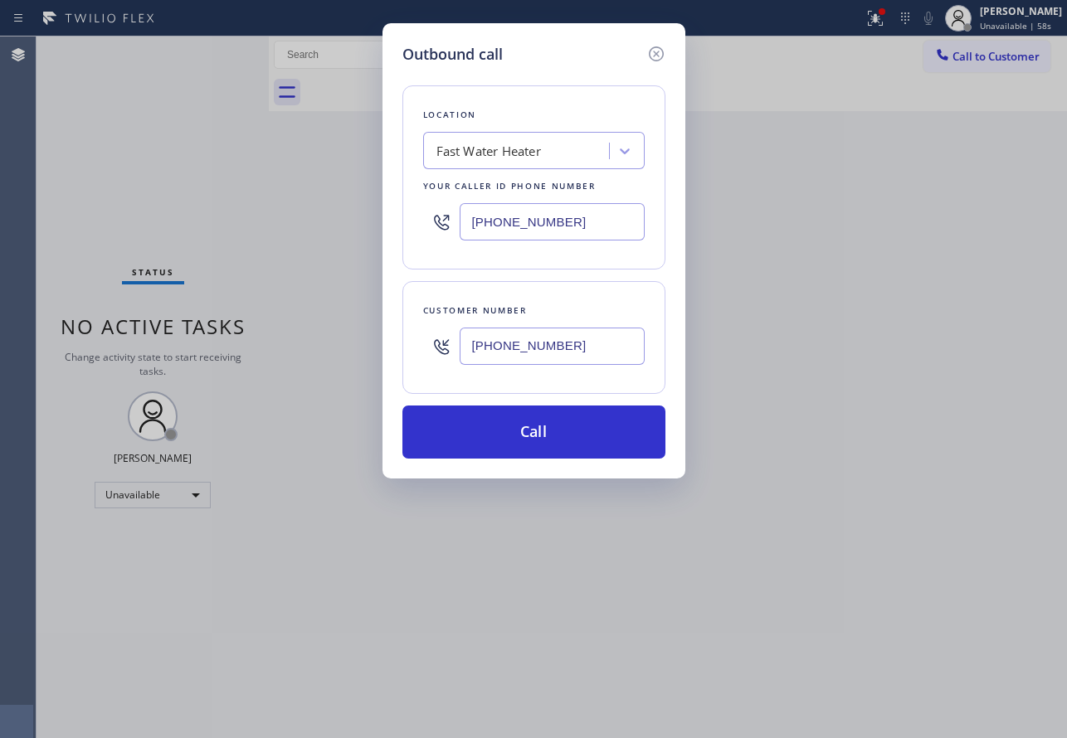
type input "(310) 924-2006"
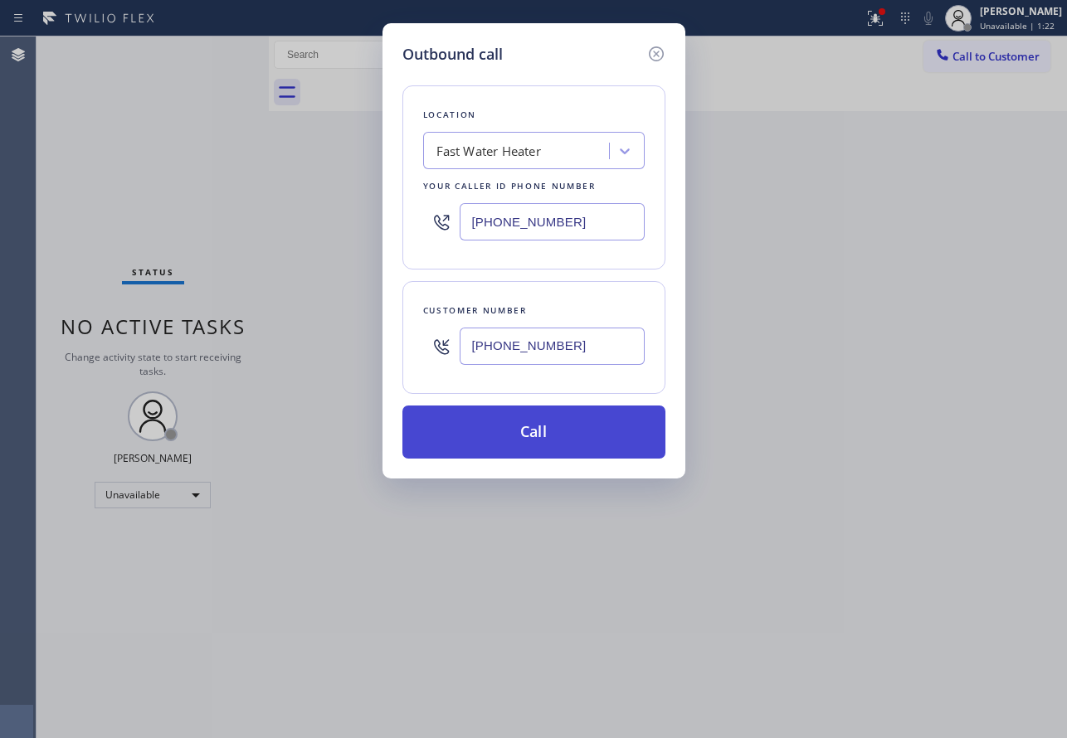
click at [543, 428] on button "Call" at bounding box center [533, 432] width 263 height 53
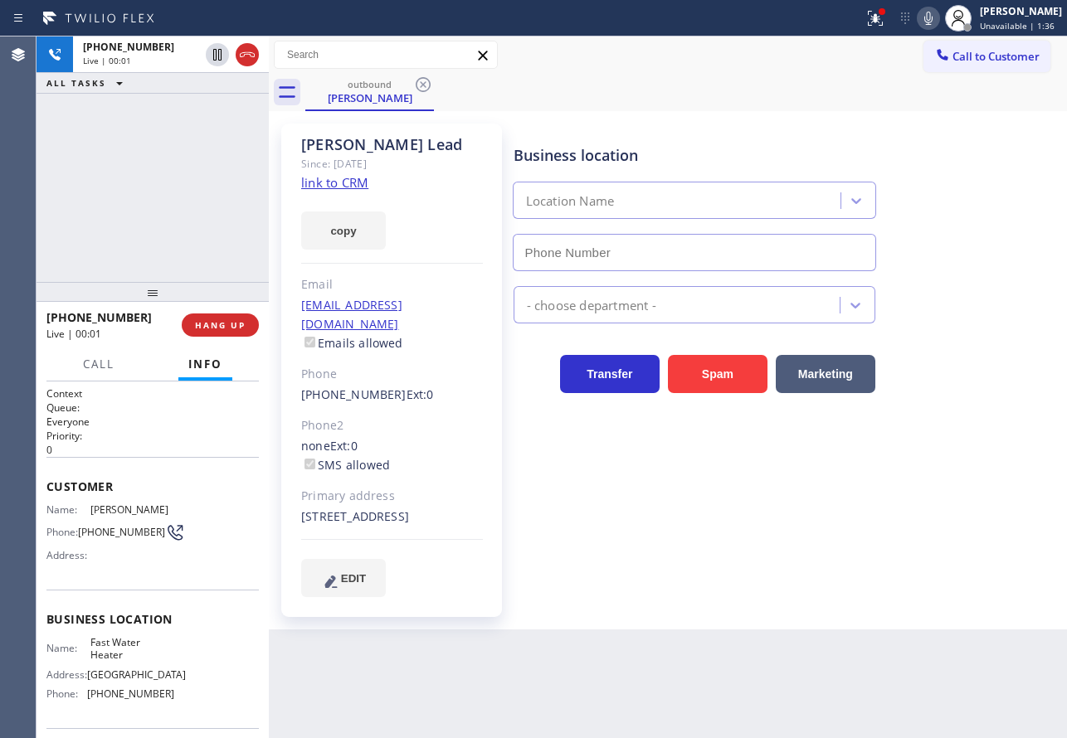
type input "(213) 319-6087"
click at [933, 19] on icon at bounding box center [928, 18] width 8 height 13
click at [937, 19] on icon at bounding box center [929, 18] width 20 height 20
click at [936, 25] on icon at bounding box center [929, 18] width 20 height 20
click at [938, 15] on icon at bounding box center [929, 18] width 20 height 20
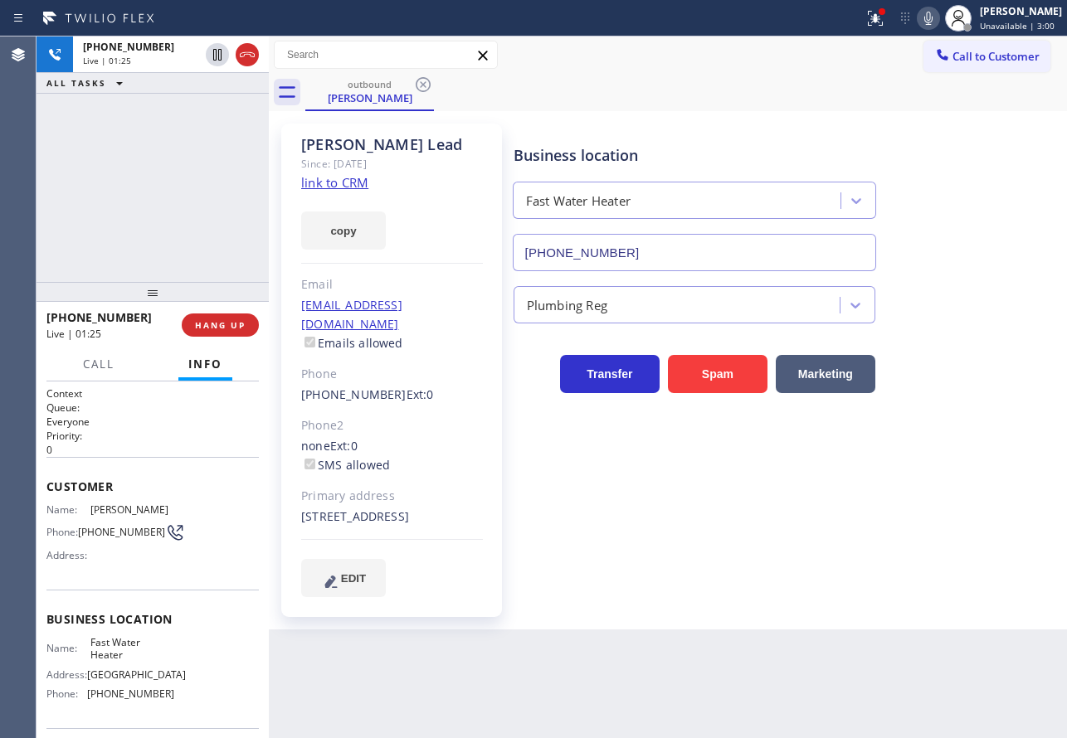
click at [478, 279] on div "Email" at bounding box center [392, 284] width 182 height 19
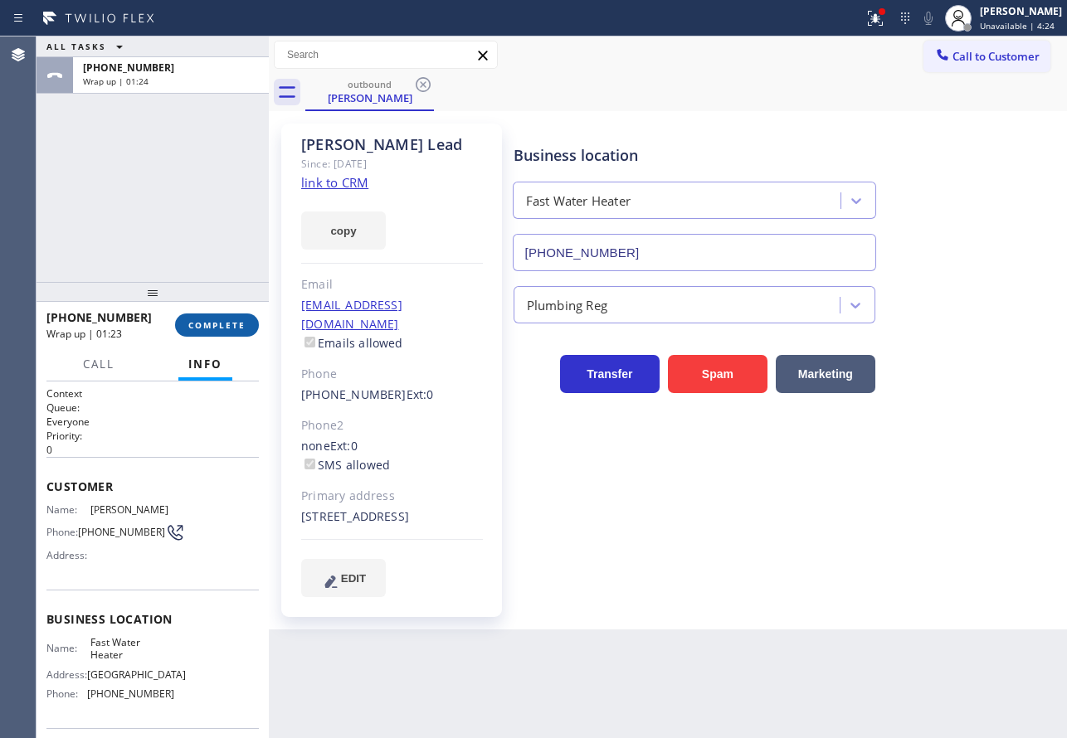
click at [230, 333] on button "COMPLETE" at bounding box center [217, 325] width 84 height 23
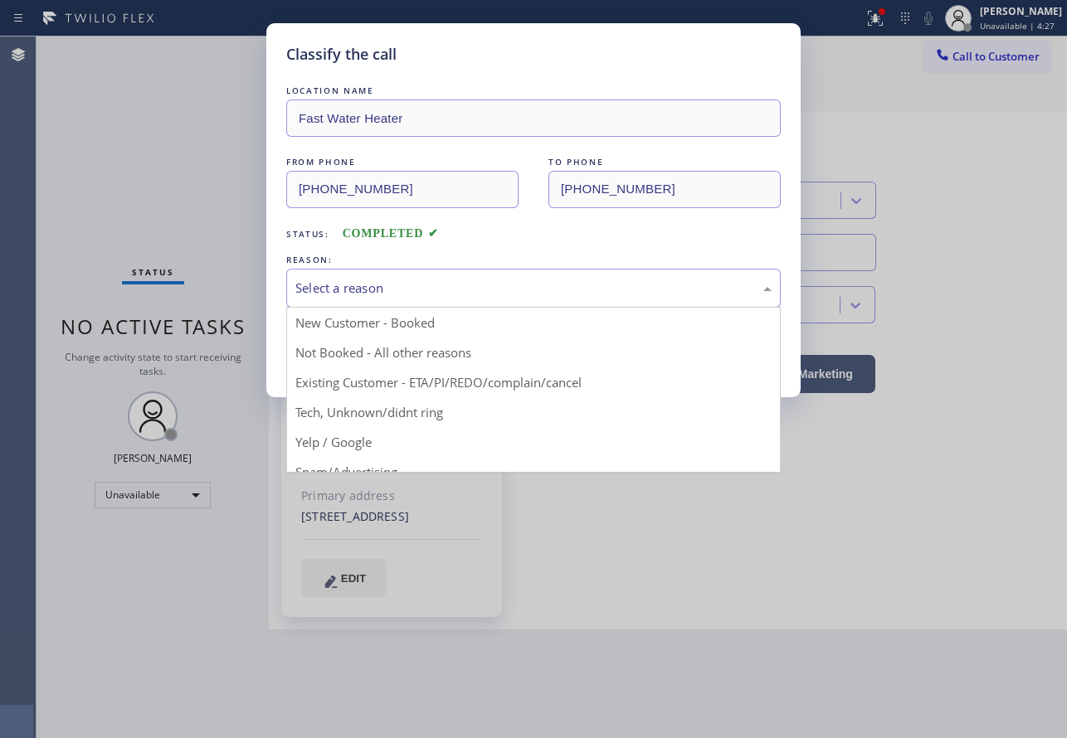
click at [457, 292] on div "Select a reason" at bounding box center [533, 288] width 476 height 19
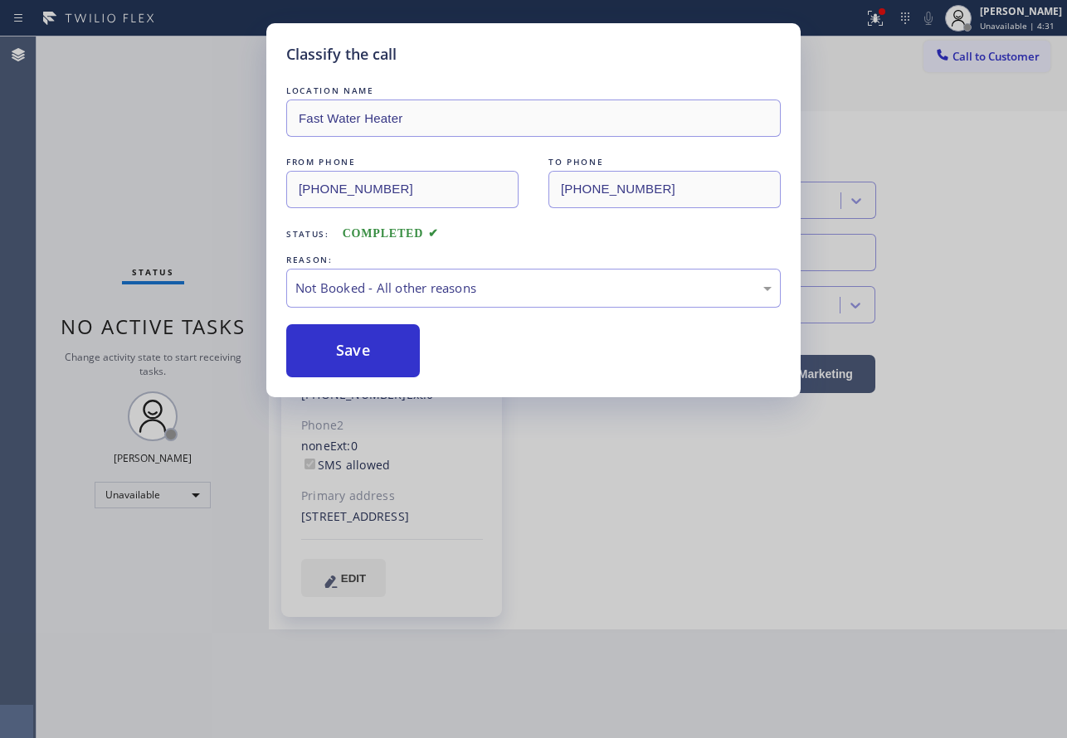
click at [386, 359] on button "Save" at bounding box center [353, 350] width 134 height 53
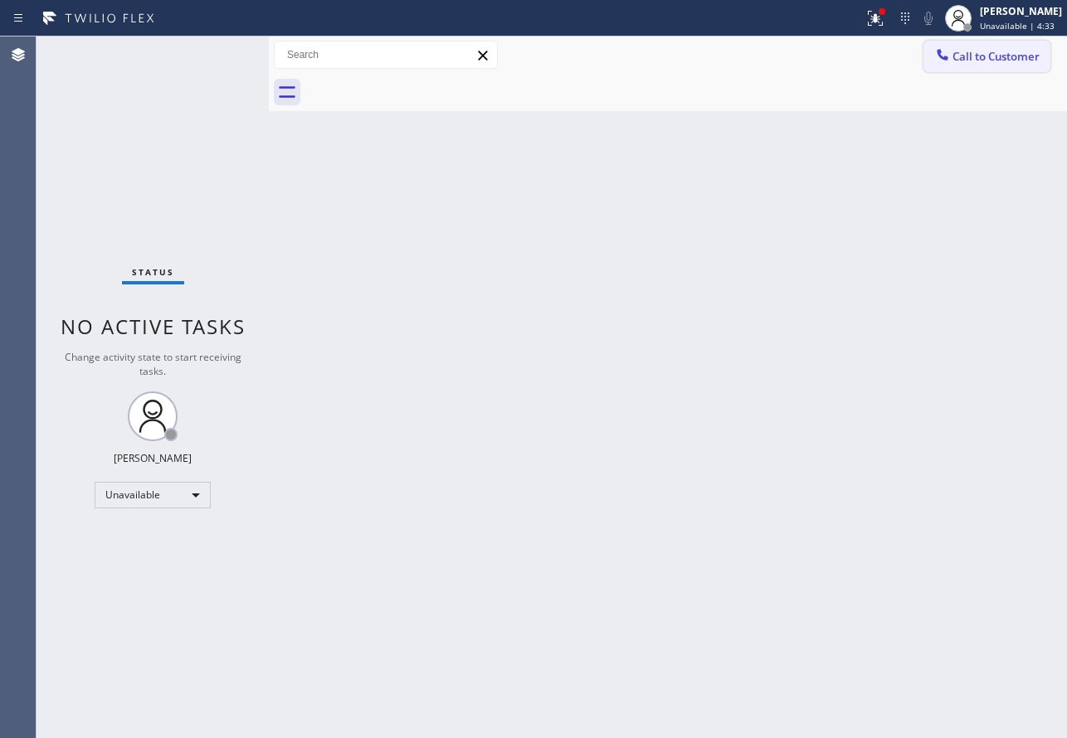
click at [995, 63] on span "Call to Customer" at bounding box center [996, 56] width 87 height 15
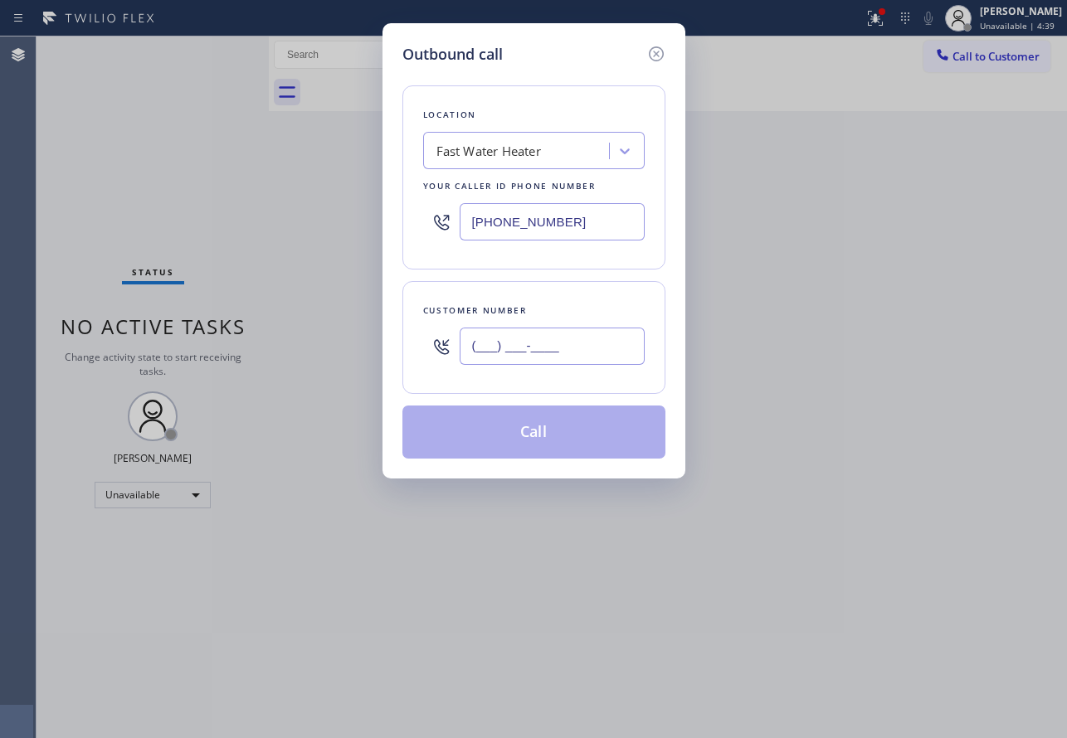
click at [524, 347] on input "(___) ___-____" at bounding box center [552, 346] width 185 height 37
paste input "310) 924-2006"
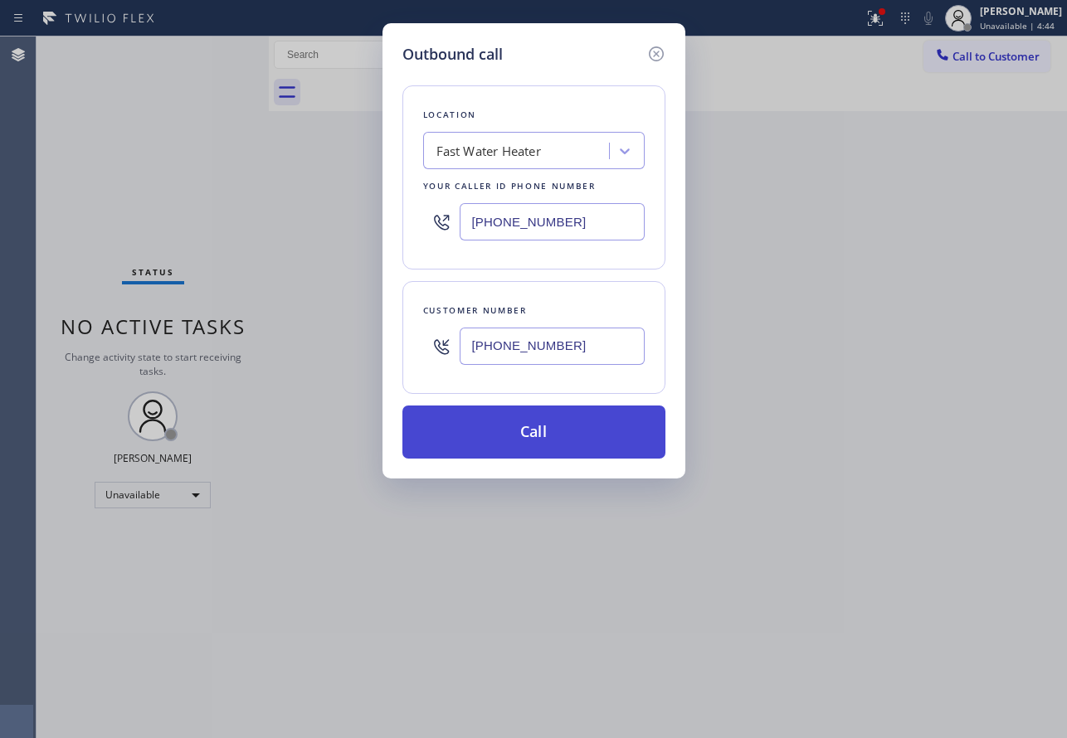
type input "(310) 924-2006"
click at [535, 434] on button "Call" at bounding box center [533, 432] width 263 height 53
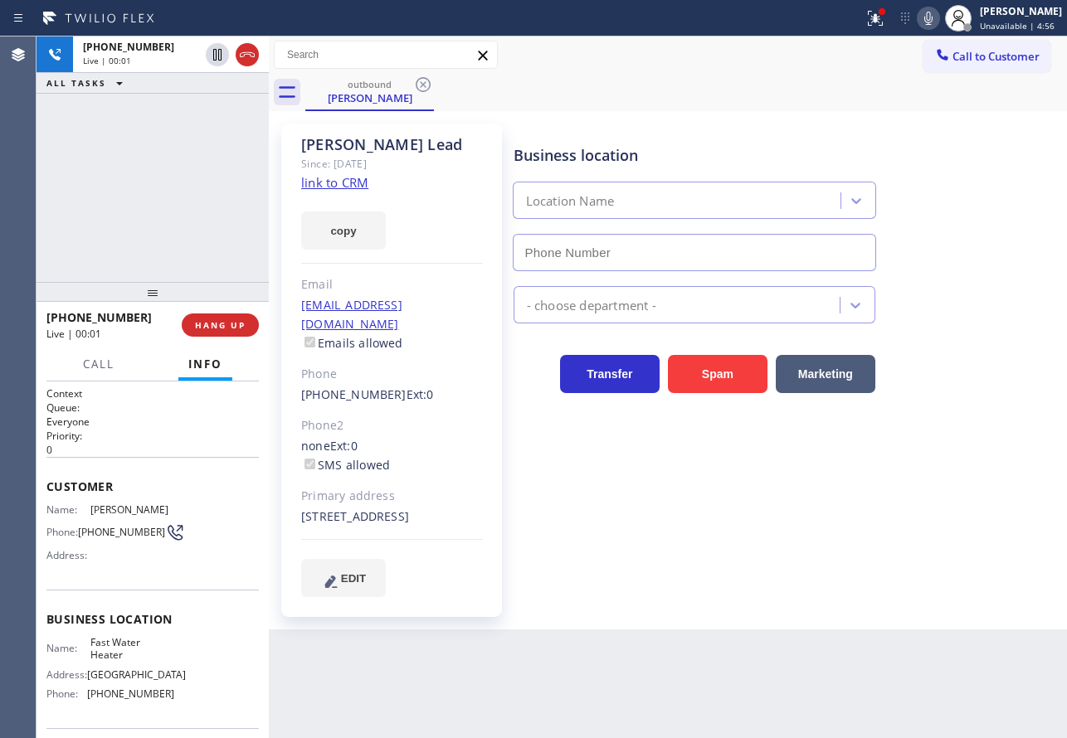
type input "(213) 319-6087"
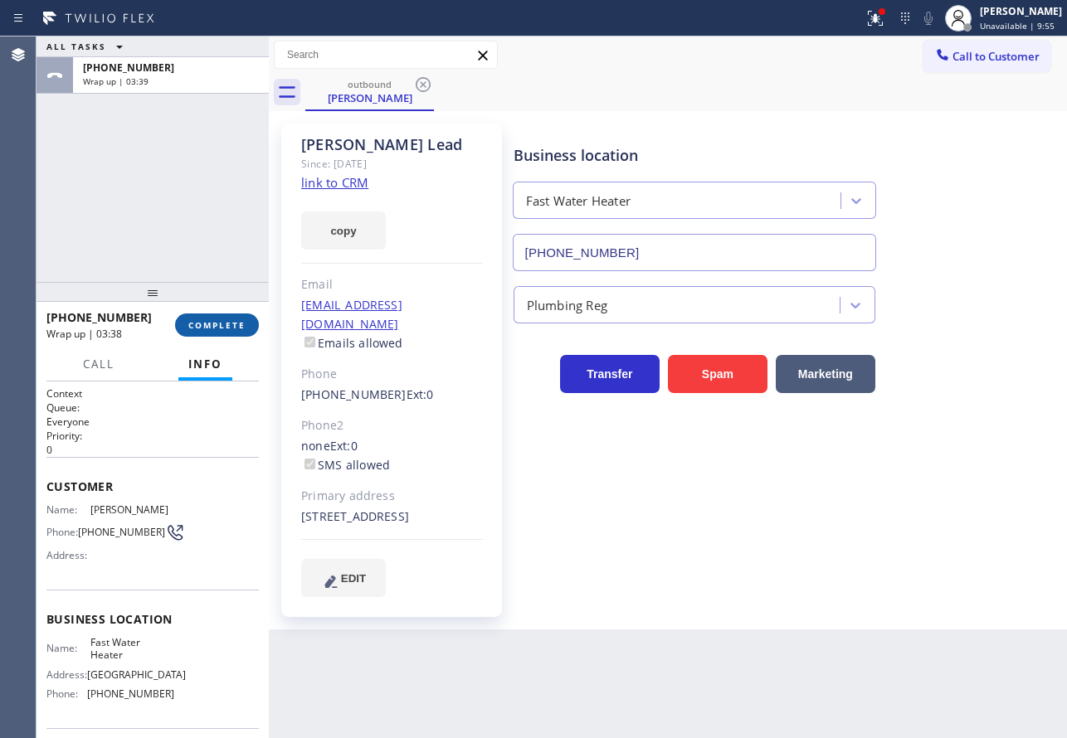
click at [233, 327] on span "COMPLETE" at bounding box center [216, 325] width 57 height 12
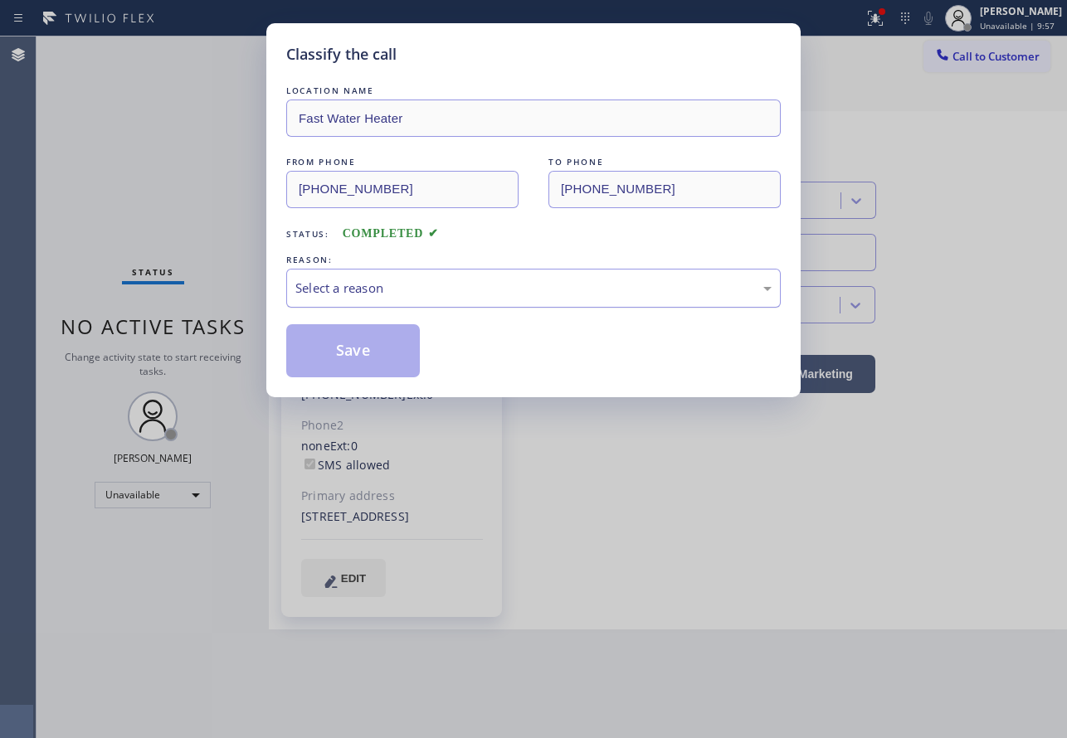
click at [431, 285] on div "Select a reason" at bounding box center [533, 288] width 476 height 19
click at [353, 348] on button "Save" at bounding box center [353, 350] width 134 height 53
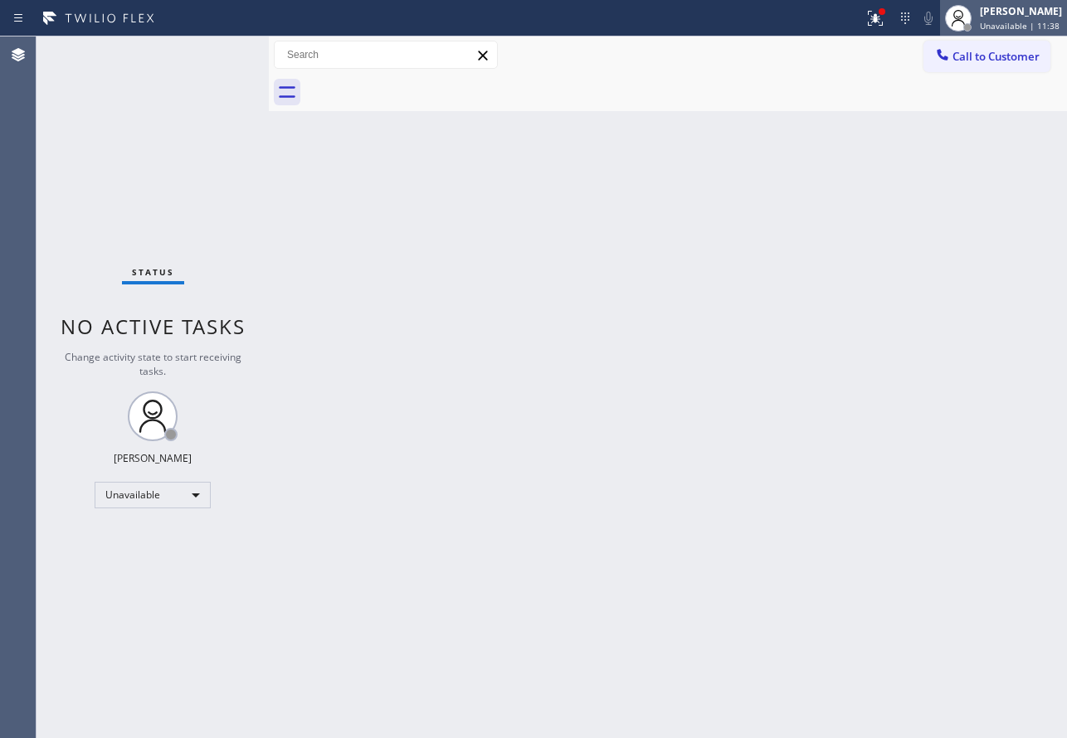
click at [977, 6] on div at bounding box center [958, 18] width 37 height 37
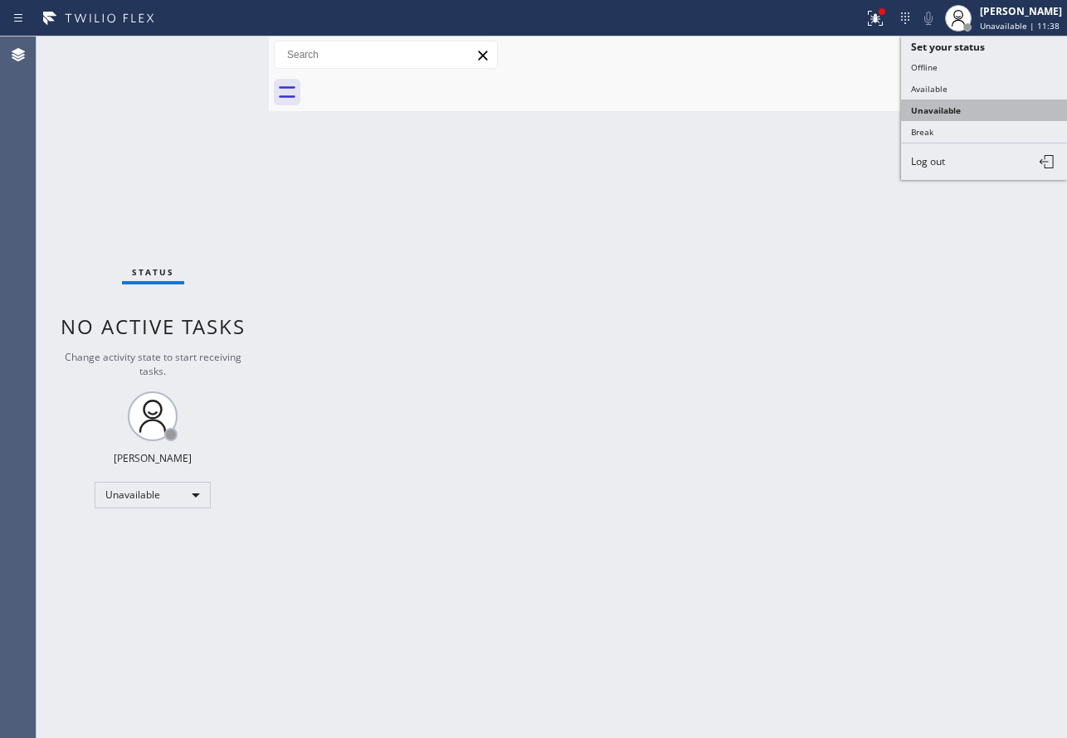
click at [946, 100] on button "Unavailable" at bounding box center [984, 111] width 166 height 22
click at [946, 98] on div at bounding box center [686, 92] width 762 height 37
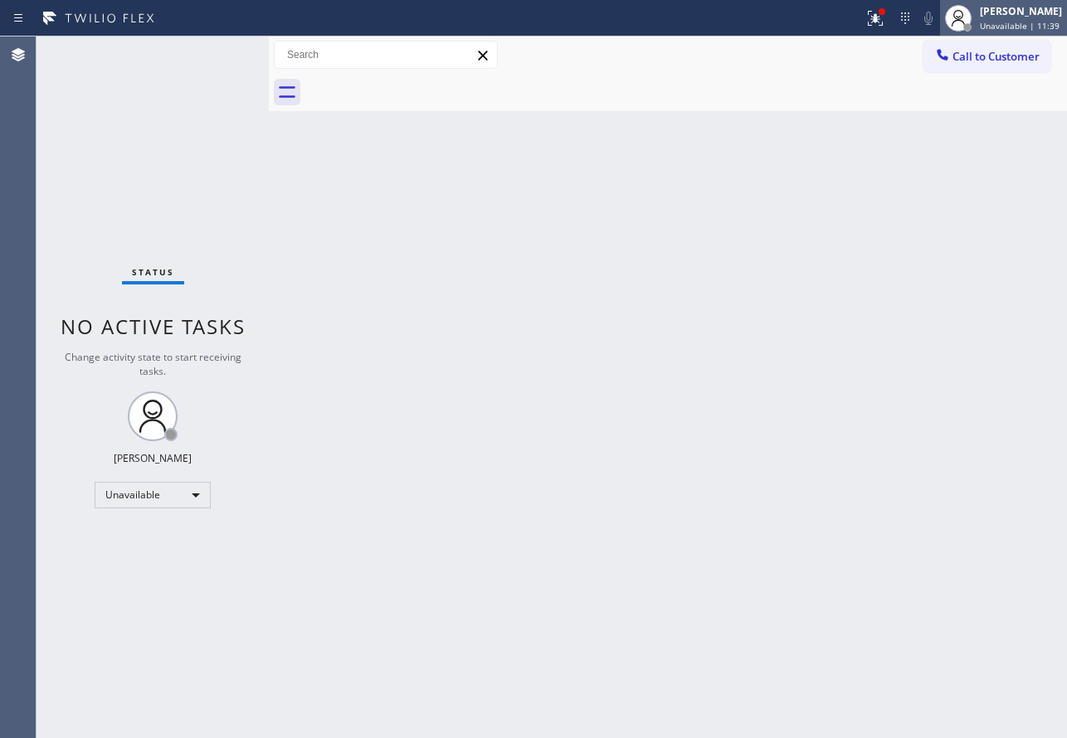
click at [1009, 19] on div "John Tindoc Unavailable | 11:39" at bounding box center [1022, 17] width 90 height 29
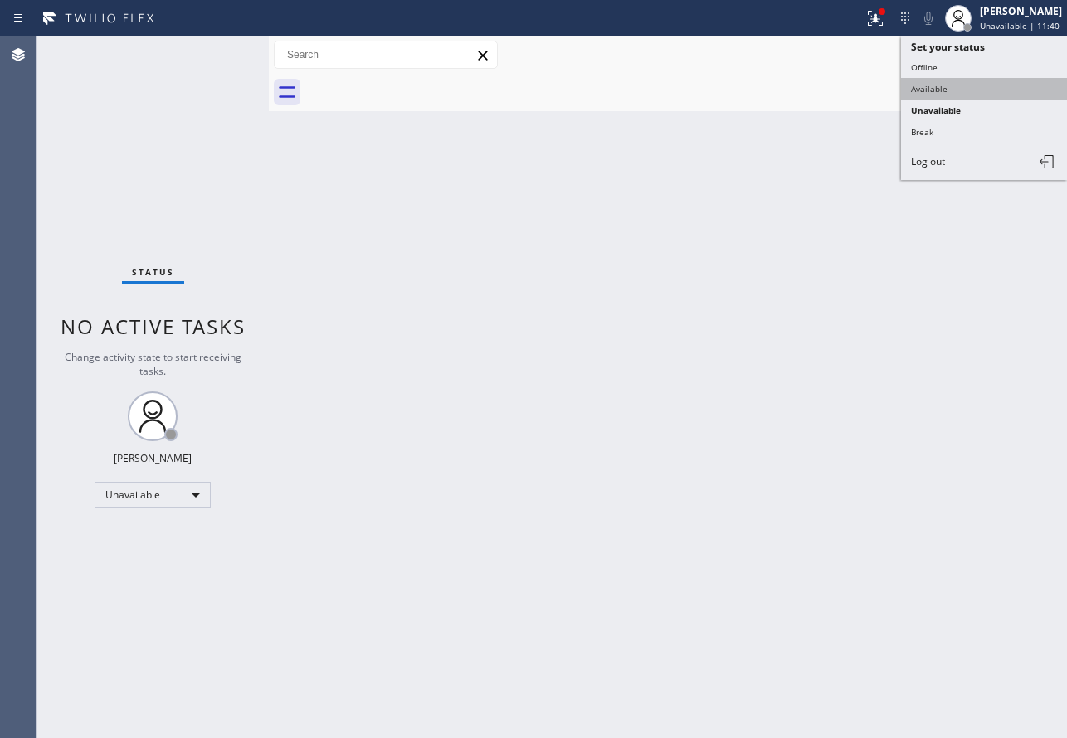
click at [958, 88] on button "Available" at bounding box center [984, 89] width 166 height 22
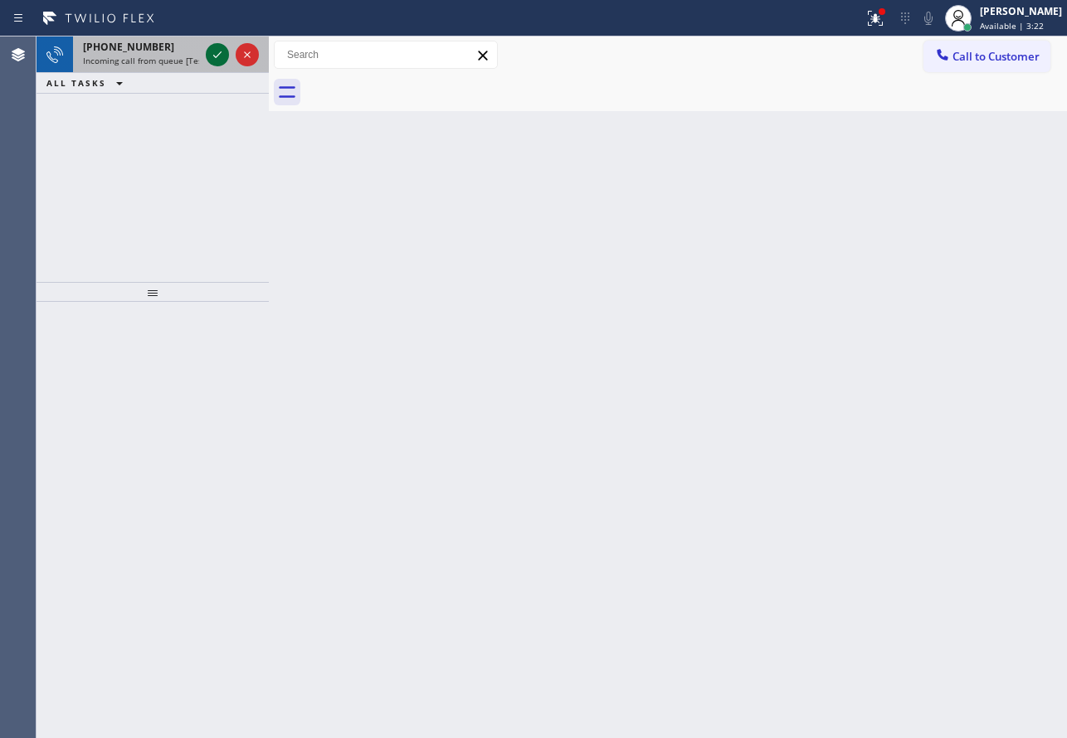
click at [214, 56] on icon at bounding box center [217, 54] width 8 height 7
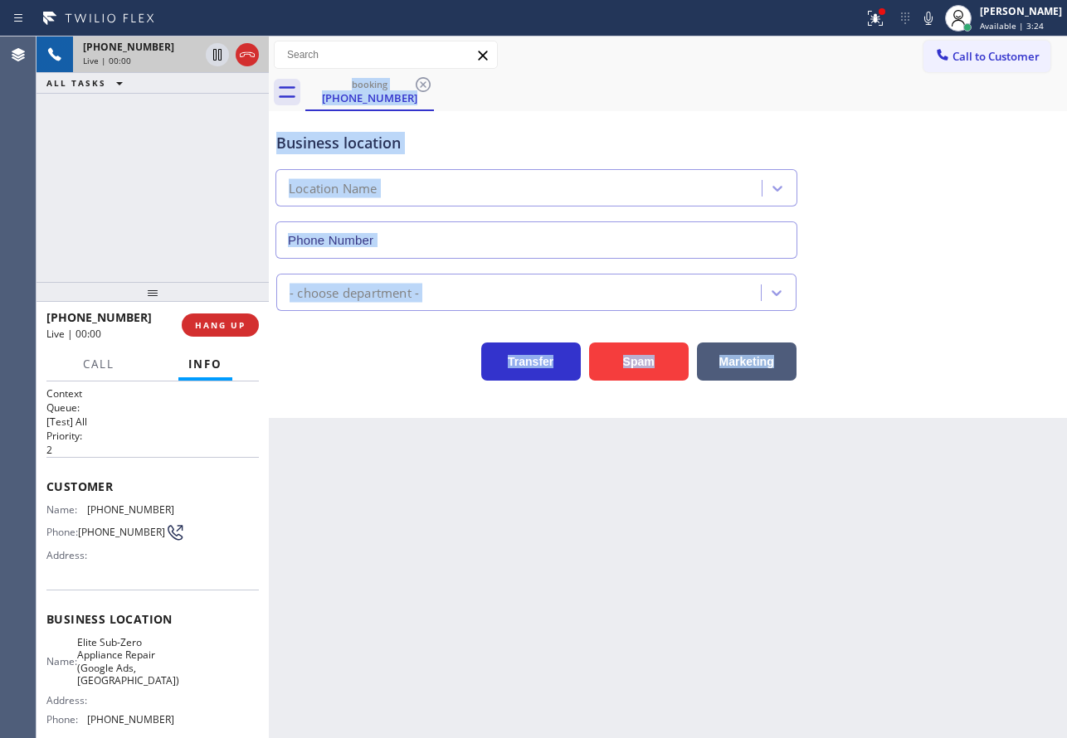
type input "(619) 404-5114"
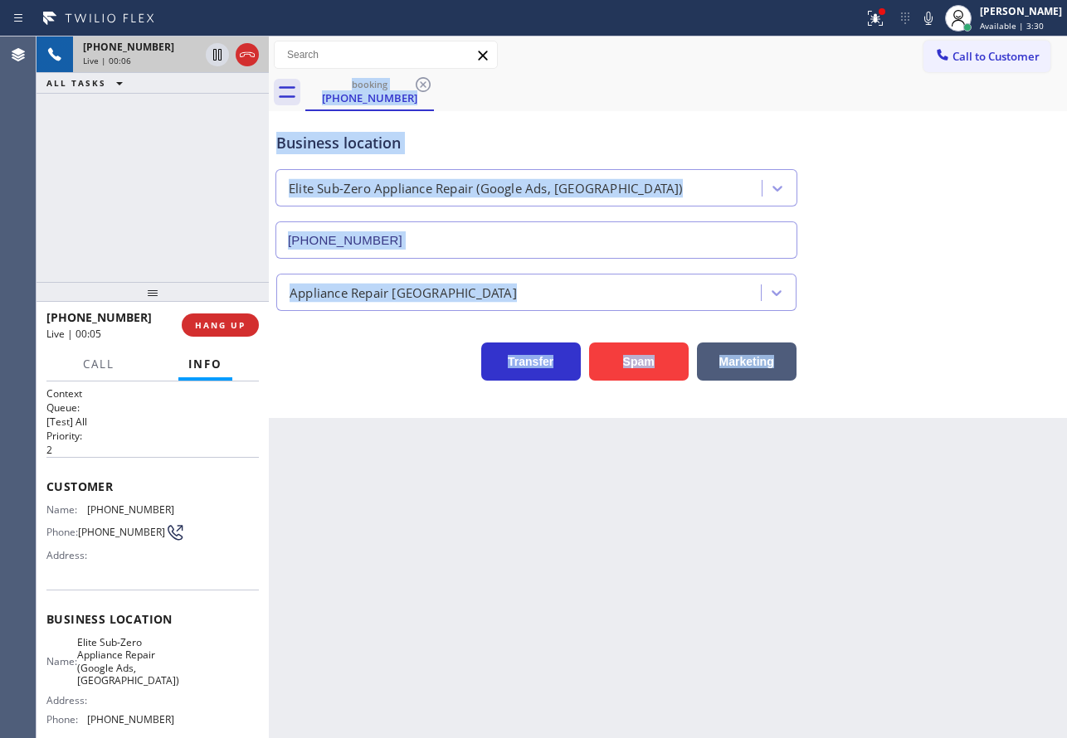
click at [361, 356] on div "Transfer Spam Marketing" at bounding box center [536, 357] width 527 height 46
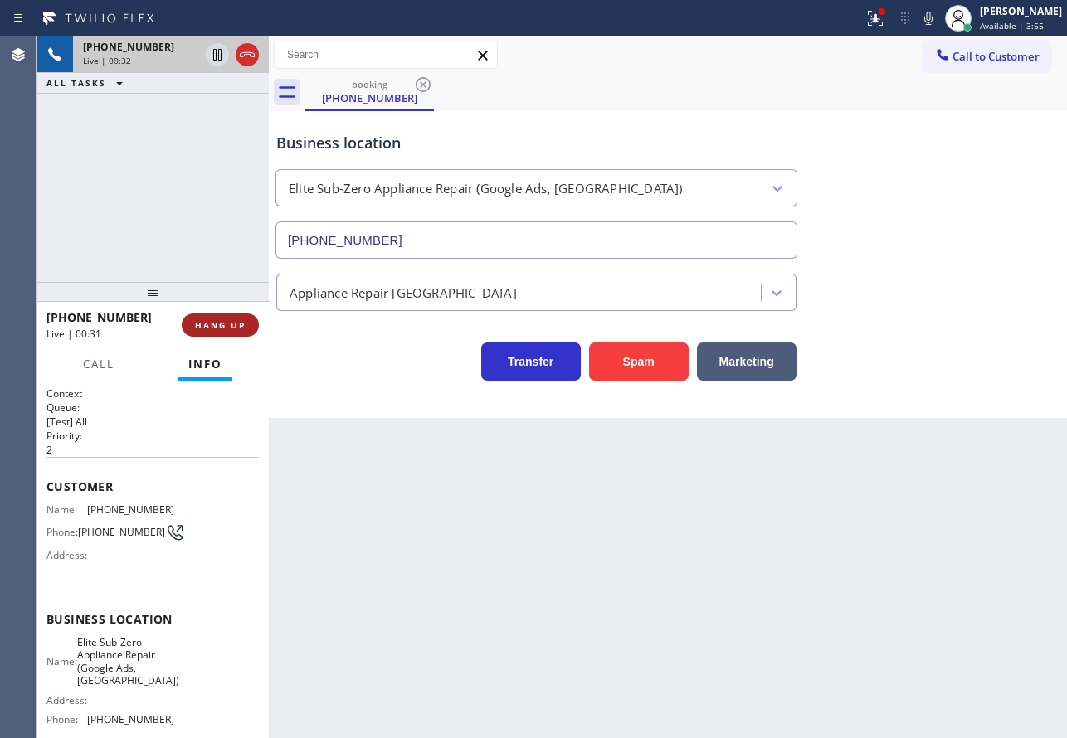
click at [245, 321] on span "HANG UP" at bounding box center [220, 325] width 51 height 12
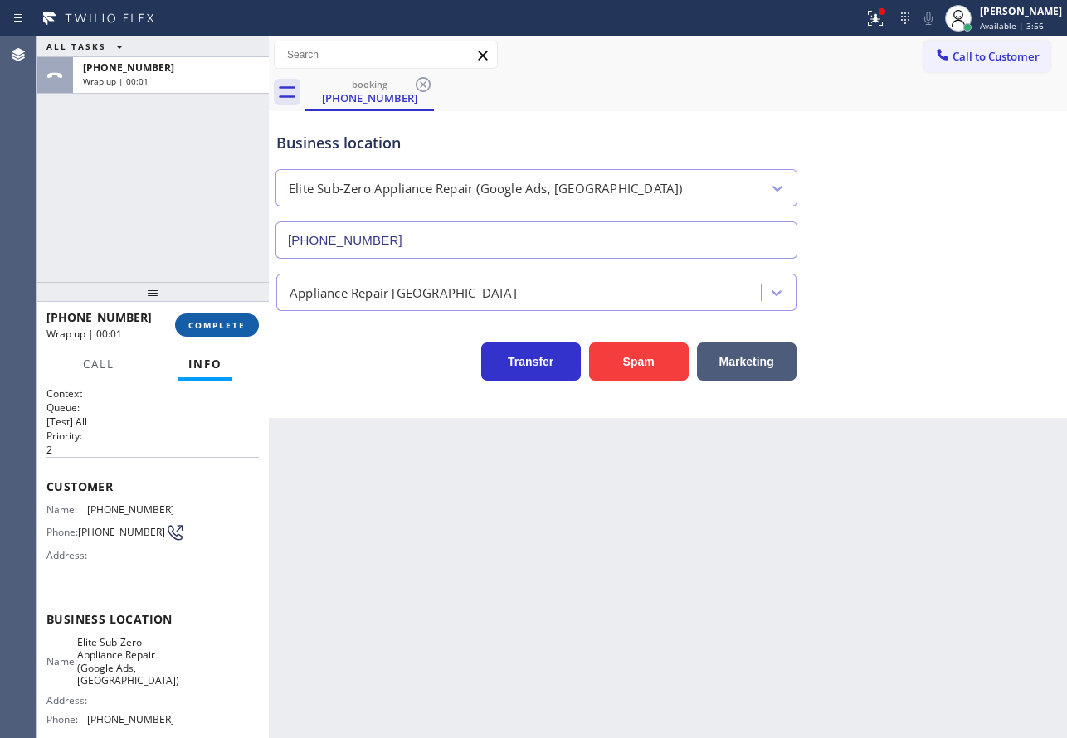
drag, startPoint x: 245, startPoint y: 321, endPoint x: 304, endPoint y: 359, distance: 70.2
click at [245, 321] on span "COMPLETE" at bounding box center [216, 325] width 57 height 12
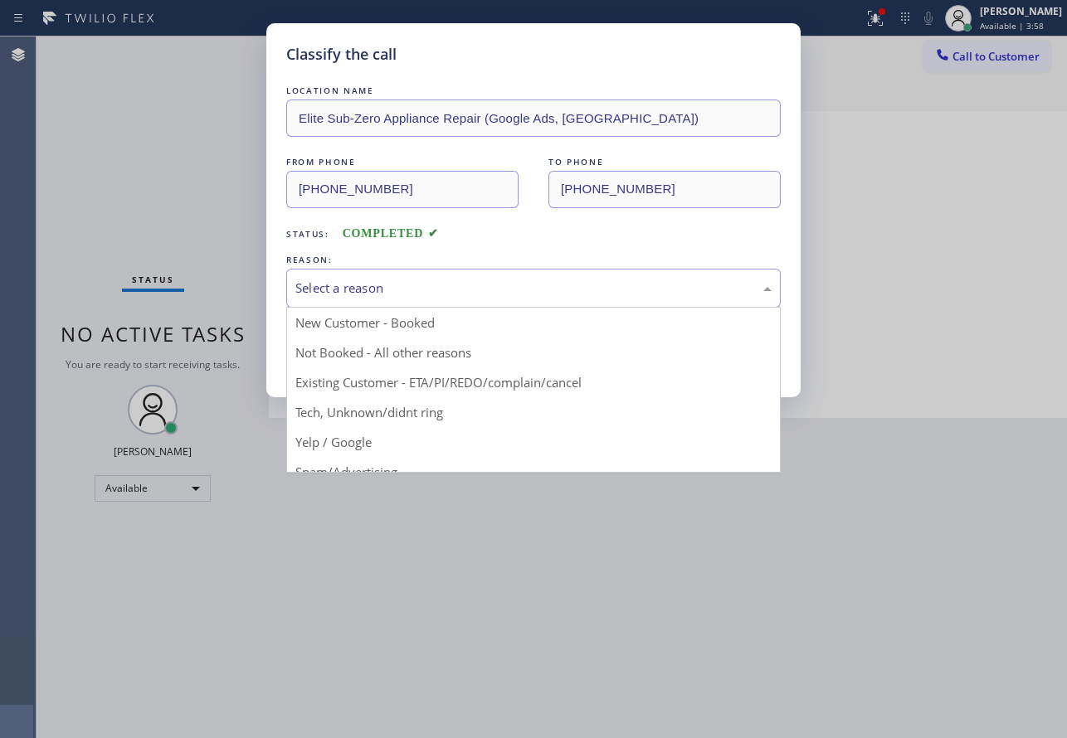
click at [424, 287] on div "Select a reason" at bounding box center [533, 288] width 476 height 19
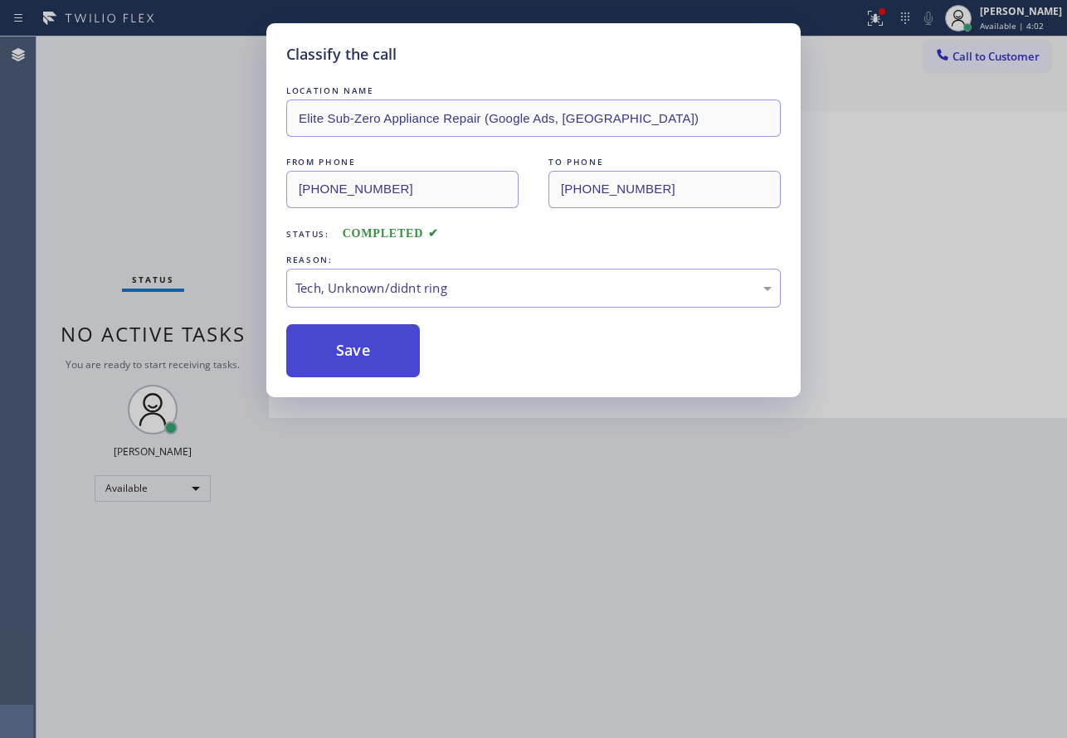
click at [338, 353] on button "Save" at bounding box center [353, 350] width 134 height 53
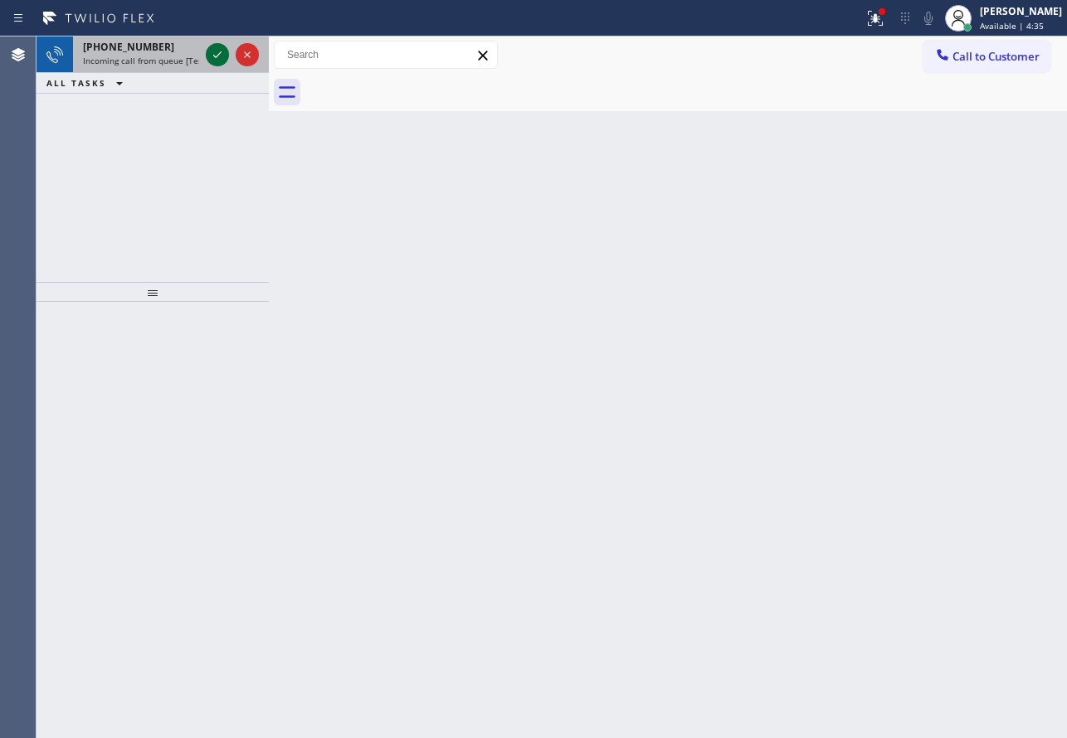
click at [212, 57] on icon at bounding box center [217, 55] width 20 height 20
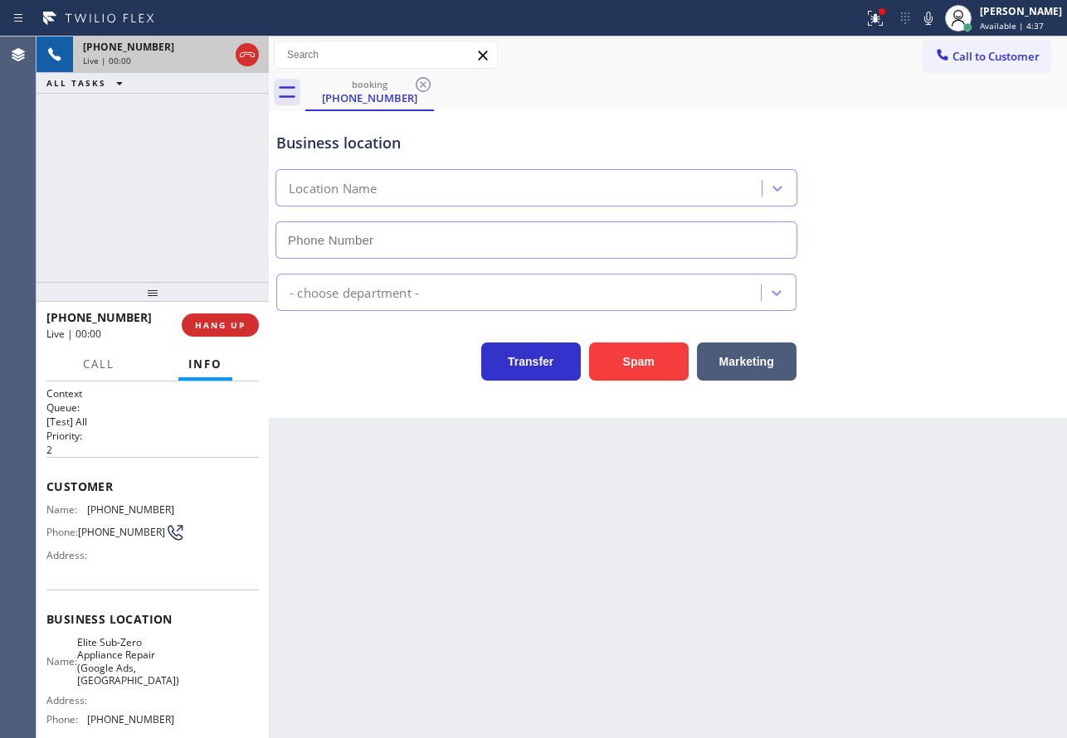
type input "(619) 404-5114"
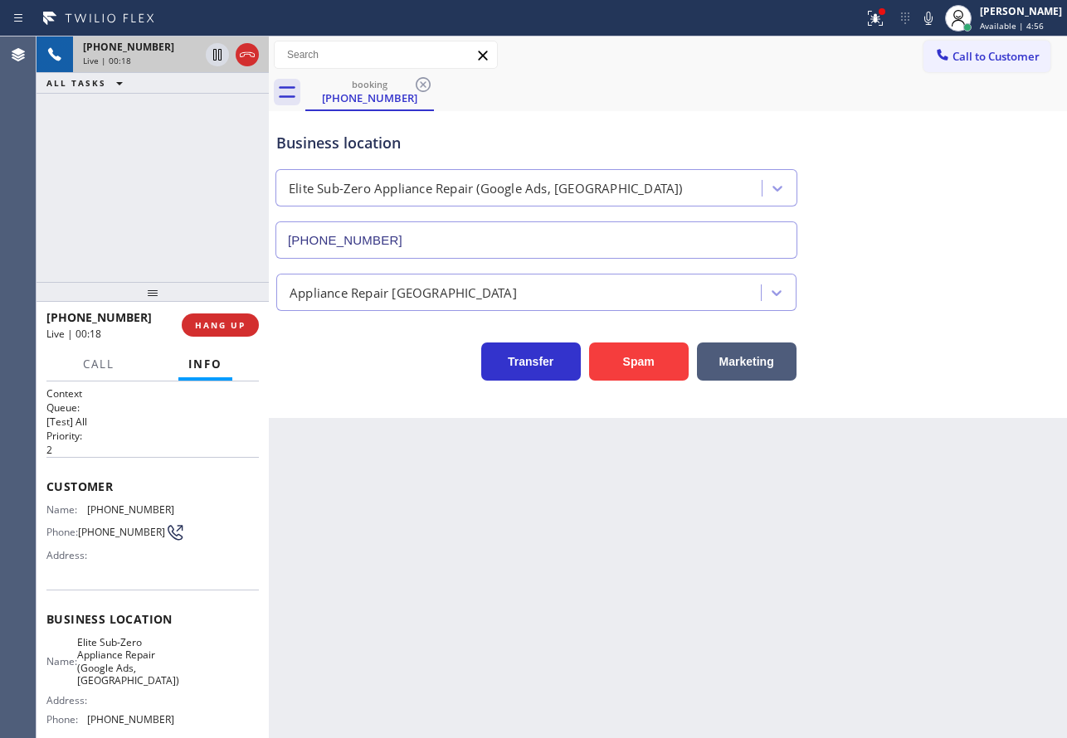
click at [743, 90] on div "booking (619) 405-5518" at bounding box center [686, 92] width 762 height 37
click at [938, 19] on icon at bounding box center [929, 18] width 20 height 20
click at [938, 17] on icon at bounding box center [929, 18] width 20 height 20
click at [242, 325] on span "HANG UP" at bounding box center [220, 325] width 51 height 12
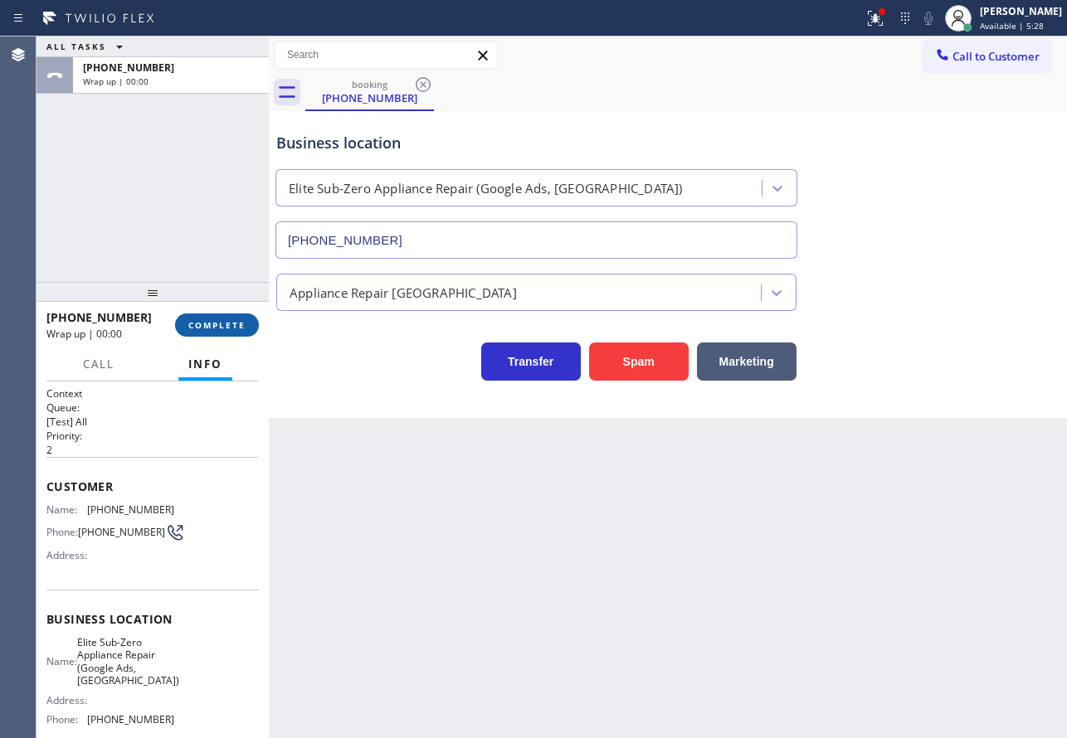
click at [242, 325] on span "COMPLETE" at bounding box center [216, 325] width 57 height 12
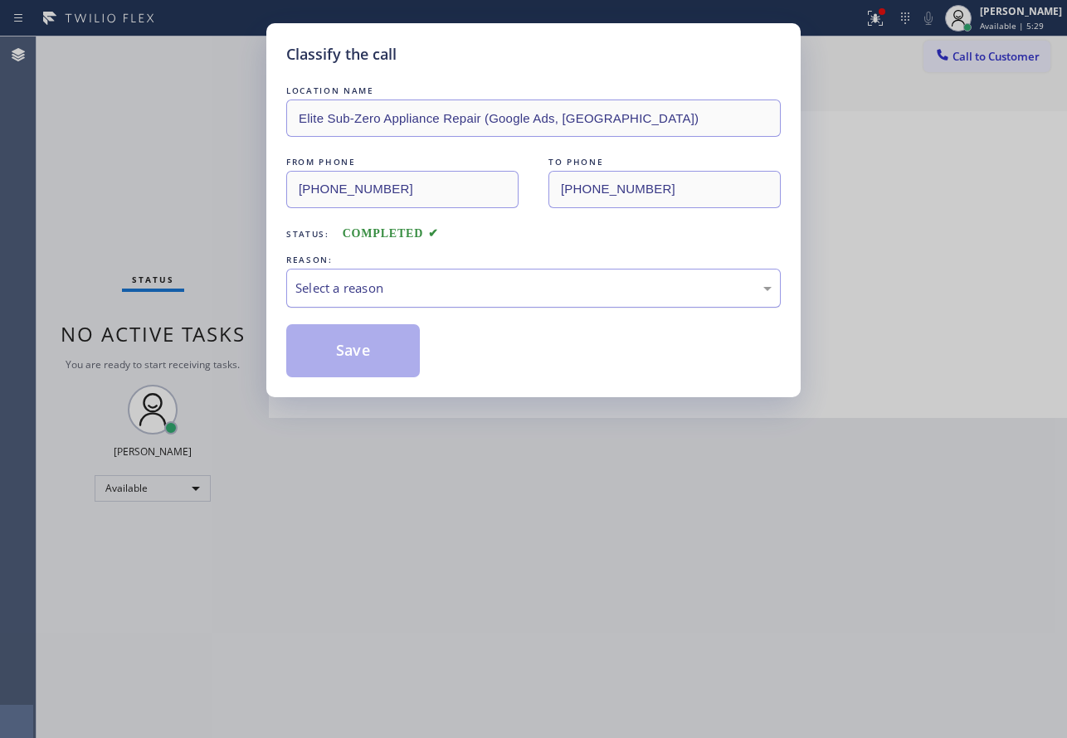
click at [371, 280] on div "Select a reason" at bounding box center [533, 288] width 476 height 19
click at [369, 349] on button "Save" at bounding box center [353, 350] width 134 height 53
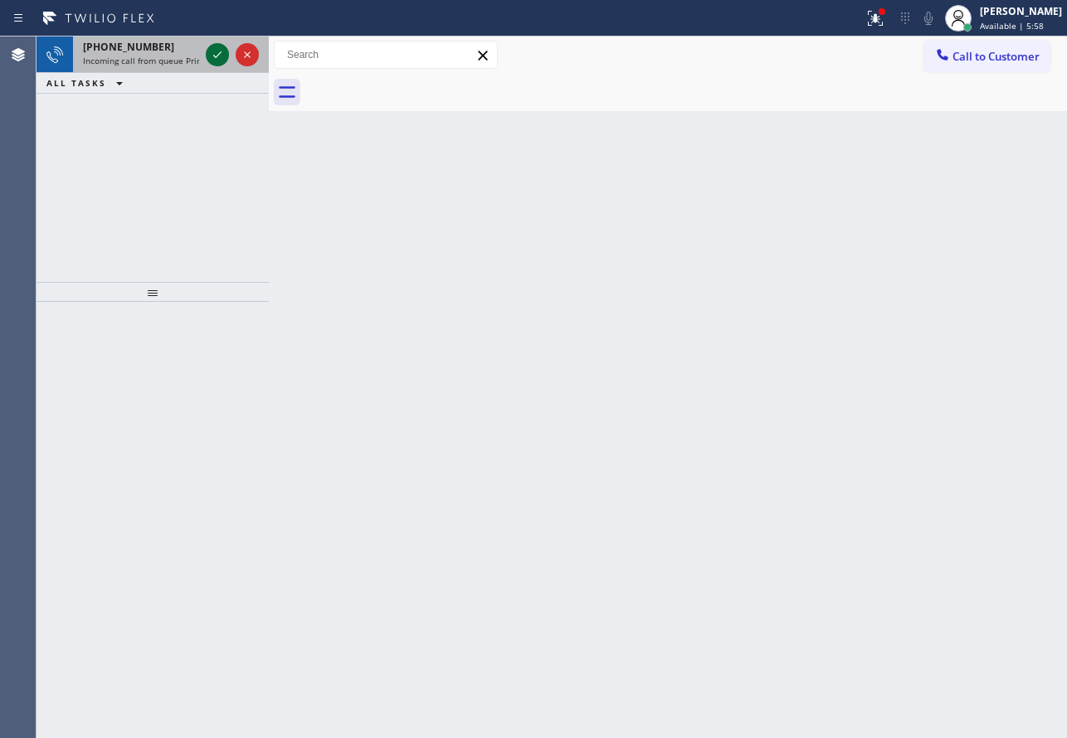
click at [221, 54] on icon at bounding box center [217, 55] width 20 height 20
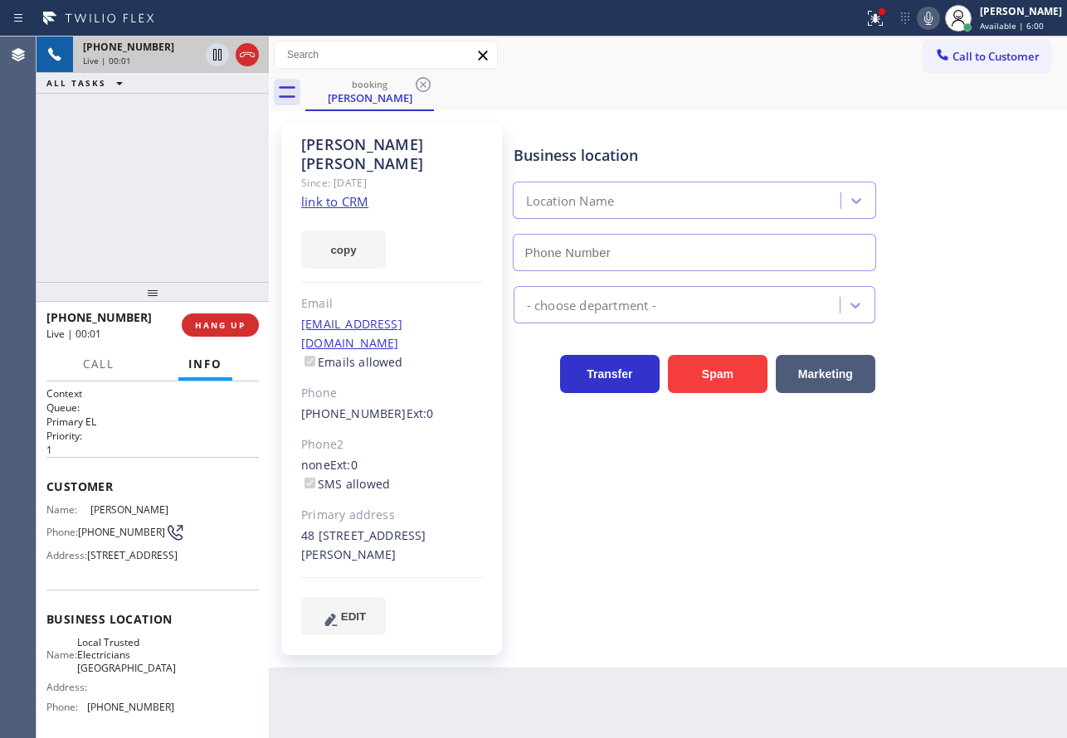
type input "(805) 222-7117"
click at [345, 193] on link "link to CRM" at bounding box center [334, 201] width 67 height 17
click at [933, 17] on icon at bounding box center [928, 18] width 8 height 13
click at [216, 49] on icon at bounding box center [217, 55] width 8 height 12
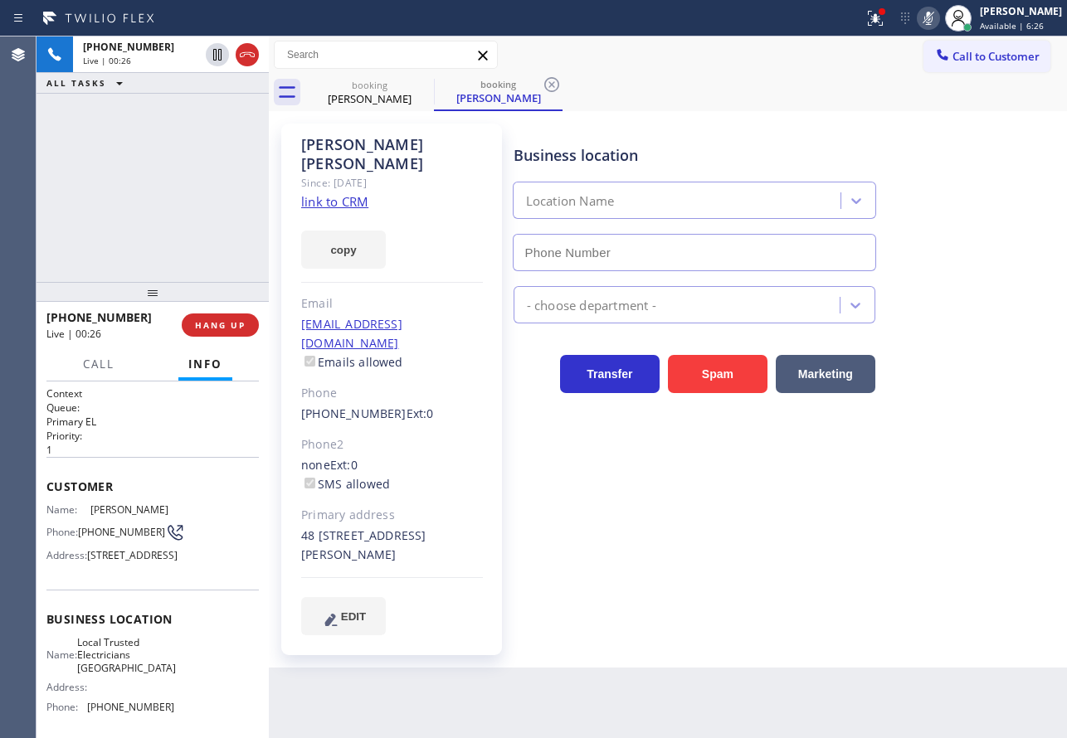
type input "(805) 222-7117"
click at [938, 21] on icon at bounding box center [929, 18] width 20 height 20
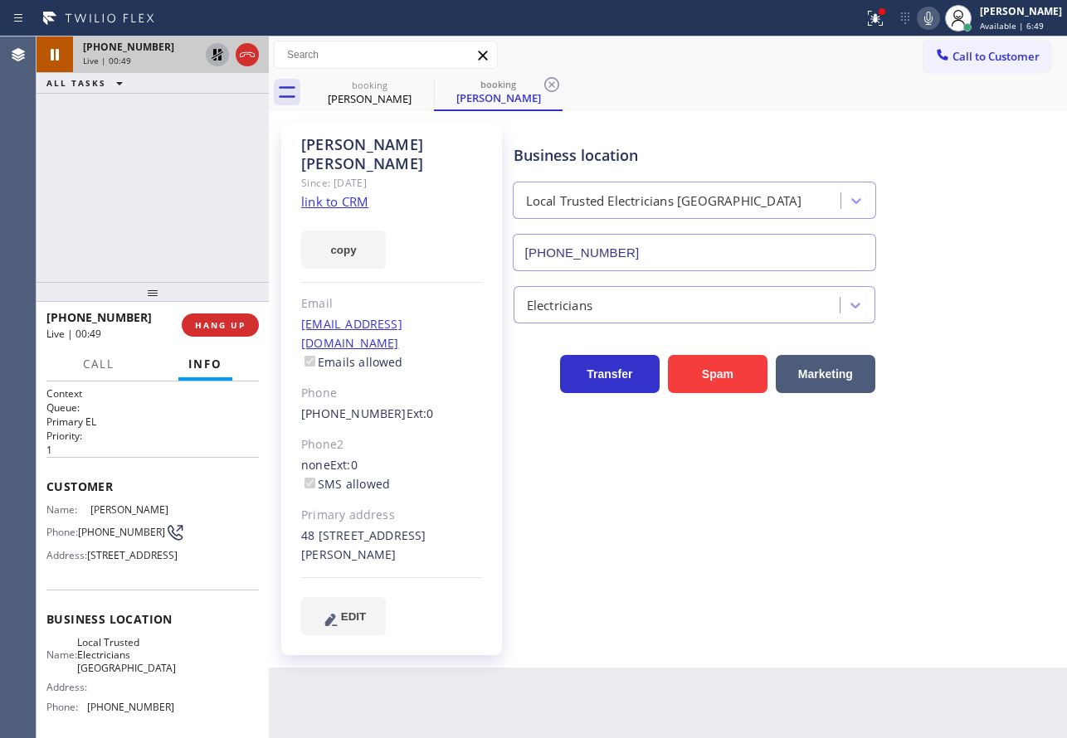
click at [212, 61] on icon at bounding box center [217, 55] width 20 height 20
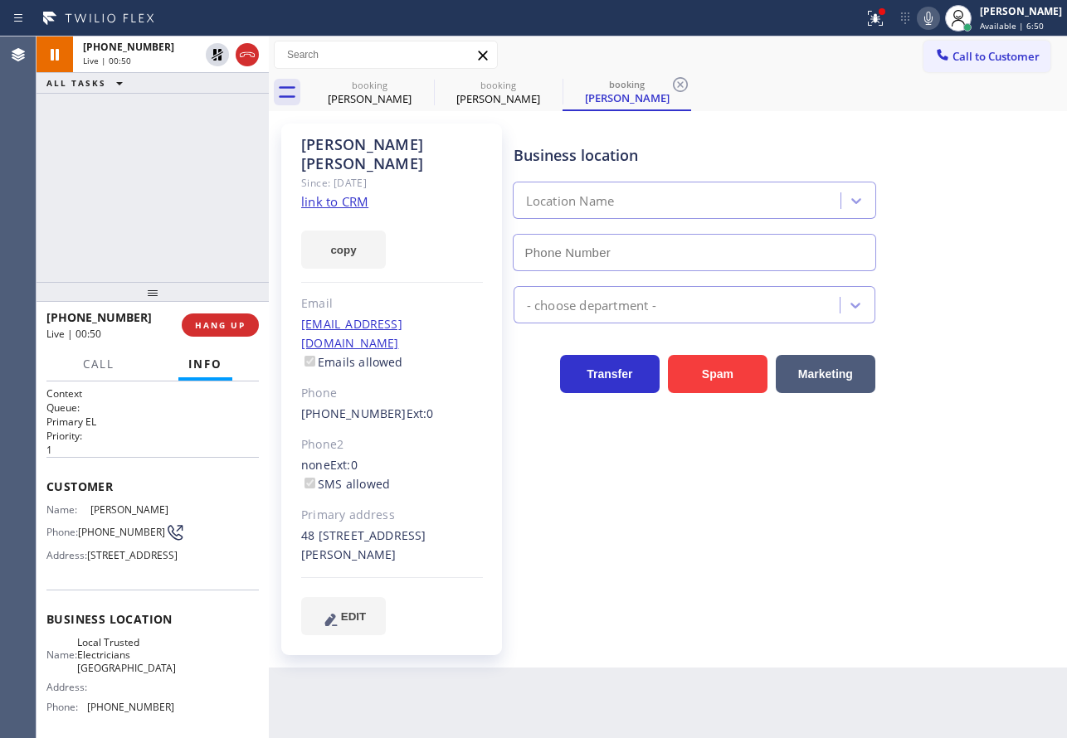
type input "(805) 222-7117"
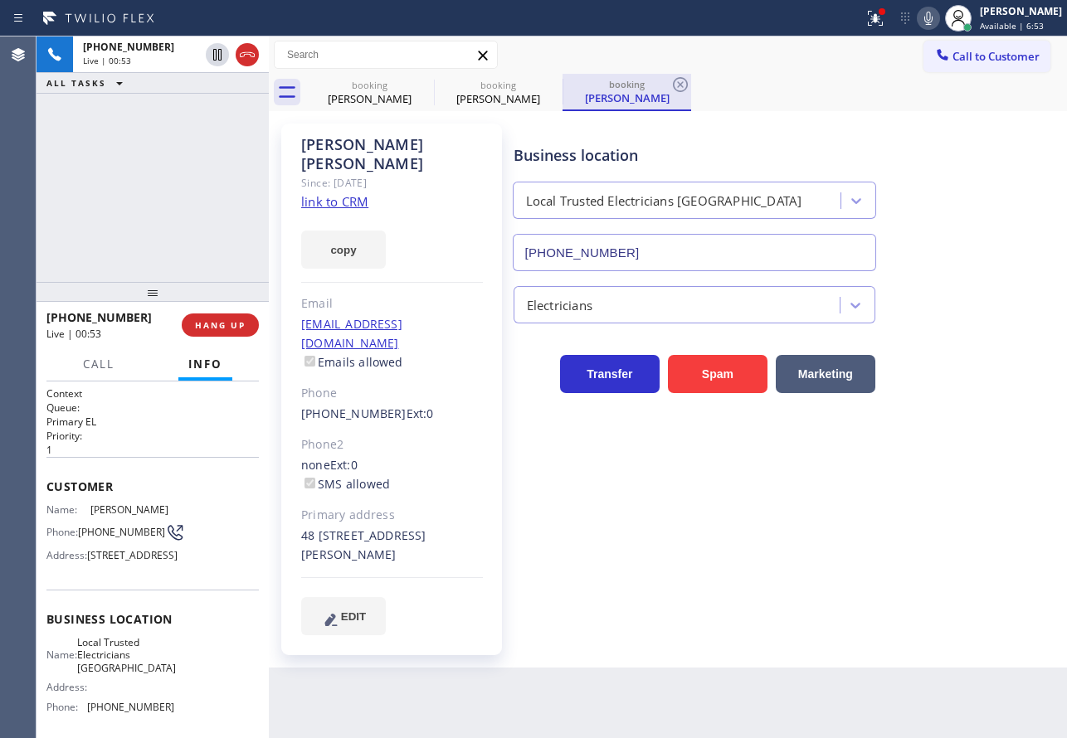
drag, startPoint x: 681, startPoint y: 80, endPoint x: 652, endPoint y: 88, distance: 30.0
click at [652, 88] on div "booking" at bounding box center [626, 84] width 125 height 12
click at [677, 85] on icon at bounding box center [680, 85] width 20 height 20
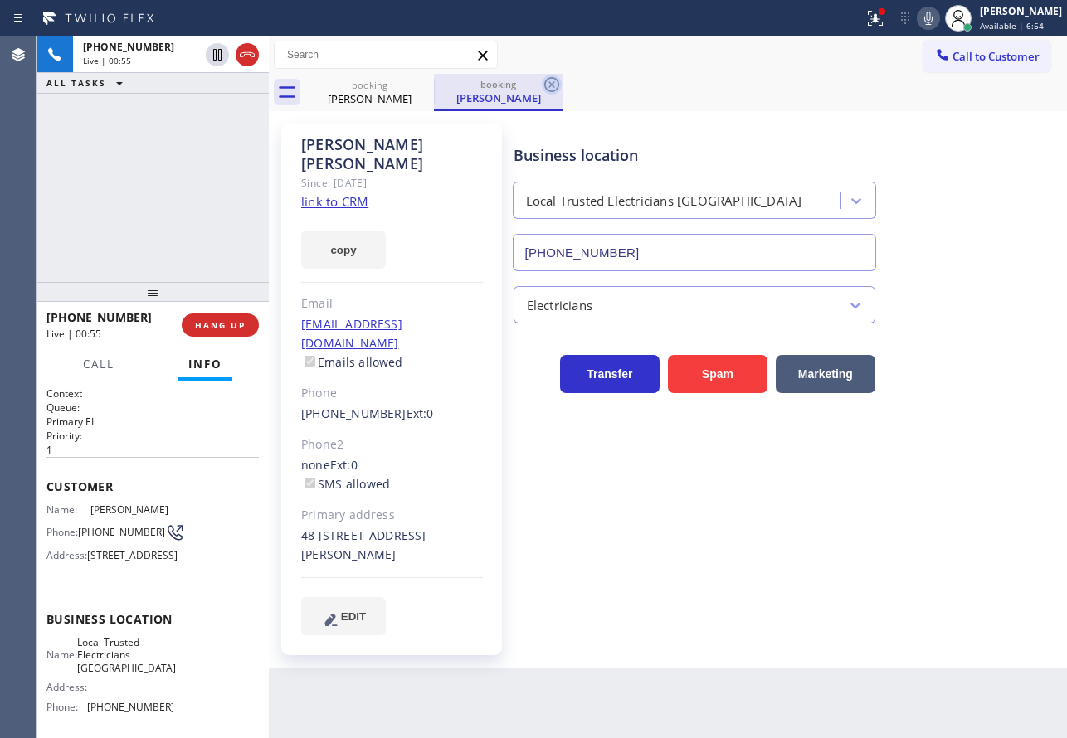
click at [556, 85] on icon at bounding box center [552, 85] width 20 height 20
click at [938, 22] on icon at bounding box center [929, 18] width 20 height 20
drag, startPoint x: 947, startPoint y: 17, endPoint x: 845, endPoint y: 94, distance: 126.8
click at [845, 94] on div "booking Joseph Dodero" at bounding box center [686, 92] width 762 height 37
click at [938, 17] on icon at bounding box center [929, 18] width 20 height 20
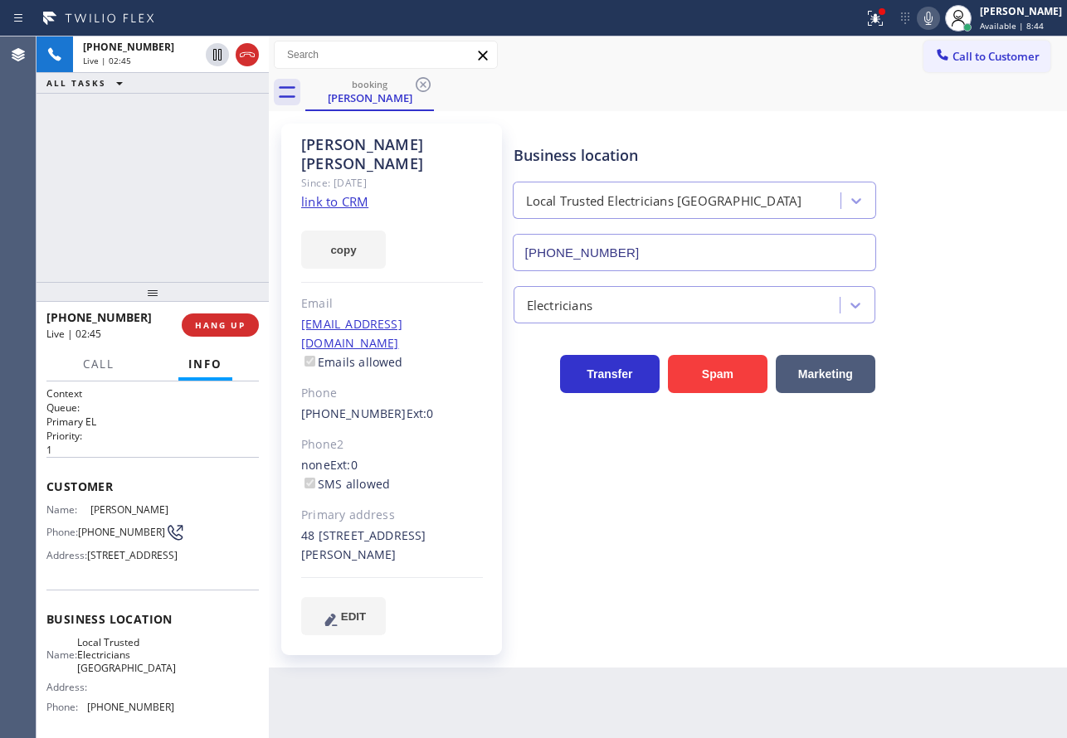
click at [938, 16] on icon at bounding box center [929, 18] width 20 height 20
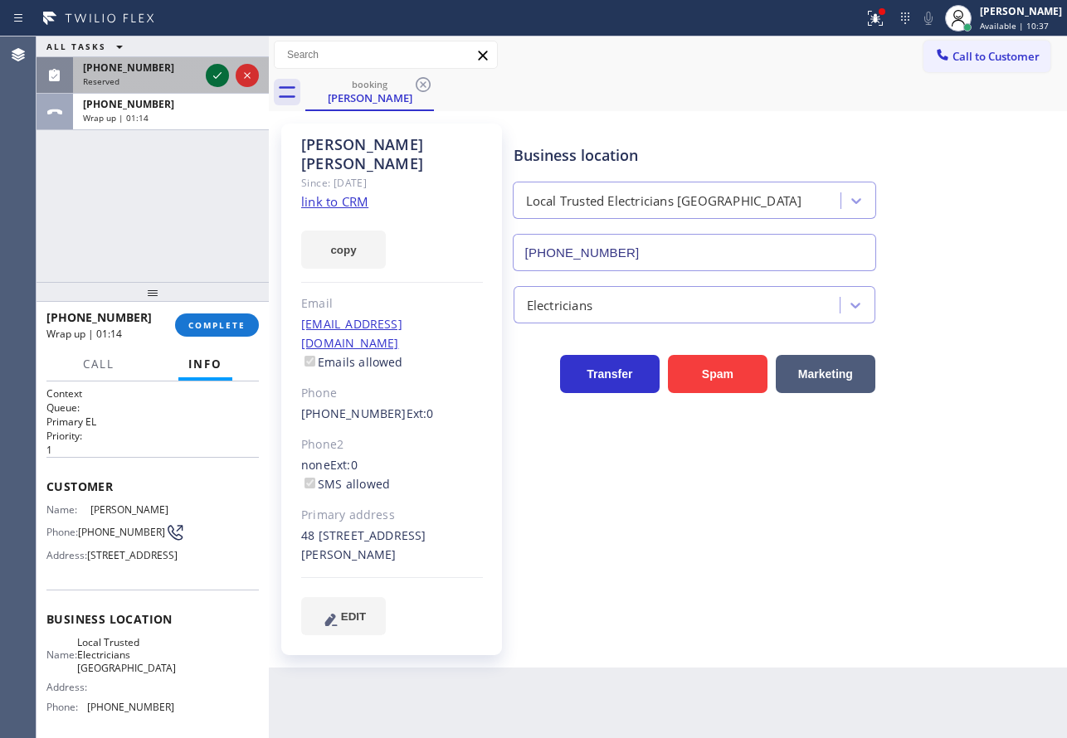
click at [221, 74] on icon at bounding box center [217, 76] width 20 height 20
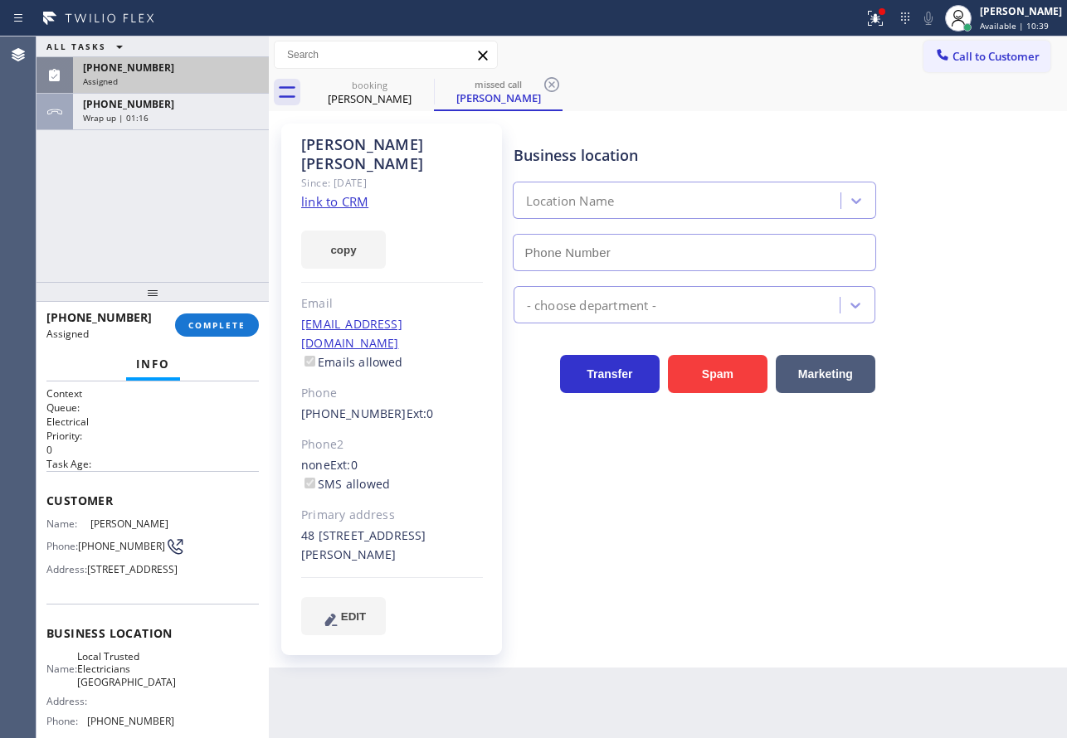
type input "(805) 222-7117"
click at [241, 322] on span "COMPLETE" at bounding box center [216, 325] width 57 height 12
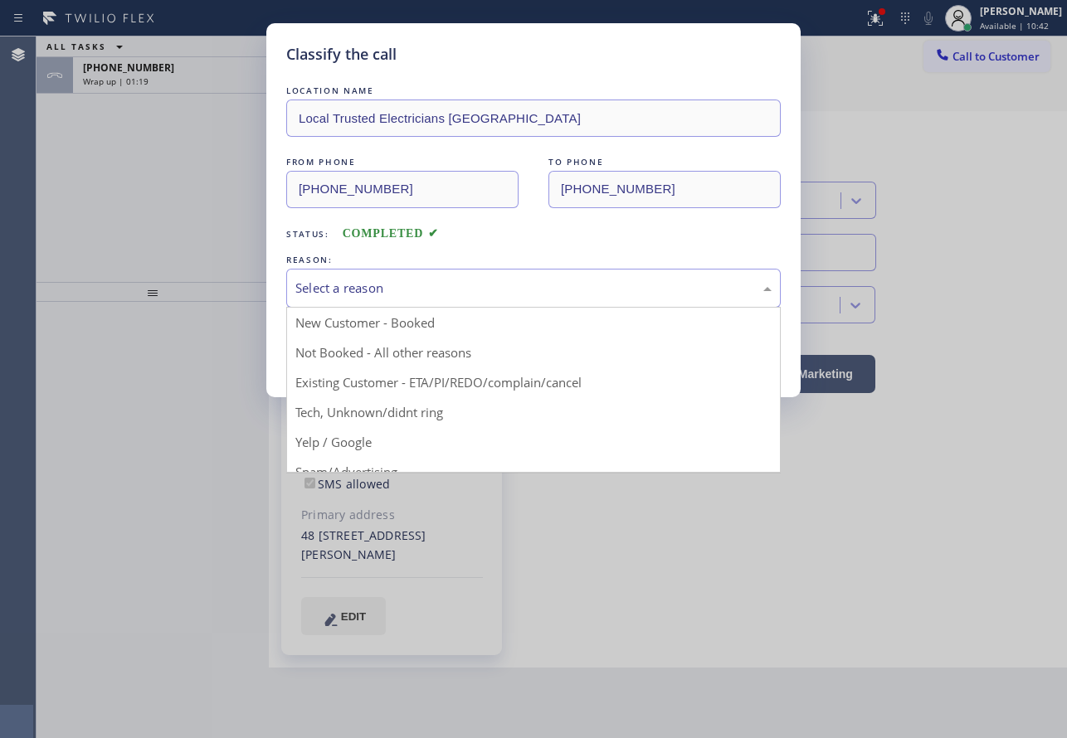
click at [463, 290] on div "Select a reason" at bounding box center [533, 288] width 476 height 19
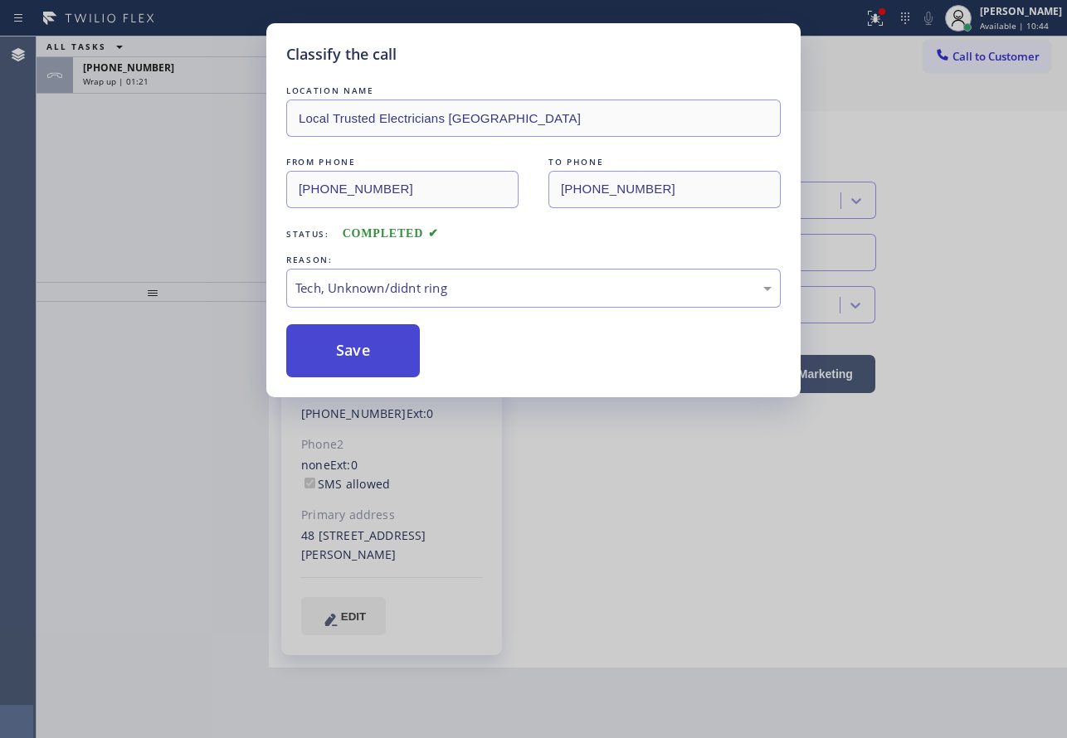
click at [356, 353] on button "Save" at bounding box center [353, 350] width 134 height 53
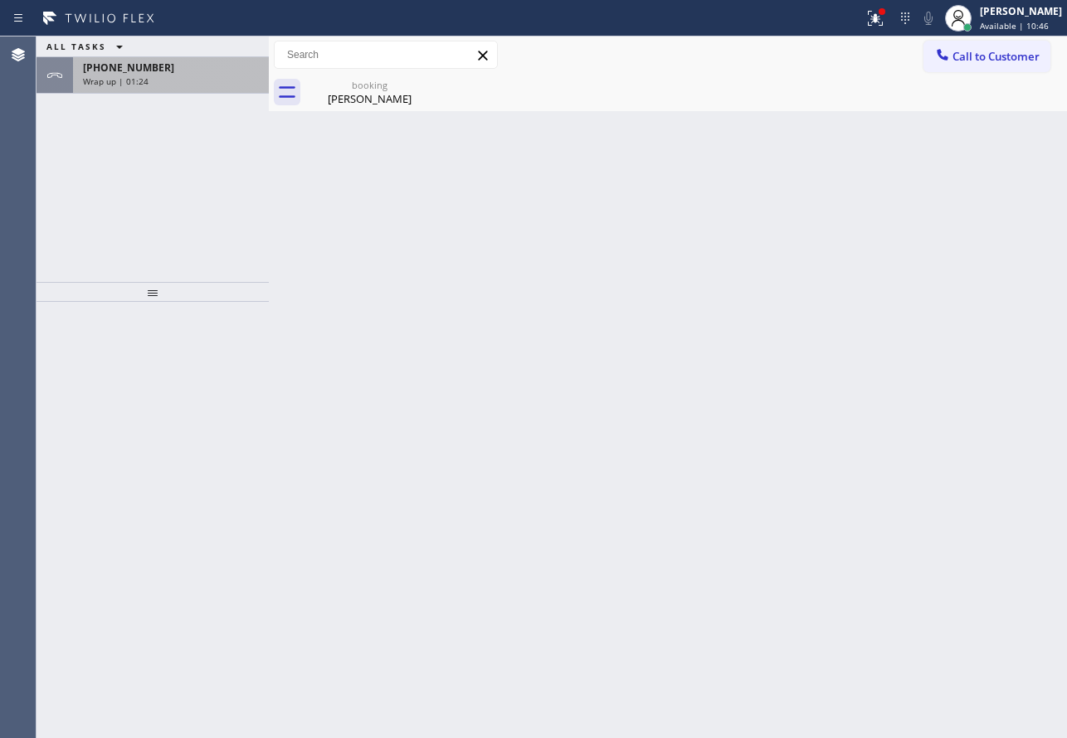
click at [190, 85] on div "Wrap up | 01:24" at bounding box center [171, 82] width 176 height 12
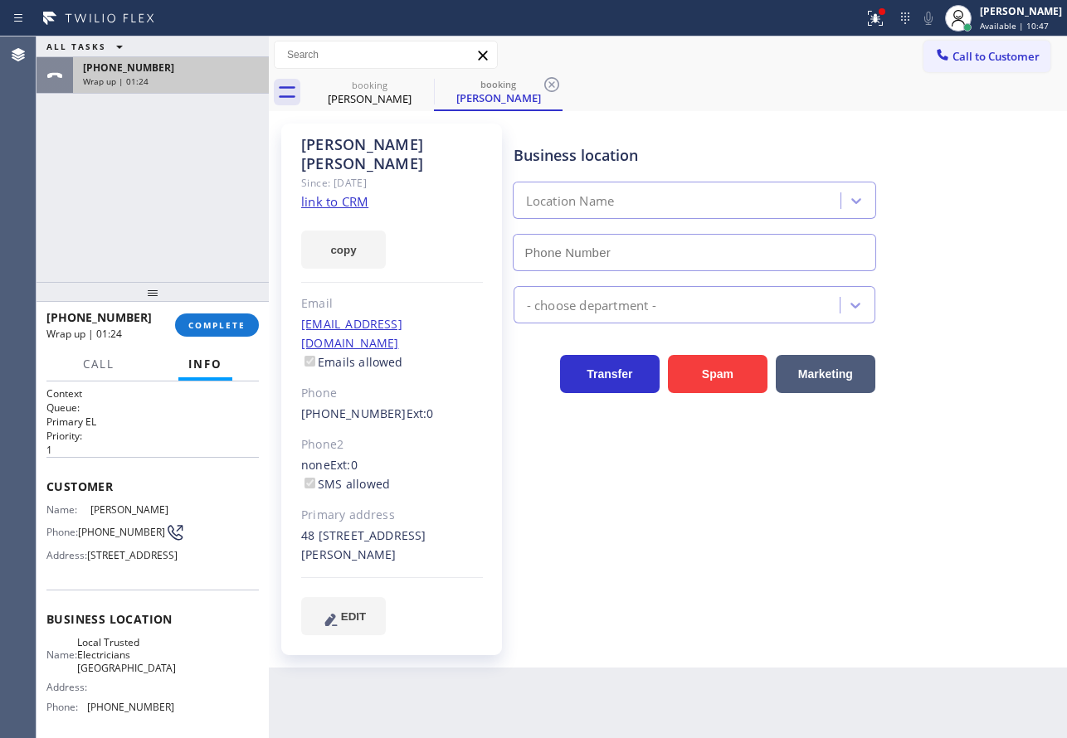
type input "(805) 222-7117"
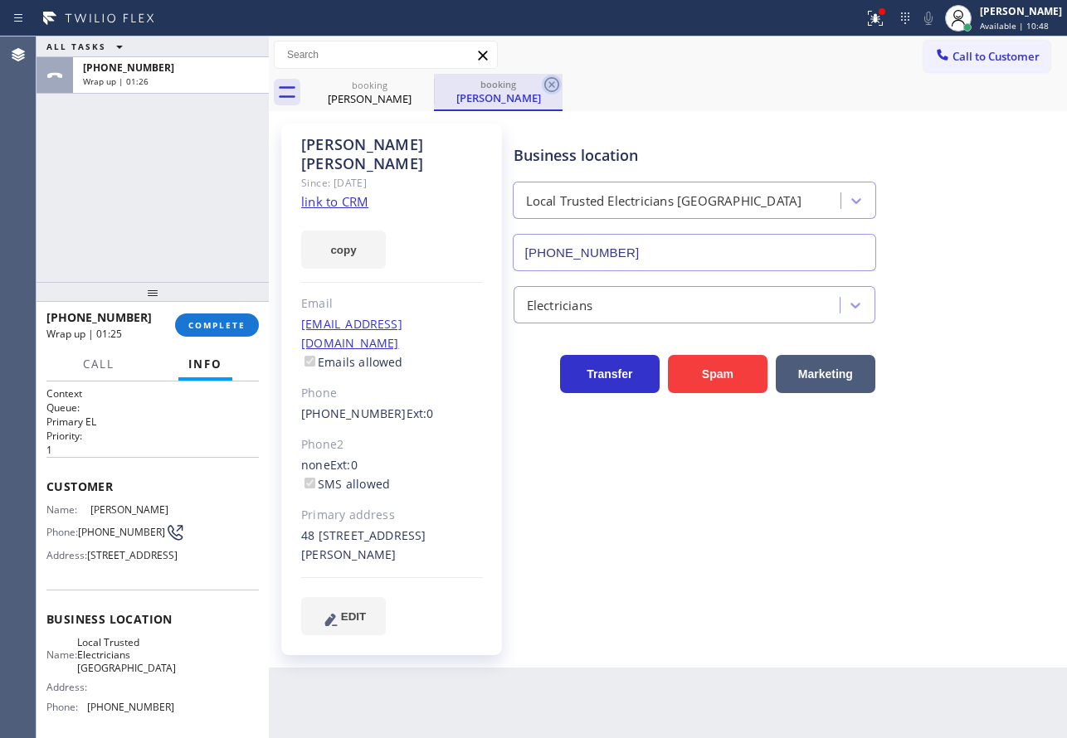
click at [548, 86] on icon at bounding box center [552, 85] width 20 height 20
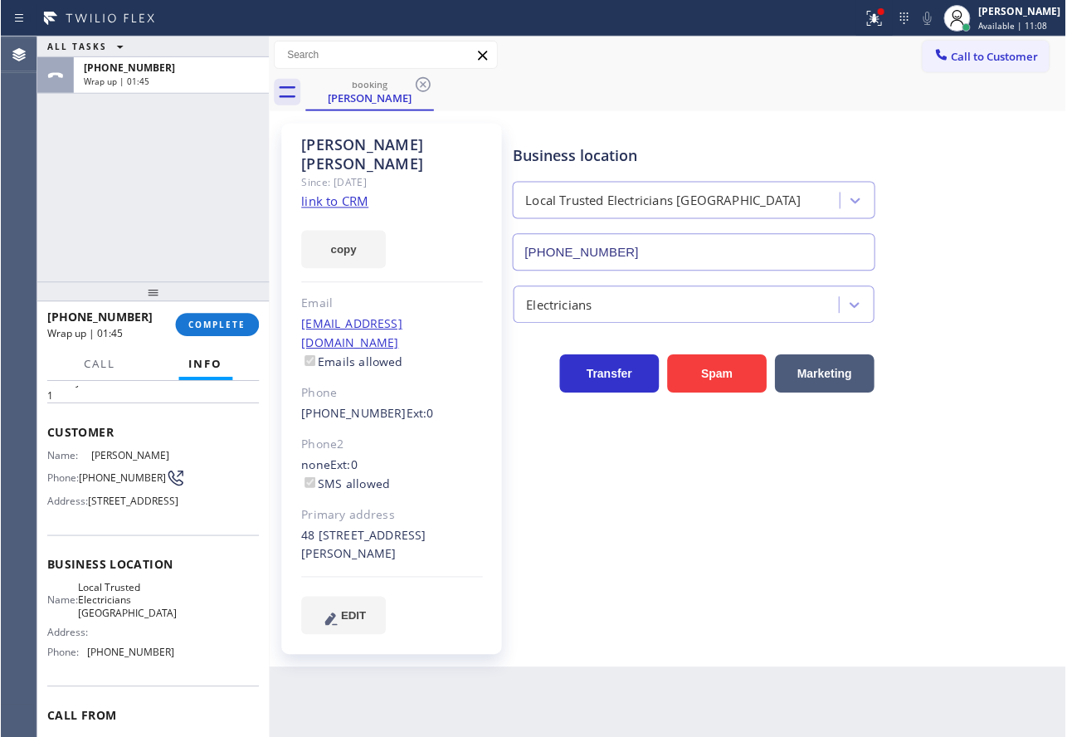
scroll to position [83, 0]
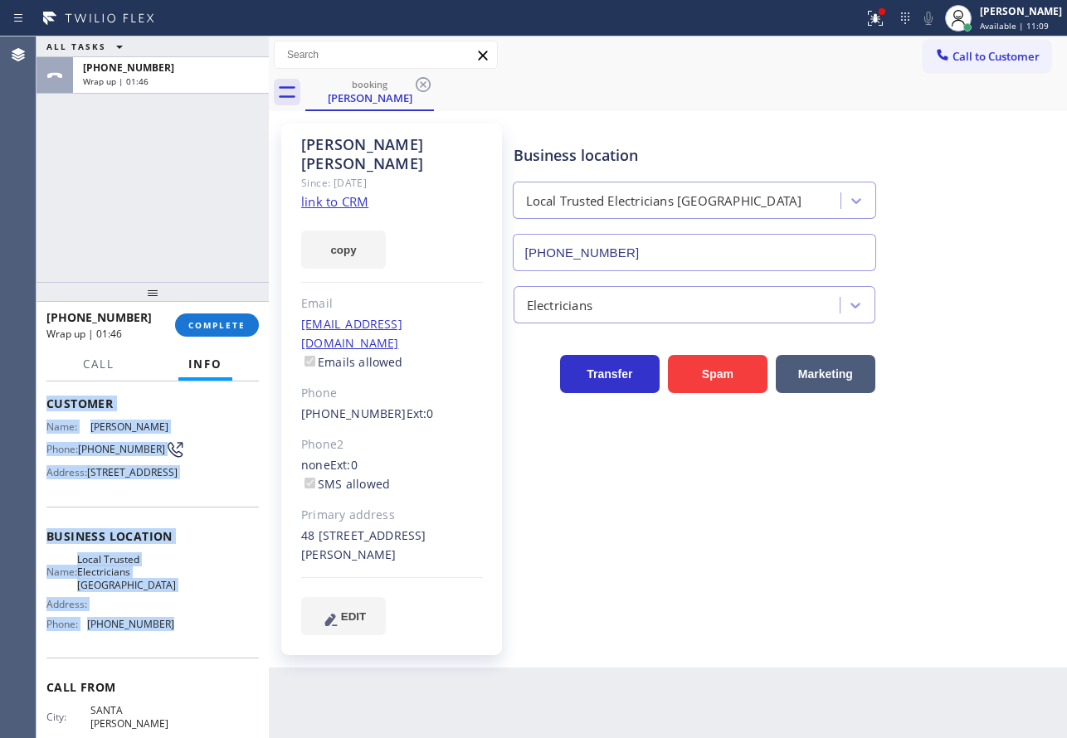
drag, startPoint x: 165, startPoint y: 650, endPoint x: 44, endPoint y: 406, distance: 272.4
click at [44, 406] on div "Context Queue: Primary EL Priority: 1 Customer Name: Joseph Dodero Phone: (805)…" at bounding box center [153, 560] width 232 height 357
click at [1019, 19] on div "John Tindoc Available | 11:39" at bounding box center [1022, 17] width 90 height 29
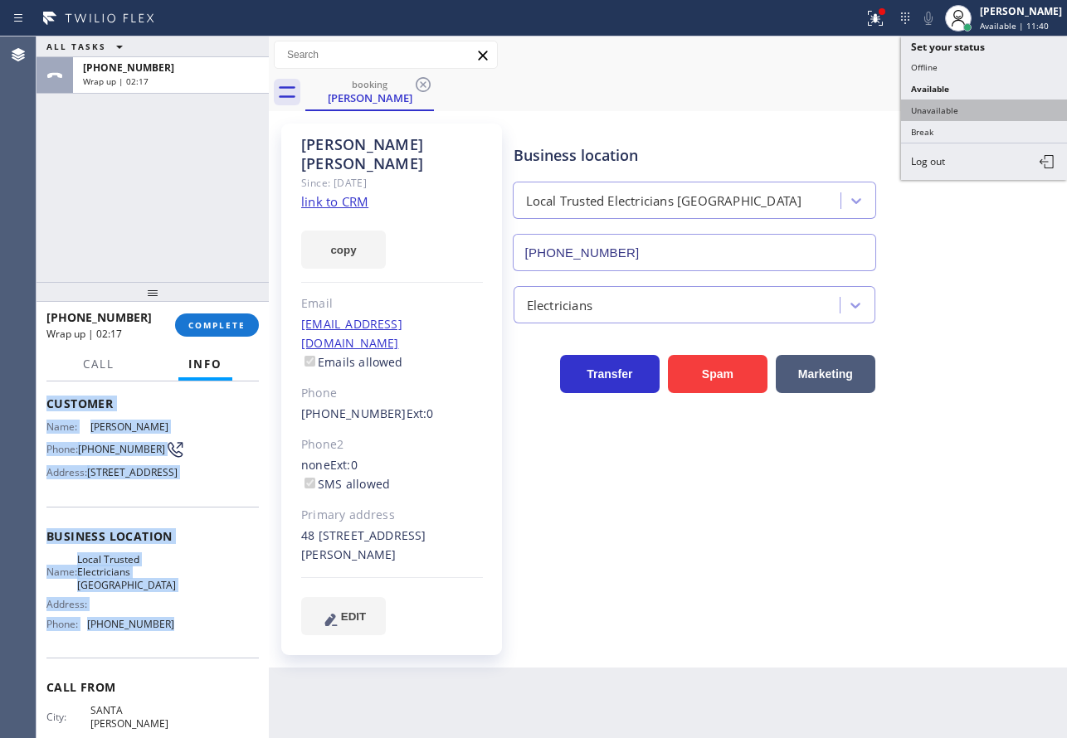
click at [948, 106] on button "Unavailable" at bounding box center [984, 111] width 166 height 22
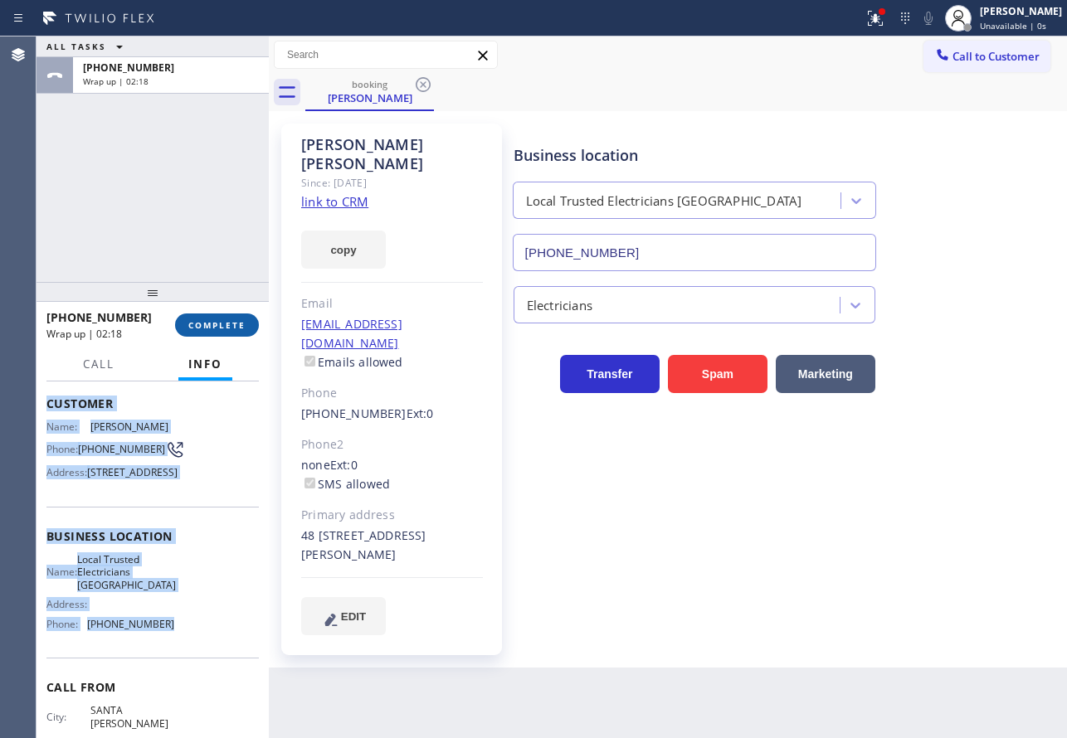
click at [234, 326] on span "COMPLETE" at bounding box center [216, 325] width 57 height 12
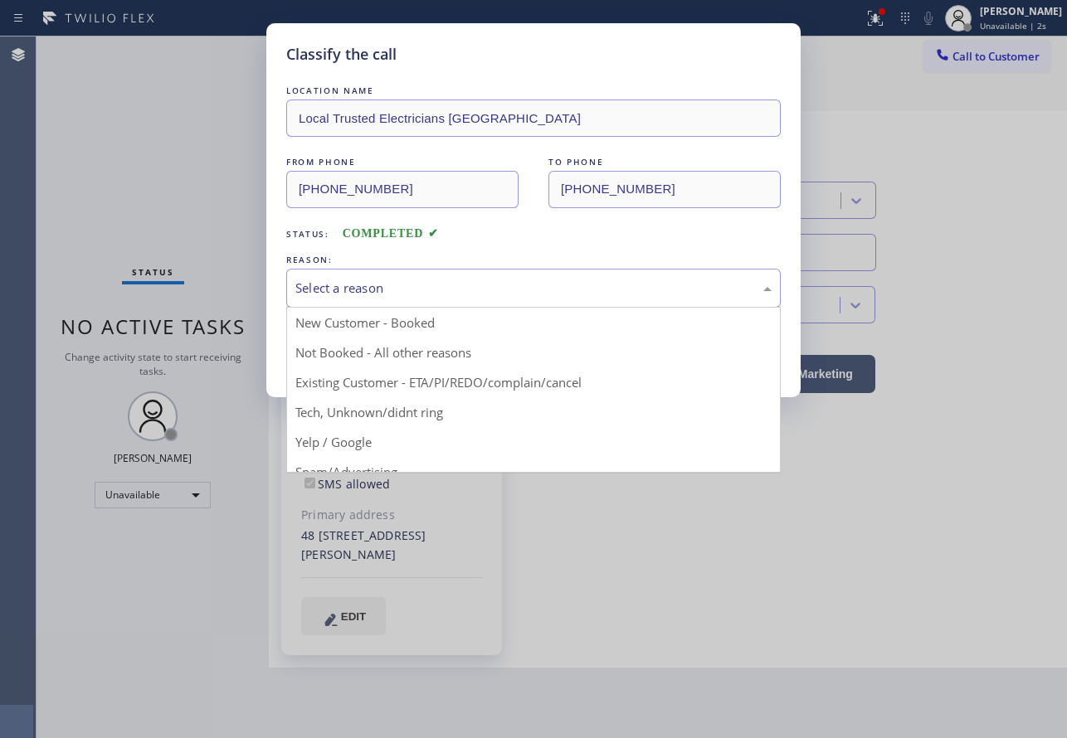
click at [387, 291] on div "Select a reason" at bounding box center [533, 288] width 476 height 19
drag, startPoint x: 355, startPoint y: 383, endPoint x: 351, endPoint y: 343, distance: 40.9
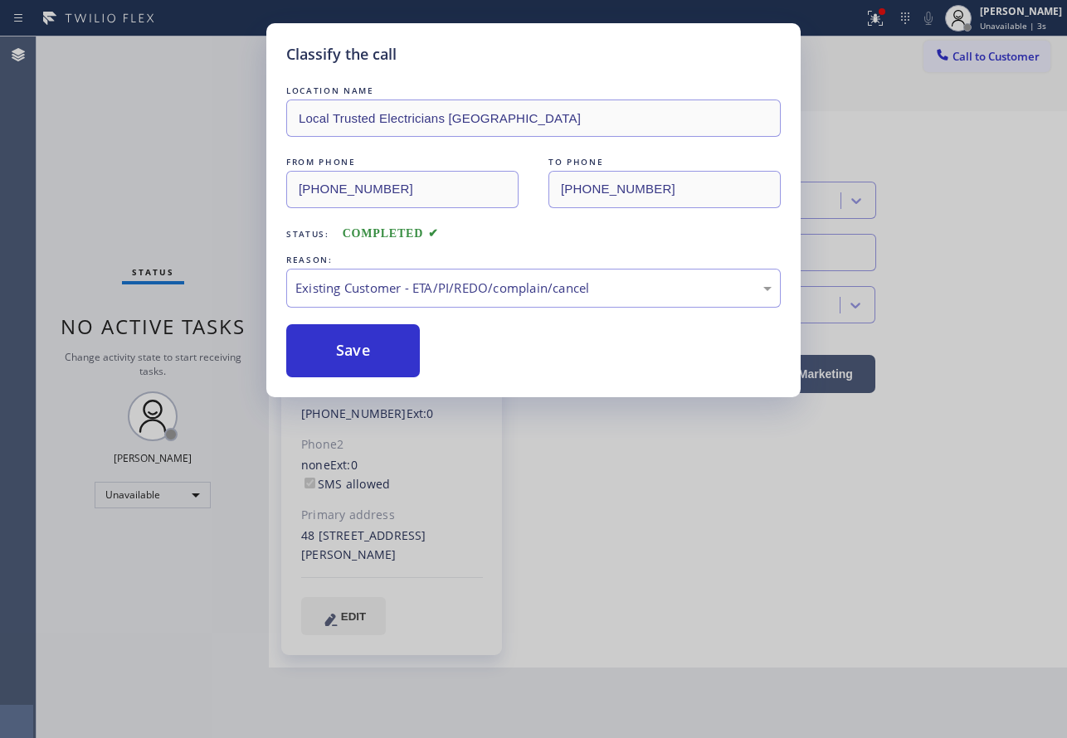
click at [350, 342] on button "Save" at bounding box center [353, 350] width 134 height 53
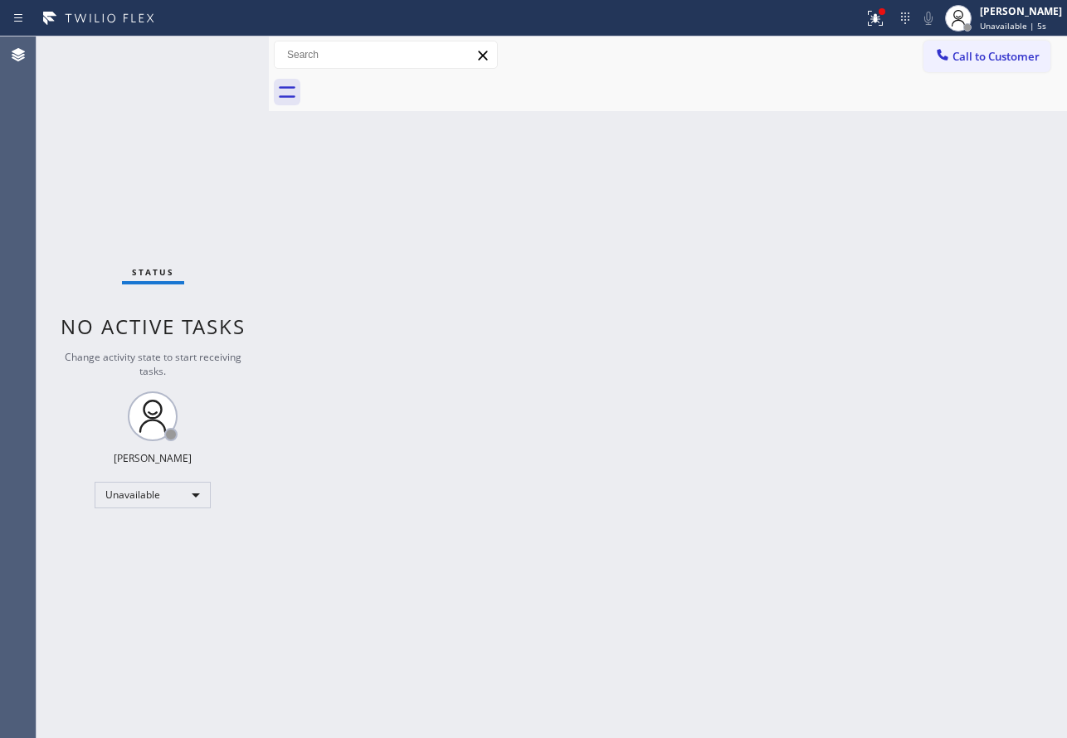
click at [982, 54] on span "Call to Customer" at bounding box center [996, 56] width 87 height 15
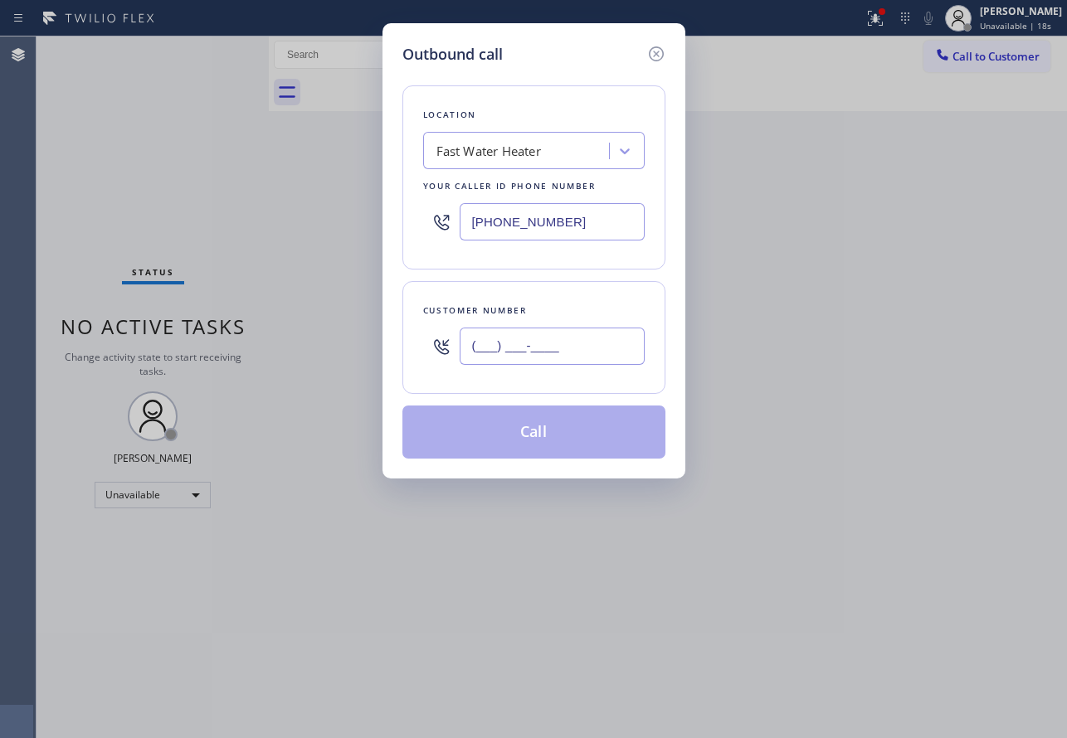
click at [502, 351] on input "(___) ___-____" at bounding box center [552, 346] width 185 height 37
paste input "805) 708-5767"
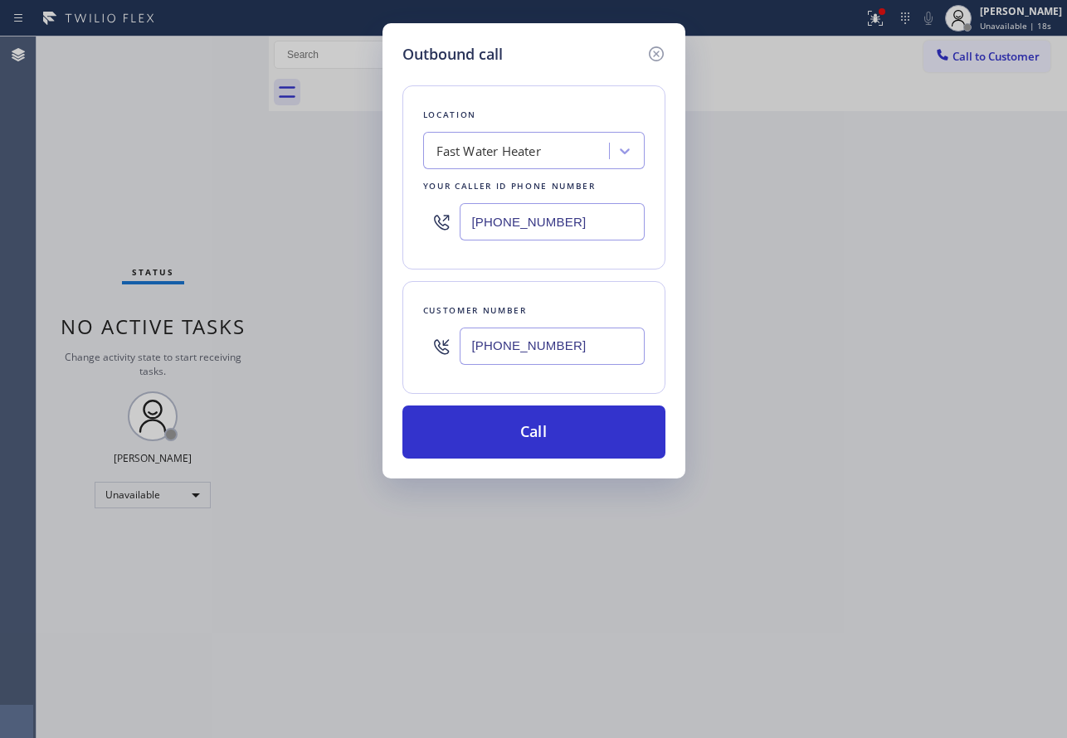
type input "(805) 708-5767"
drag, startPoint x: 580, startPoint y: 222, endPoint x: 450, endPoint y: 231, distance: 130.6
click at [450, 231] on div "(213) 319-6087" at bounding box center [534, 222] width 222 height 54
paste input "805) 222-711"
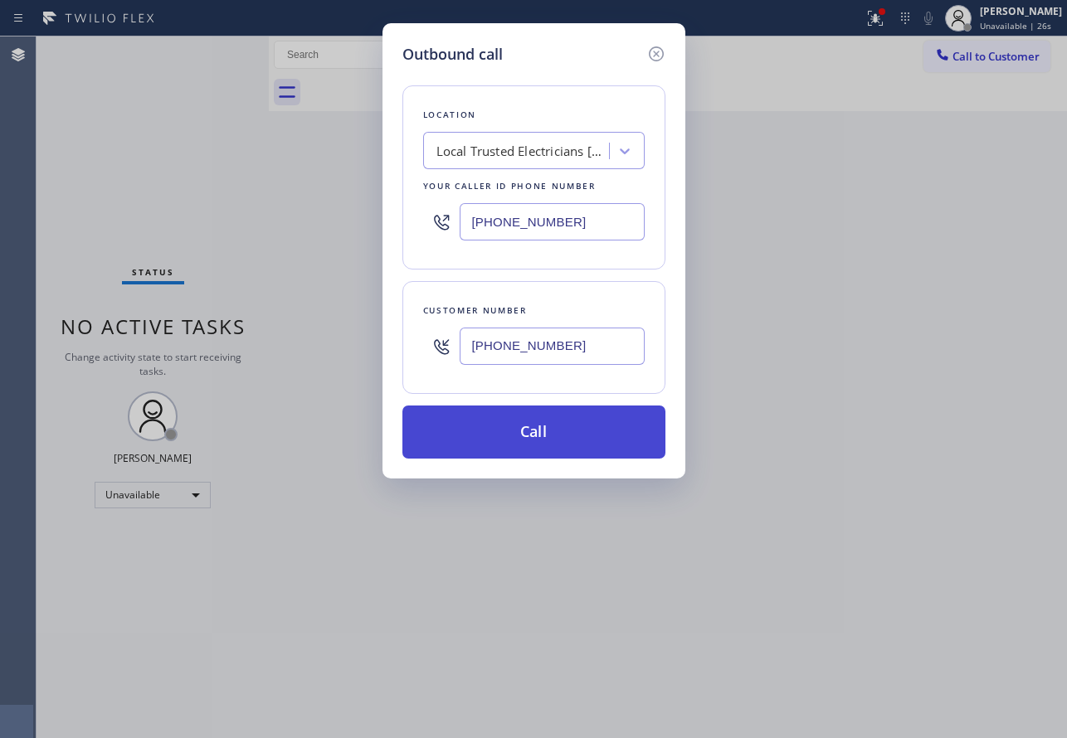
type input "(805) 222-7117"
click at [542, 422] on button "Call" at bounding box center [533, 432] width 263 height 53
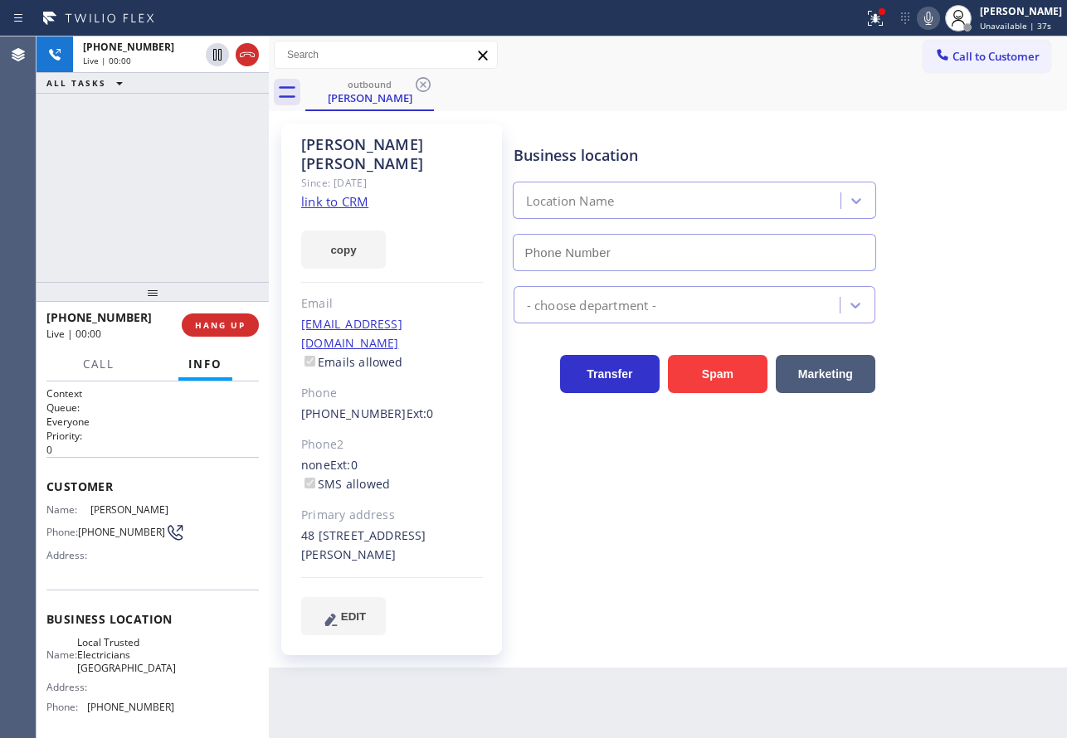
type input "(805) 222-7117"
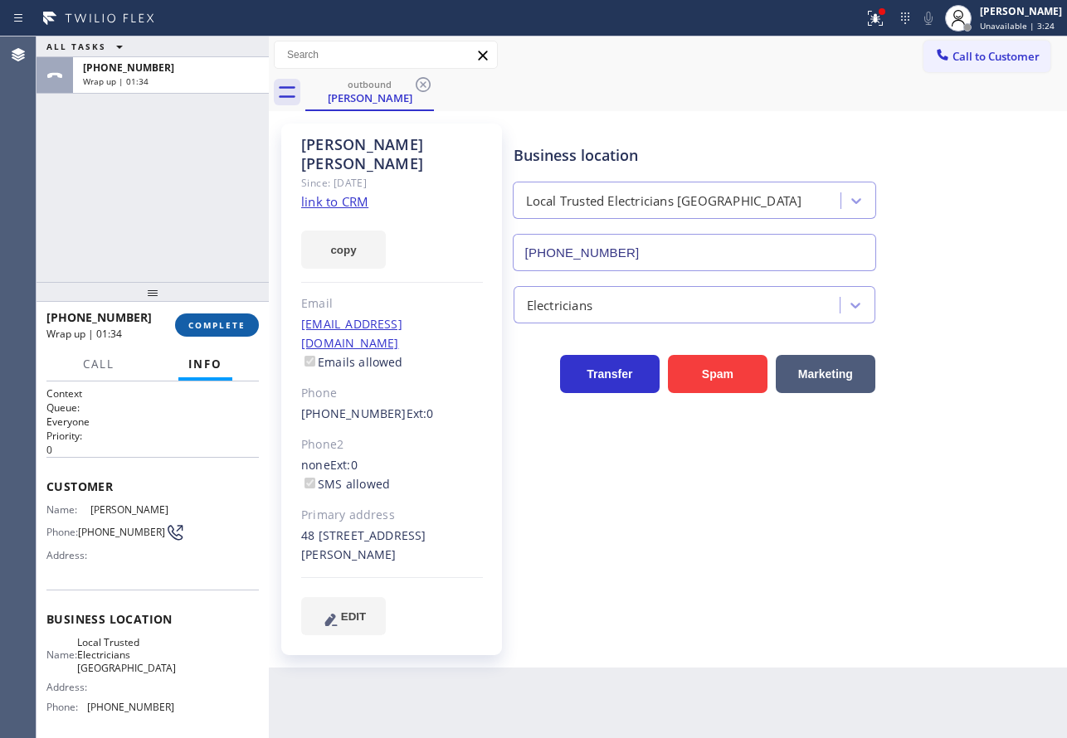
click at [225, 324] on span "COMPLETE" at bounding box center [216, 325] width 57 height 12
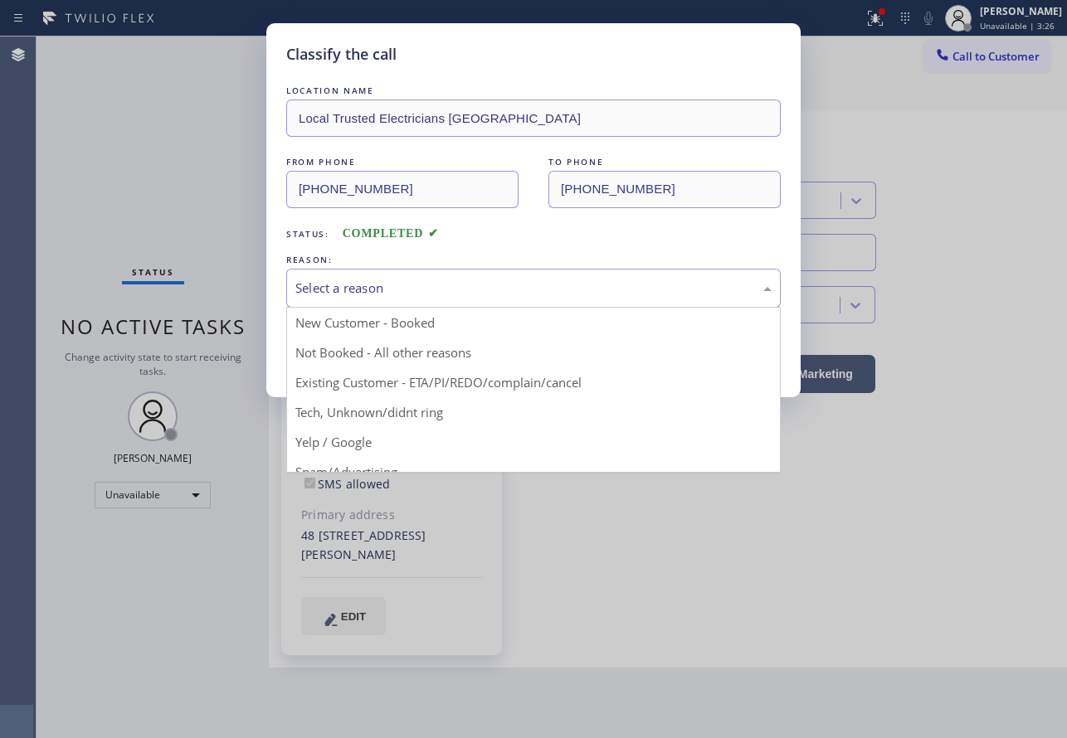
click at [446, 277] on div "Select a reason" at bounding box center [533, 288] width 495 height 39
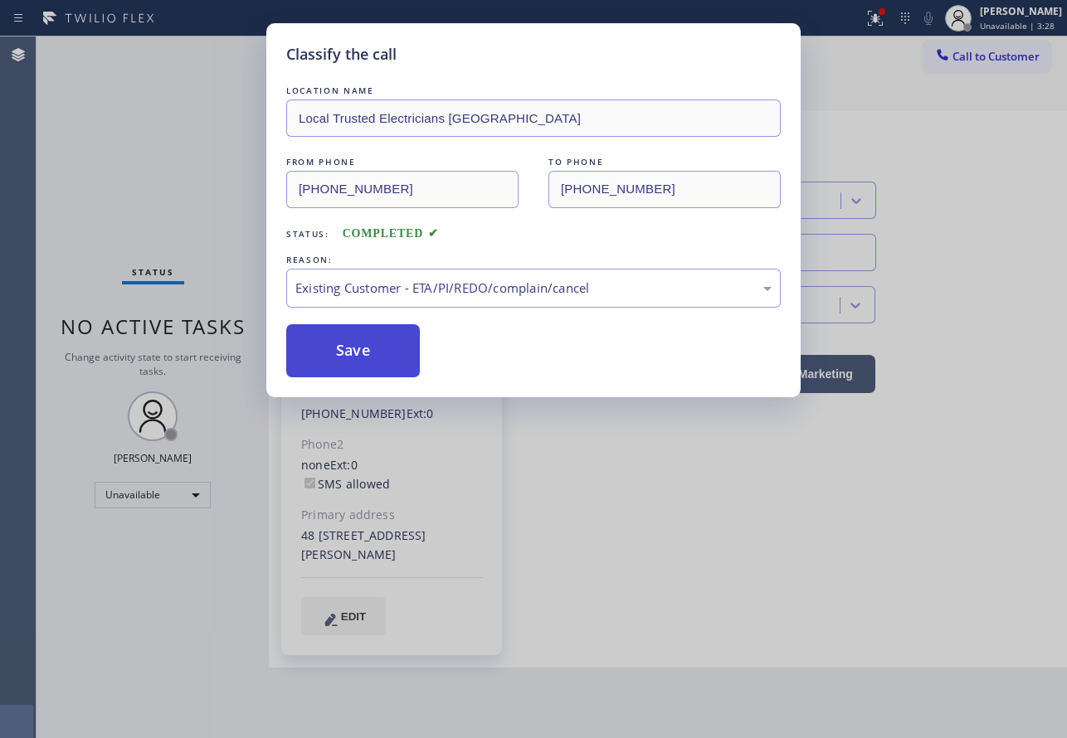
click at [346, 352] on button "Save" at bounding box center [353, 350] width 134 height 53
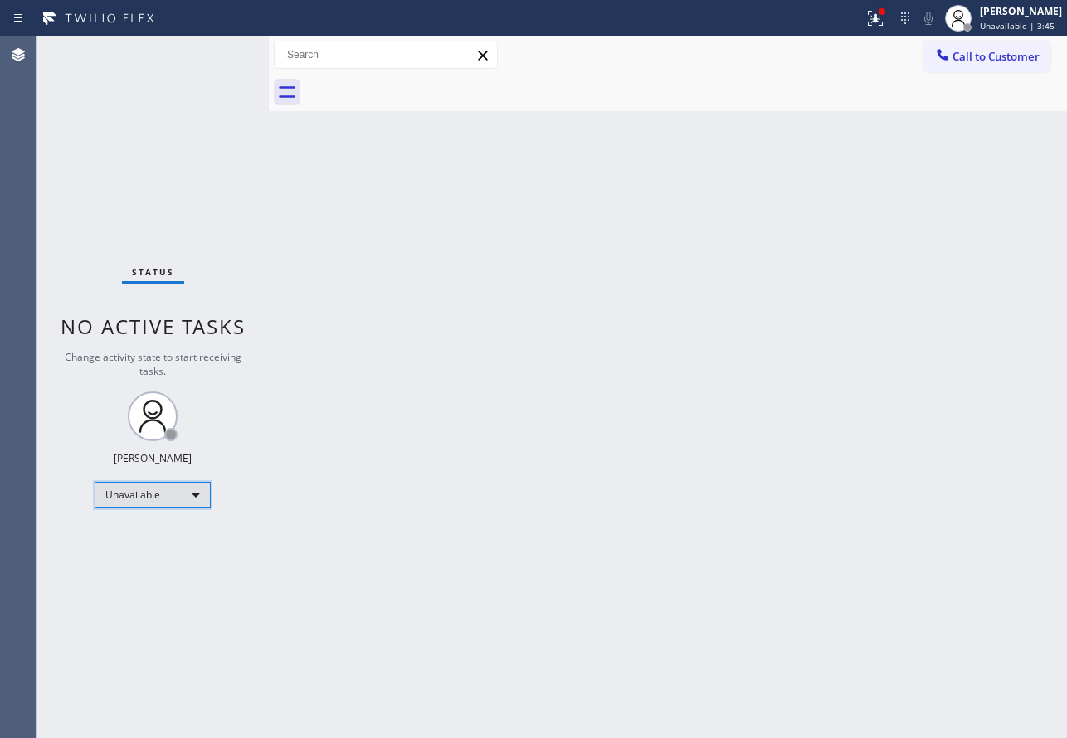
click at [149, 492] on div "Unavailable" at bounding box center [153, 495] width 116 height 27
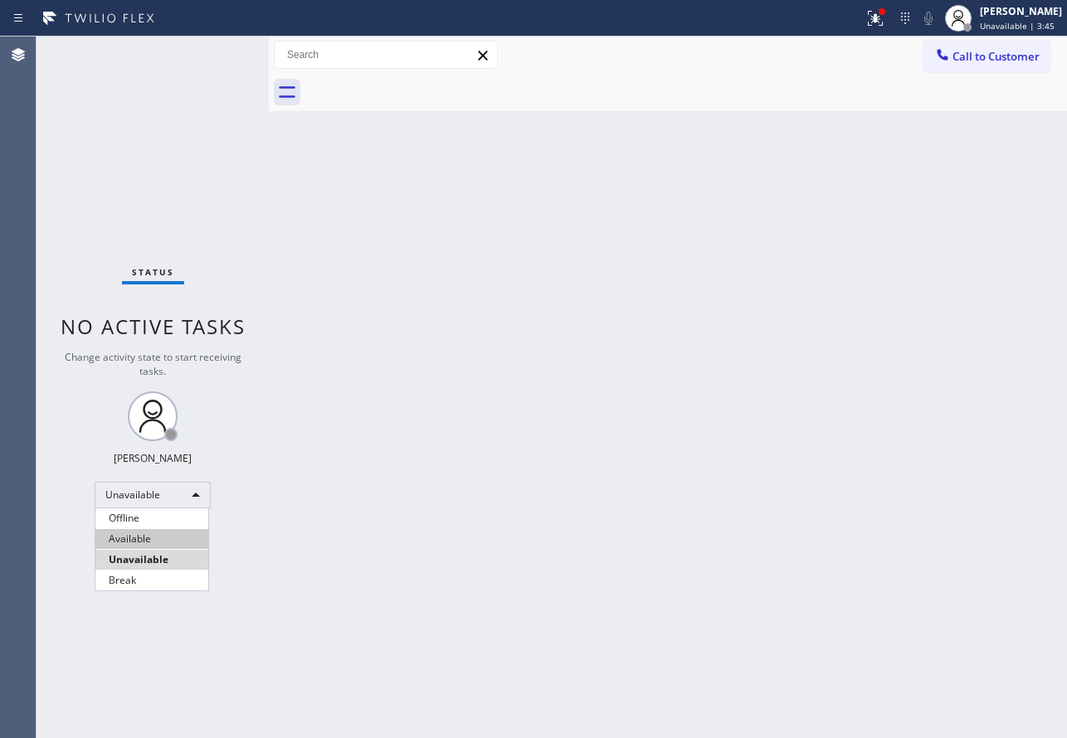
click at [138, 537] on li "Available" at bounding box center [151, 539] width 113 height 20
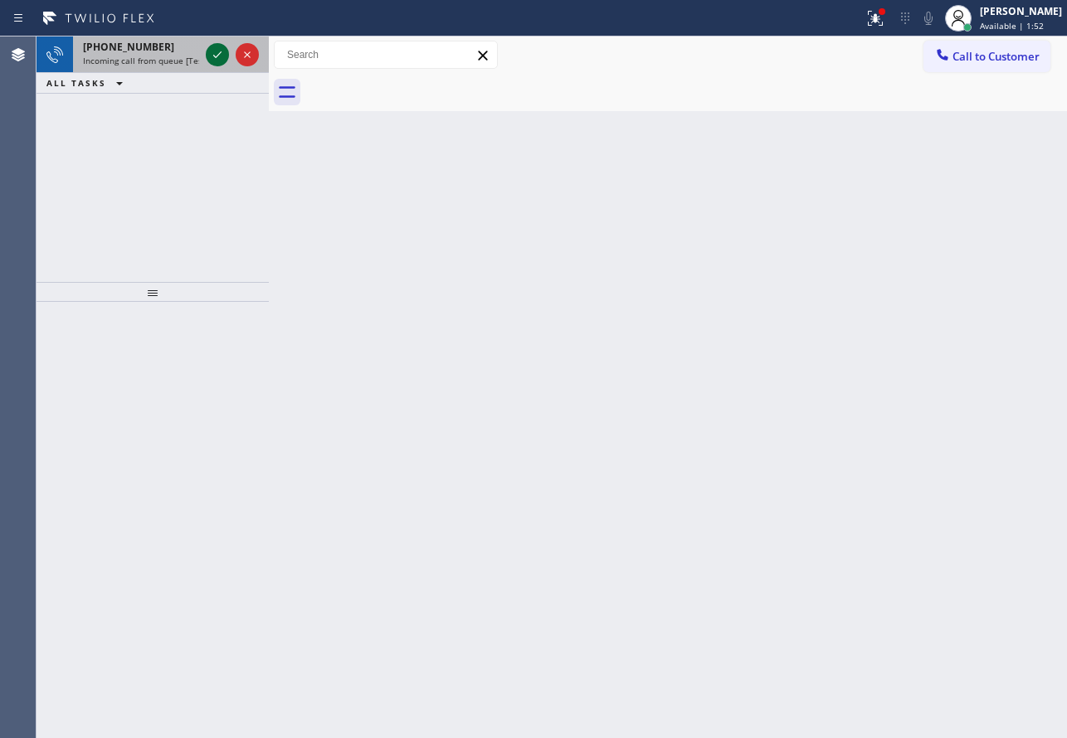
click at [217, 63] on icon at bounding box center [217, 55] width 20 height 20
click at [217, 49] on icon at bounding box center [217, 55] width 20 height 20
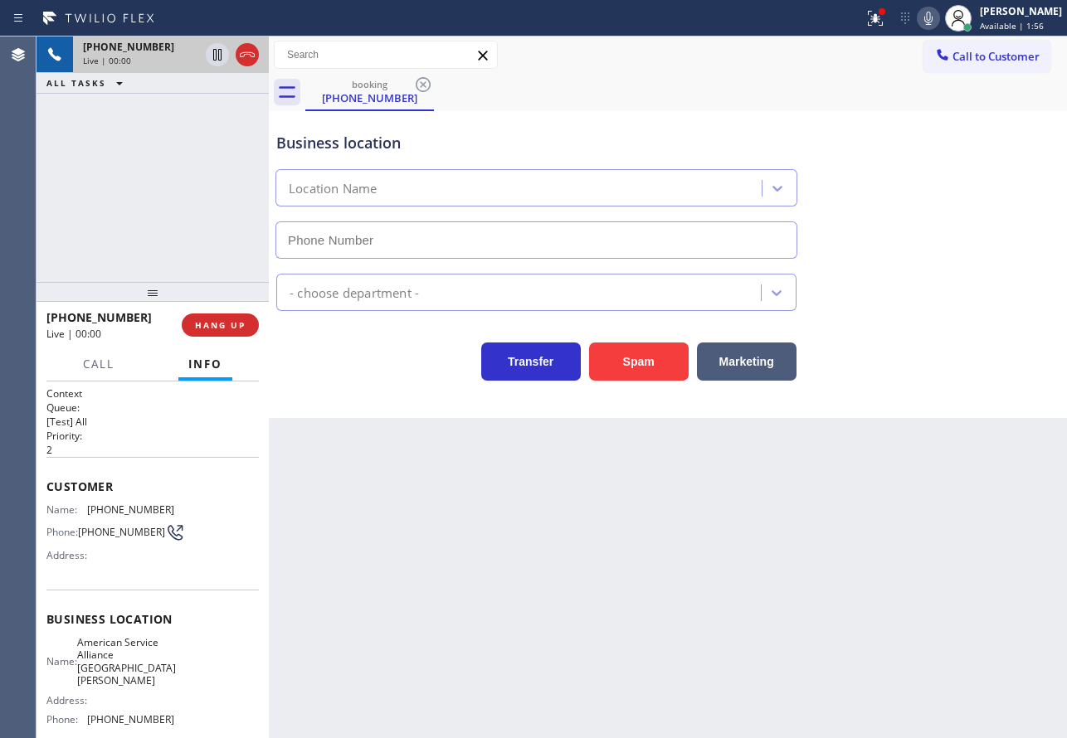
type input "(805) 420-7474"
click at [235, 322] on span "HANG UP" at bounding box center [220, 325] width 51 height 12
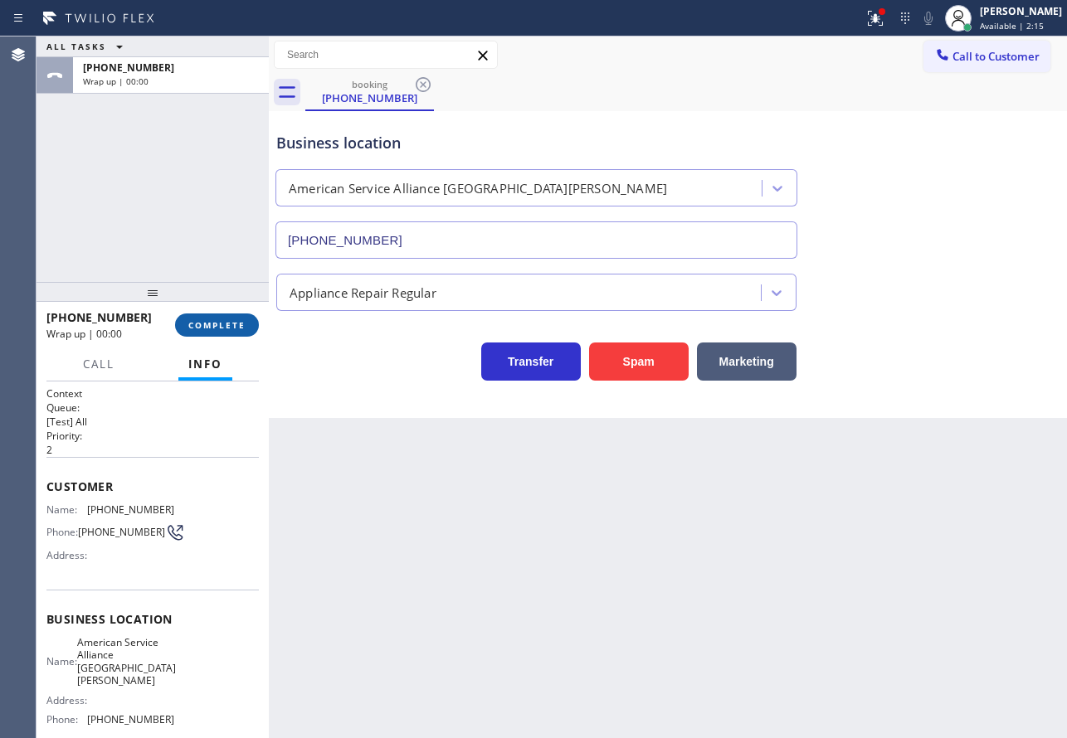
click at [235, 322] on span "COMPLETE" at bounding box center [216, 325] width 57 height 12
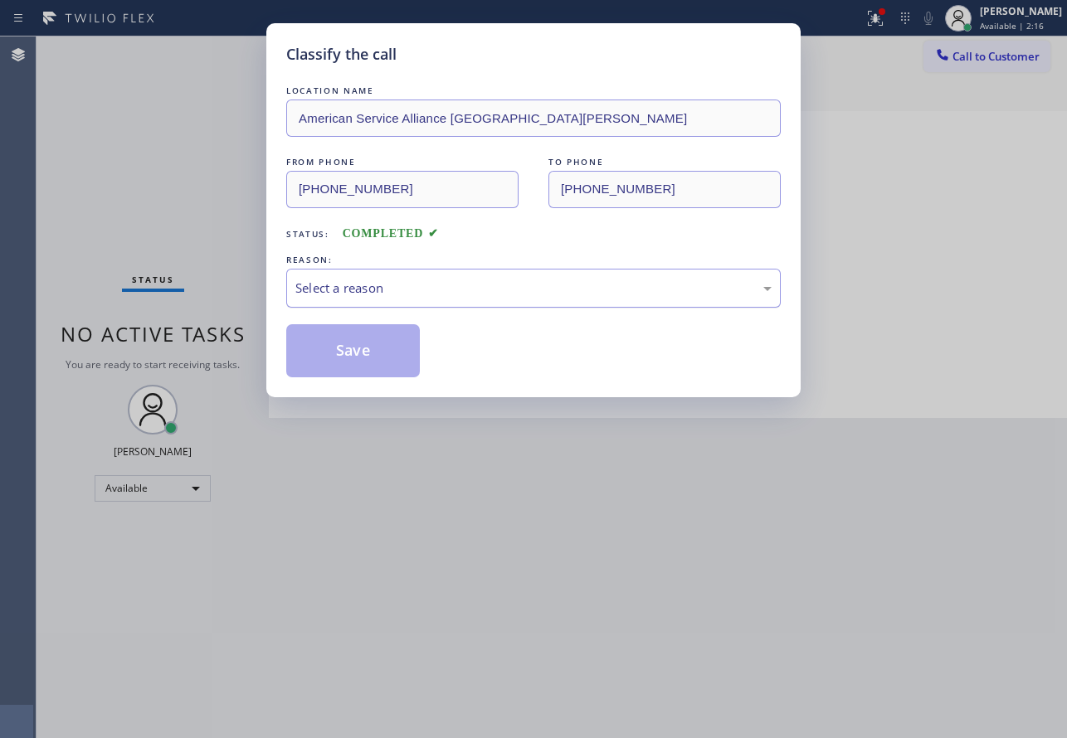
click at [502, 271] on div "Select a reason" at bounding box center [533, 288] width 495 height 39
click at [372, 368] on button "Save" at bounding box center [353, 350] width 134 height 53
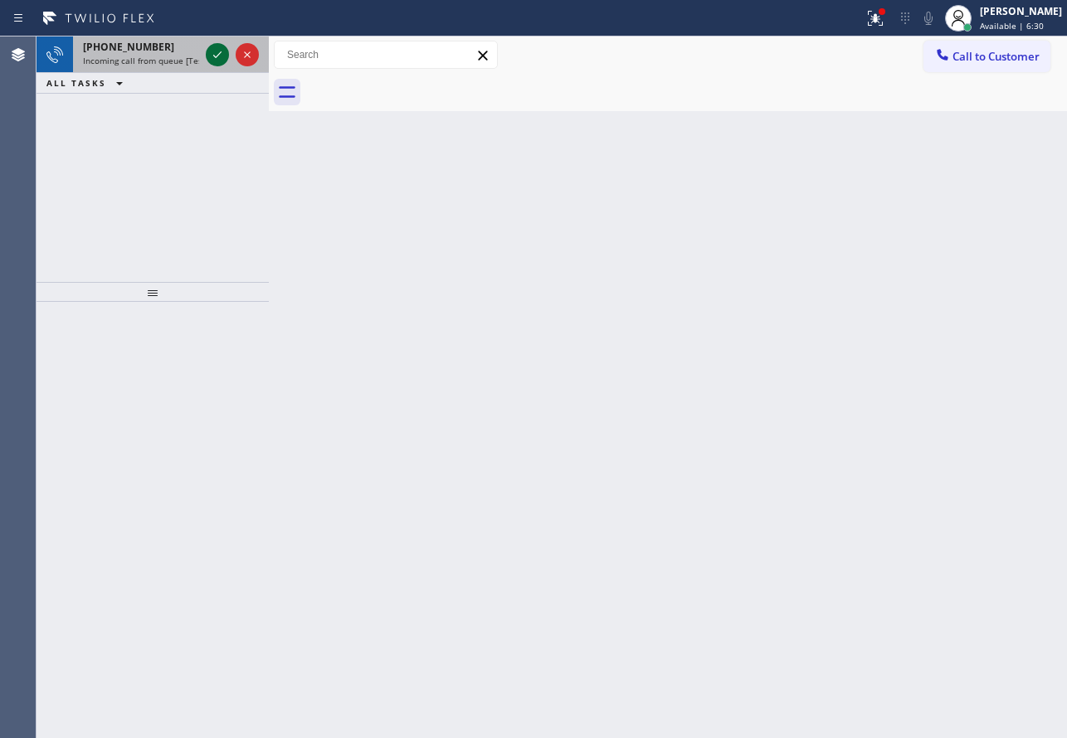
click at [214, 49] on icon at bounding box center [217, 55] width 20 height 20
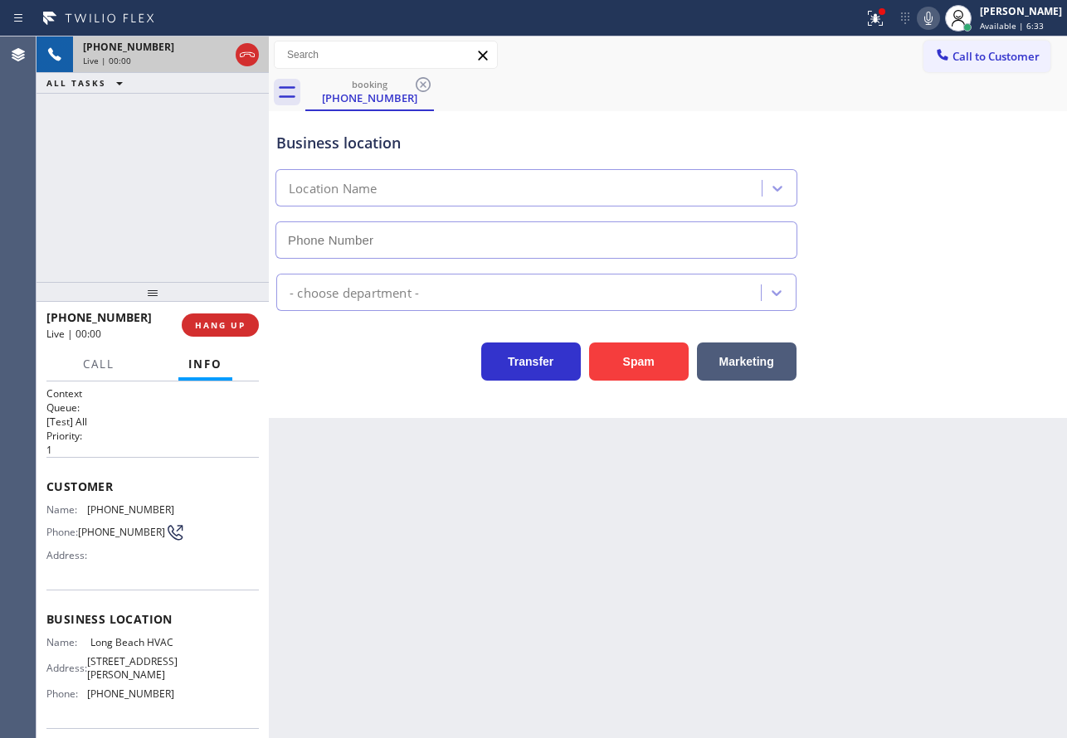
type input "(323) 641-4970"
click at [933, 19] on icon at bounding box center [928, 18] width 8 height 13
click at [938, 11] on icon at bounding box center [929, 18] width 20 height 20
click at [933, 13] on icon at bounding box center [928, 18] width 8 height 13
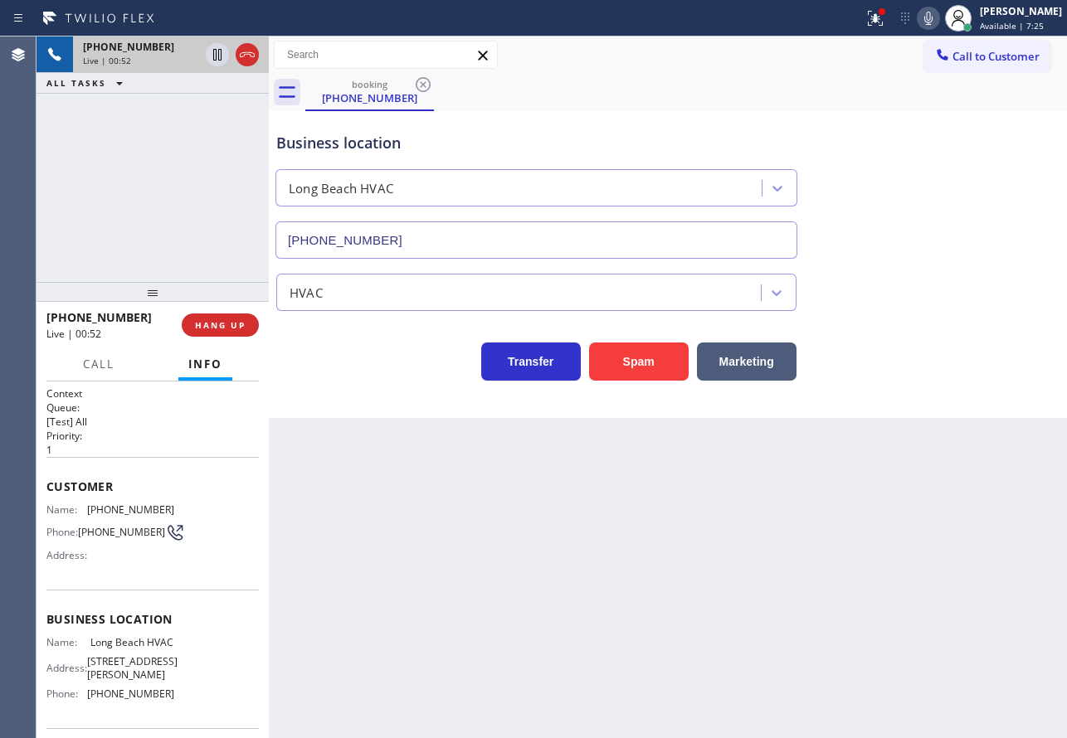
click at [938, 16] on icon at bounding box center [929, 18] width 20 height 20
click at [938, 10] on icon at bounding box center [929, 18] width 20 height 20
click at [208, 51] on icon at bounding box center [217, 55] width 20 height 20
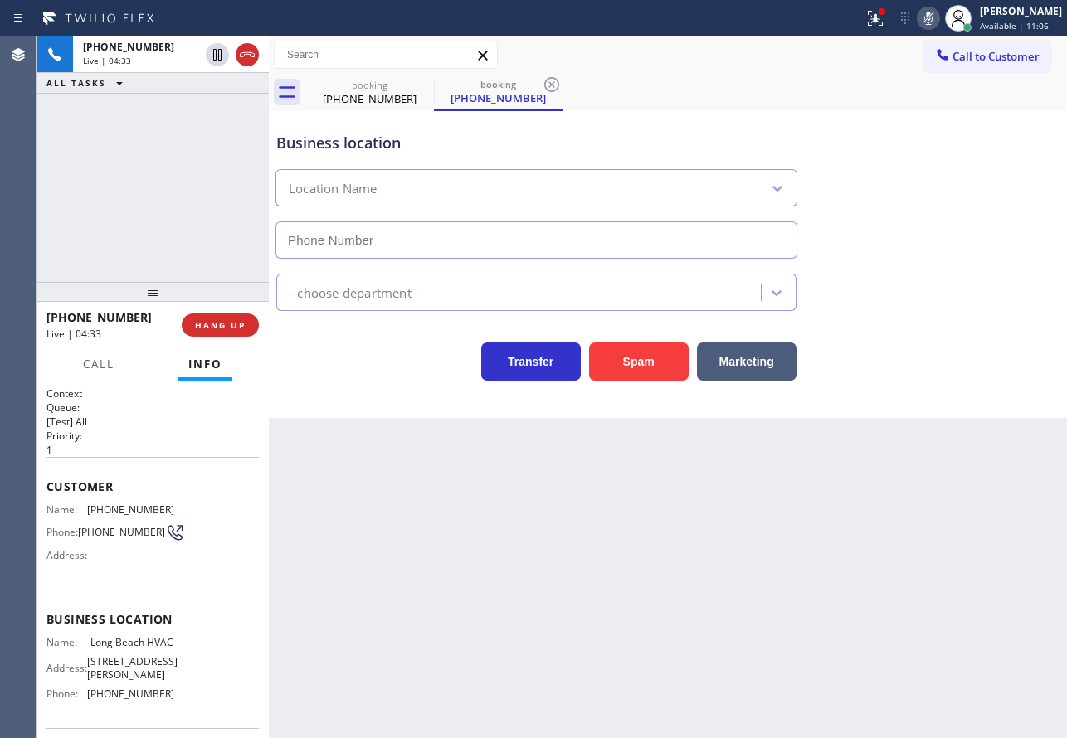
type input "(323) 641-4970"
click at [524, 140] on div "Business location" at bounding box center [536, 143] width 520 height 22
click at [553, 85] on icon at bounding box center [551, 84] width 15 height 15
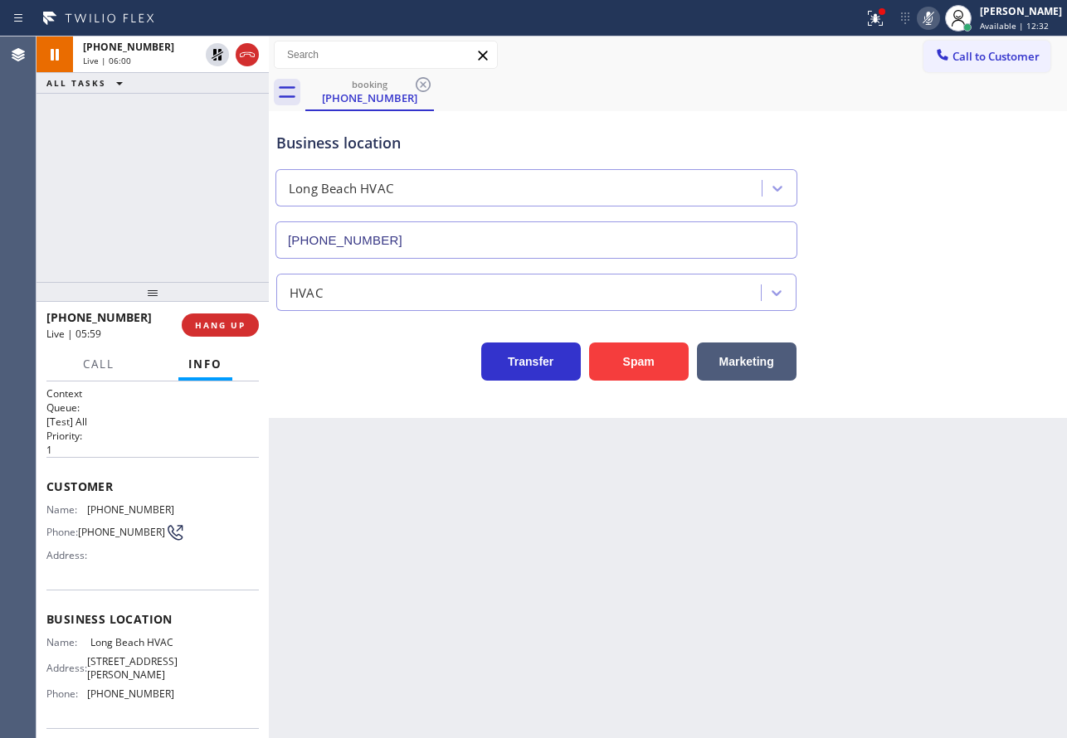
click at [146, 510] on span "(949) 289-2317" at bounding box center [130, 510] width 87 height 12
click at [938, 23] on icon at bounding box center [929, 18] width 20 height 20
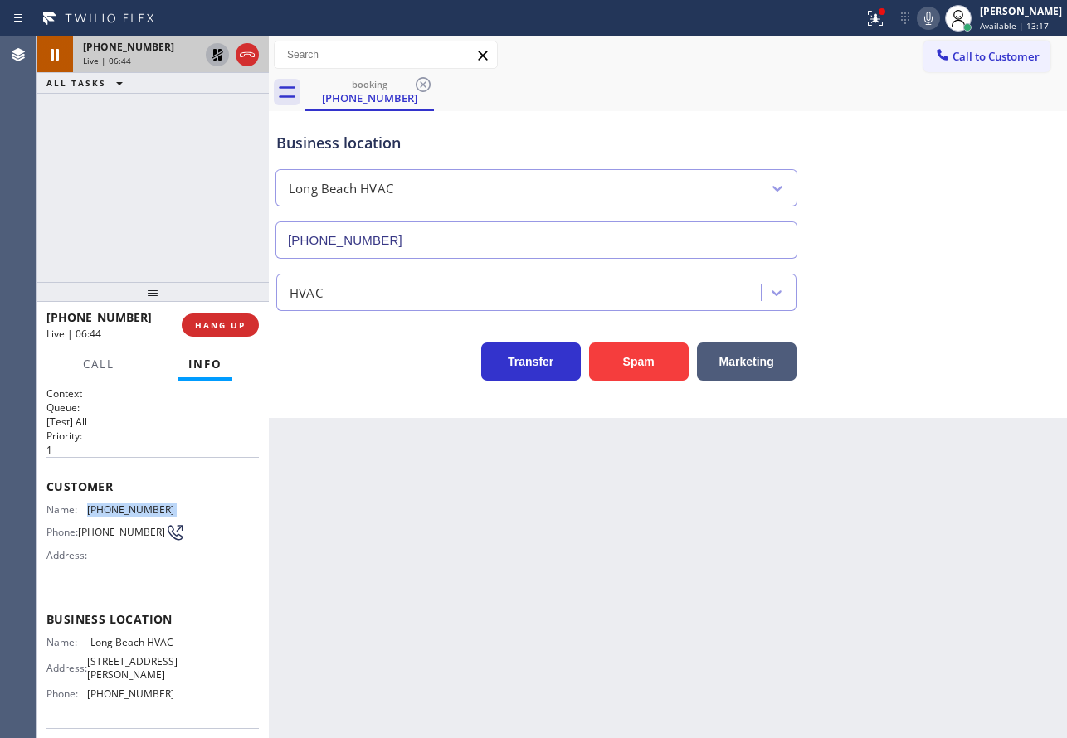
click at [210, 56] on icon at bounding box center [217, 55] width 20 height 20
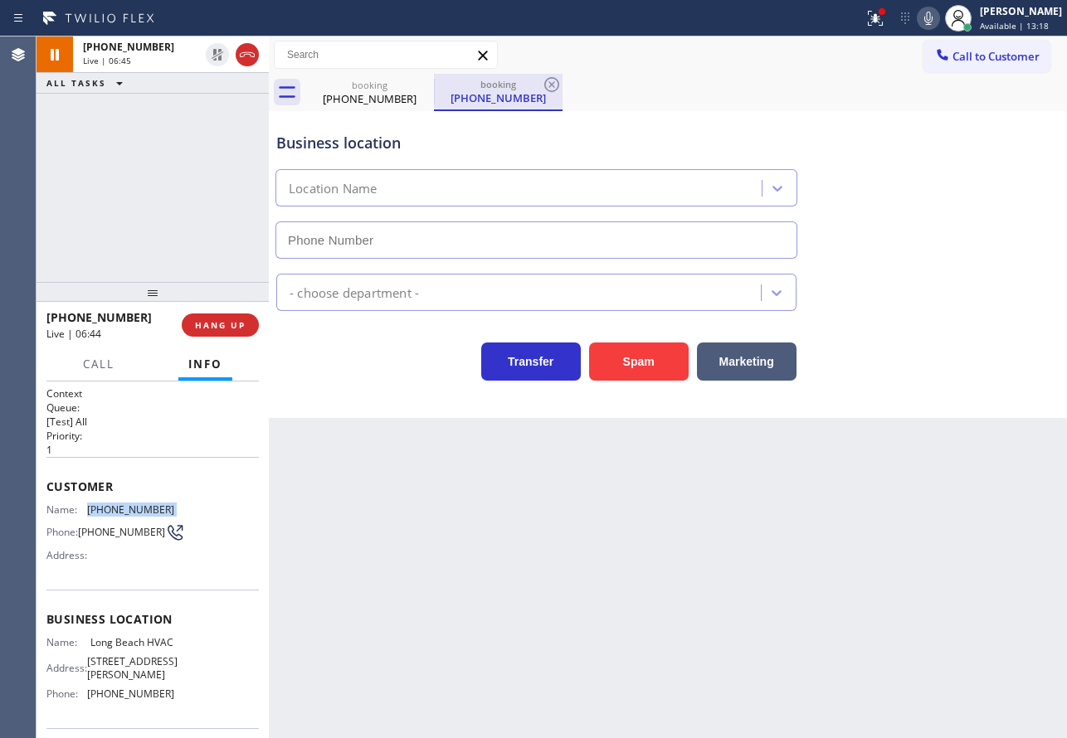
type input "(323) 641-4970"
click at [548, 85] on icon at bounding box center [552, 85] width 20 height 20
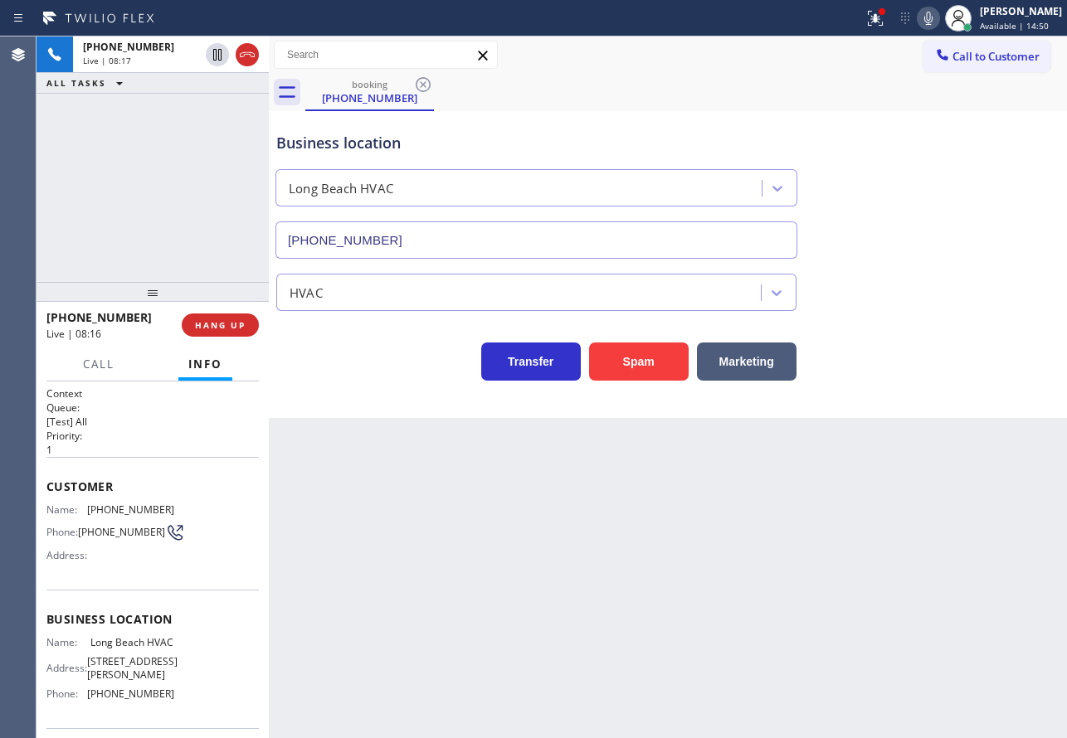
click at [136, 700] on span "(323) 641-4970" at bounding box center [130, 694] width 87 height 12
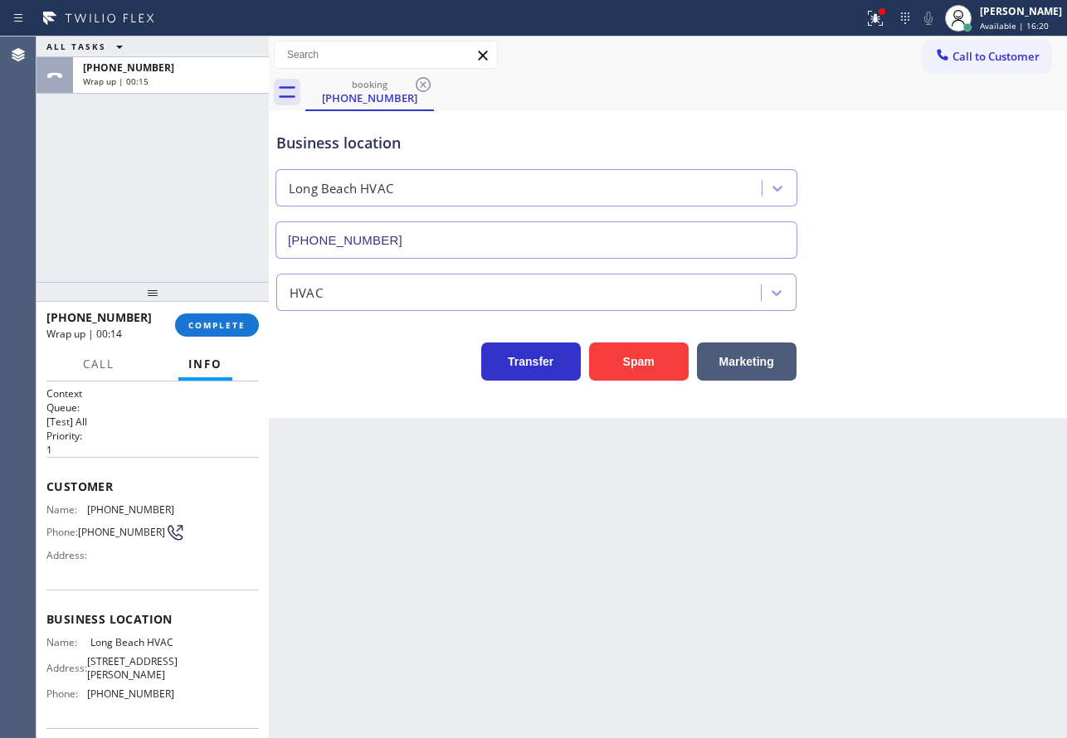
click at [116, 649] on span "Long Beach HVAC" at bounding box center [131, 642] width 83 height 12
click at [205, 326] on span "COMPLETE" at bounding box center [216, 325] width 57 height 12
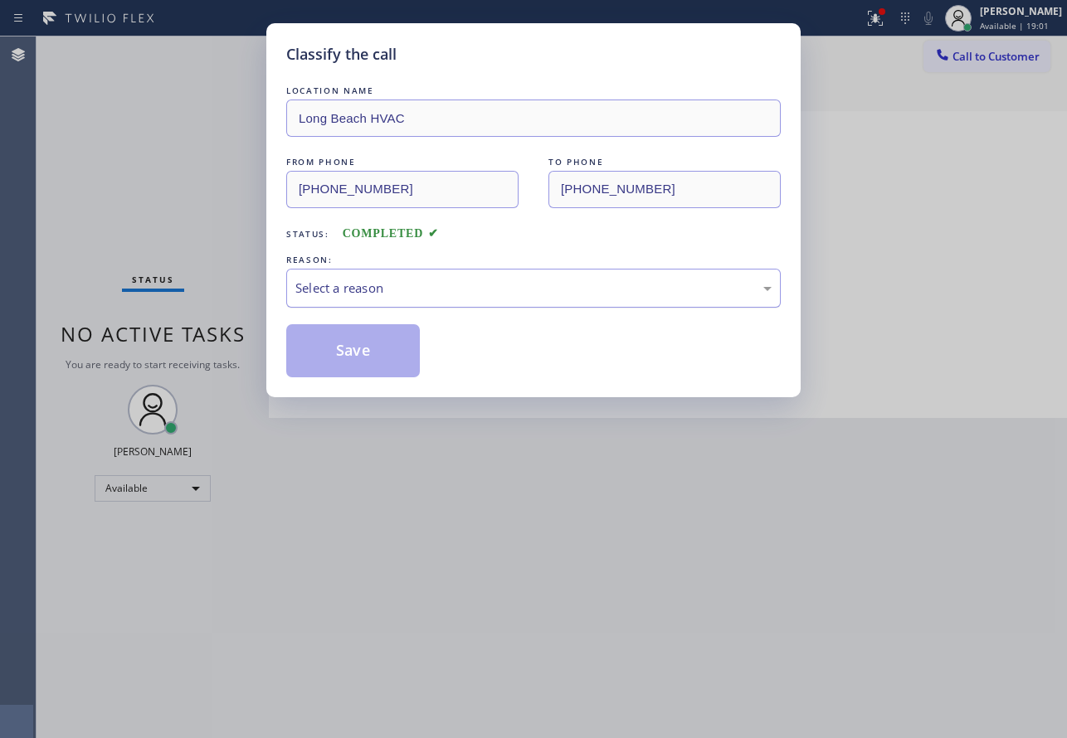
click at [446, 297] on div "Select a reason" at bounding box center [533, 288] width 476 height 19
click at [371, 362] on button "Save" at bounding box center [353, 350] width 134 height 53
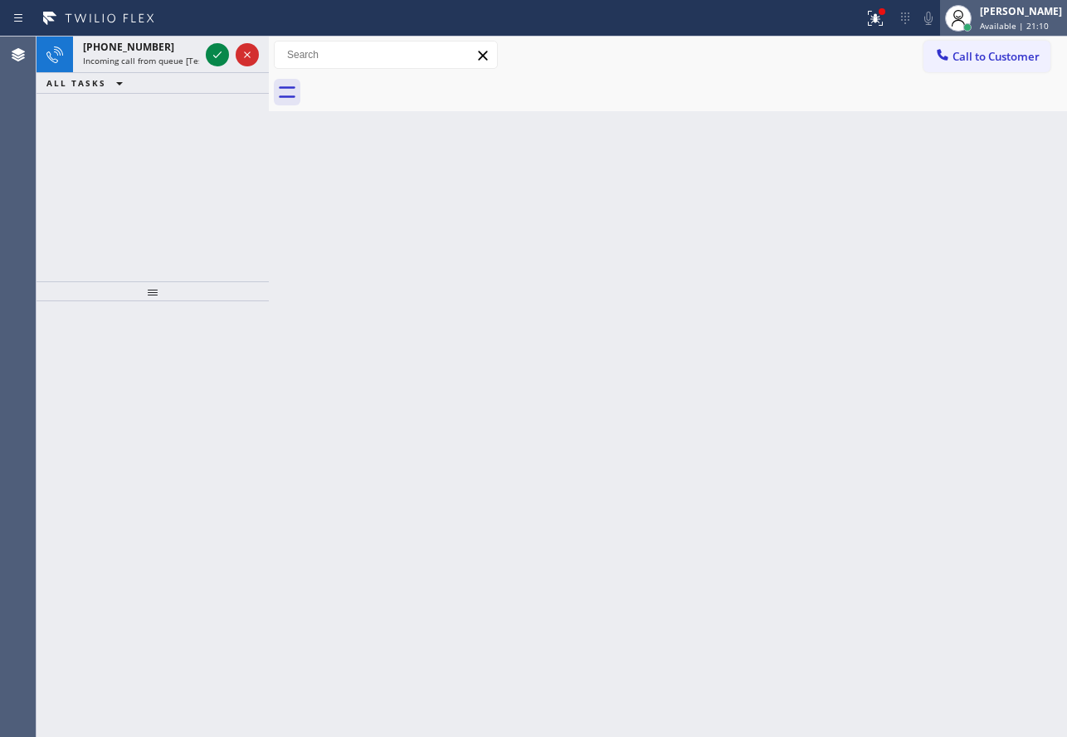
click at [1030, 24] on span "Available | 21:10" at bounding box center [1014, 26] width 69 height 12
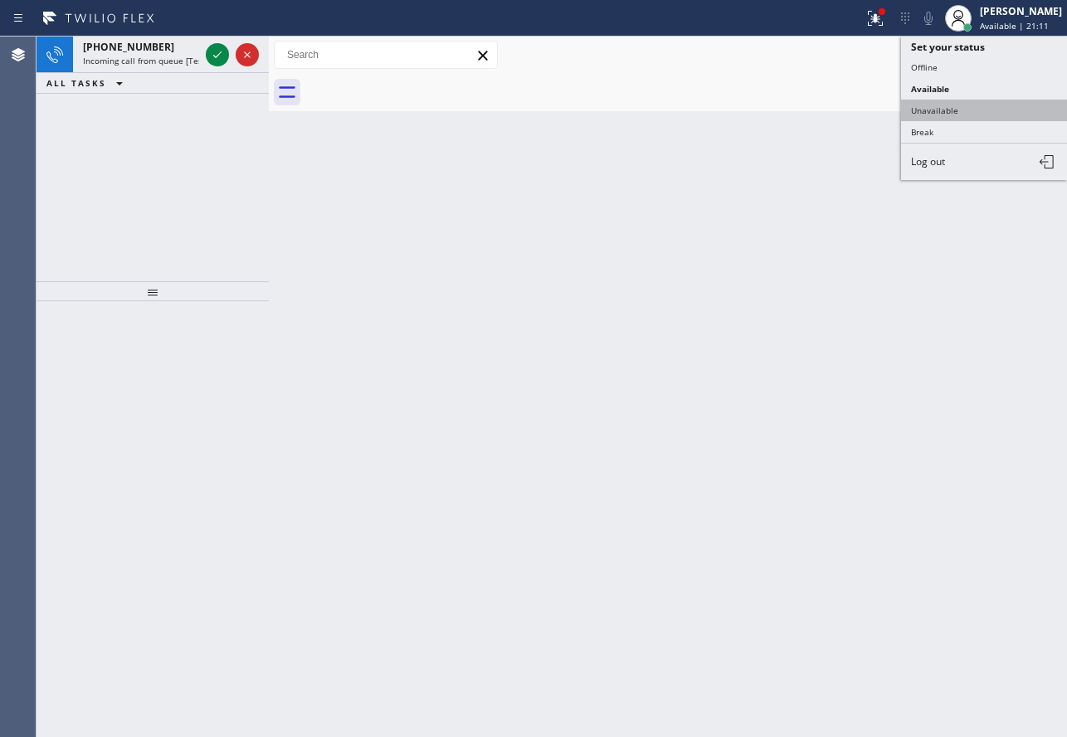
click at [958, 105] on button "Unavailable" at bounding box center [984, 111] width 166 height 22
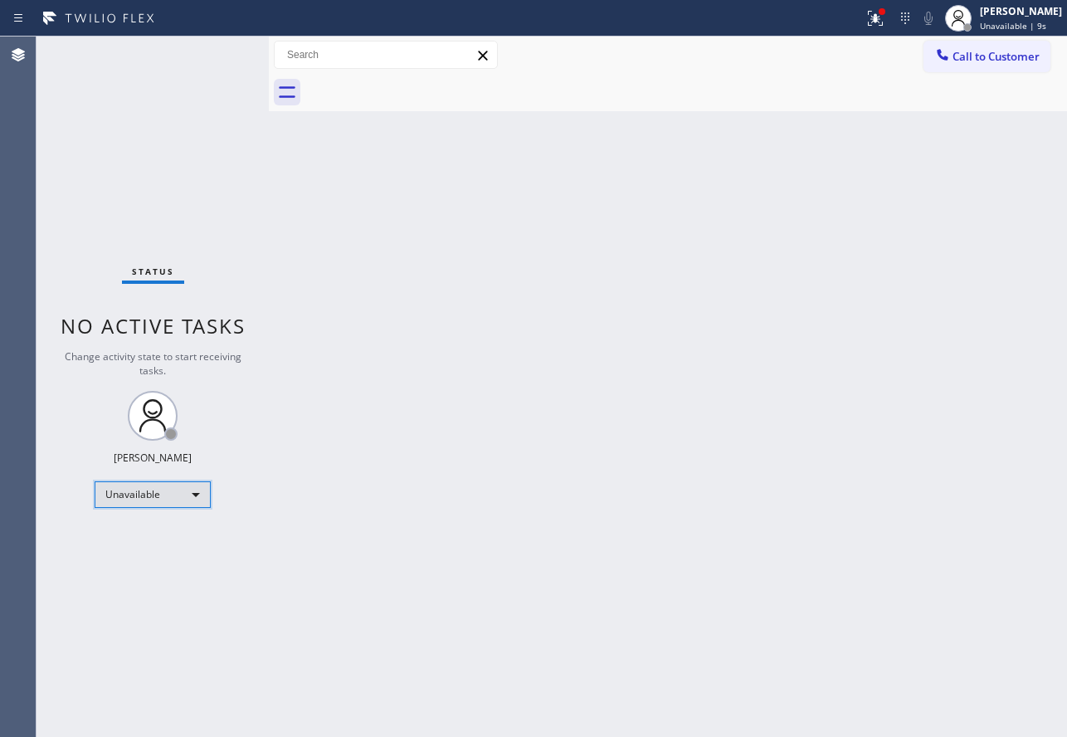
click at [168, 491] on div "Unavailable" at bounding box center [153, 494] width 116 height 27
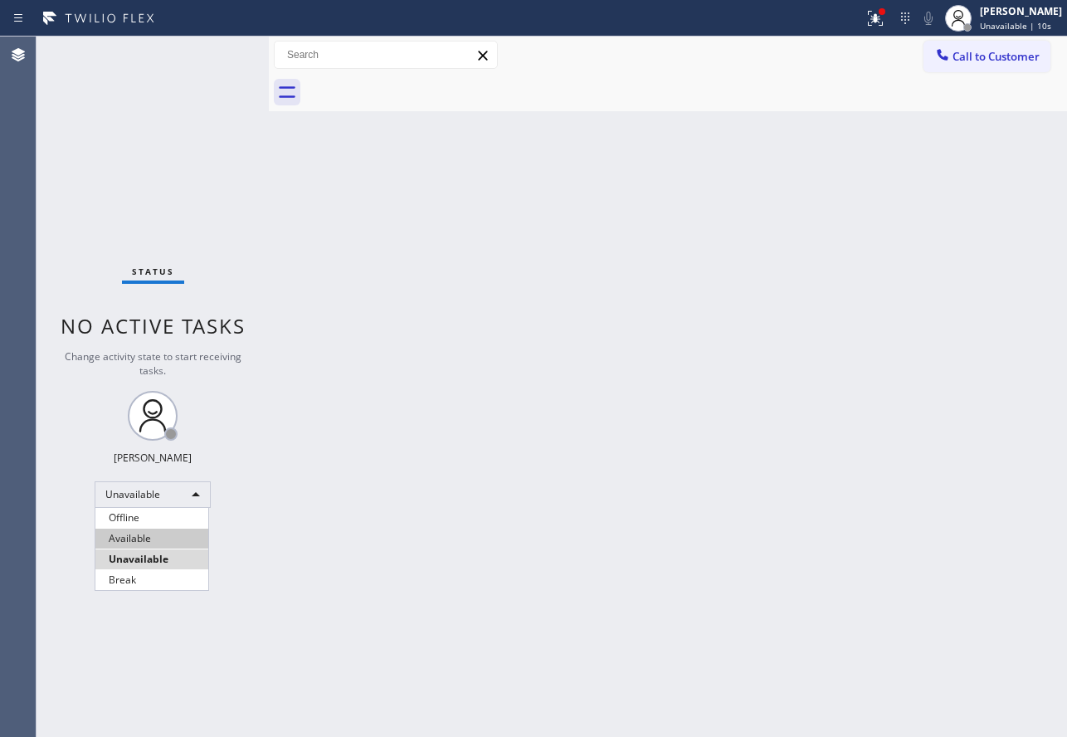
click at [147, 531] on li "Available" at bounding box center [151, 539] width 113 height 20
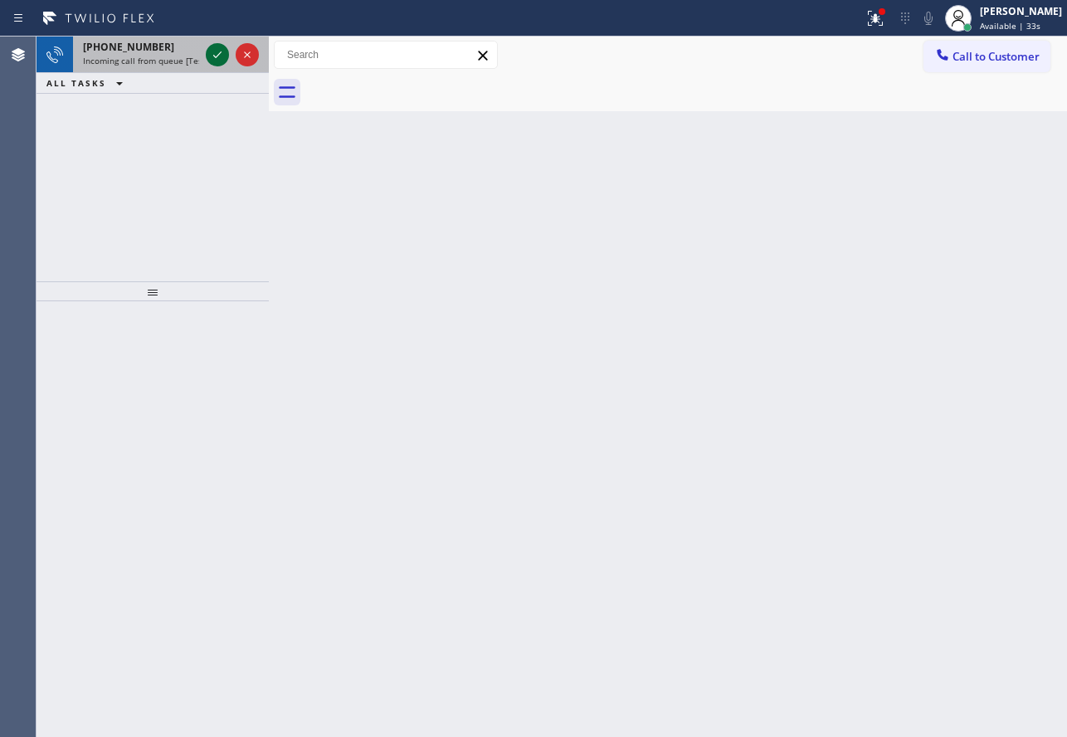
click at [214, 55] on icon at bounding box center [217, 55] width 20 height 20
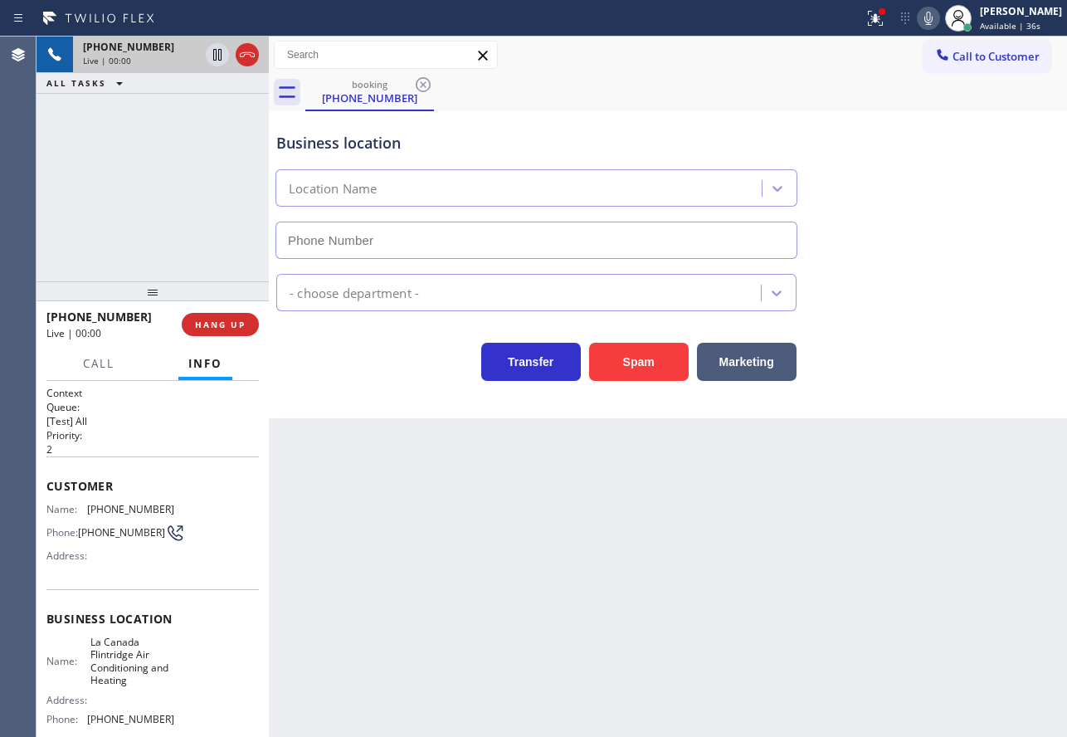
type input "(747) 223-6112"
click at [615, 367] on button "Spam" at bounding box center [639, 362] width 100 height 38
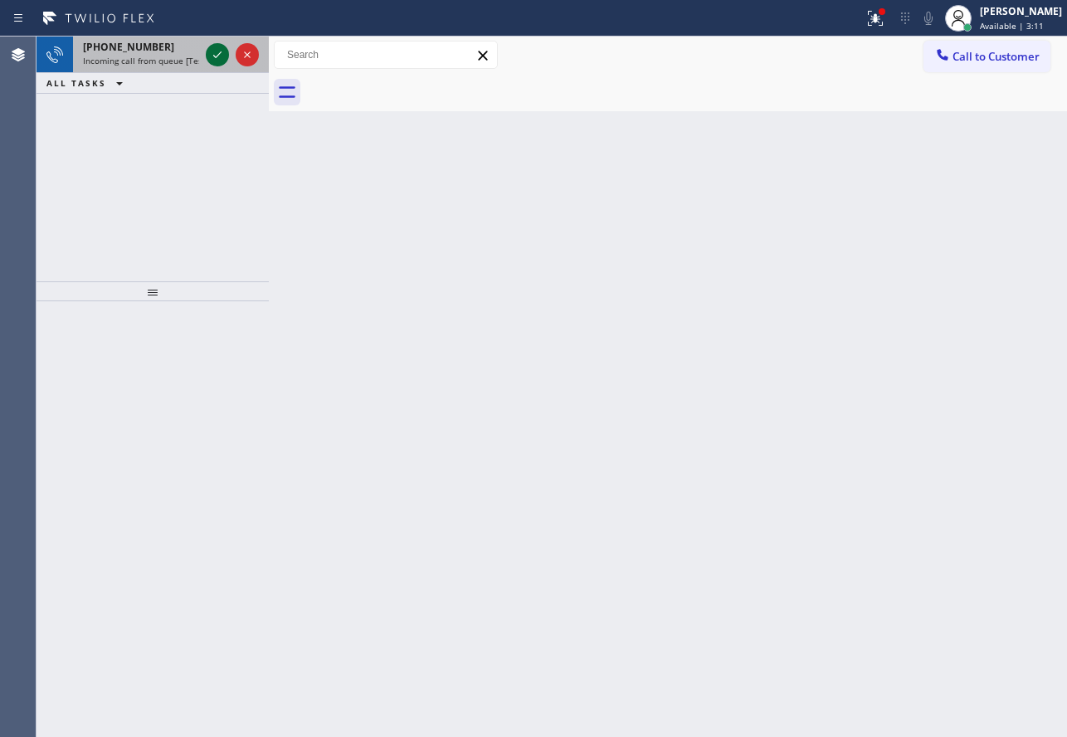
click at [214, 53] on icon at bounding box center [217, 55] width 20 height 20
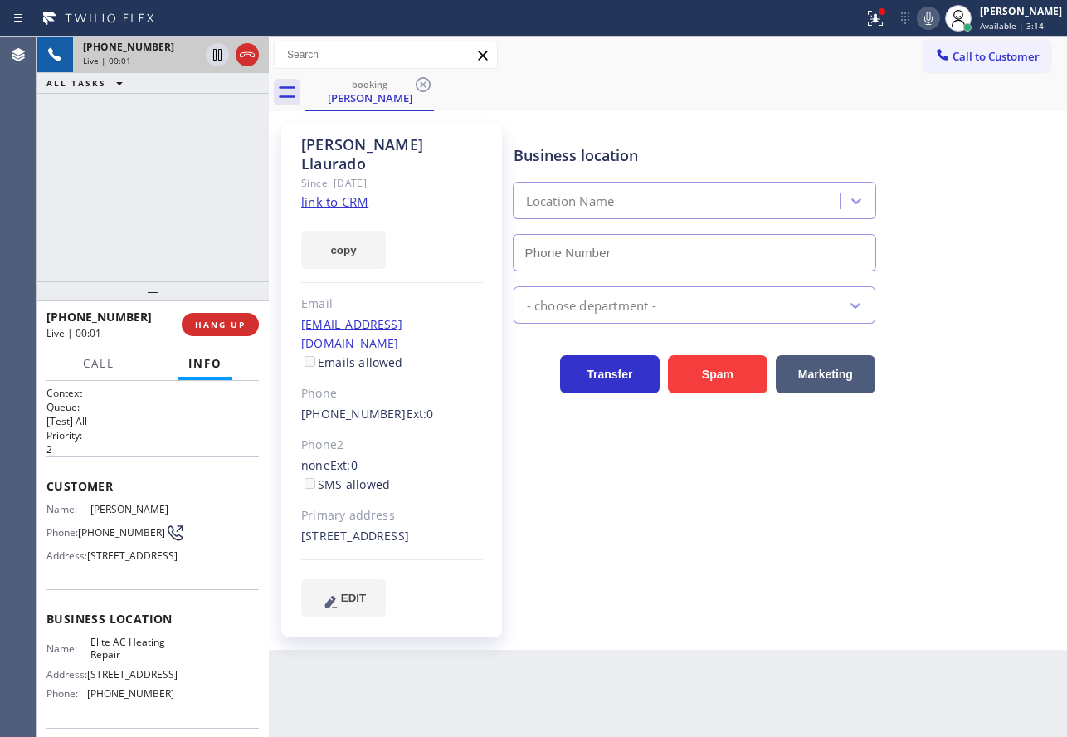
type input "(305) 239-8487"
click at [352, 193] on link "link to CRM" at bounding box center [334, 201] width 67 height 17
click at [933, 17] on icon at bounding box center [928, 18] width 8 height 13
click at [938, 22] on icon at bounding box center [929, 18] width 20 height 20
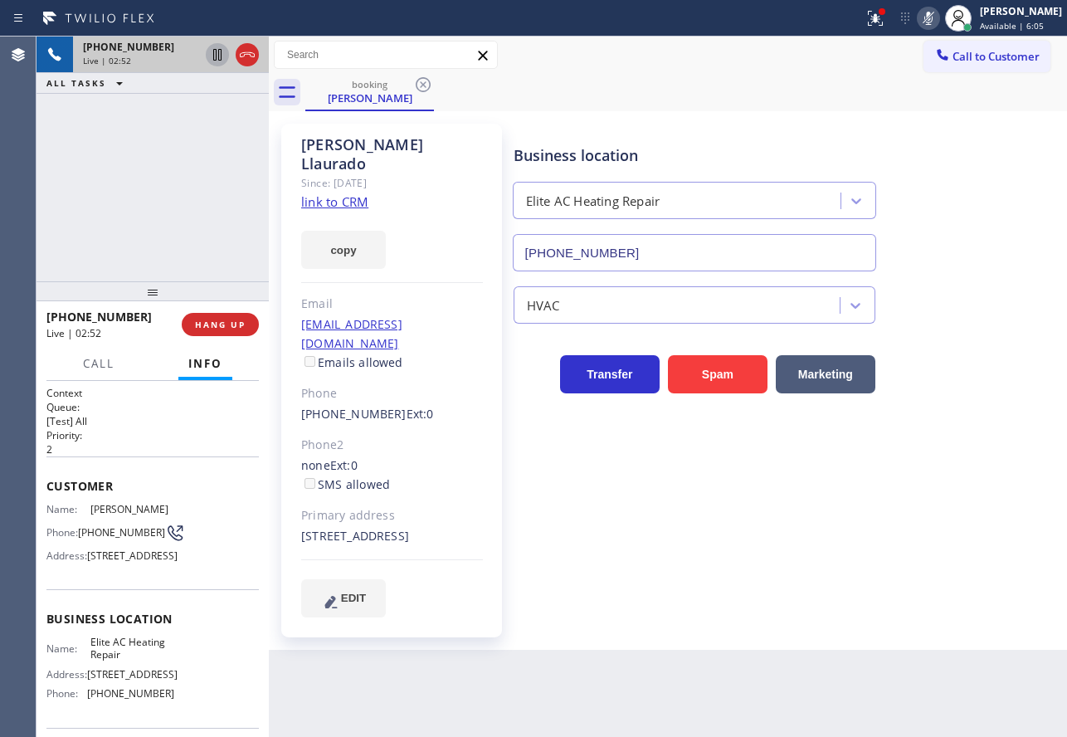
click at [209, 56] on icon at bounding box center [217, 55] width 20 height 20
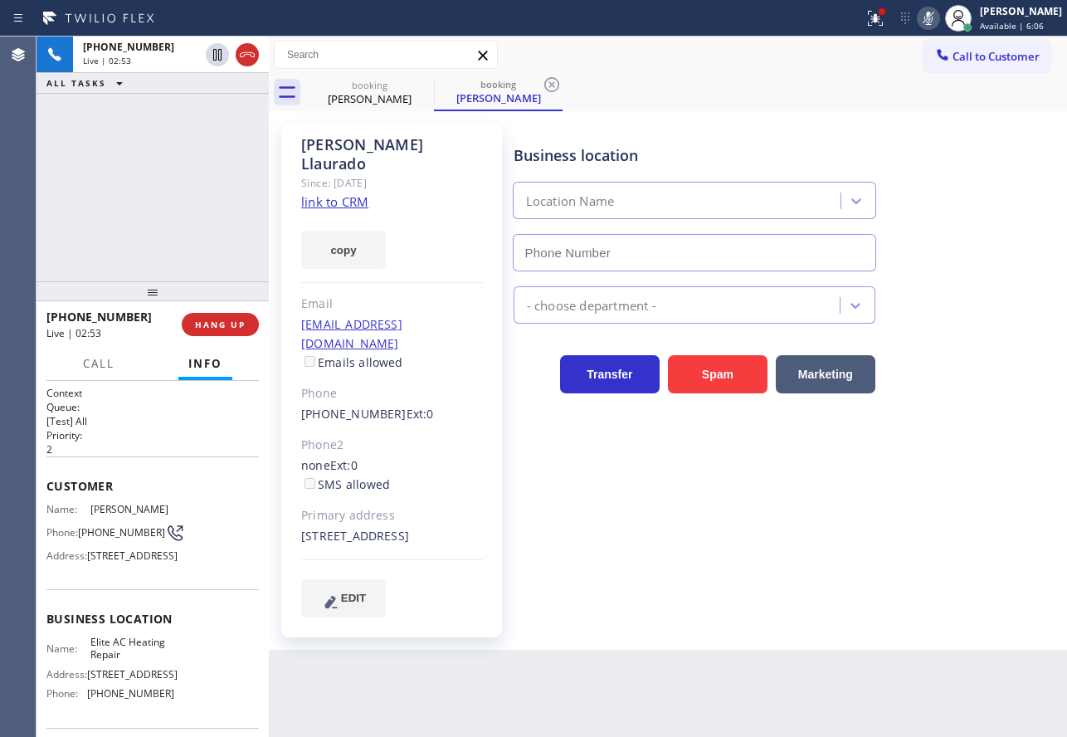
type input "(305) 239-8487"
click at [938, 17] on icon at bounding box center [929, 18] width 20 height 20
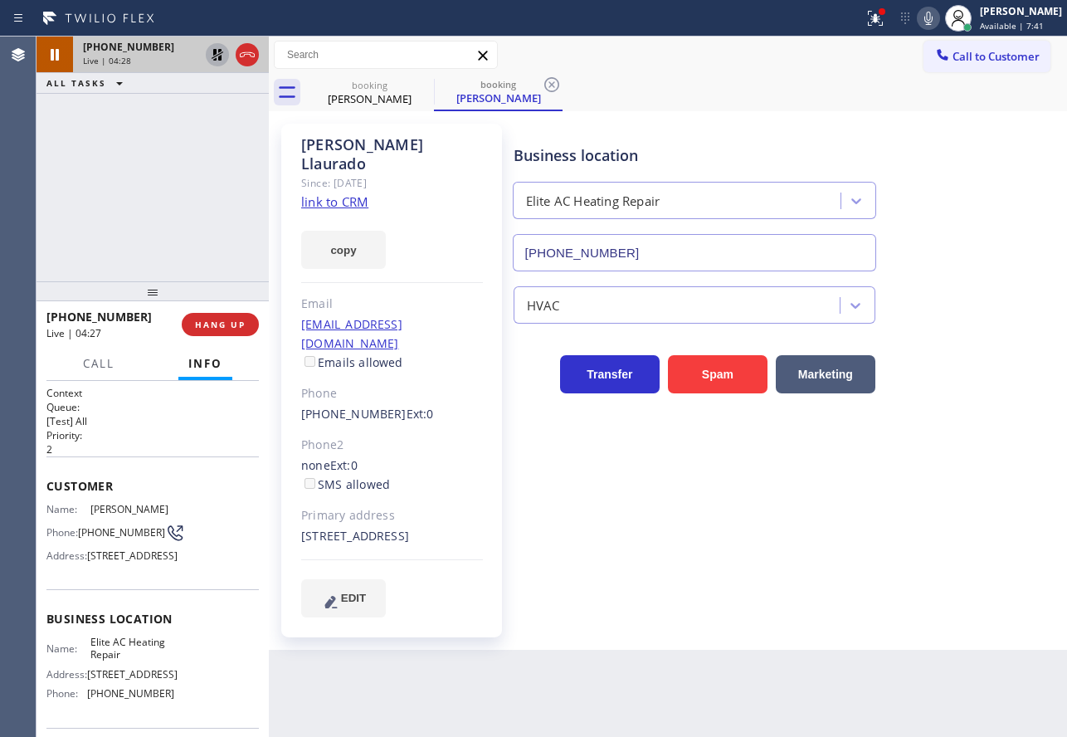
click at [212, 58] on icon at bounding box center [218, 55] width 12 height 12
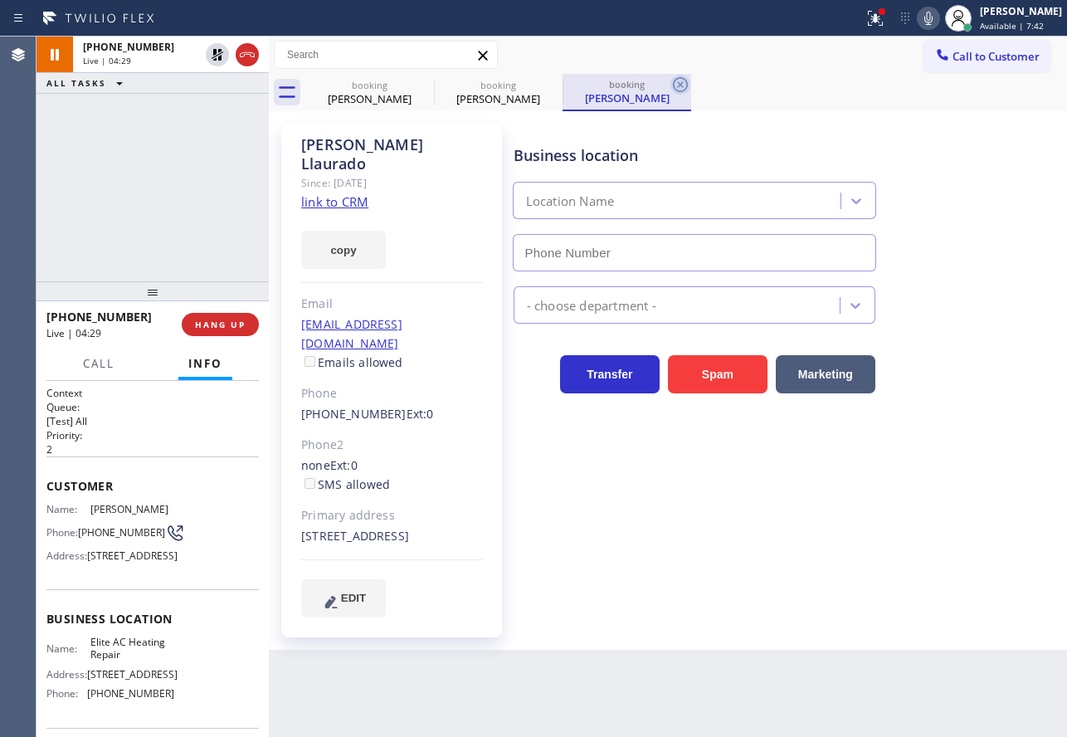
type input "(305) 239-8487"
click at [684, 86] on icon at bounding box center [680, 85] width 20 height 20
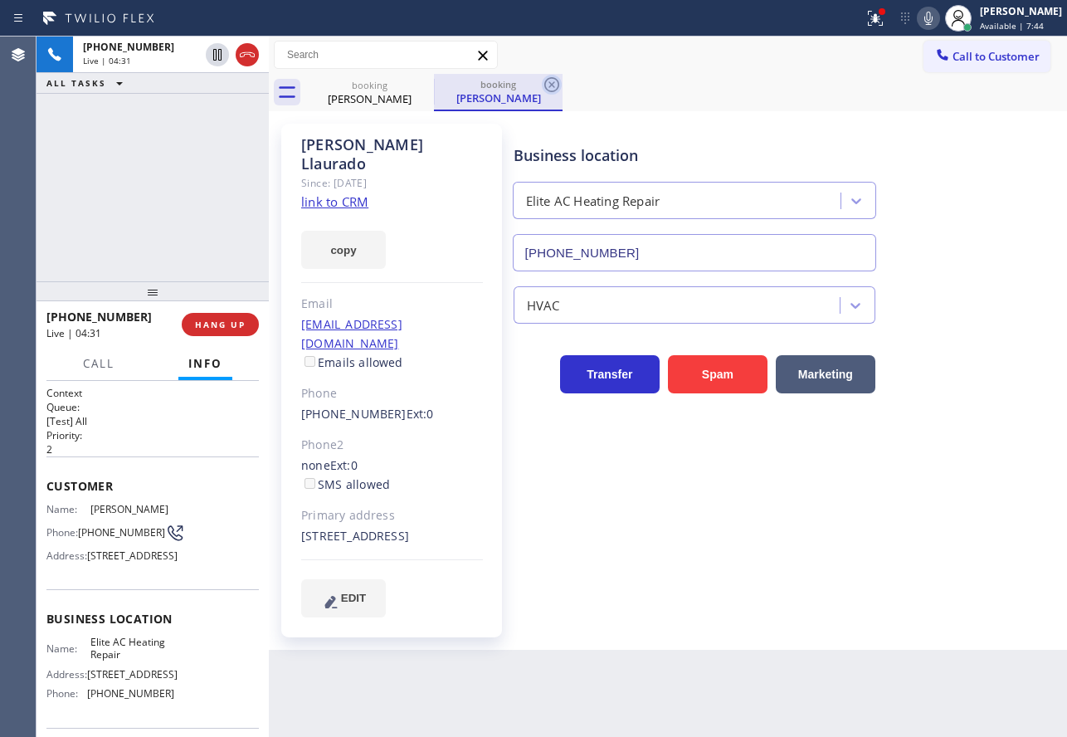
click at [548, 87] on icon at bounding box center [552, 85] width 20 height 20
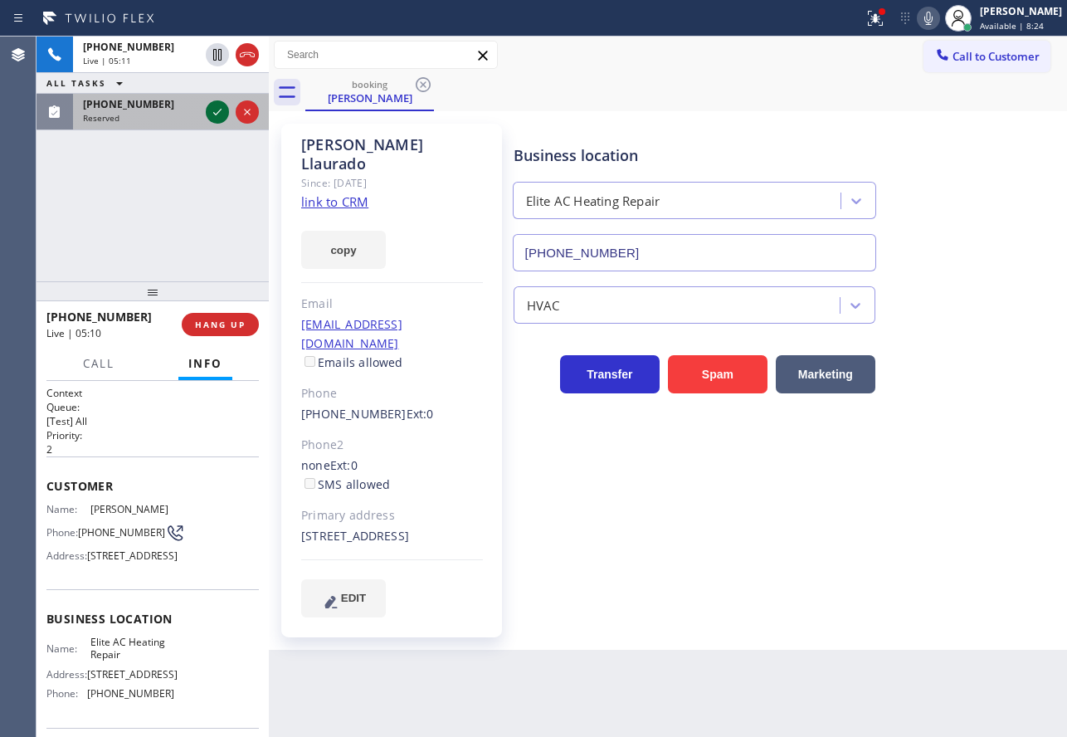
click at [212, 110] on icon at bounding box center [217, 112] width 20 height 20
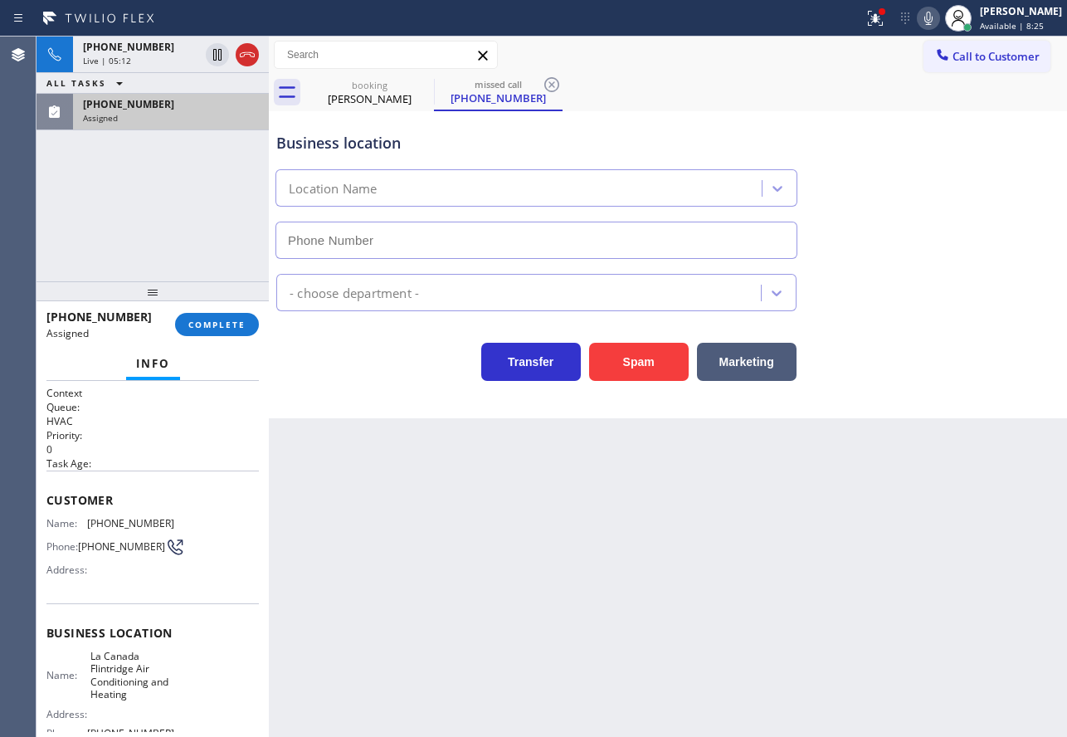
type input "(747) 223-6112"
click at [236, 327] on span "COMPLETE" at bounding box center [216, 325] width 57 height 12
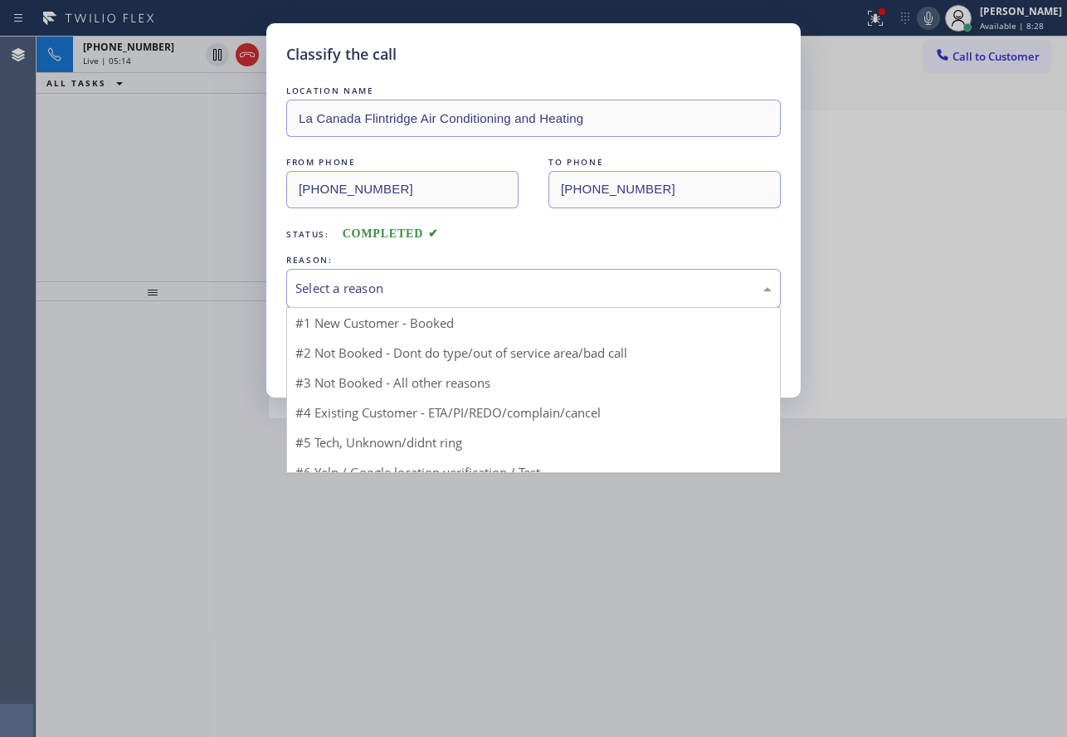
click at [412, 291] on div "Select a reason" at bounding box center [533, 288] width 476 height 19
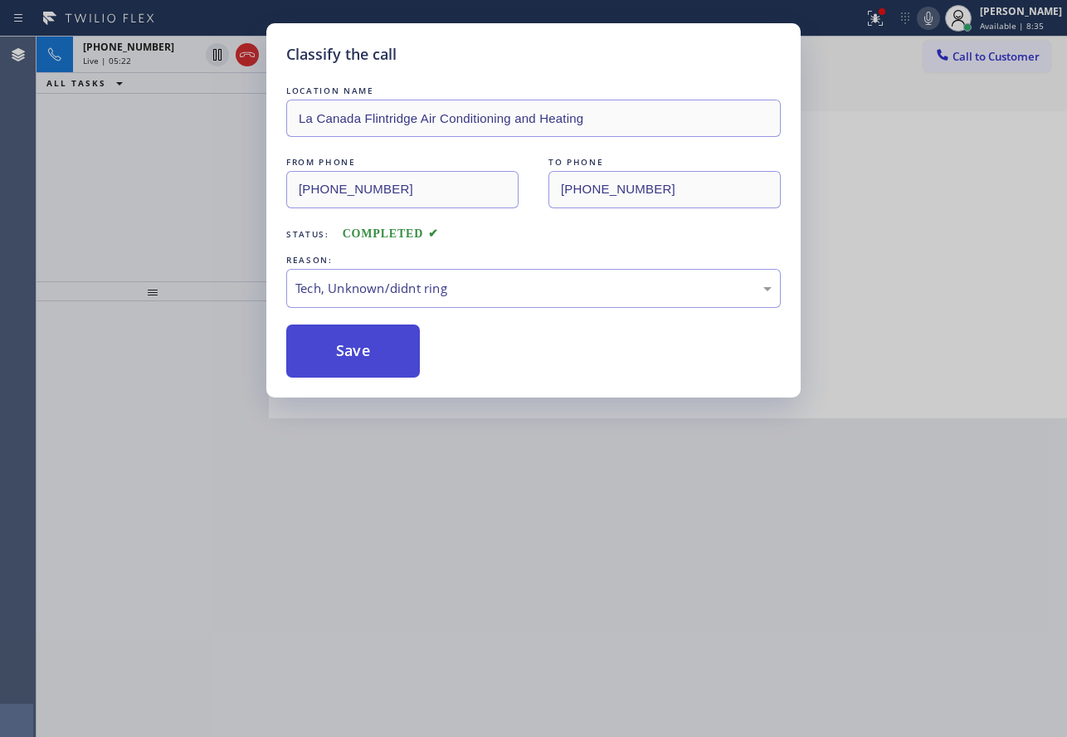
click at [374, 358] on button "Save" at bounding box center [353, 350] width 134 height 53
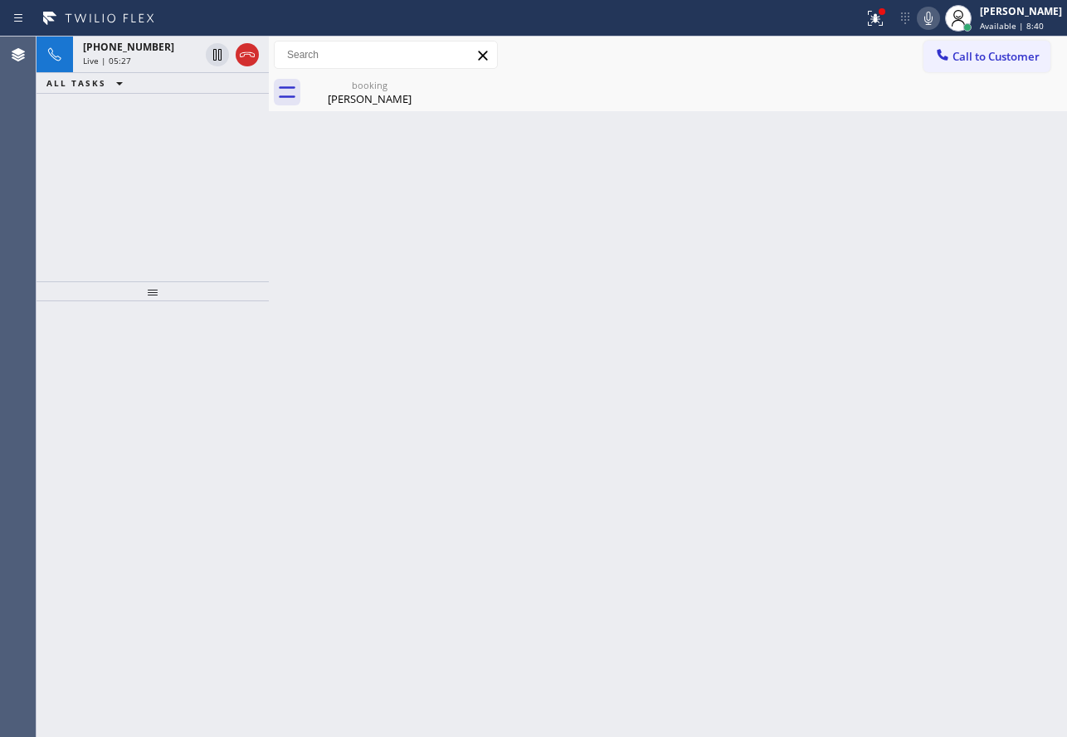
click at [933, 20] on icon at bounding box center [928, 18] width 8 height 13
click at [137, 73] on button "ALL TASKS" at bounding box center [88, 83] width 103 height 20
click at [149, 57] on div "Live | 06:11" at bounding box center [141, 61] width 116 height 12
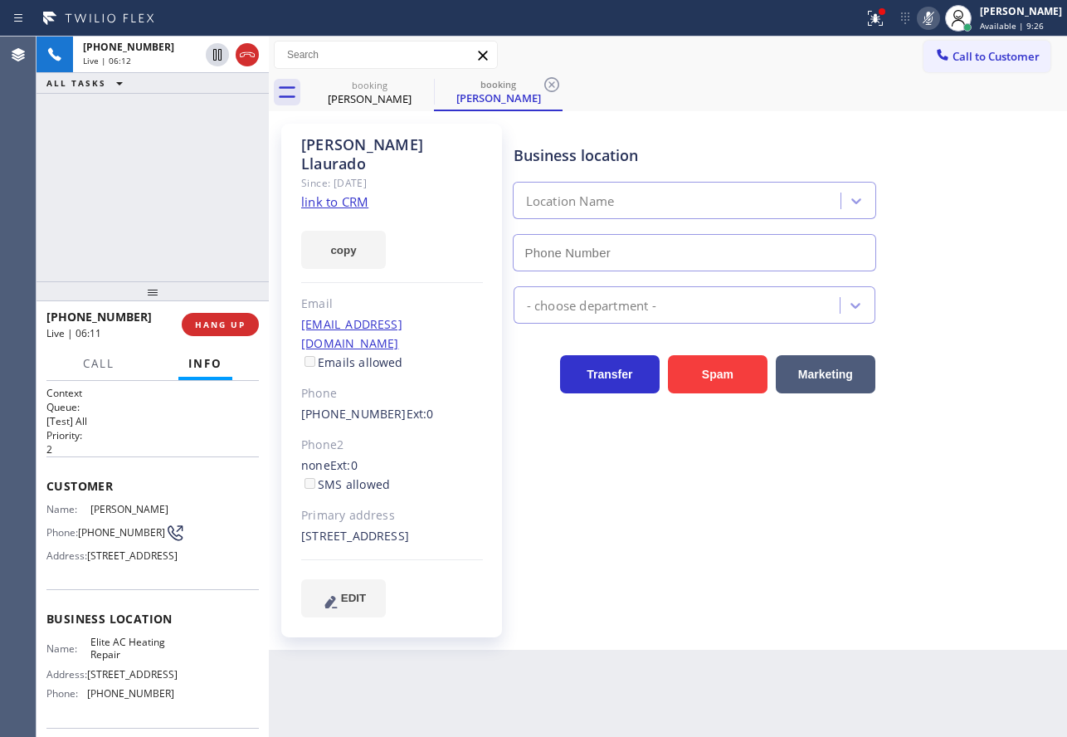
type input "(305) 239-8487"
click at [101, 528] on span "(786) 333-3217" at bounding box center [121, 532] width 87 height 12
drag, startPoint x: 428, startPoint y: 300, endPoint x: 296, endPoint y: 309, distance: 132.3
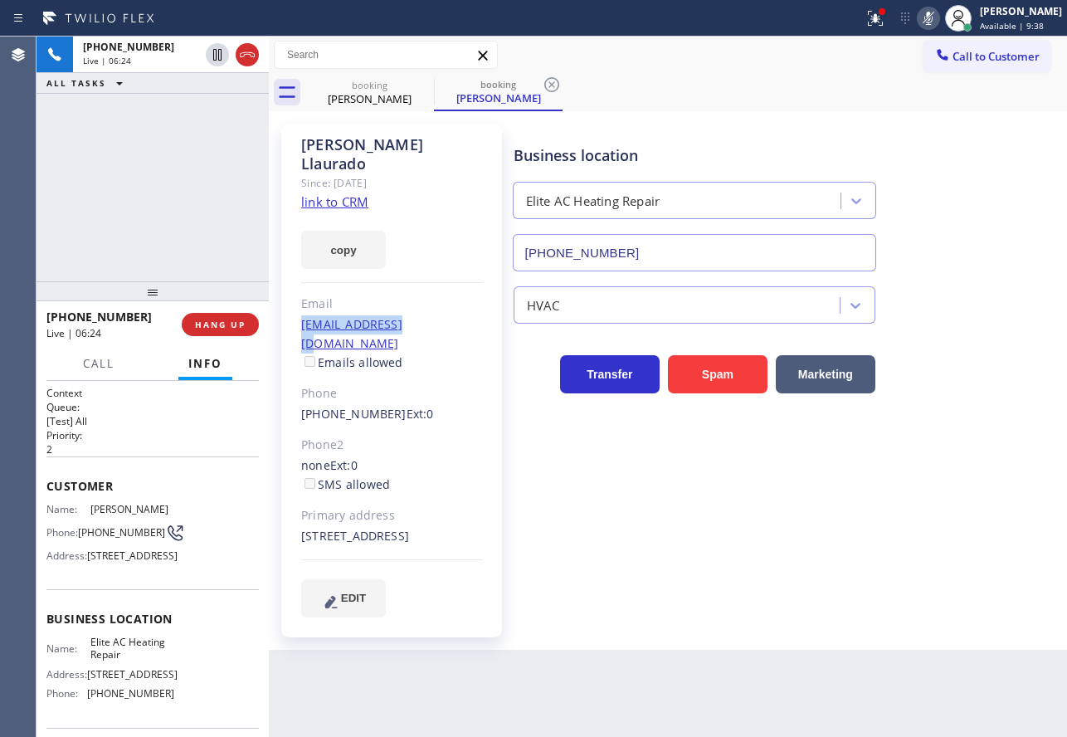
click at [296, 309] on div "Gabriel Llaurado Since: 20 may 2020 link to CRM copy Email llauradog@msn.com Em…" at bounding box center [391, 381] width 221 height 514
click at [933, 19] on icon at bounding box center [928, 18] width 8 height 13
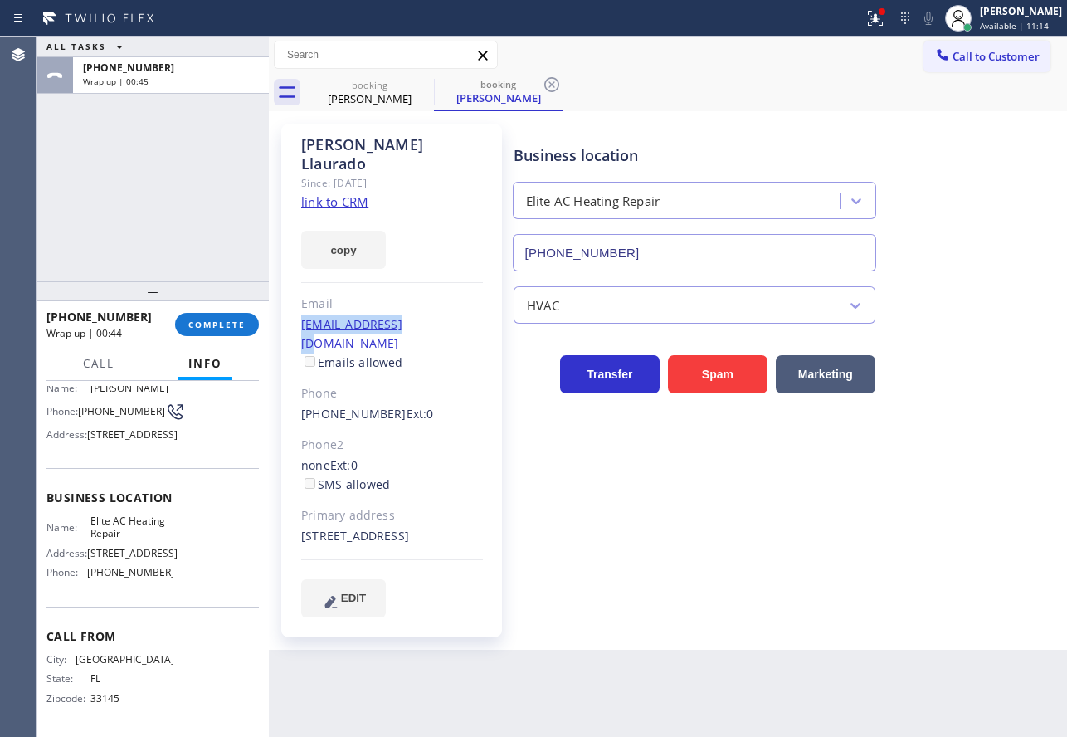
scroll to position [166, 0]
click at [129, 566] on span "(305) 239-8487" at bounding box center [130, 572] width 87 height 12
click at [231, 317] on button "COMPLETE" at bounding box center [217, 324] width 84 height 23
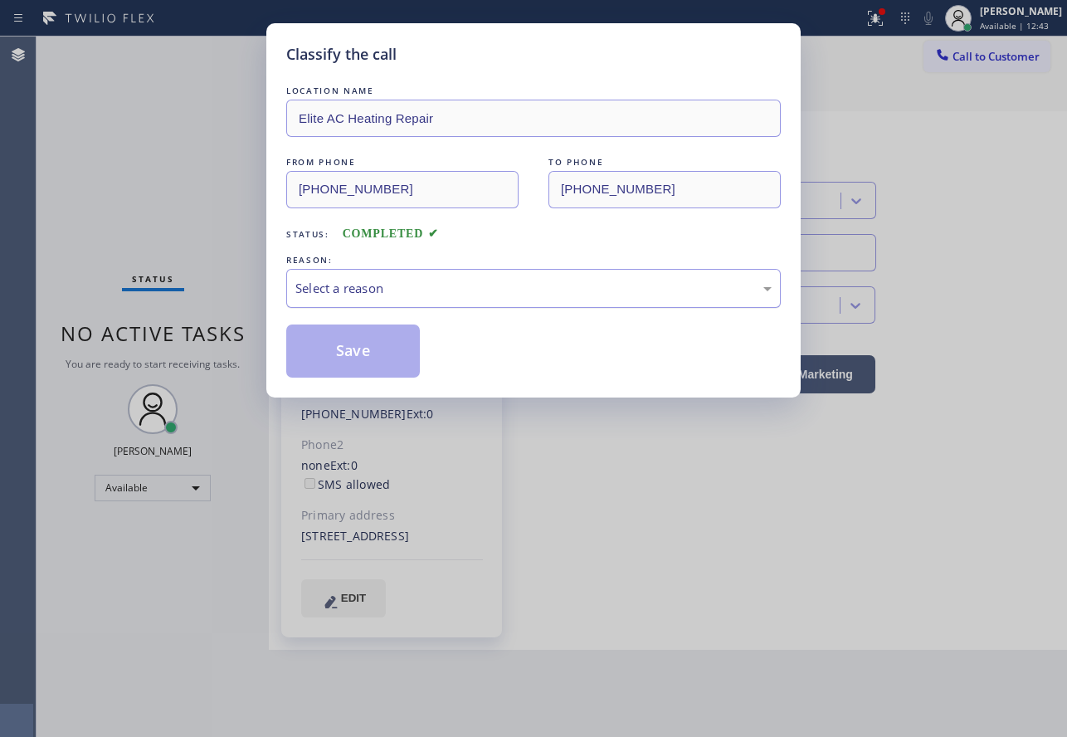
click at [432, 295] on div "Select a reason" at bounding box center [533, 288] width 476 height 19
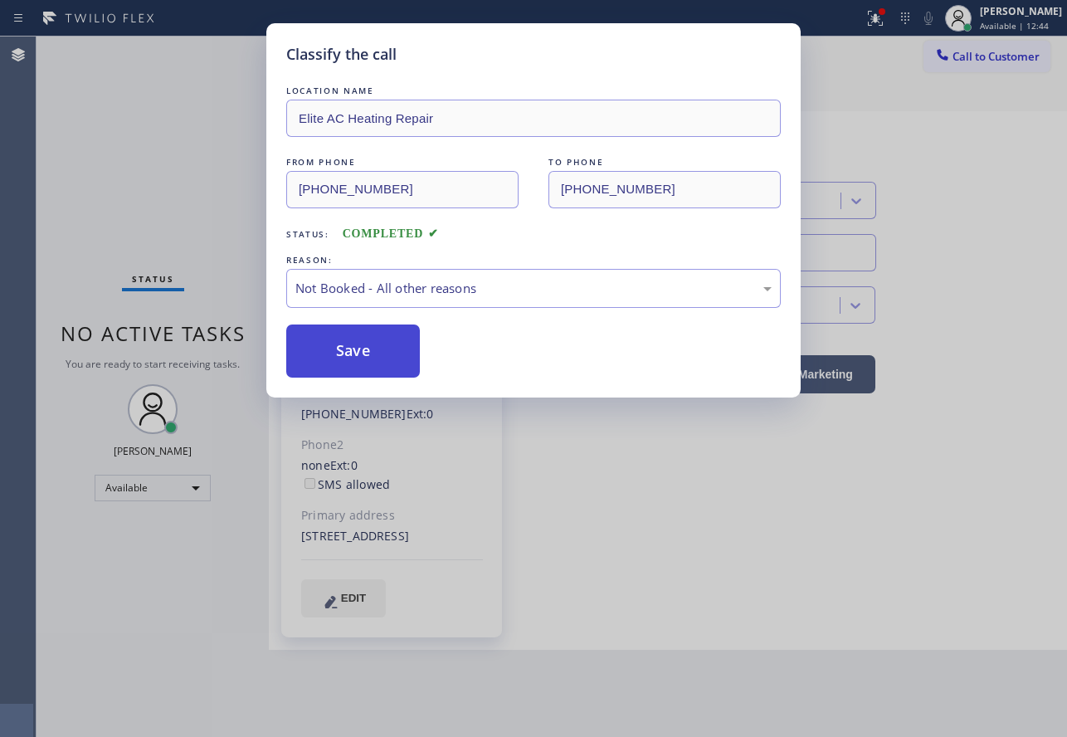
click at [373, 353] on button "Save" at bounding box center [353, 350] width 134 height 53
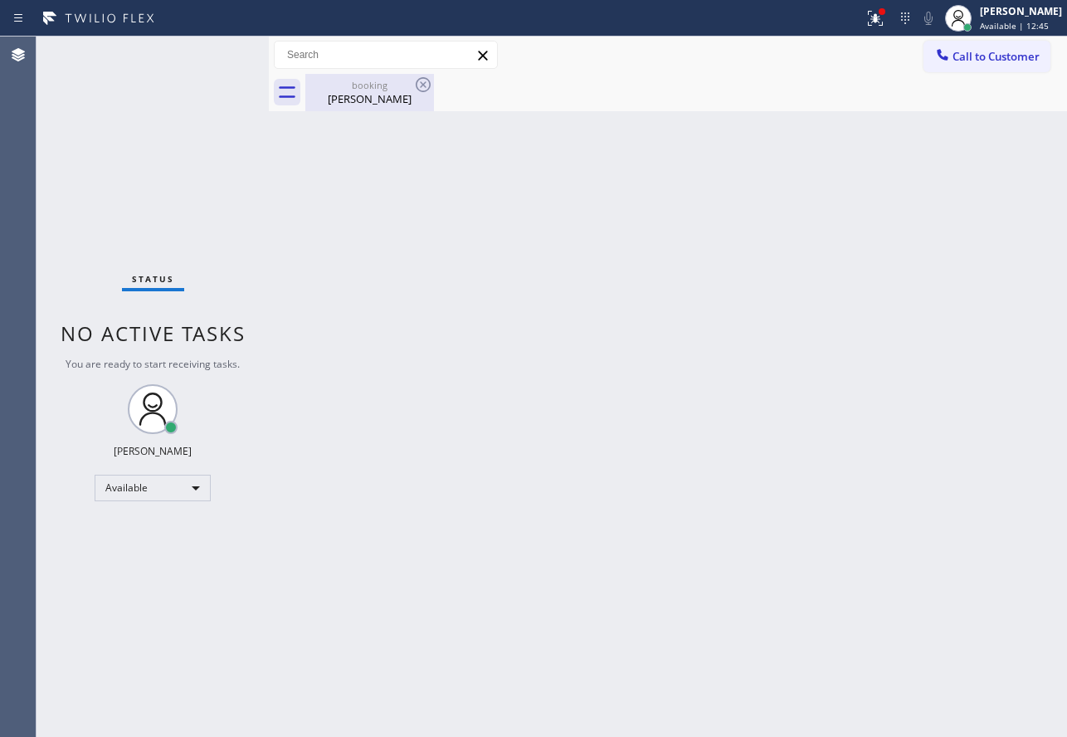
click at [402, 93] on div "Gabriel Llaurado" at bounding box center [369, 98] width 125 height 15
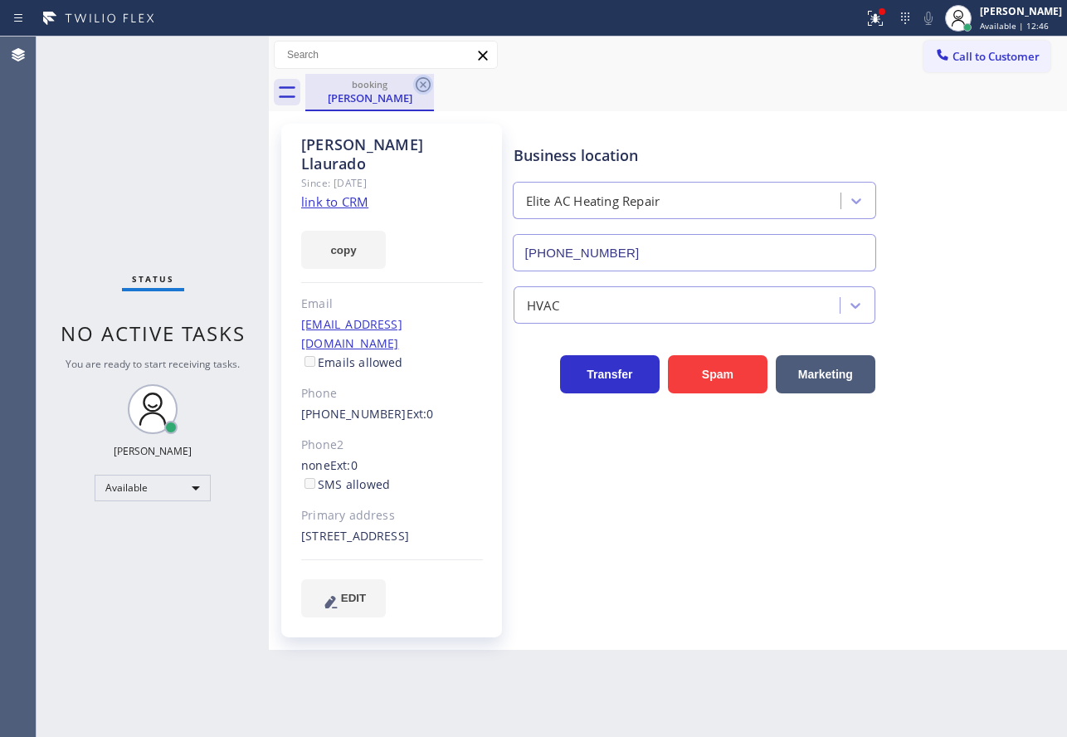
click at [426, 81] on icon at bounding box center [423, 85] width 20 height 20
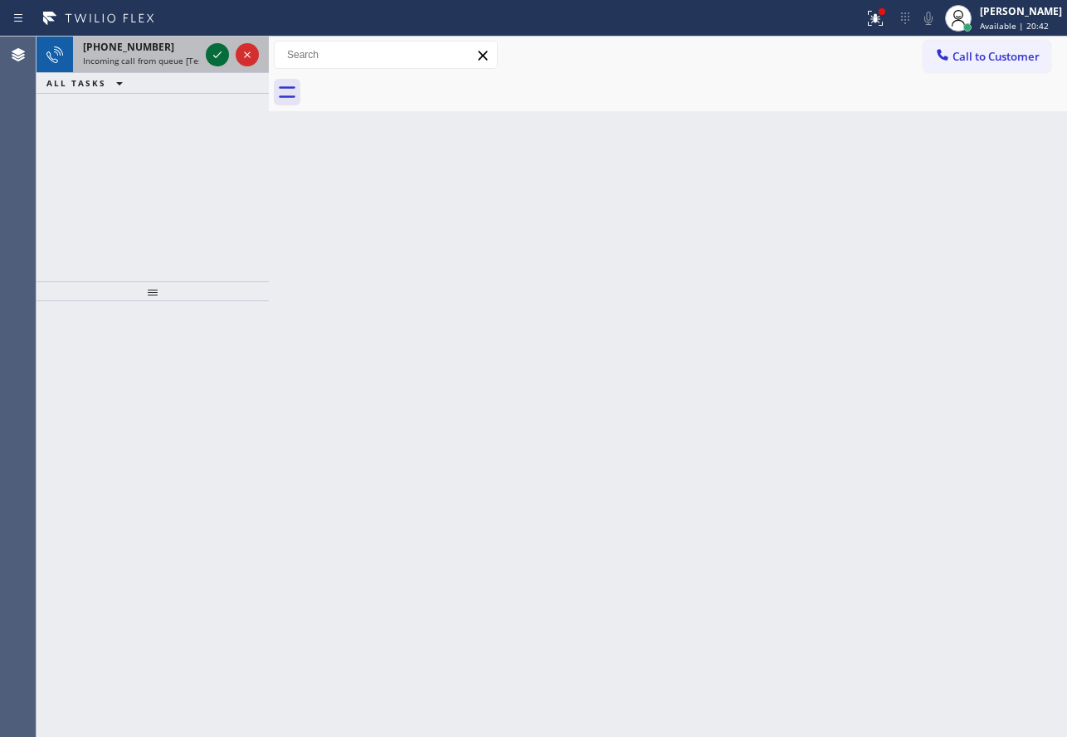
click at [222, 56] on icon at bounding box center [217, 55] width 20 height 20
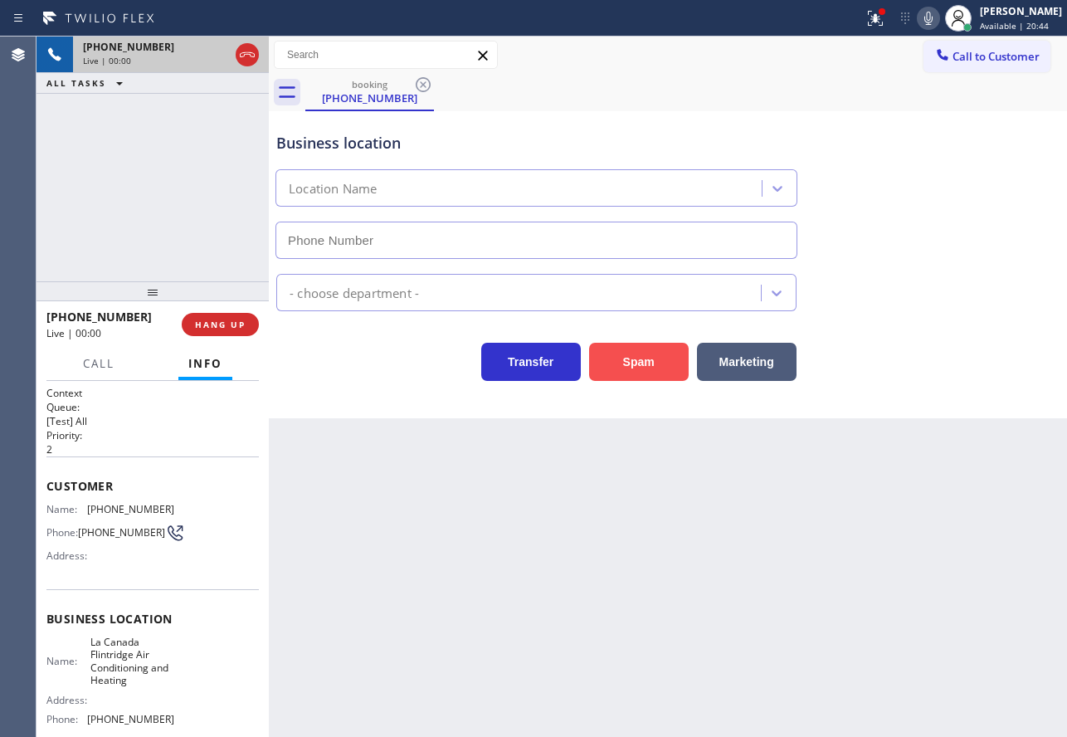
type input "(747) 223-6112"
click at [611, 354] on button "Spam" at bounding box center [639, 362] width 100 height 38
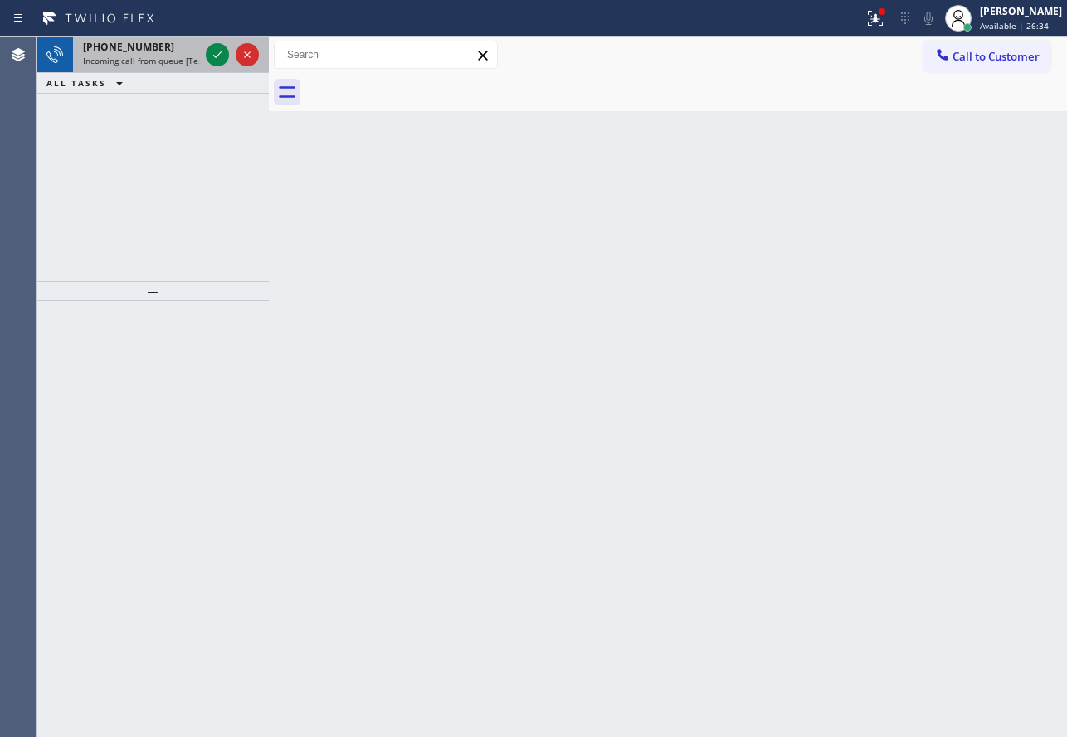
click at [141, 45] on span "+13103568142" at bounding box center [128, 47] width 91 height 14
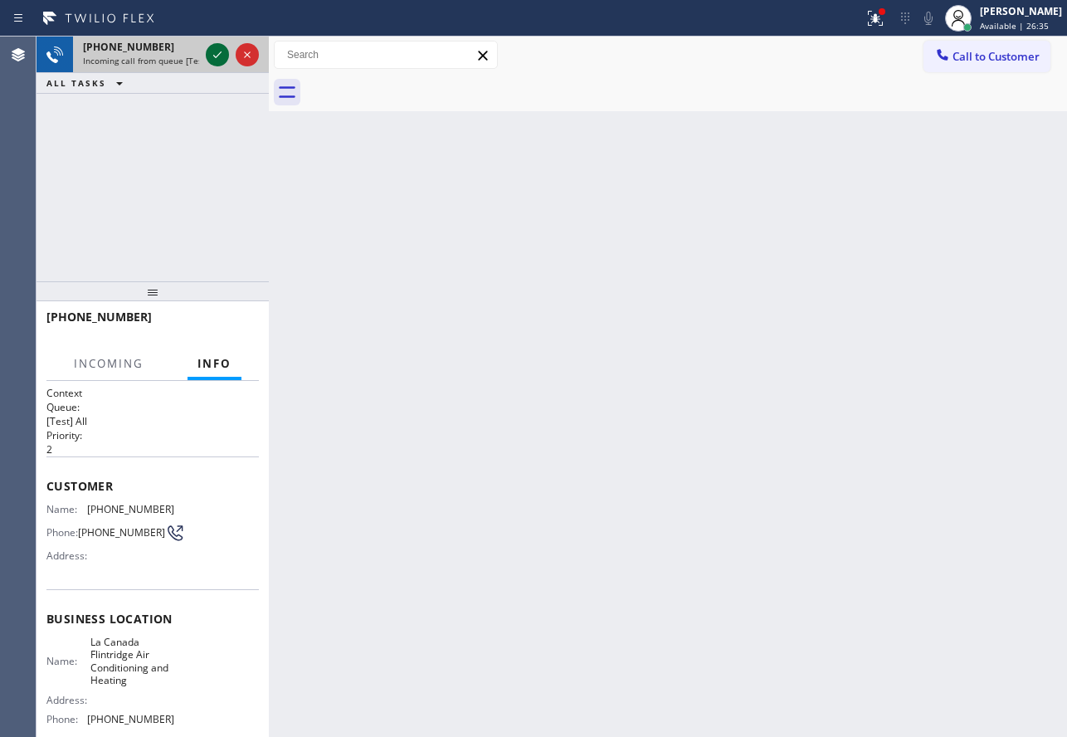
click at [212, 58] on icon at bounding box center [217, 55] width 20 height 20
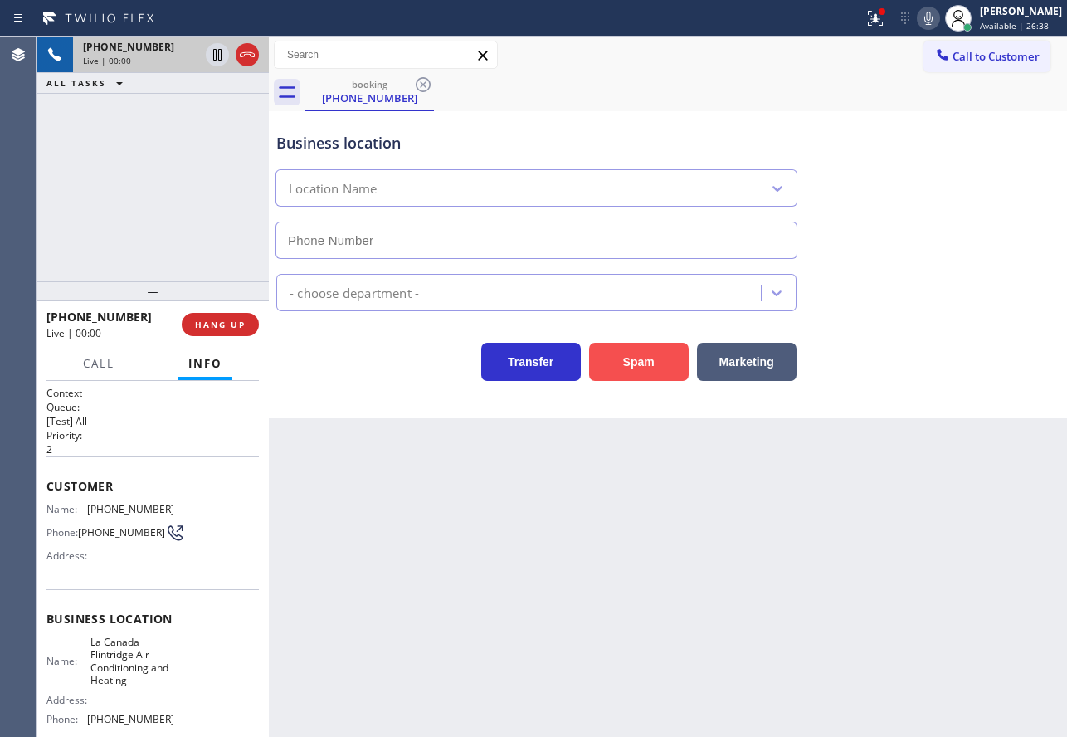
type input "(747) 223-6112"
click at [626, 371] on button "Spam" at bounding box center [639, 362] width 100 height 38
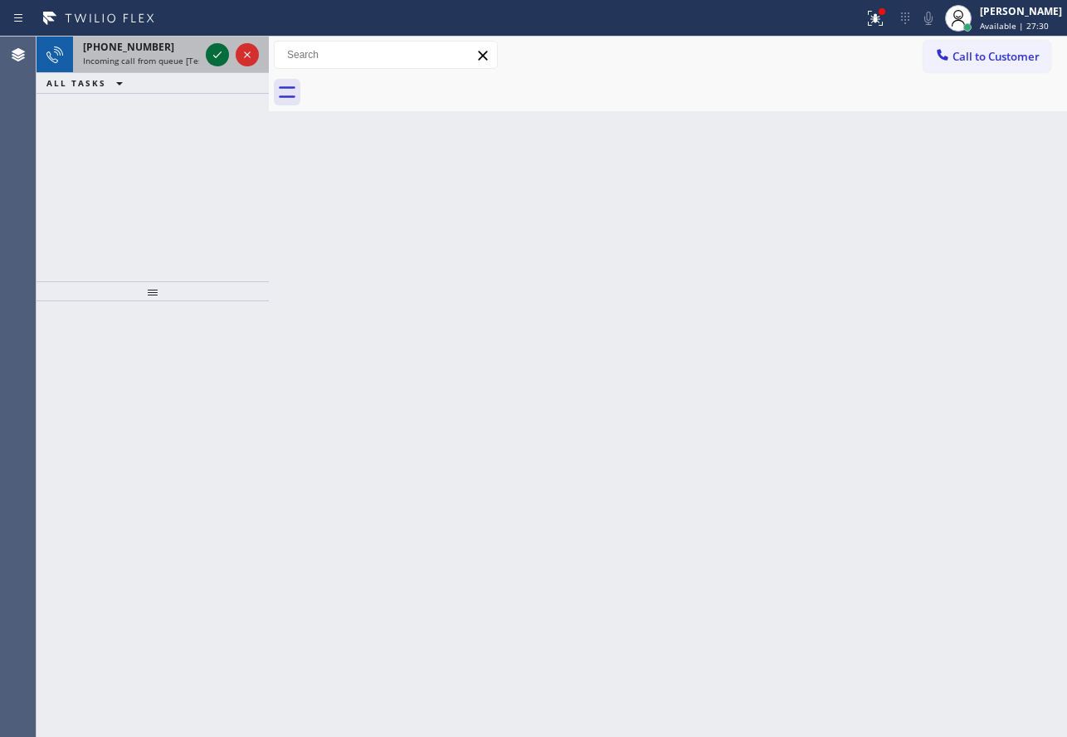
click at [222, 58] on icon at bounding box center [217, 55] width 20 height 20
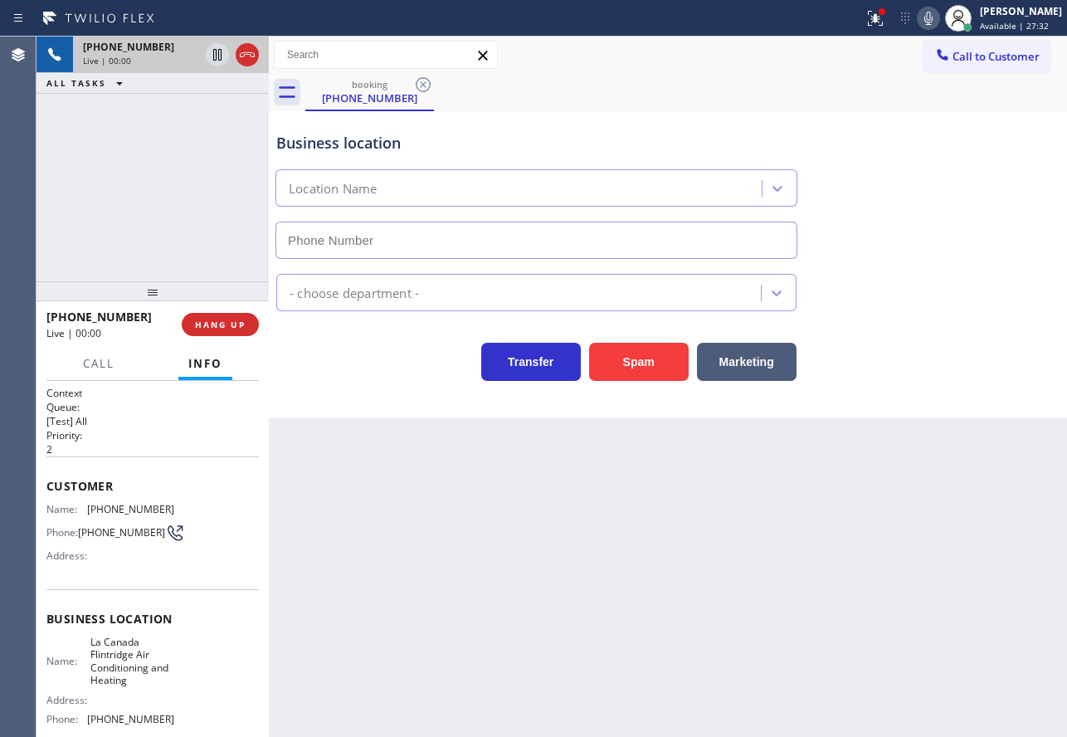
type input "(747) 223-6112"
click at [643, 362] on button "Spam" at bounding box center [639, 362] width 100 height 38
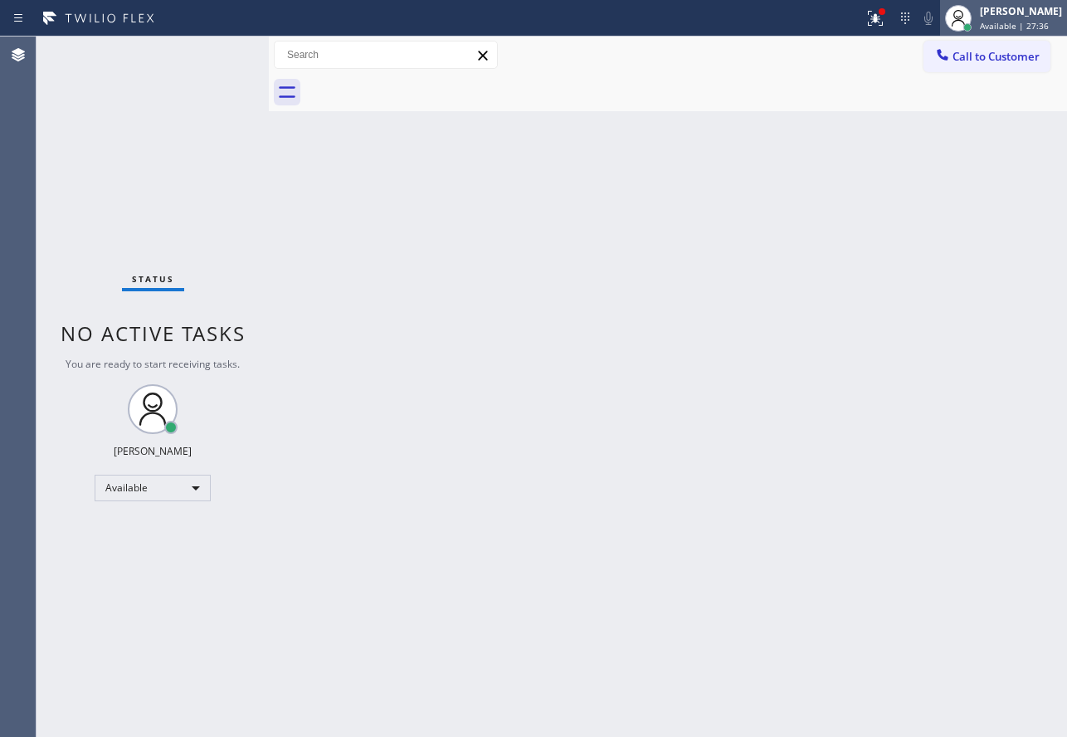
click at [1014, 22] on span "Available | 27:36" at bounding box center [1014, 26] width 69 height 12
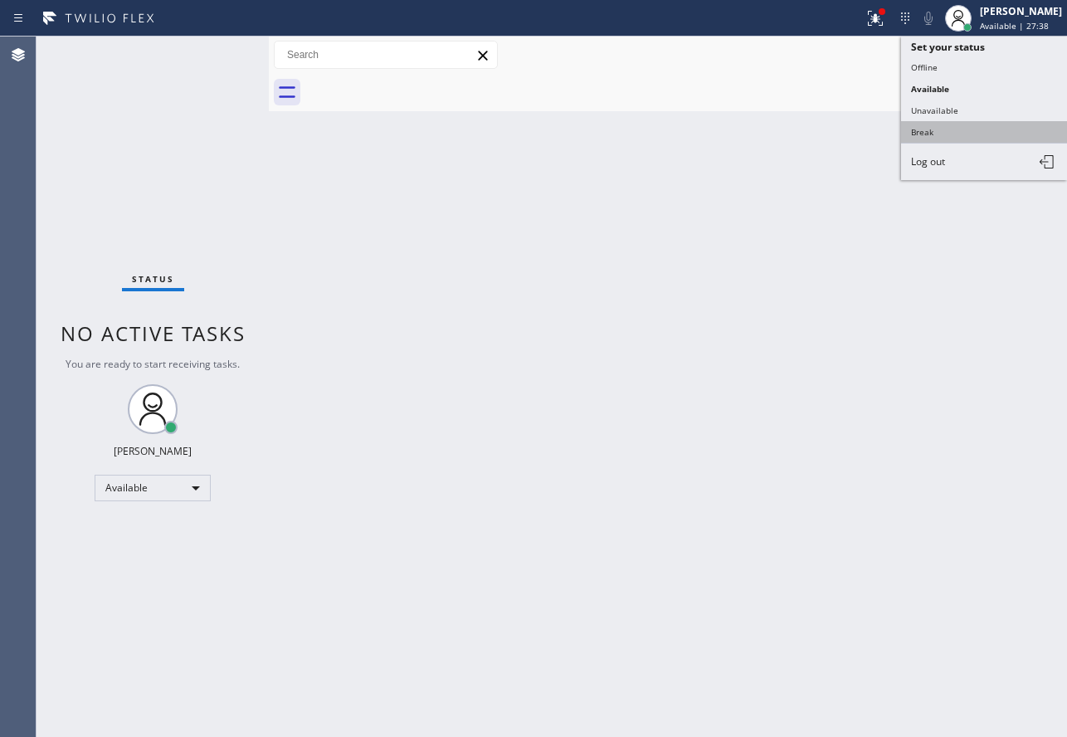
click at [940, 127] on button "Break" at bounding box center [984, 132] width 166 height 22
